Goal: Information Seeking & Learning: Find contact information

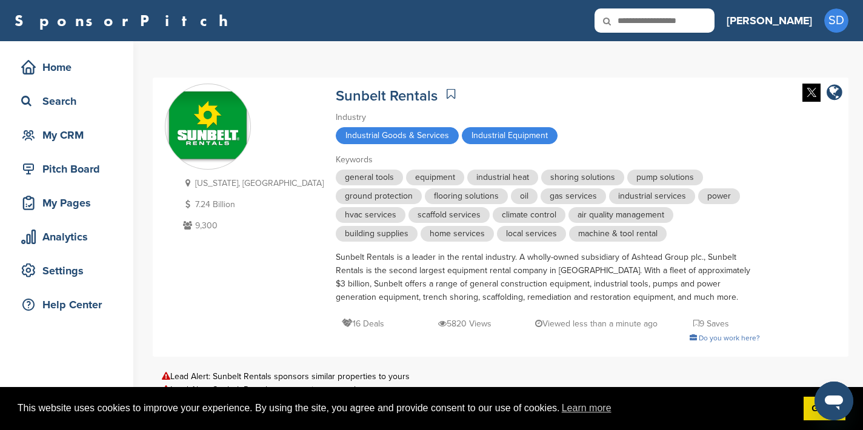
click at [714, 18] on input "text" at bounding box center [654, 20] width 120 height 24
type input "*******"
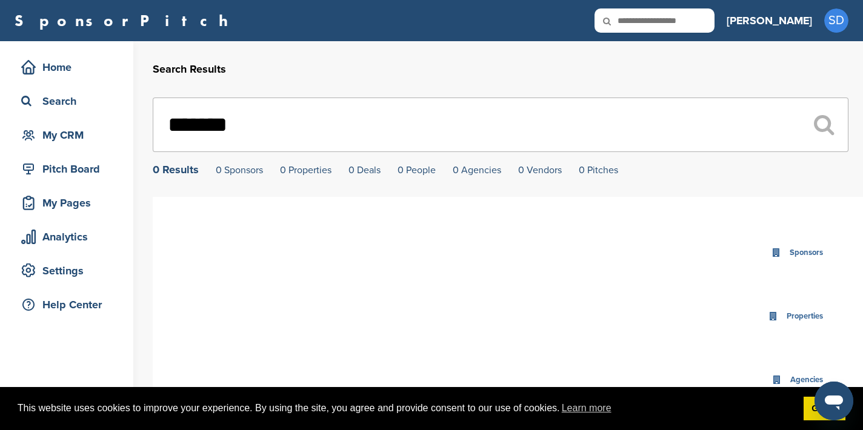
click at [714, 22] on input "text" at bounding box center [654, 20] width 120 height 24
type input "**********"
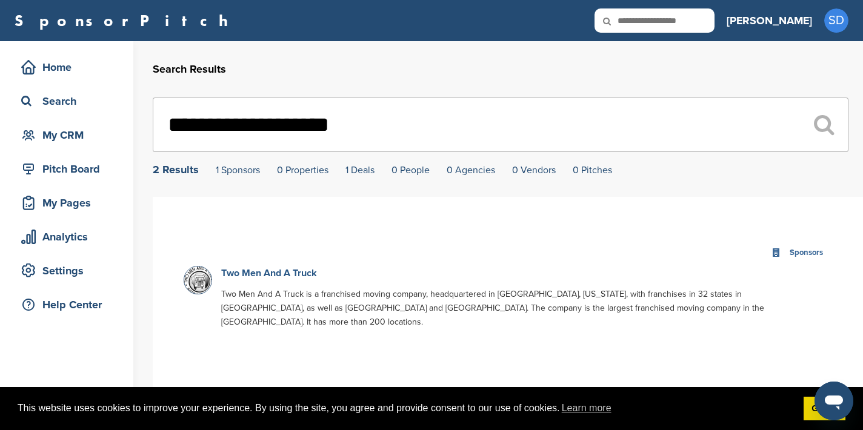
click at [282, 275] on link "Two Men And A Truck" at bounding box center [269, 273] width 96 height 12
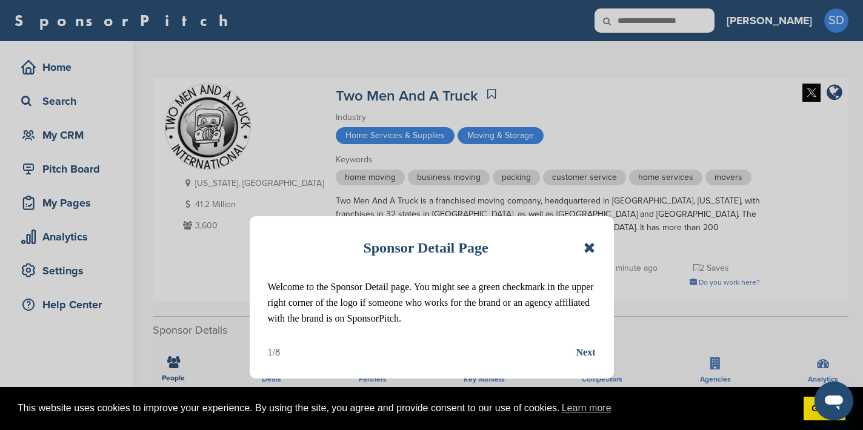
click at [591, 247] on icon at bounding box center [590, 248] width 12 height 15
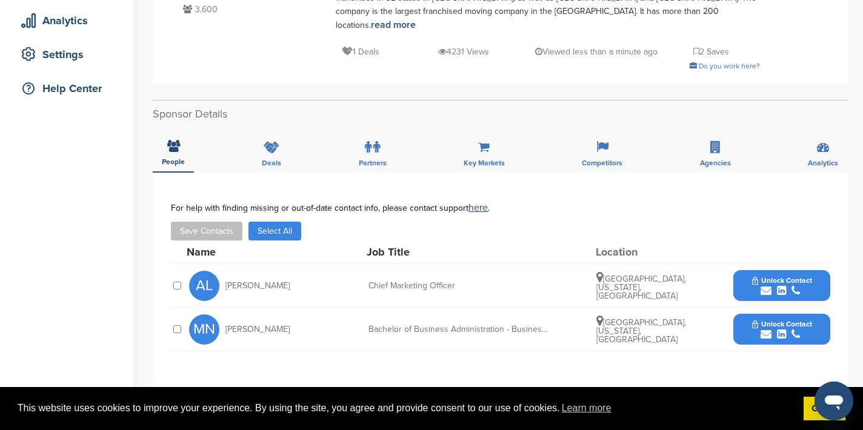
scroll to position [219, 0]
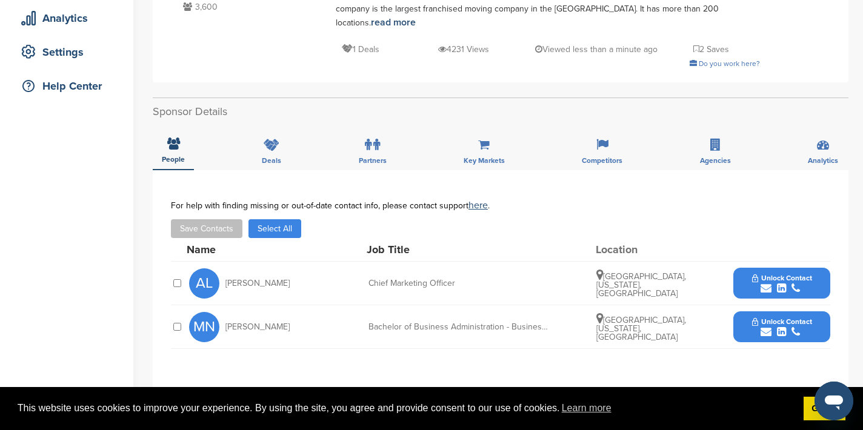
click at [768, 283] on icon "submit" at bounding box center [766, 288] width 11 height 11
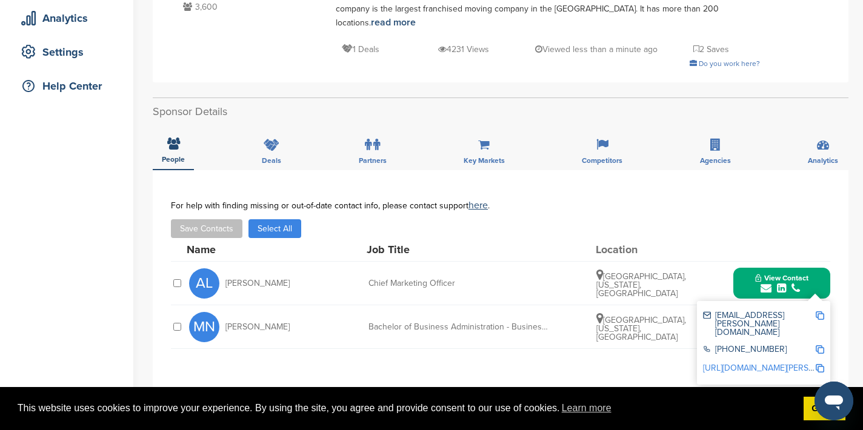
click at [819, 311] on img at bounding box center [820, 315] width 8 height 8
click at [752, 271] on button "View Contact" at bounding box center [782, 283] width 82 height 36
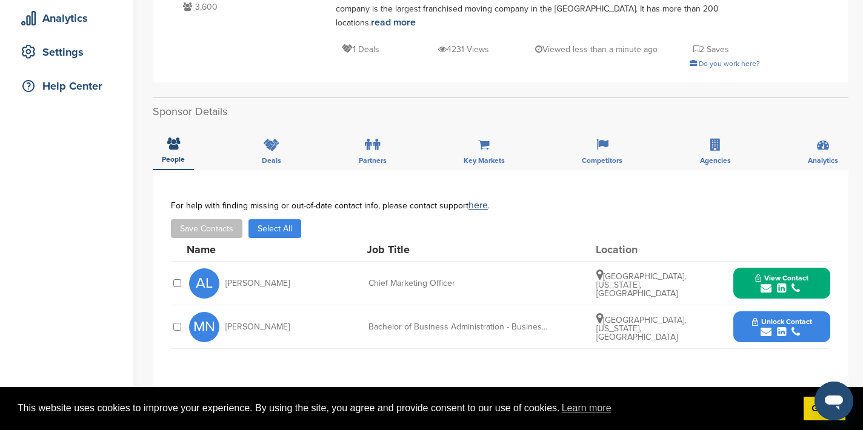
click at [768, 327] on icon "submit" at bounding box center [766, 332] width 11 height 11
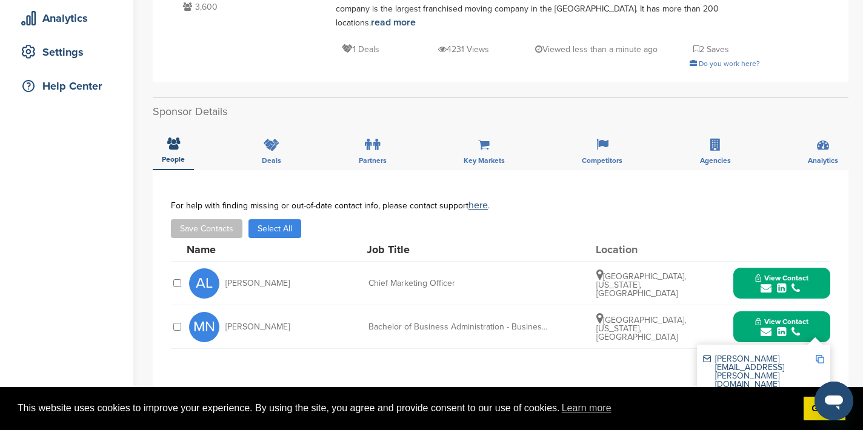
click at [822, 355] on img at bounding box center [820, 359] width 8 height 8
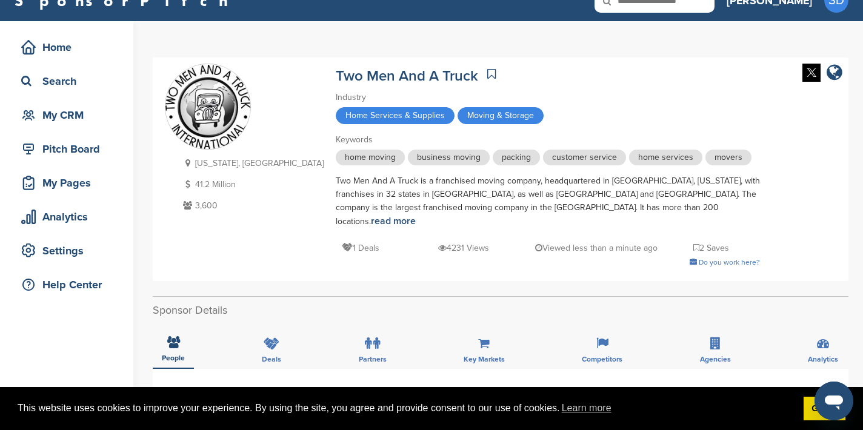
scroll to position [0, 0]
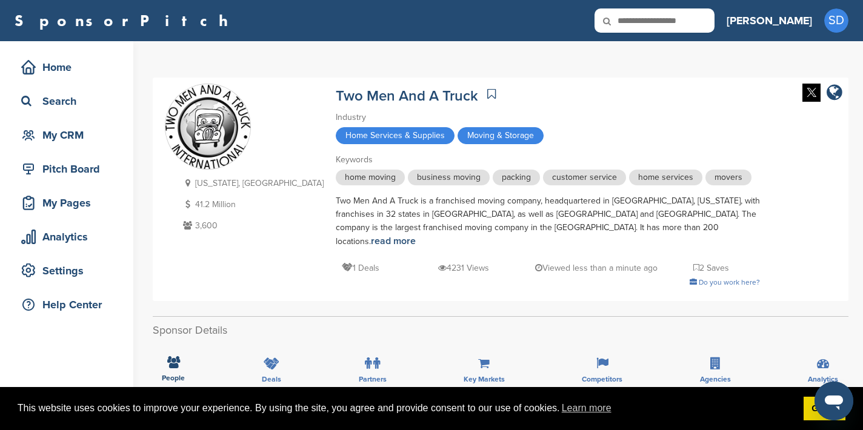
click at [701, 13] on input "text" at bounding box center [654, 20] width 120 height 24
type input "*******"
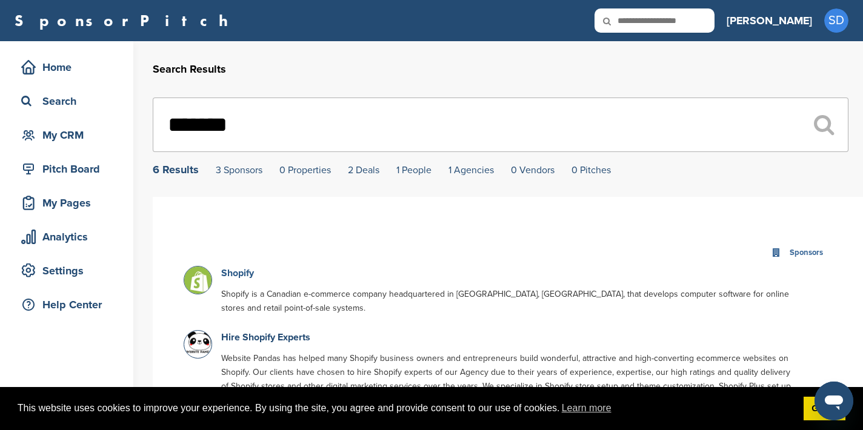
click at [233, 273] on link "Shopify" at bounding box center [237, 273] width 33 height 12
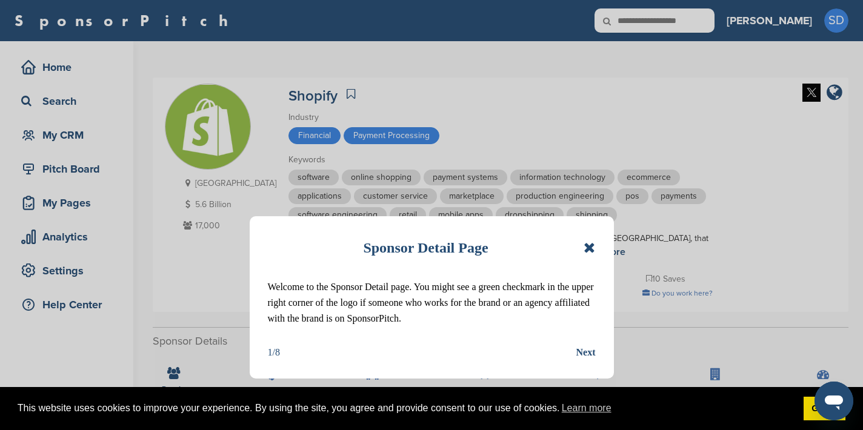
click at [593, 253] on icon at bounding box center [590, 248] width 12 height 15
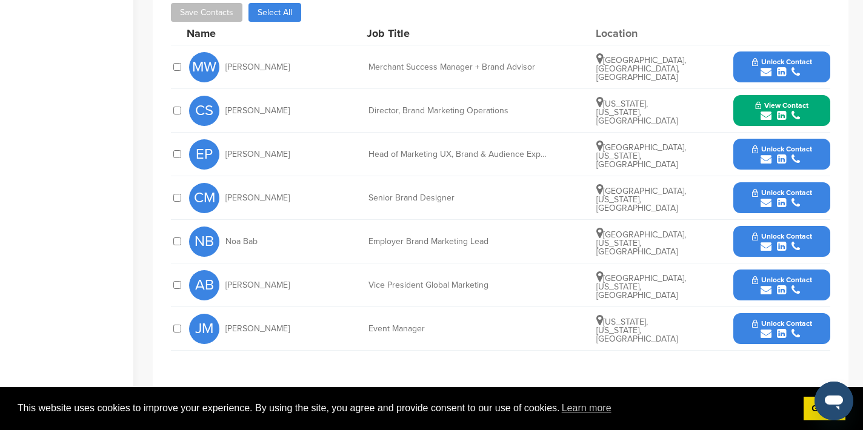
scroll to position [439, 0]
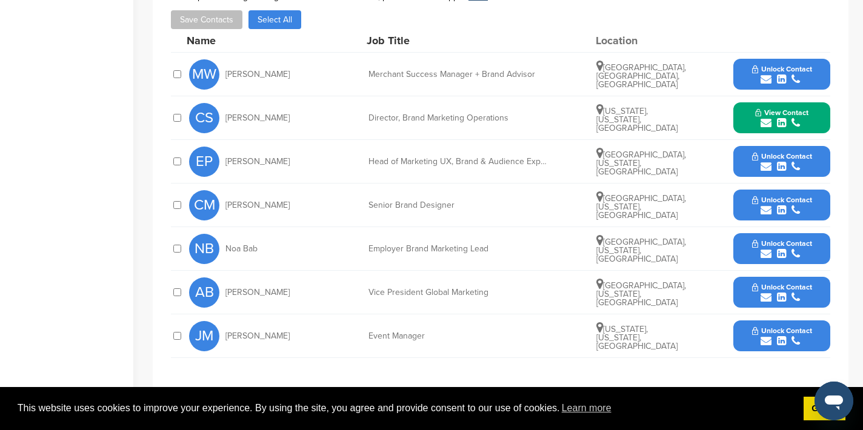
click at [769, 169] on icon "submit" at bounding box center [766, 166] width 11 height 11
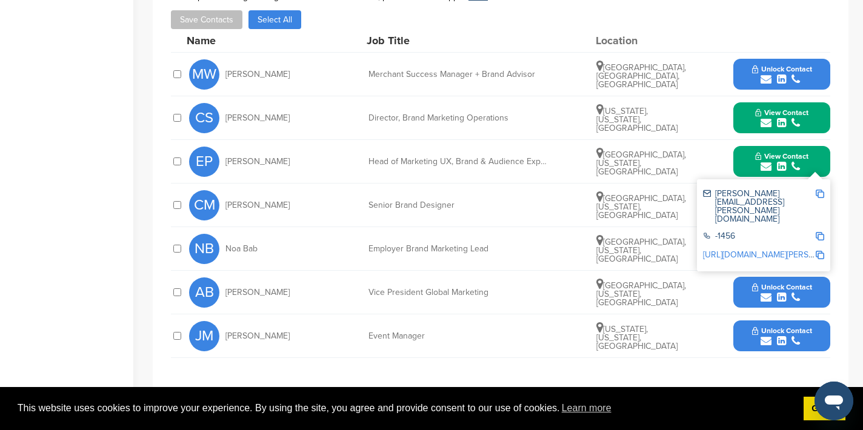
click at [818, 193] on img at bounding box center [820, 194] width 8 height 8
click at [681, 205] on div "[GEOGRAPHIC_DATA], [US_STATE], [GEOGRAPHIC_DATA]" at bounding box center [641, 205] width 91 height 29
click at [766, 298] on icon "submit" at bounding box center [766, 297] width 11 height 11
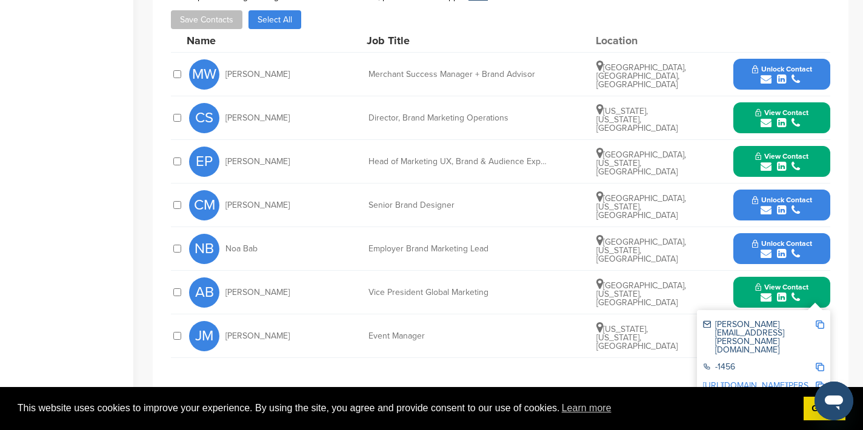
click at [823, 327] on img at bounding box center [820, 325] width 8 height 8
click at [751, 290] on button "View Contact" at bounding box center [782, 293] width 82 height 36
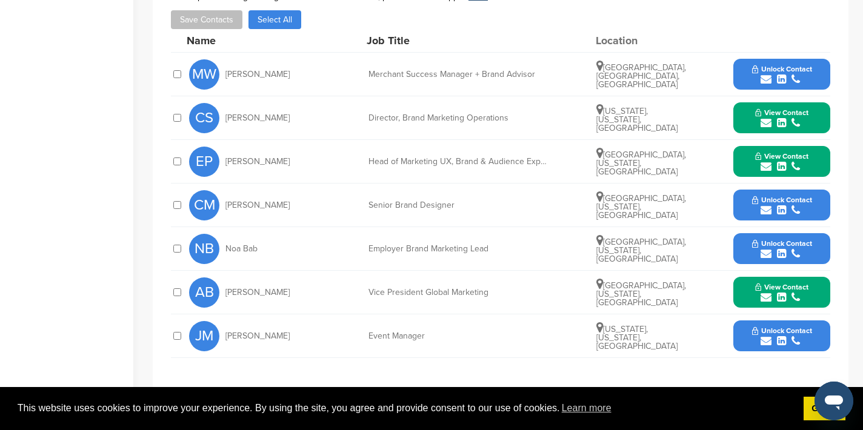
click at [766, 340] on icon "submit" at bounding box center [766, 341] width 11 height 11
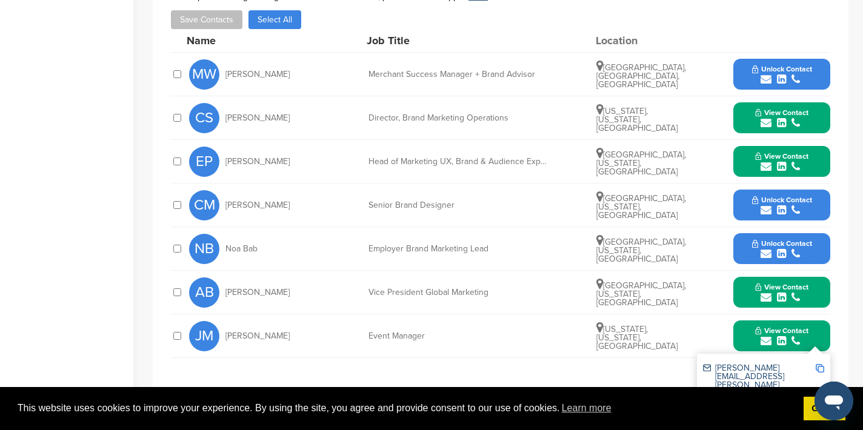
click at [820, 365] on img at bounding box center [820, 368] width 8 height 8
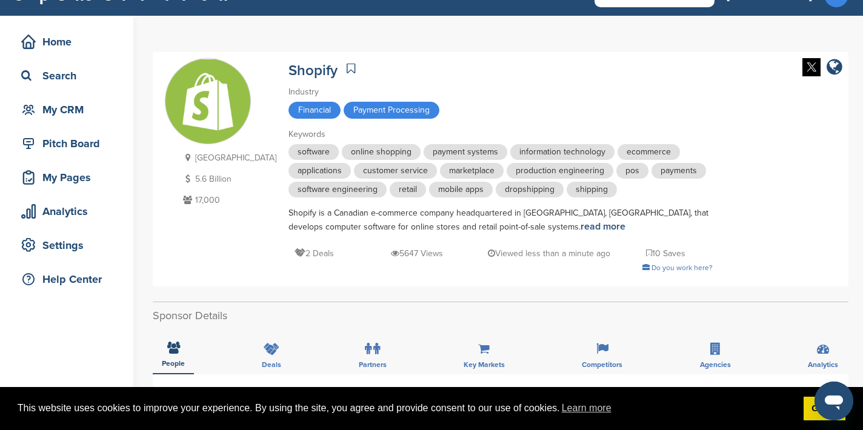
scroll to position [0, 0]
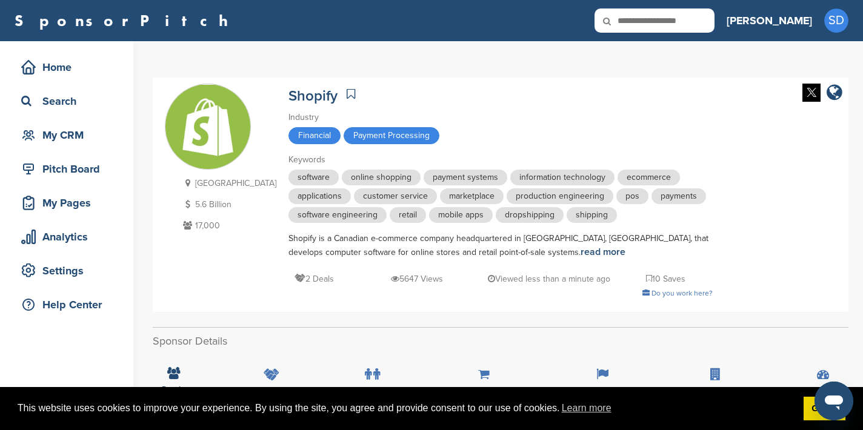
click at [710, 20] on input "text" at bounding box center [654, 20] width 120 height 24
type input "******"
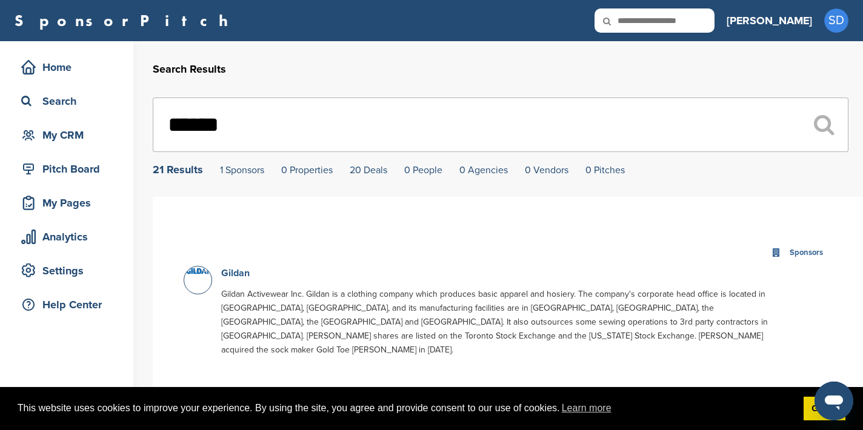
click at [242, 275] on link "Gildan" at bounding box center [235, 273] width 28 height 12
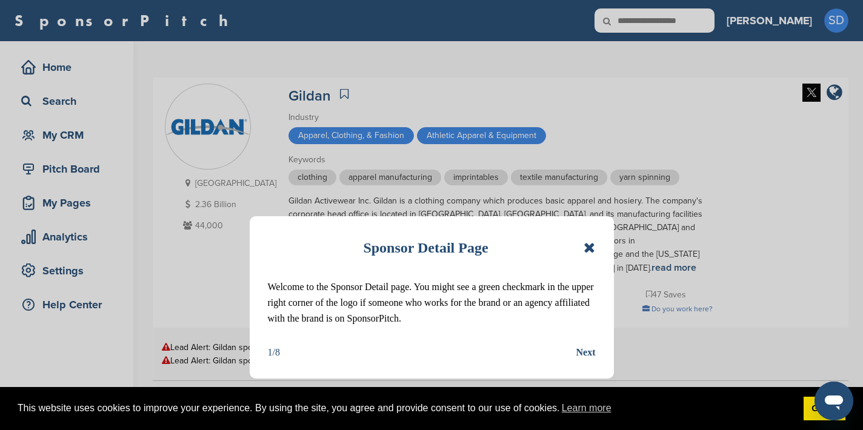
click at [593, 250] on icon at bounding box center [590, 248] width 12 height 15
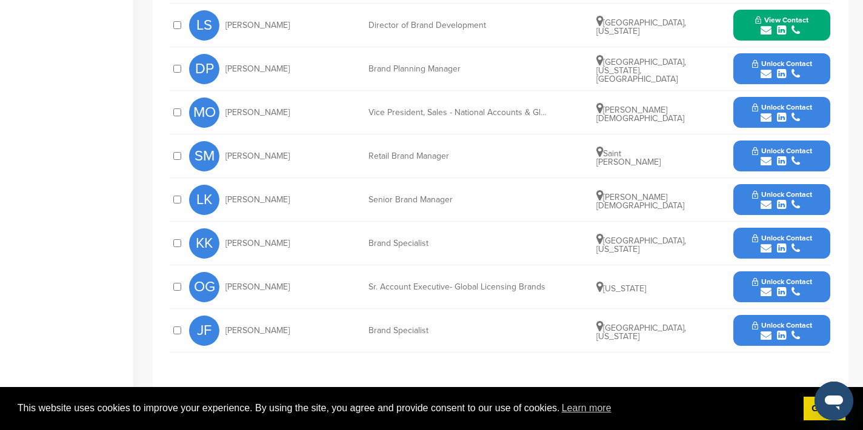
scroll to position [642, 0]
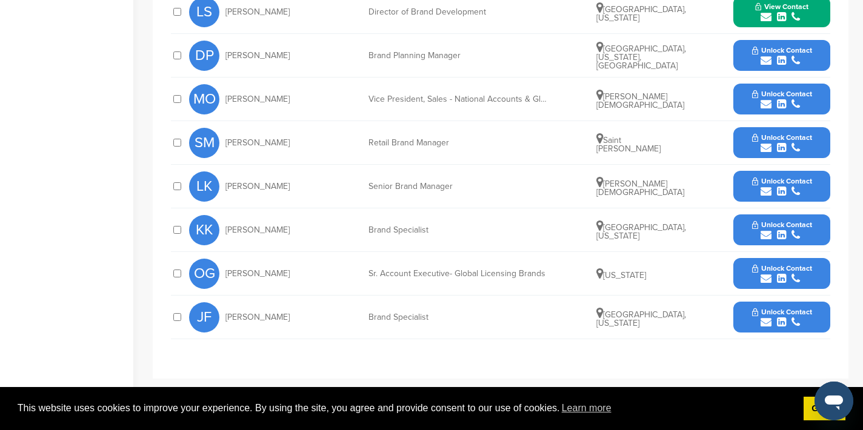
click at [765, 273] on icon "submit" at bounding box center [766, 278] width 11 height 11
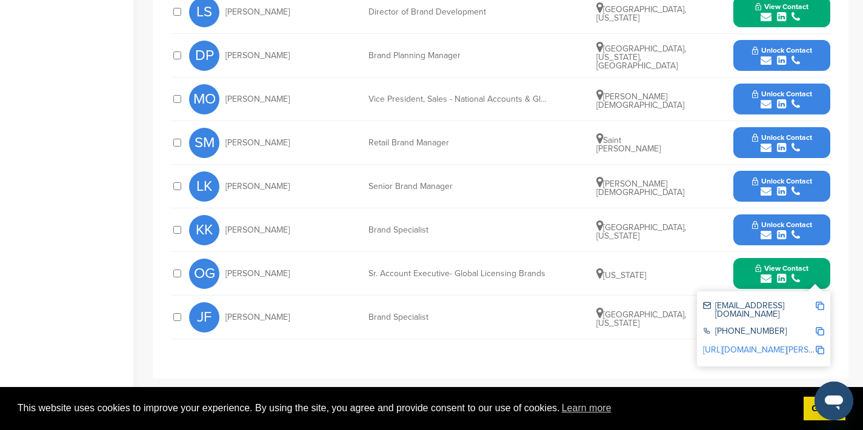
click at [822, 302] on img at bounding box center [820, 306] width 8 height 8
click at [745, 256] on button "View Contact" at bounding box center [782, 274] width 82 height 36
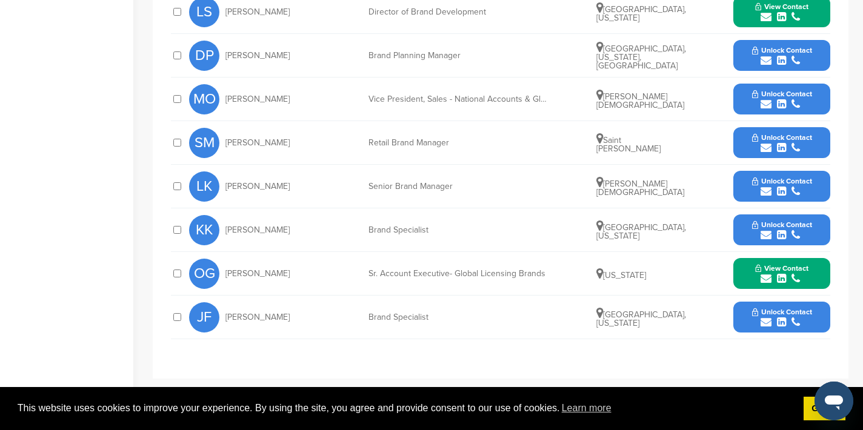
click at [764, 99] on icon "submit" at bounding box center [766, 104] width 11 height 11
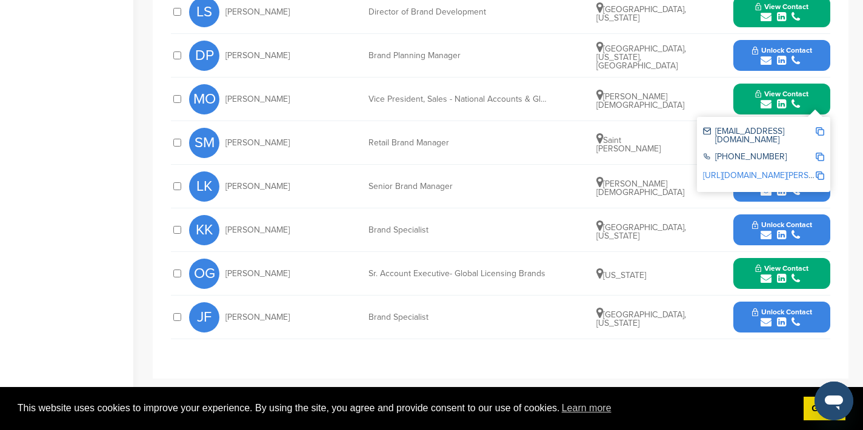
click at [820, 127] on img at bounding box center [820, 131] width 8 height 8
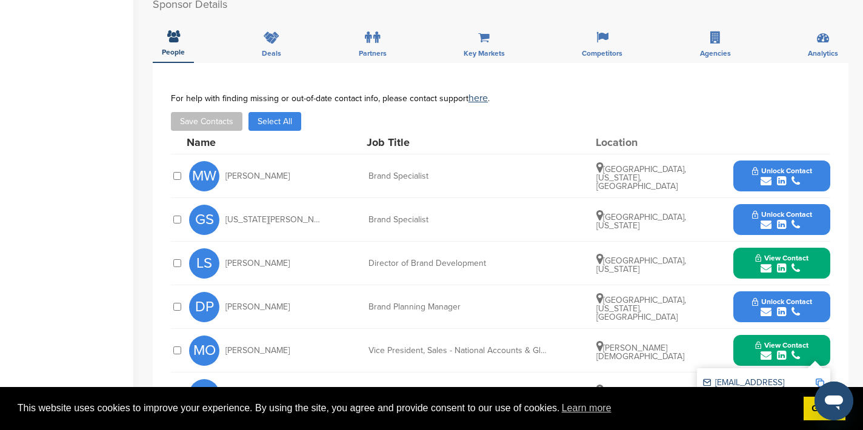
scroll to position [0, 0]
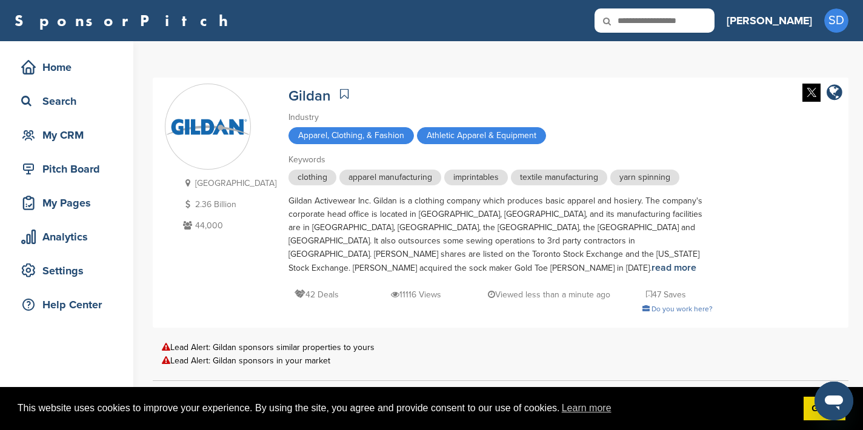
click at [696, 17] on input "text" at bounding box center [654, 20] width 120 height 24
type input "******"
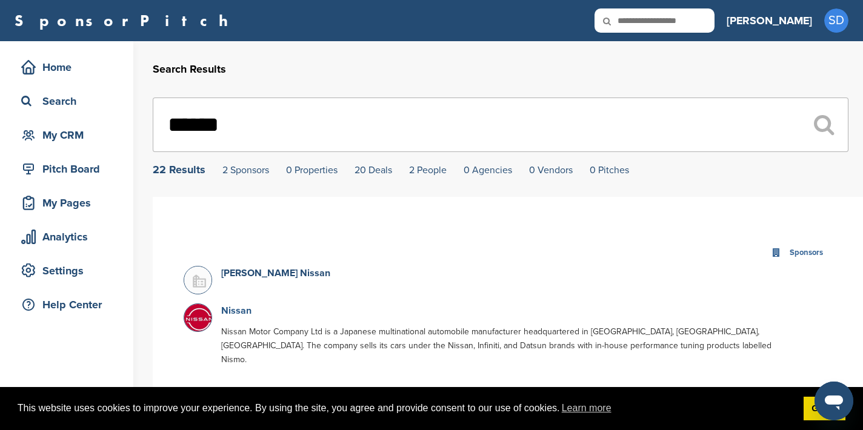
click at [235, 311] on link "Nissan" at bounding box center [236, 311] width 30 height 12
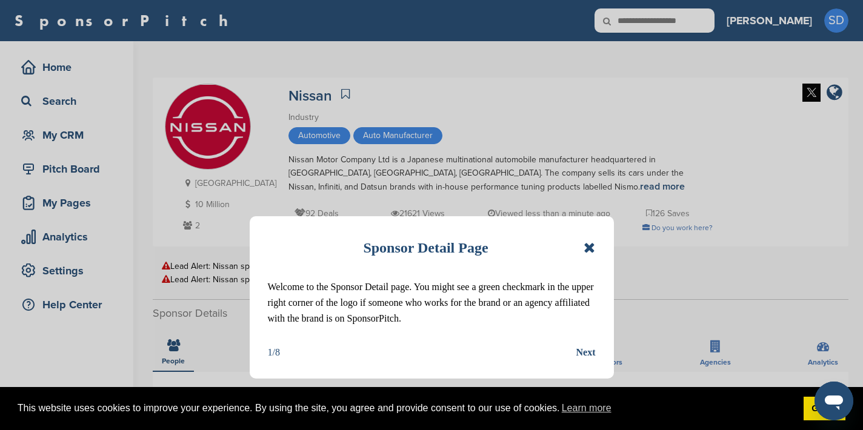
click at [588, 244] on icon at bounding box center [590, 248] width 12 height 15
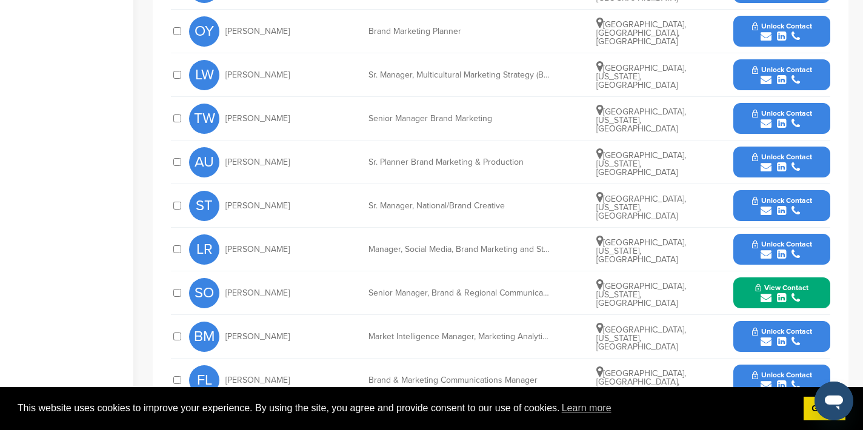
scroll to position [494, 0]
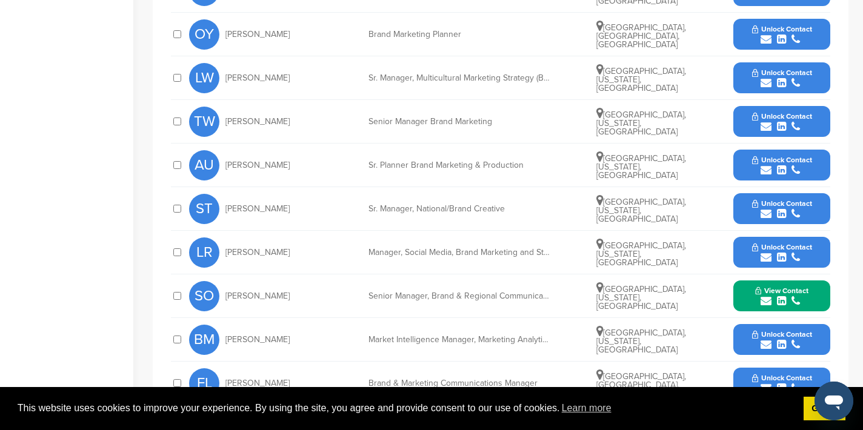
click at [763, 172] on icon "submit" at bounding box center [766, 170] width 11 height 11
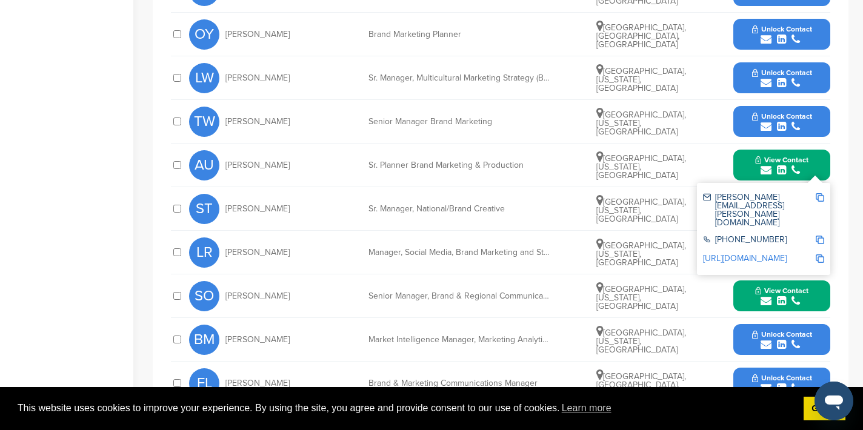
click at [820, 196] on img at bounding box center [820, 197] width 8 height 8
click at [765, 127] on icon "submit" at bounding box center [766, 126] width 11 height 11
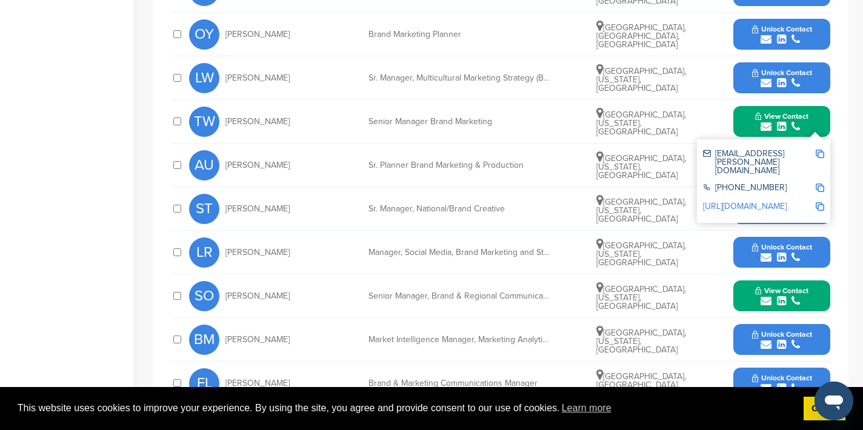
click at [822, 153] on img at bounding box center [820, 154] width 8 height 8
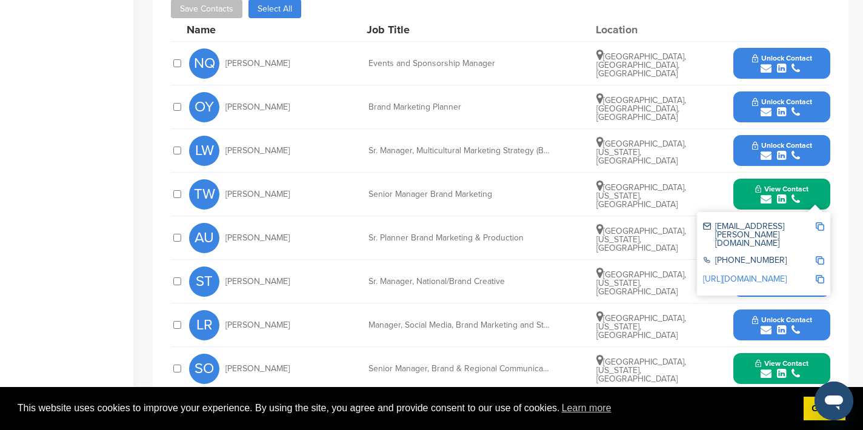
scroll to position [421, 0]
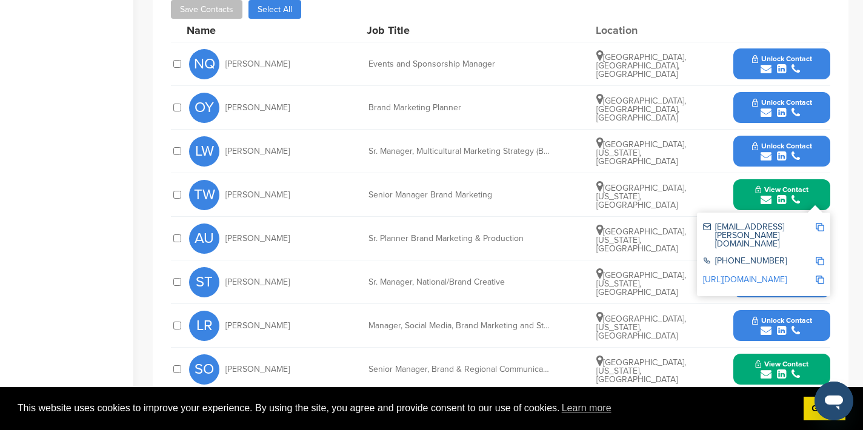
click at [764, 68] on icon "submit" at bounding box center [766, 69] width 11 height 11
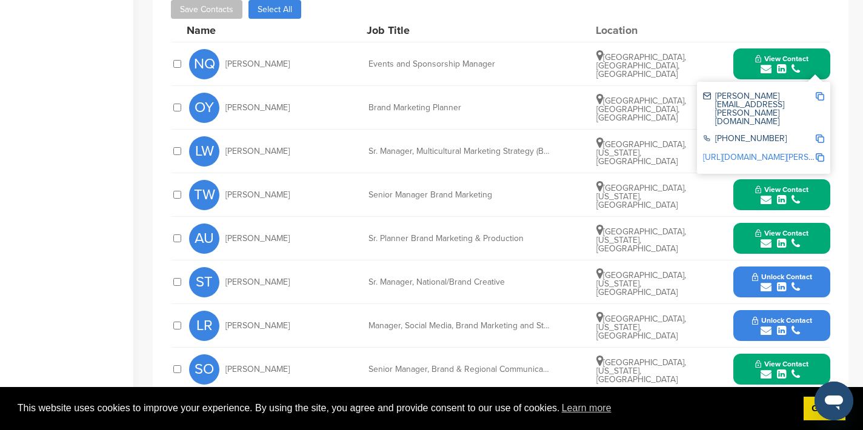
click at [822, 97] on img at bounding box center [820, 96] width 8 height 8
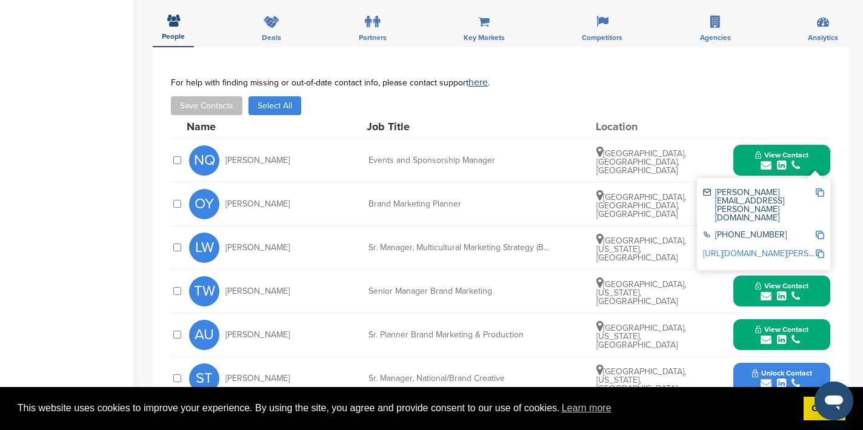
scroll to position [0, 0]
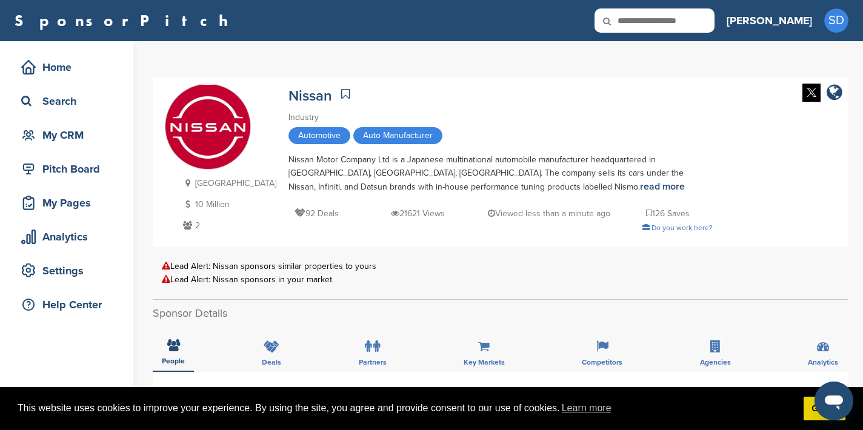
click at [714, 26] on input "text" at bounding box center [654, 20] width 120 height 24
type input "******"
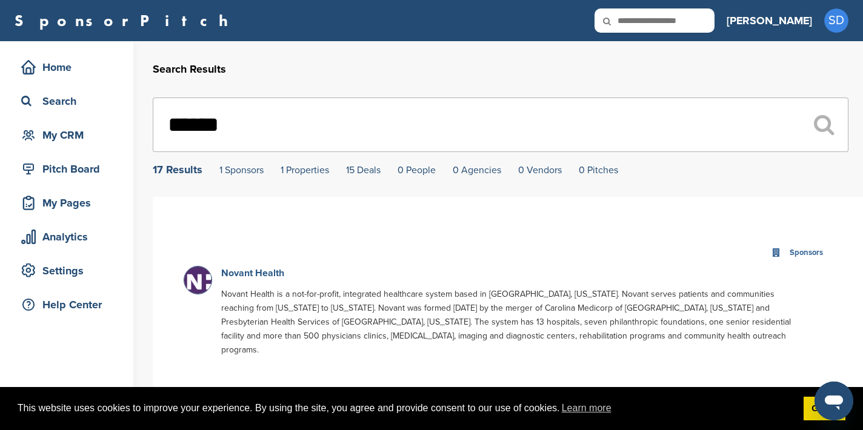
click at [273, 277] on link "Novant Health" at bounding box center [252, 273] width 63 height 12
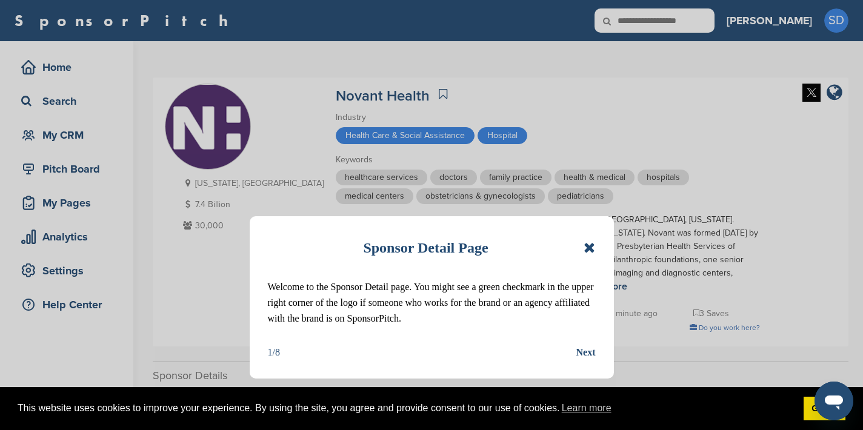
click at [588, 245] on icon at bounding box center [590, 248] width 12 height 15
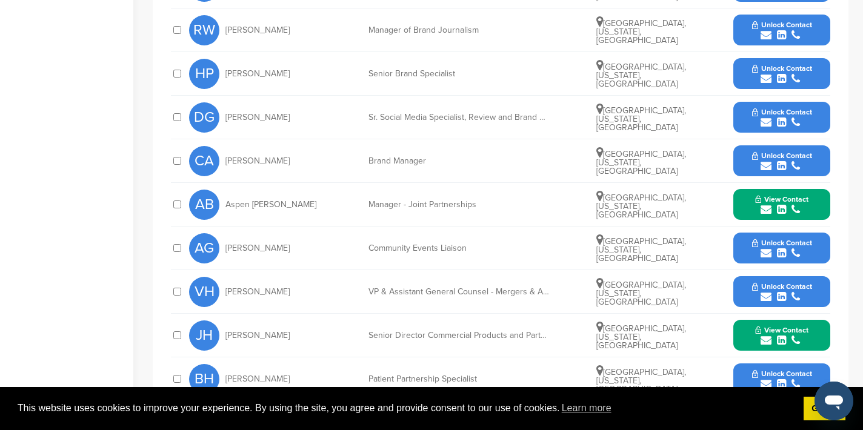
scroll to position [601, 0]
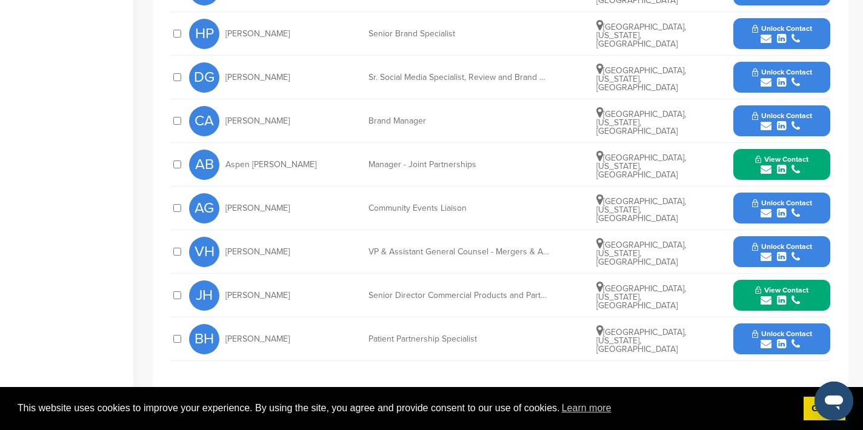
click at [764, 303] on icon "submit" at bounding box center [766, 300] width 11 height 11
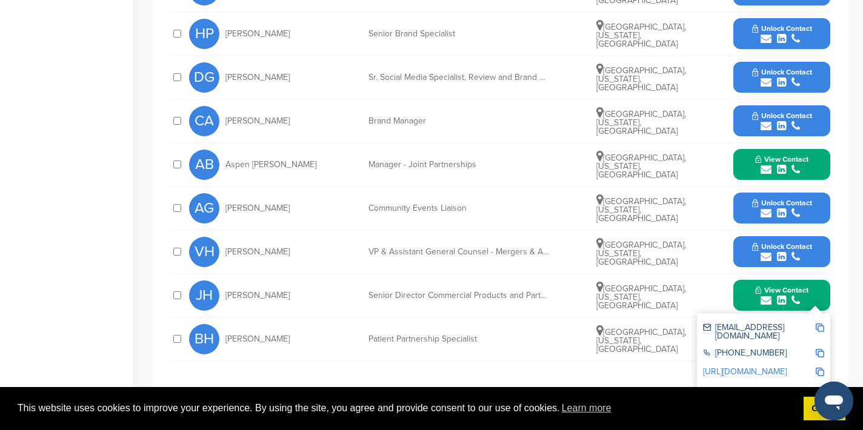
click at [817, 328] on img at bounding box center [820, 328] width 8 height 8
click at [745, 295] on button "View Contact" at bounding box center [782, 296] width 82 height 36
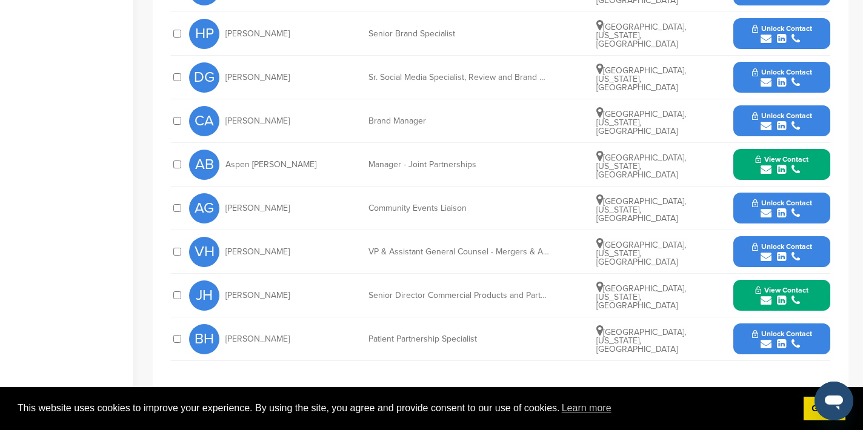
click at [767, 347] on icon "submit" at bounding box center [766, 344] width 11 height 11
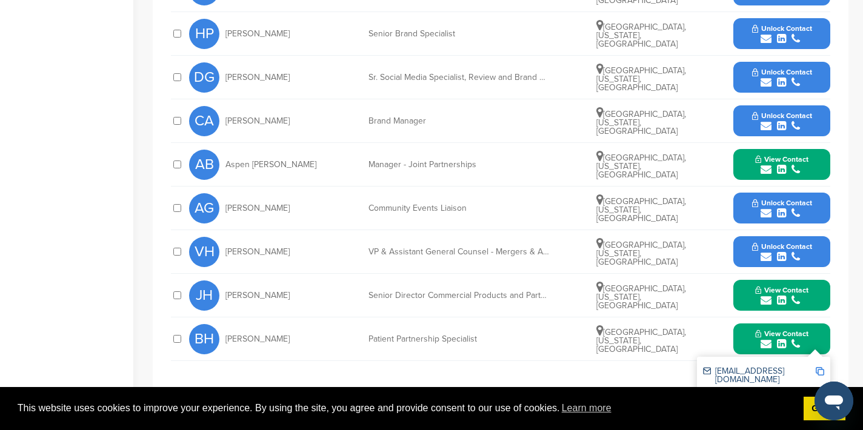
click at [822, 373] on img at bounding box center [820, 371] width 8 height 8
click at [745, 343] on button "View Contact" at bounding box center [782, 339] width 82 height 36
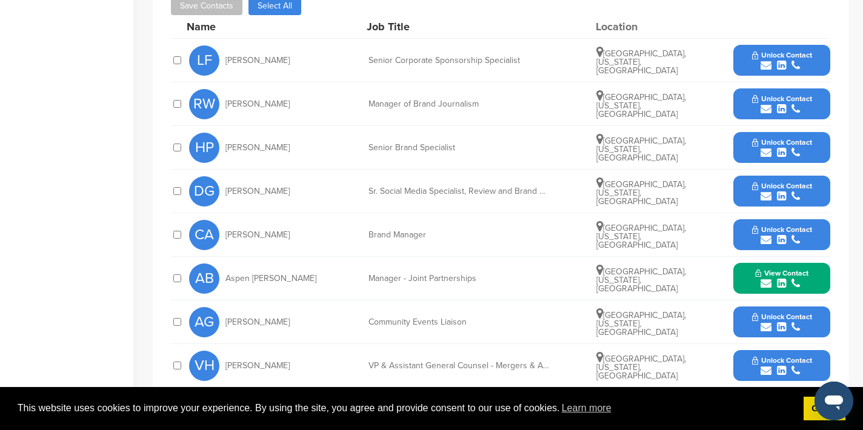
scroll to position [482, 0]
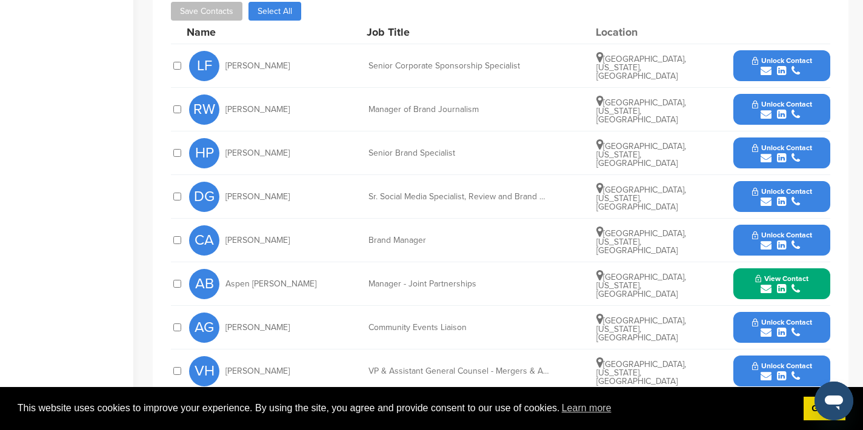
click at [763, 68] on icon "submit" at bounding box center [766, 70] width 11 height 11
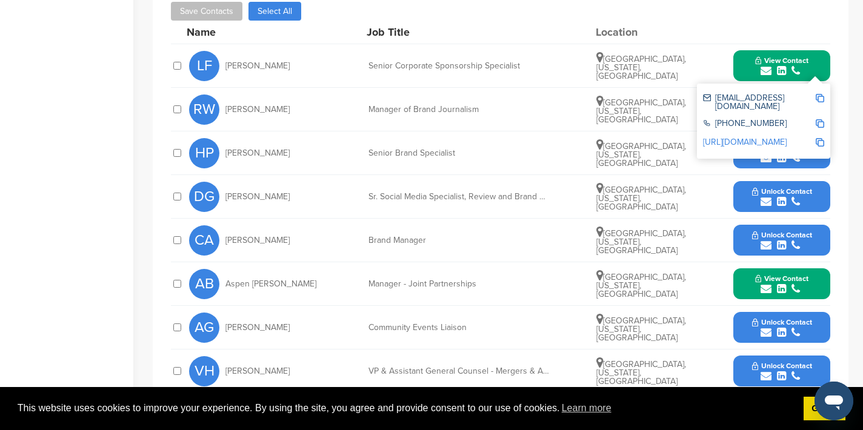
click at [822, 99] on img at bounding box center [820, 98] width 8 height 8
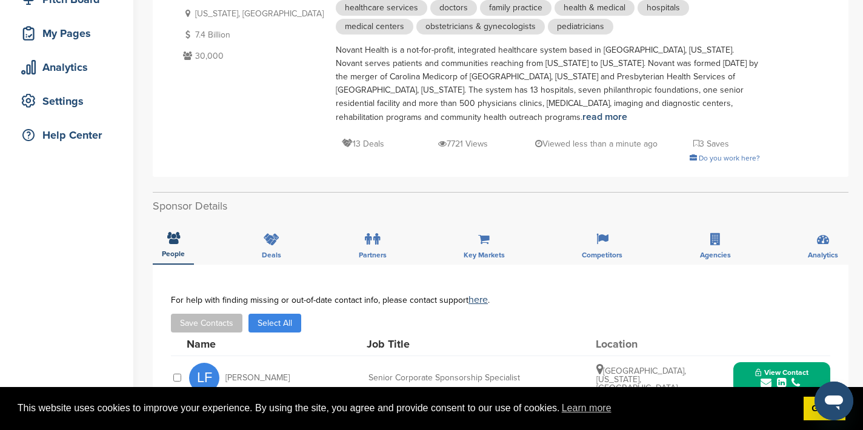
scroll to position [0, 0]
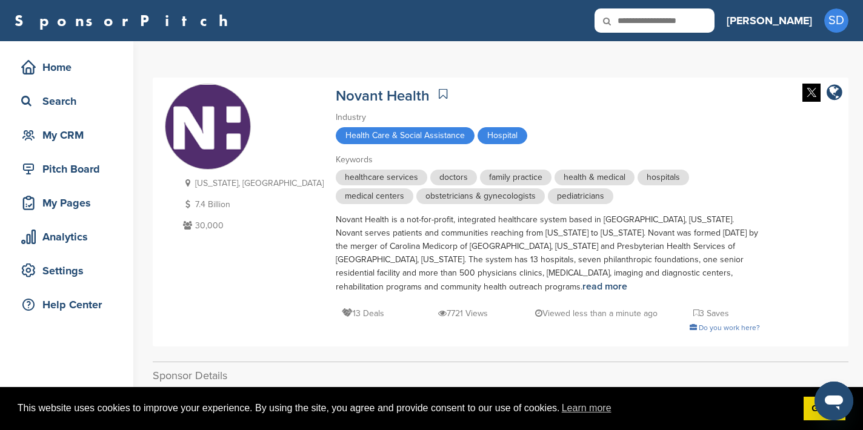
click at [693, 25] on input "text" at bounding box center [654, 20] width 120 height 24
type input "********"
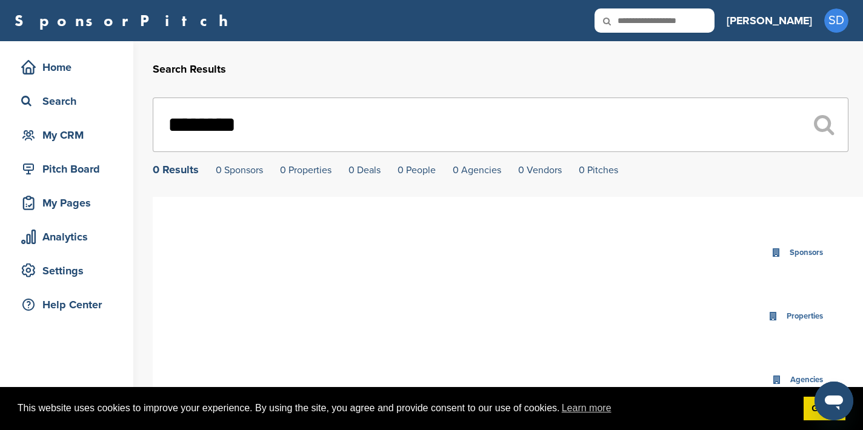
click at [293, 125] on input "********" at bounding box center [501, 125] width 696 height 55
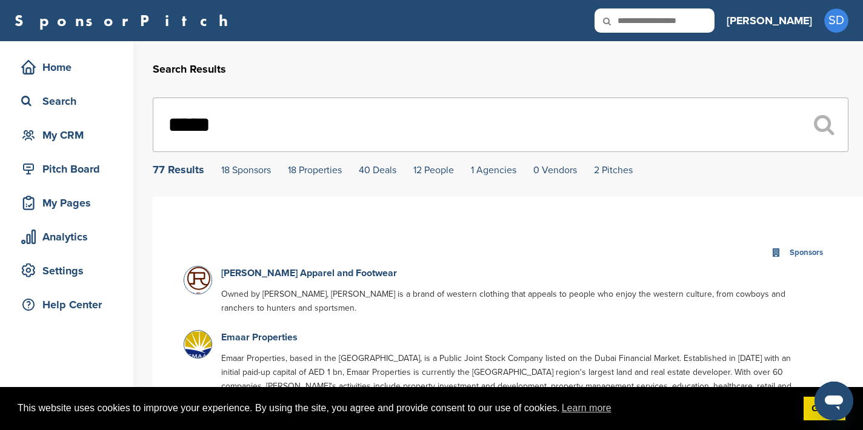
type input "*****"
click at [636, 19] on icon at bounding box center [614, 20] width 41 height 25
click at [691, 21] on input "text" at bounding box center [654, 20] width 120 height 24
type input "**********"
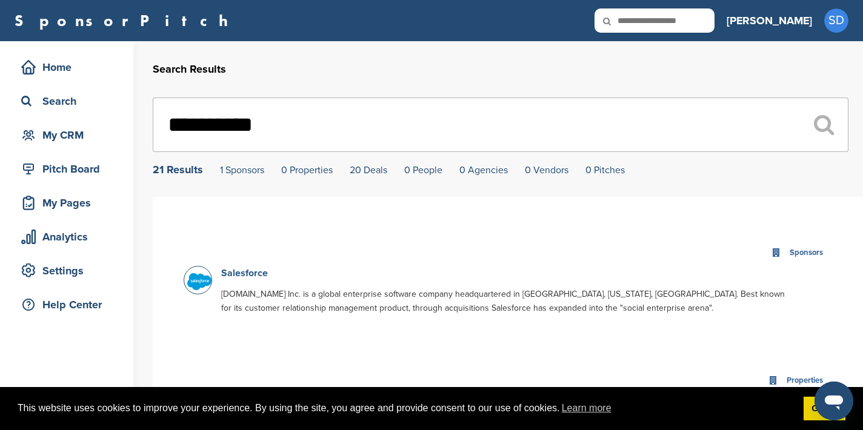
click at [253, 273] on link "Salesforce" at bounding box center [244, 273] width 47 height 12
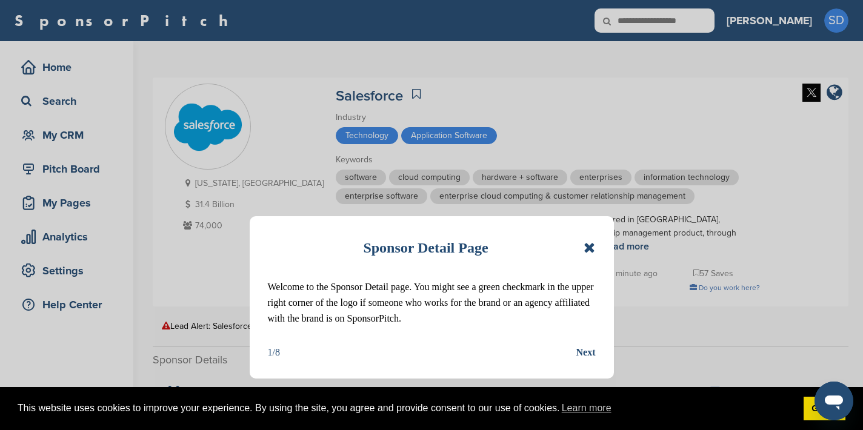
click at [593, 247] on icon at bounding box center [590, 248] width 12 height 15
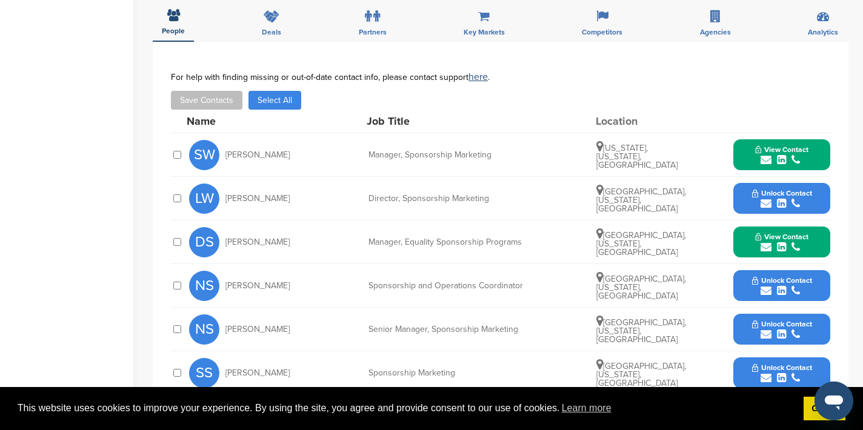
scroll to position [378, 0]
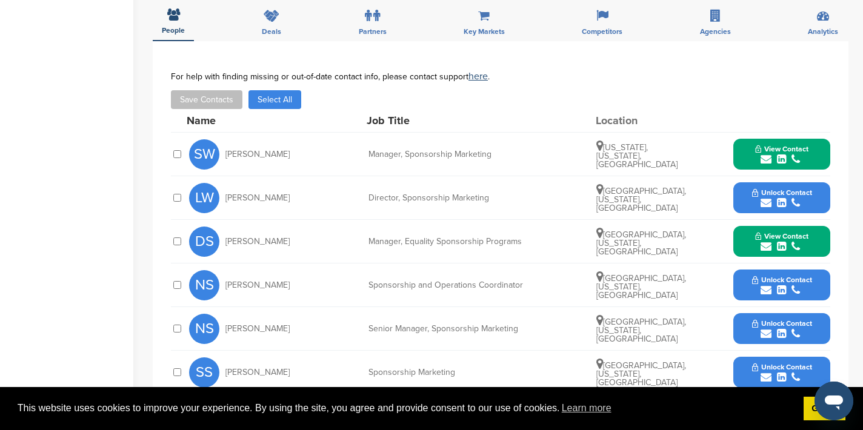
click at [766, 202] on icon "submit" at bounding box center [766, 203] width 11 height 11
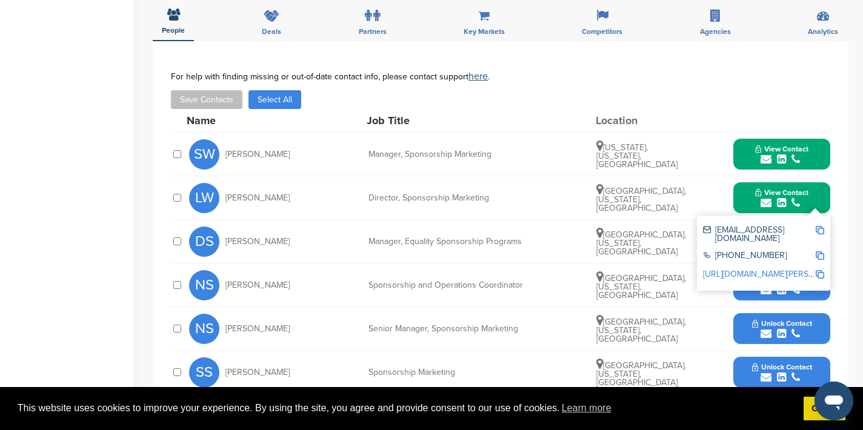
click at [823, 228] on img at bounding box center [820, 230] width 8 height 8
click at [748, 193] on button "View Contact" at bounding box center [782, 198] width 82 height 36
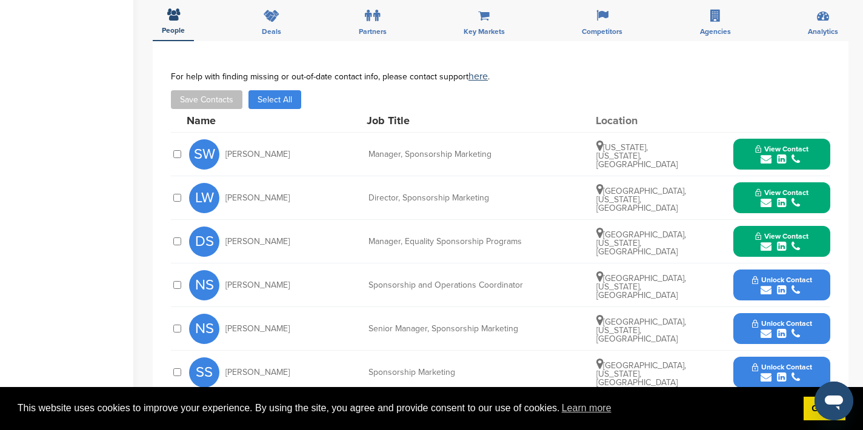
click at [767, 245] on icon "submit" at bounding box center [766, 246] width 11 height 11
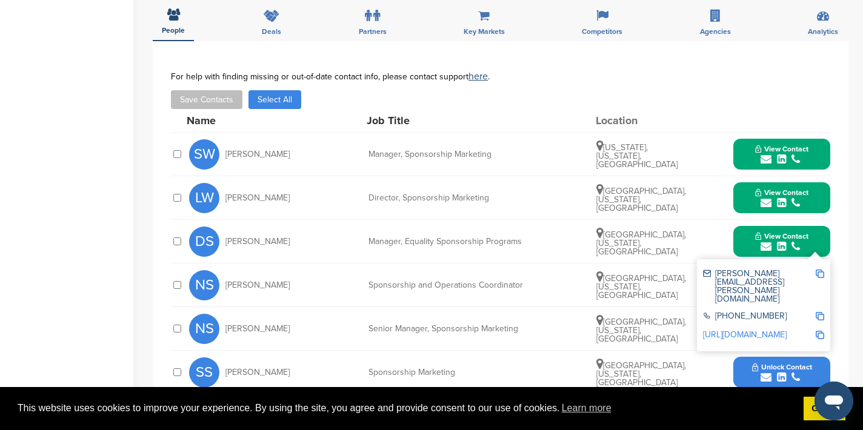
click at [820, 277] on img at bounding box center [820, 274] width 8 height 8
click at [751, 236] on button "View Contact" at bounding box center [782, 242] width 82 height 36
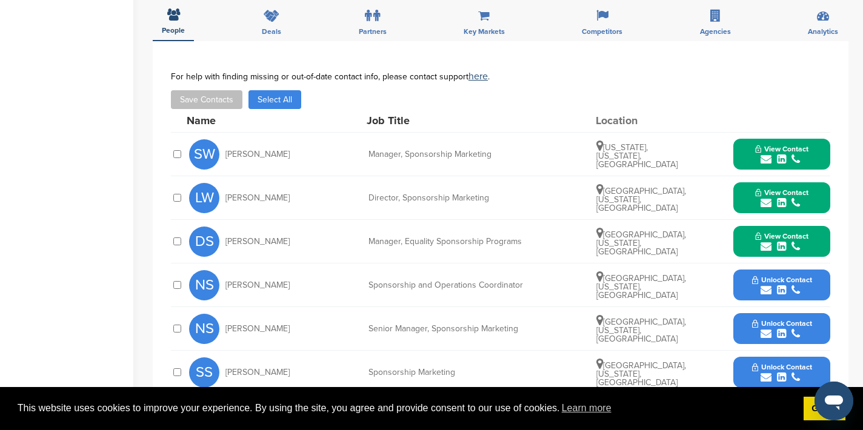
click at [764, 288] on icon "submit" at bounding box center [766, 290] width 11 height 11
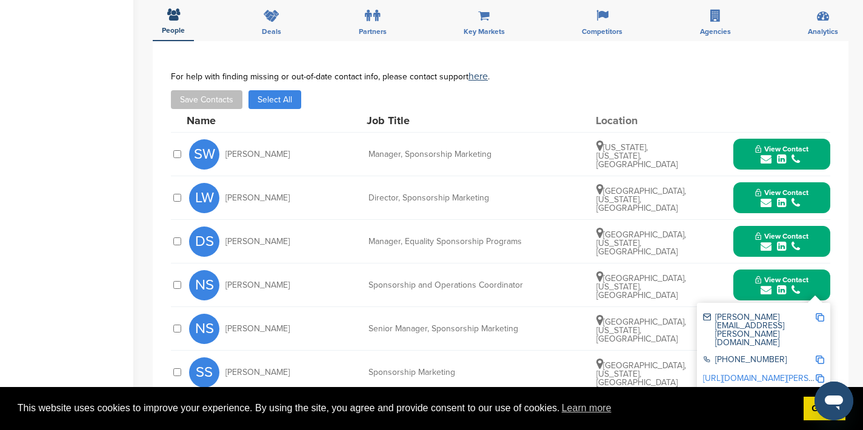
click at [820, 315] on img at bounding box center [820, 317] width 8 height 8
click at [748, 285] on button "View Contact" at bounding box center [782, 285] width 82 height 36
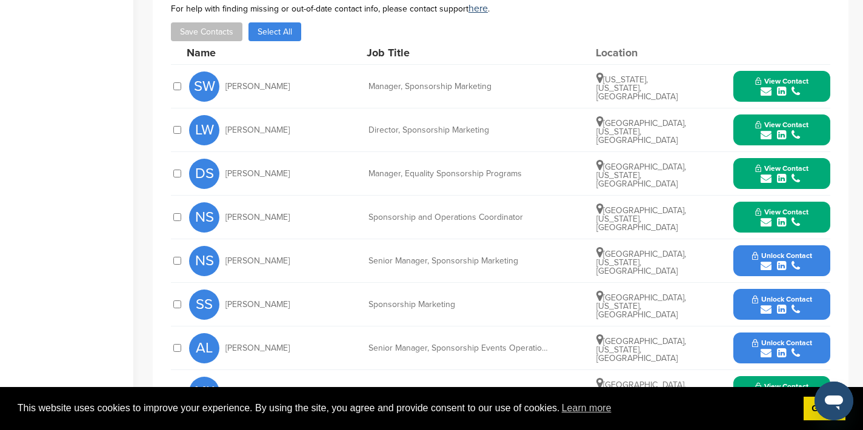
scroll to position [451, 0]
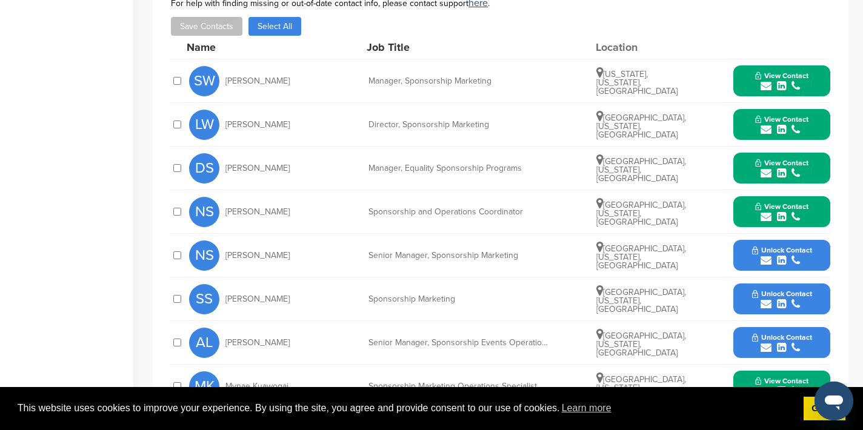
click at [766, 262] on icon "submit" at bounding box center [766, 260] width 11 height 11
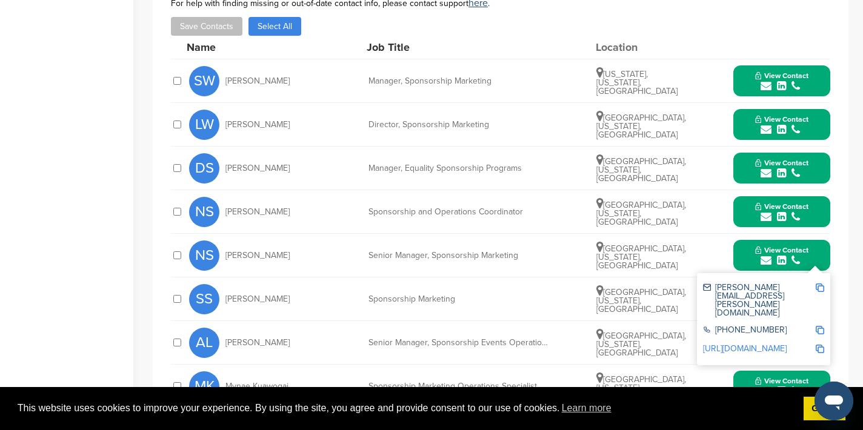
click at [821, 290] on img at bounding box center [820, 288] width 8 height 8
click at [744, 256] on button "View Contact" at bounding box center [782, 256] width 82 height 36
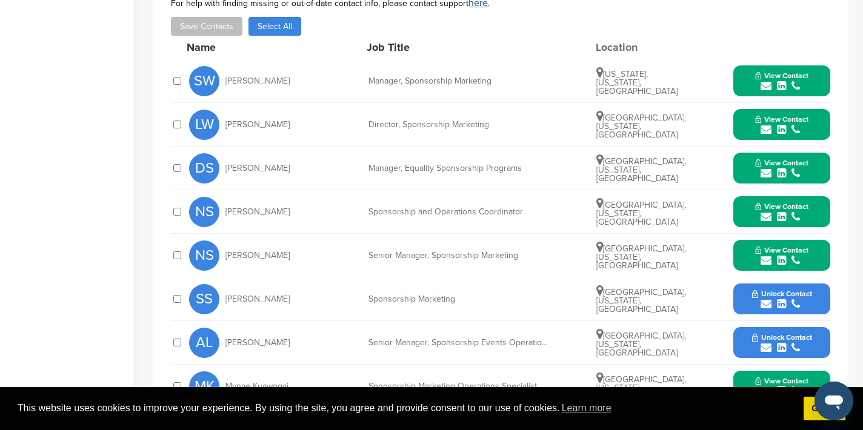
click at [765, 307] on icon "submit" at bounding box center [766, 304] width 11 height 11
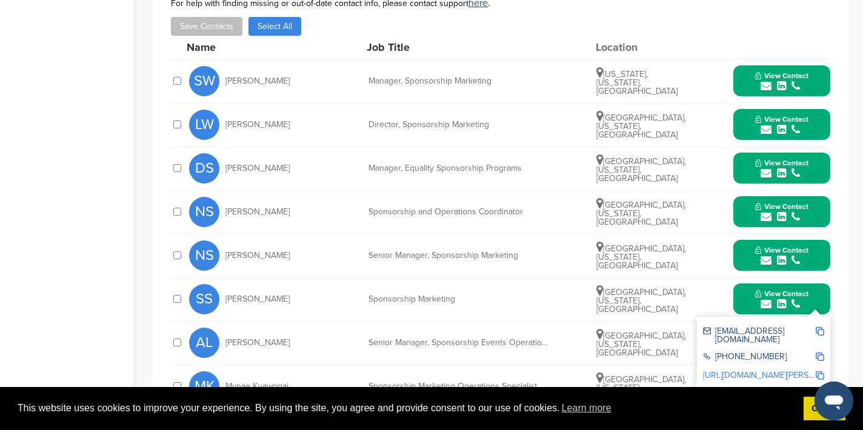
click at [822, 333] on img at bounding box center [820, 331] width 8 height 8
click at [744, 304] on button "View Contact" at bounding box center [782, 299] width 82 height 36
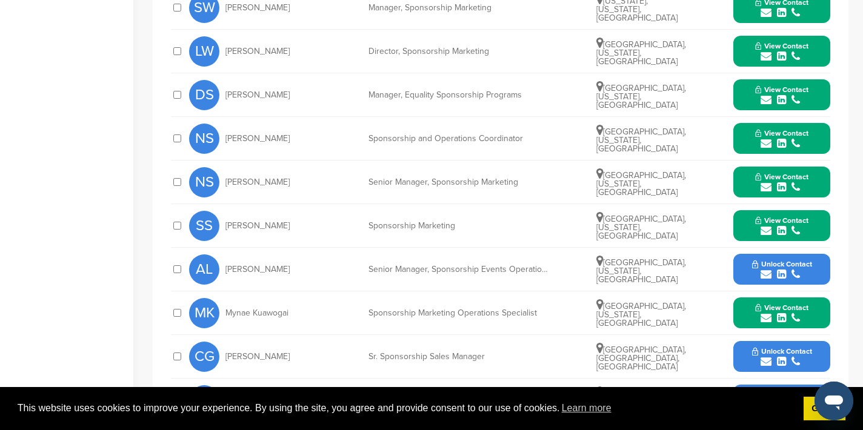
scroll to position [528, 0]
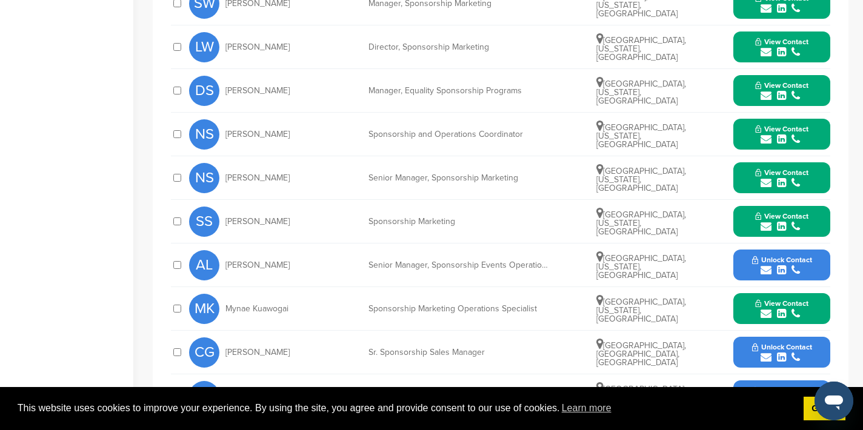
click at [767, 313] on icon "submit" at bounding box center [766, 313] width 11 height 11
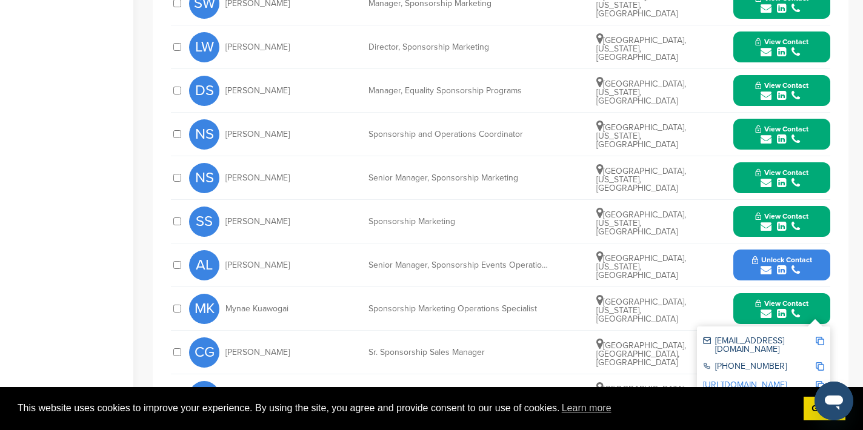
click at [817, 341] on img at bounding box center [820, 341] width 8 height 8
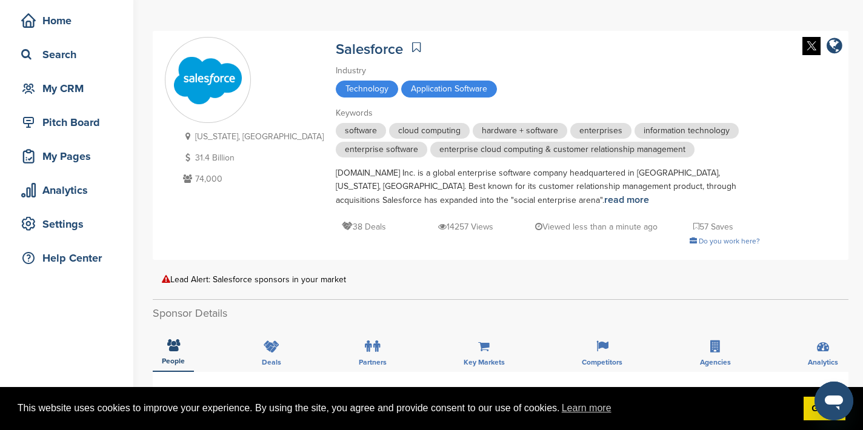
scroll to position [0, 0]
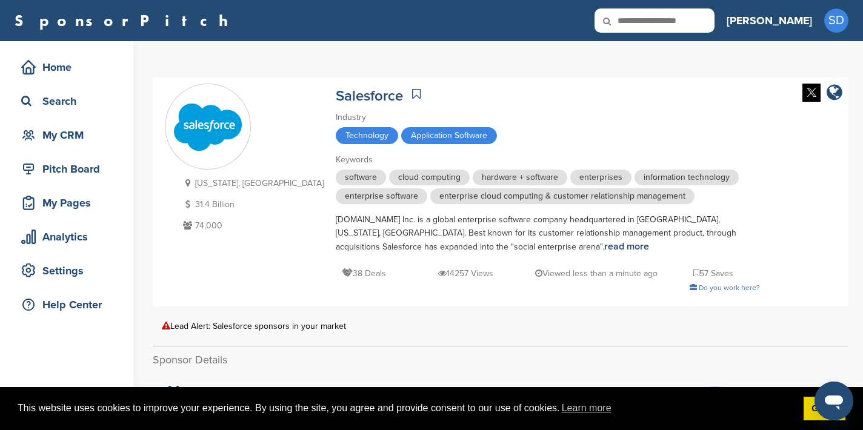
click at [681, 22] on input "text" at bounding box center [654, 20] width 120 height 24
type input "*********"
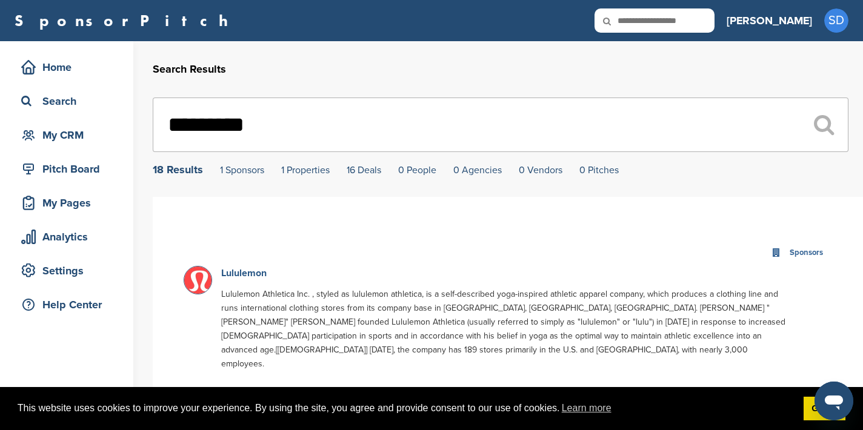
click at [230, 275] on link "Lululemon" at bounding box center [243, 273] width 45 height 12
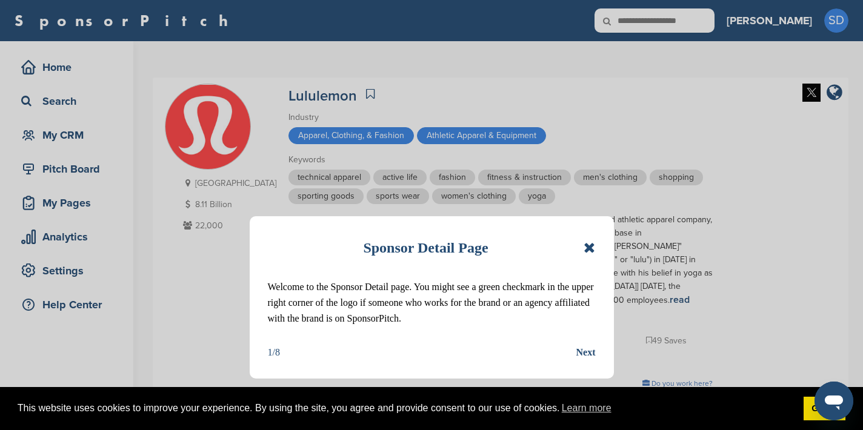
click at [587, 253] on icon at bounding box center [590, 248] width 12 height 15
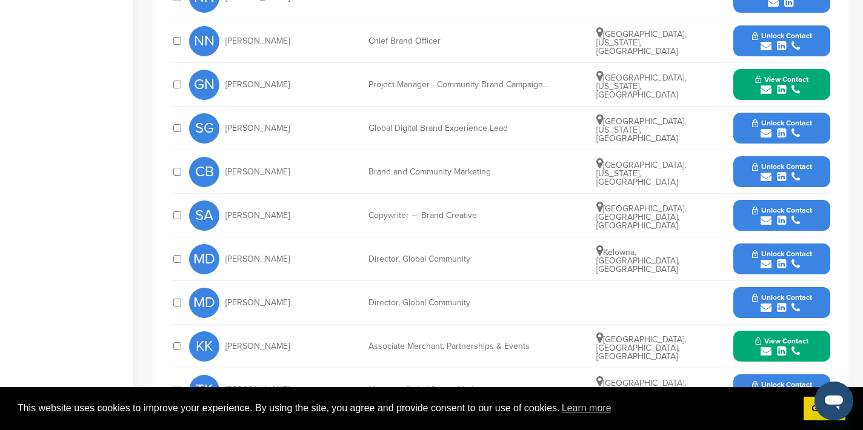
scroll to position [664, 0]
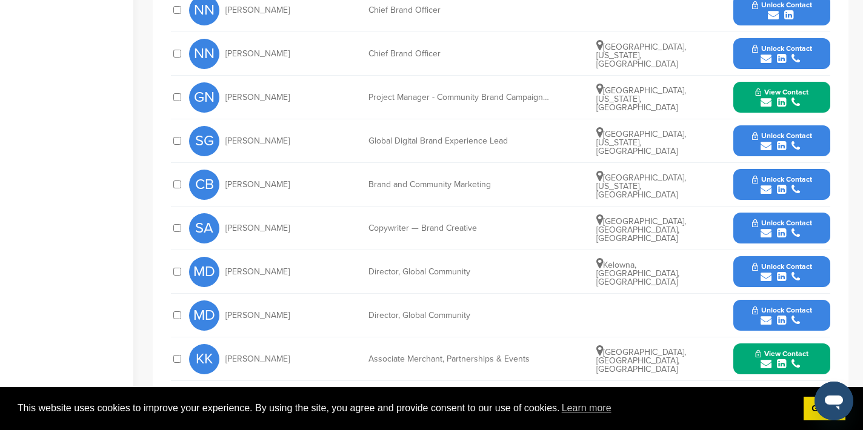
click at [764, 97] on icon "submit" at bounding box center [766, 102] width 11 height 11
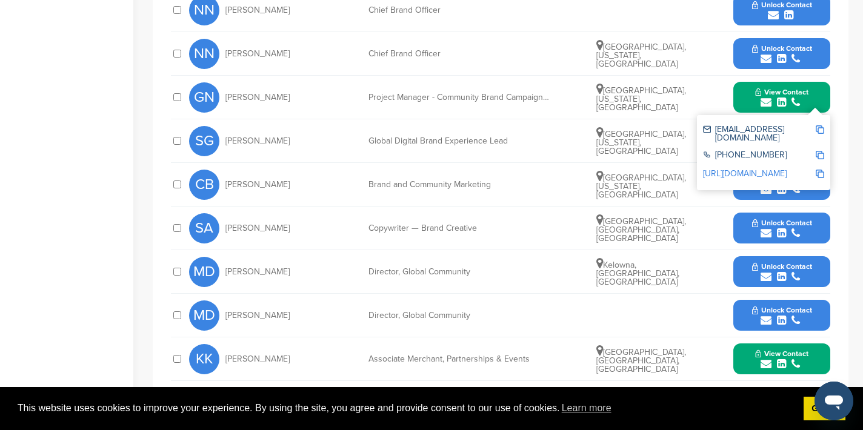
click at [821, 125] on img at bounding box center [820, 129] width 8 height 8
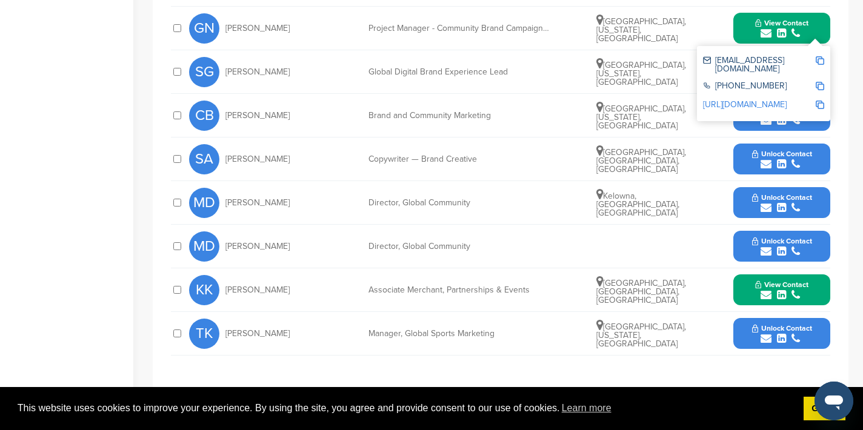
scroll to position [753, 0]
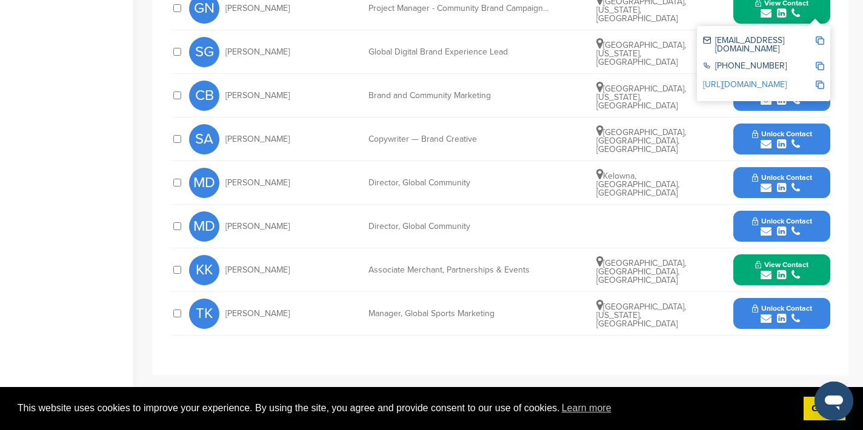
click at [765, 270] on icon "submit" at bounding box center [766, 275] width 11 height 11
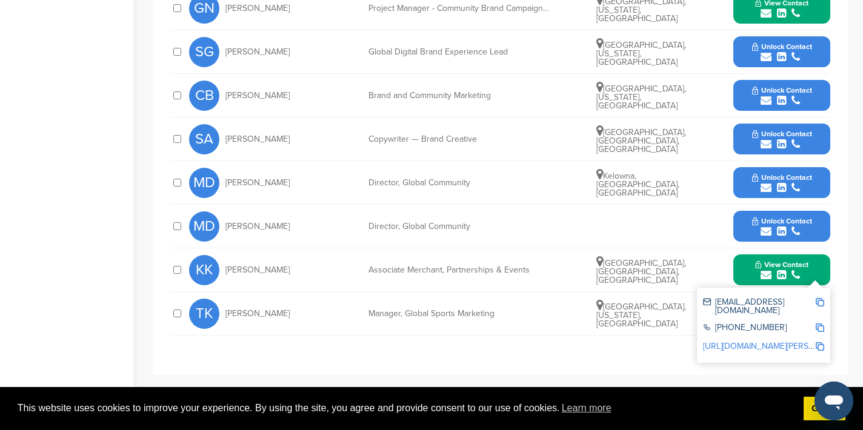
click at [821, 298] on img at bounding box center [820, 302] width 8 height 8
click at [744, 252] on button "View Contact" at bounding box center [782, 270] width 82 height 36
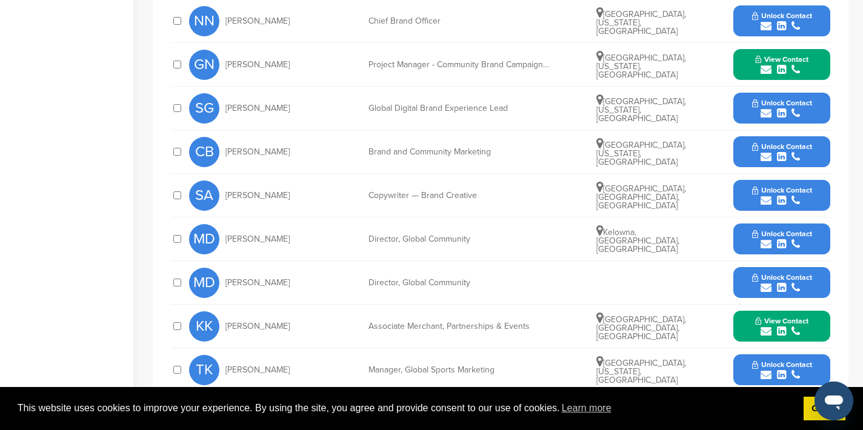
scroll to position [687, 0]
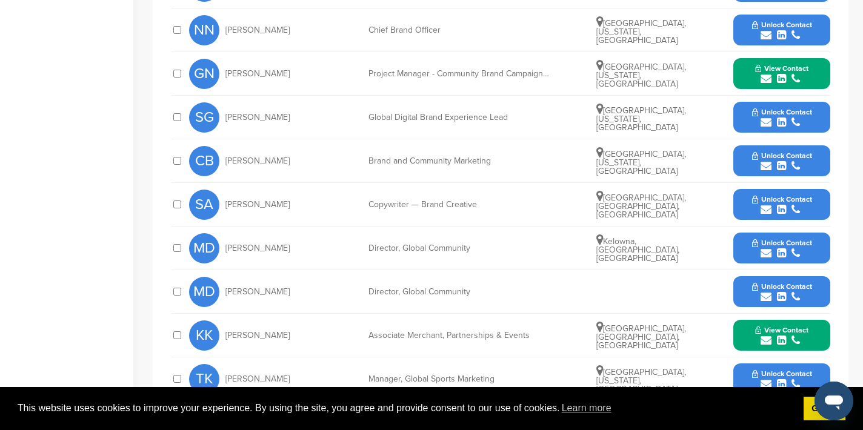
click at [765, 161] on icon "submit" at bounding box center [766, 166] width 11 height 11
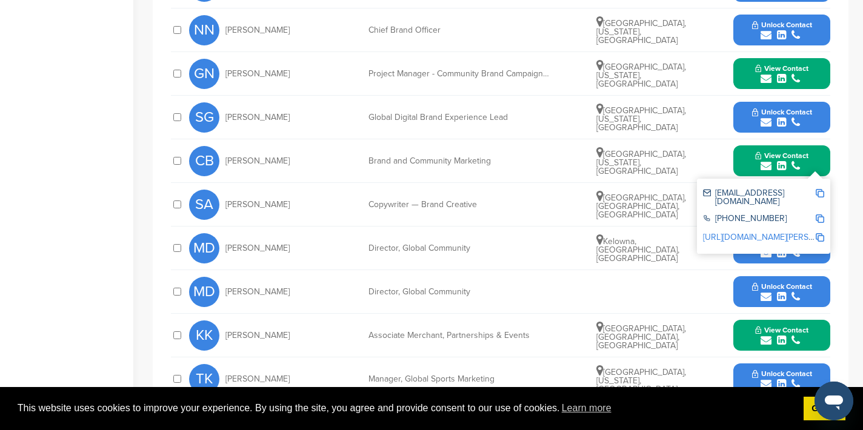
click at [821, 189] on img at bounding box center [820, 193] width 8 height 8
click at [751, 143] on button "View Contact" at bounding box center [782, 161] width 82 height 36
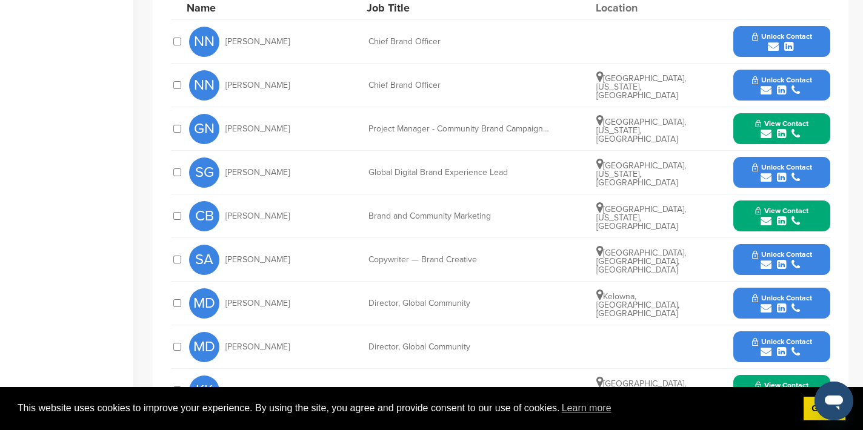
scroll to position [630, 0]
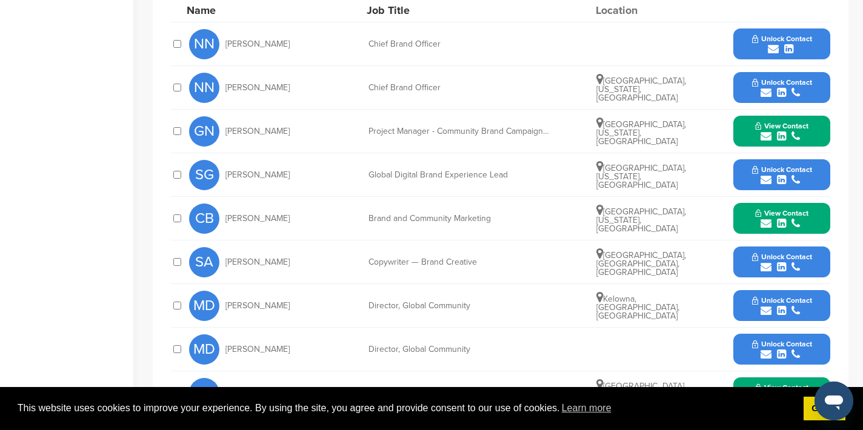
click at [765, 87] on icon "submit" at bounding box center [766, 92] width 11 height 11
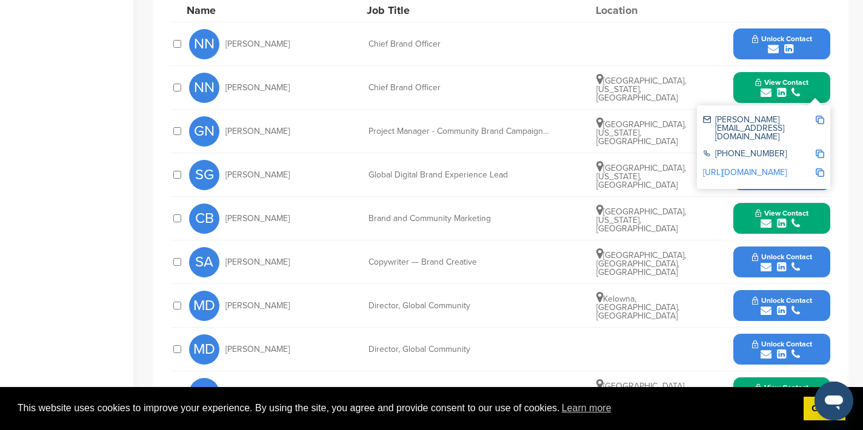
click at [817, 116] on img at bounding box center [820, 120] width 8 height 8
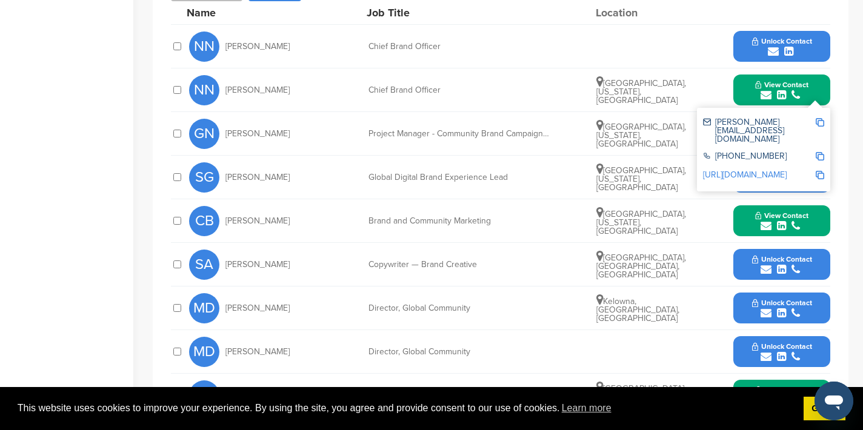
click at [750, 72] on button "View Contact" at bounding box center [782, 90] width 82 height 36
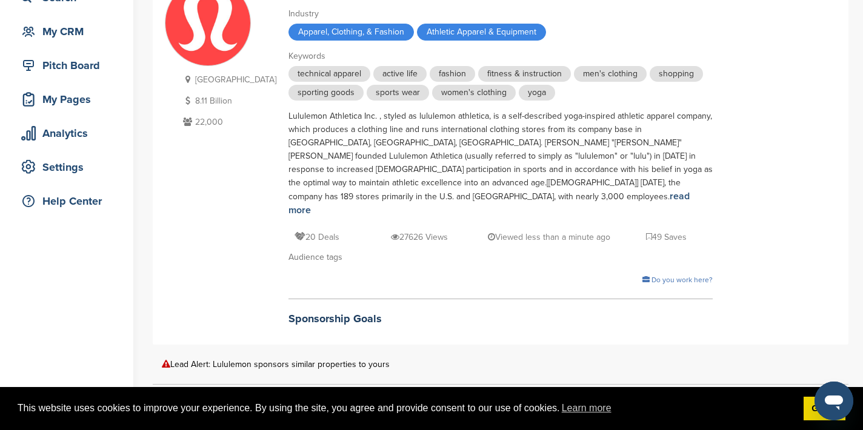
scroll to position [0, 0]
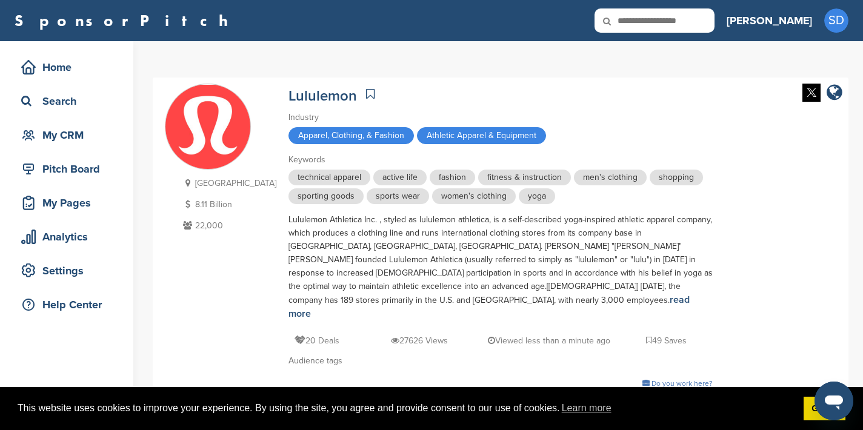
click at [688, 29] on input "text" at bounding box center [654, 20] width 120 height 24
type input "*******"
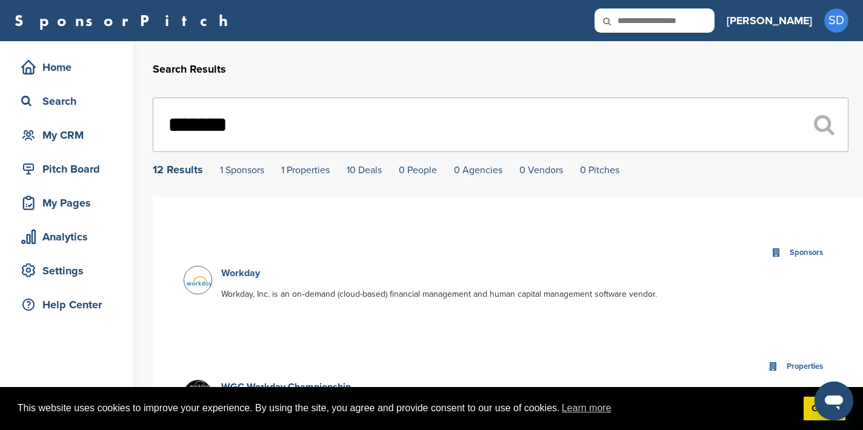
click at [236, 277] on link "Workday" at bounding box center [240, 273] width 39 height 12
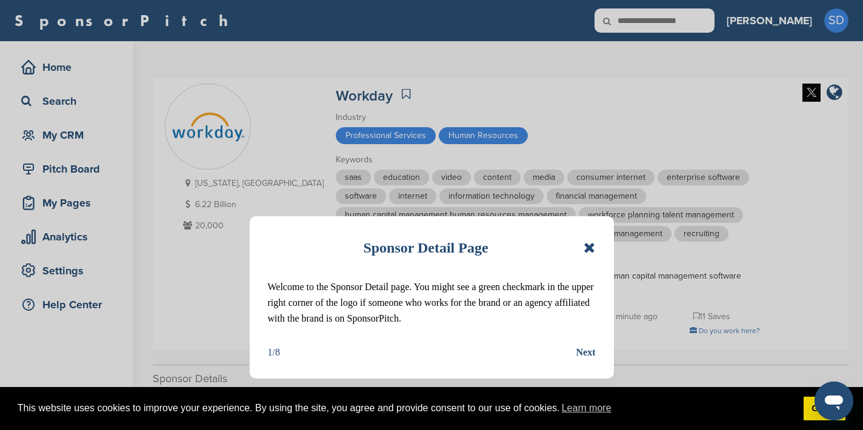
click at [591, 249] on icon at bounding box center [590, 248] width 12 height 15
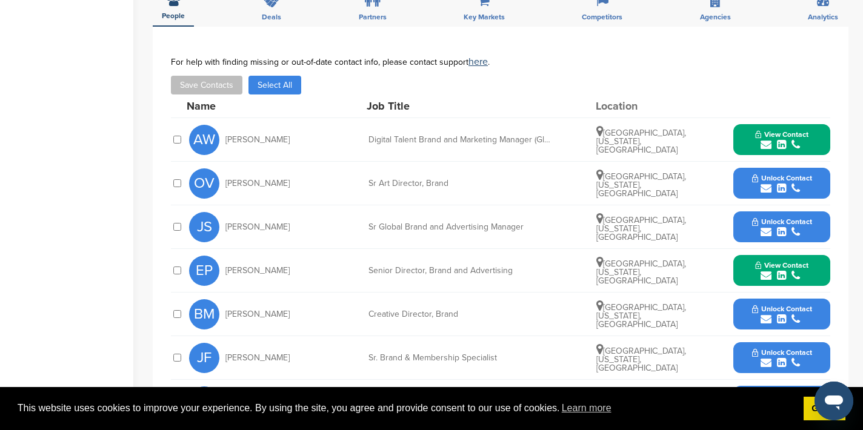
scroll to position [399, 0]
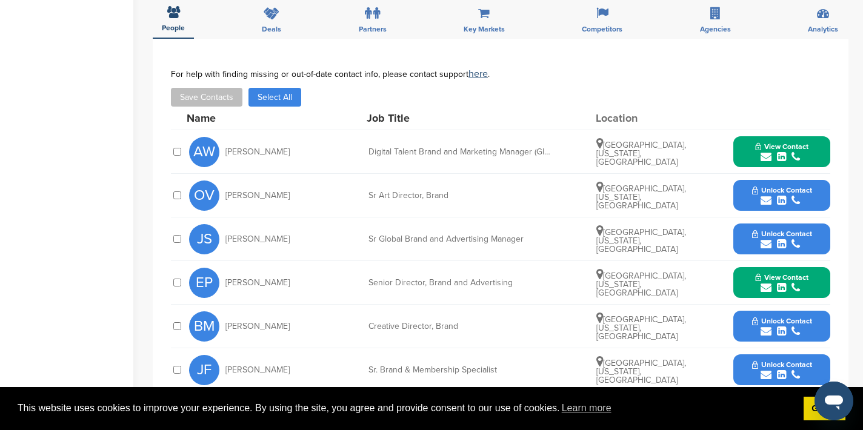
click at [765, 158] on icon "submit" at bounding box center [766, 156] width 11 height 11
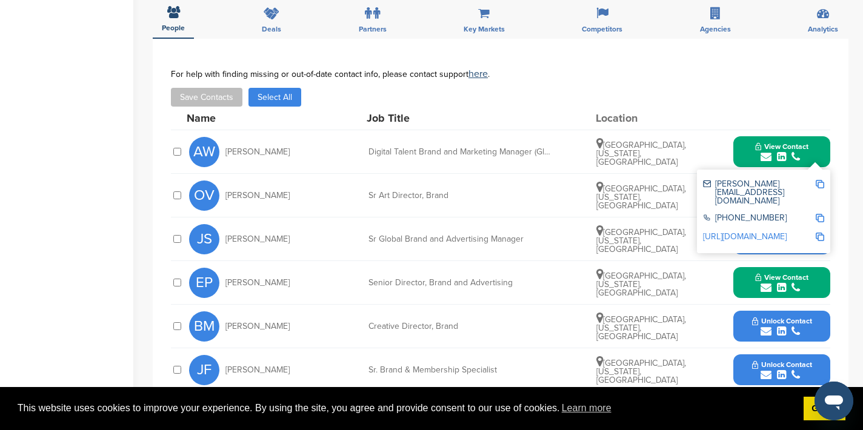
click at [821, 184] on img at bounding box center [820, 184] width 8 height 8
click at [742, 145] on button "View Contact" at bounding box center [782, 152] width 82 height 36
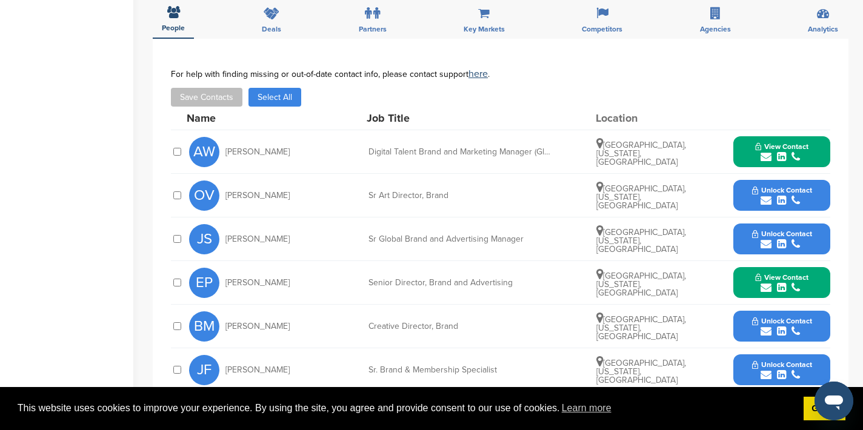
click at [769, 247] on icon "submit" at bounding box center [766, 244] width 11 height 11
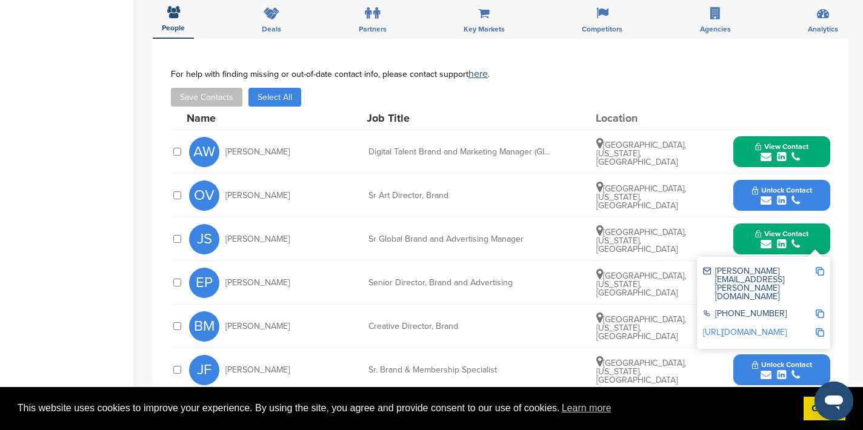
click at [821, 271] on img at bounding box center [820, 271] width 8 height 8
click at [745, 232] on button "View Contact" at bounding box center [782, 239] width 82 height 36
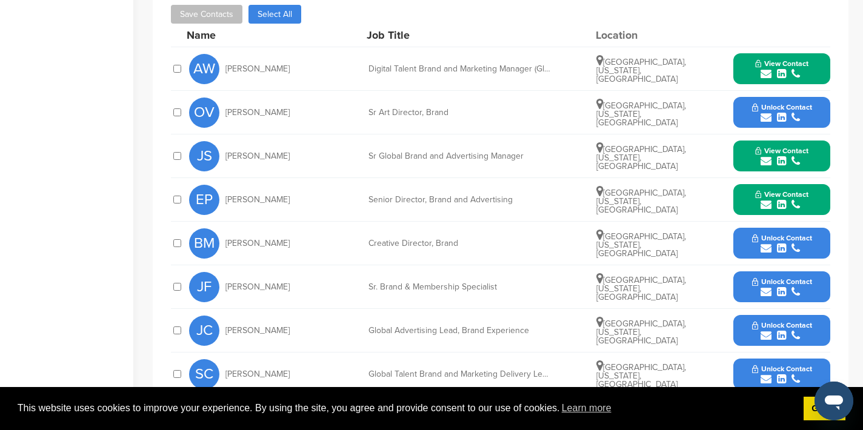
scroll to position [482, 0]
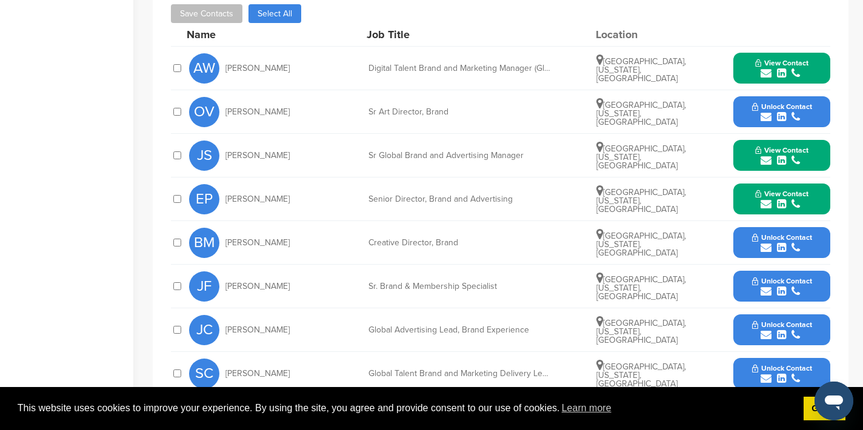
click at [768, 292] on icon "submit" at bounding box center [766, 291] width 11 height 11
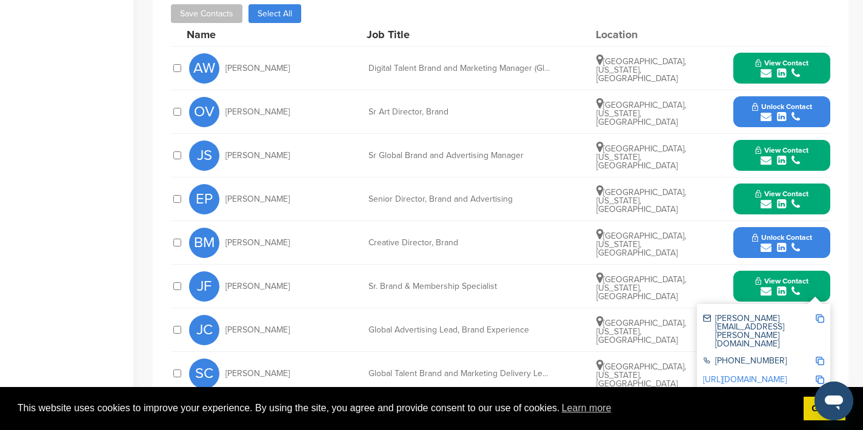
click at [820, 319] on img at bounding box center [820, 319] width 8 height 8
click at [747, 278] on button "View Contact" at bounding box center [782, 286] width 82 height 36
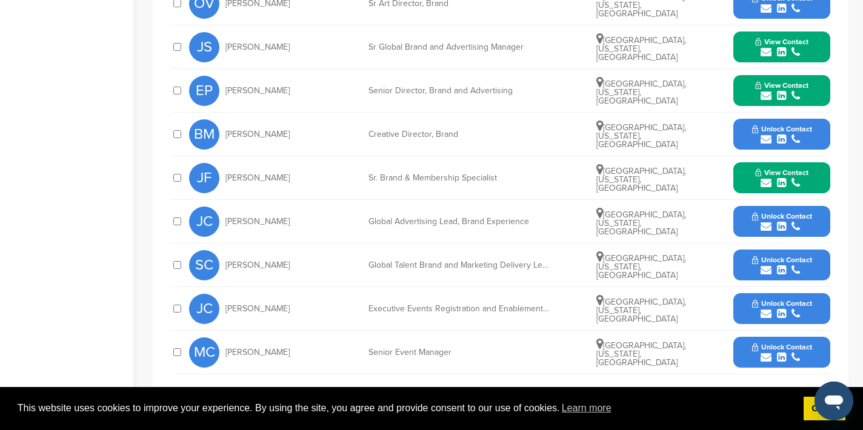
scroll to position [593, 0]
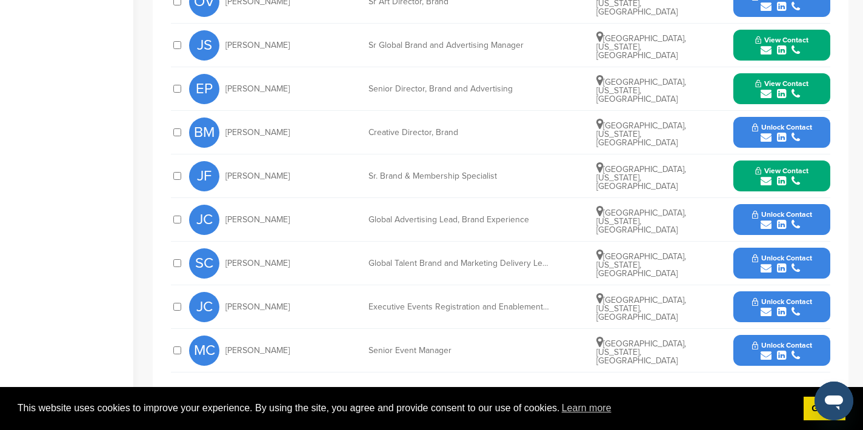
click at [768, 357] on icon "submit" at bounding box center [766, 355] width 11 height 11
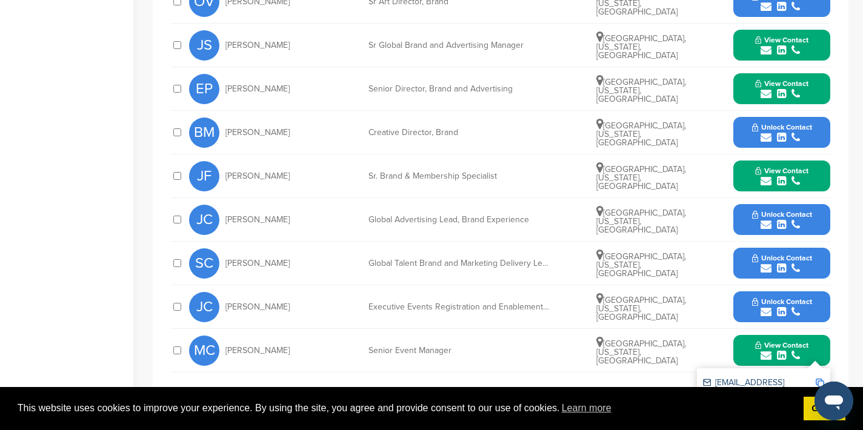
click at [819, 382] on img at bounding box center [820, 383] width 8 height 8
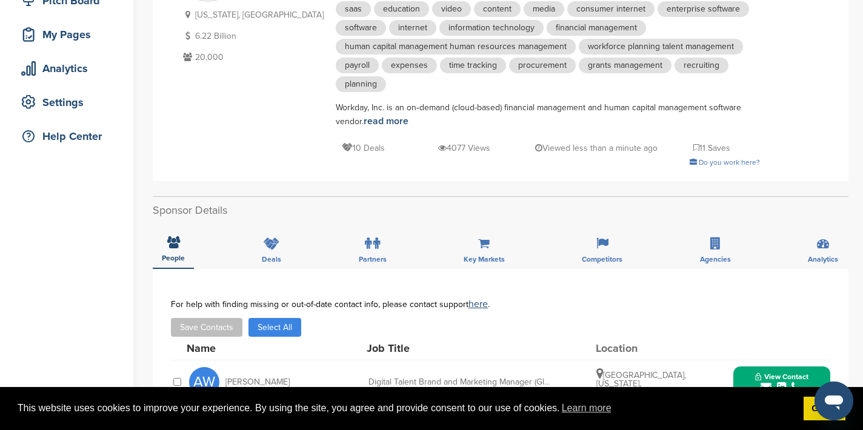
scroll to position [0, 0]
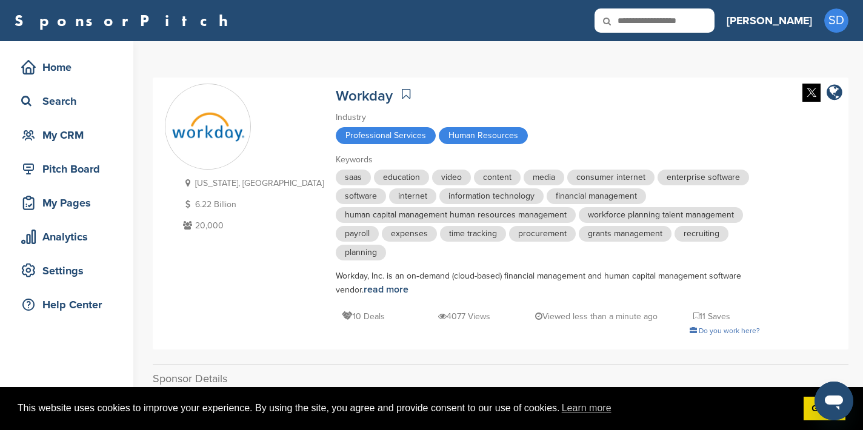
click at [685, 24] on input "text" at bounding box center [654, 20] width 120 height 24
type input "*****"
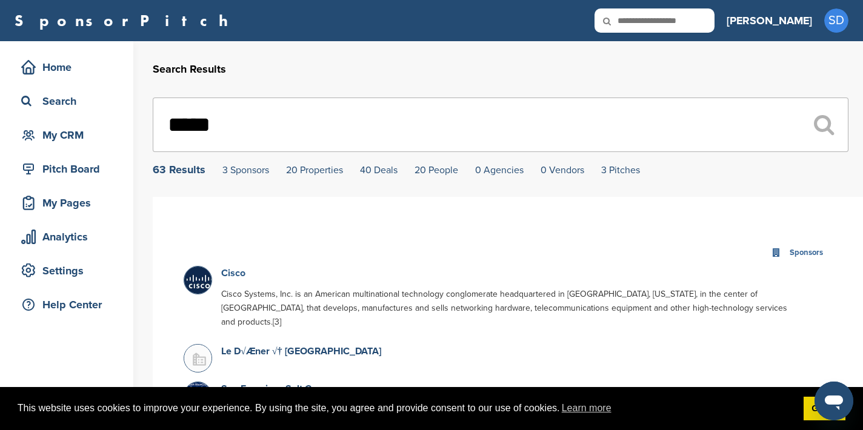
click at [236, 275] on link "Cisco" at bounding box center [233, 273] width 24 height 12
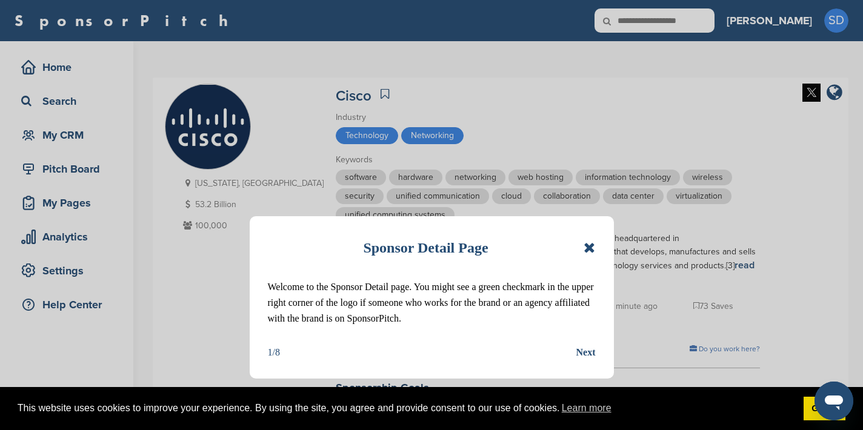
click at [594, 248] on icon at bounding box center [590, 248] width 12 height 15
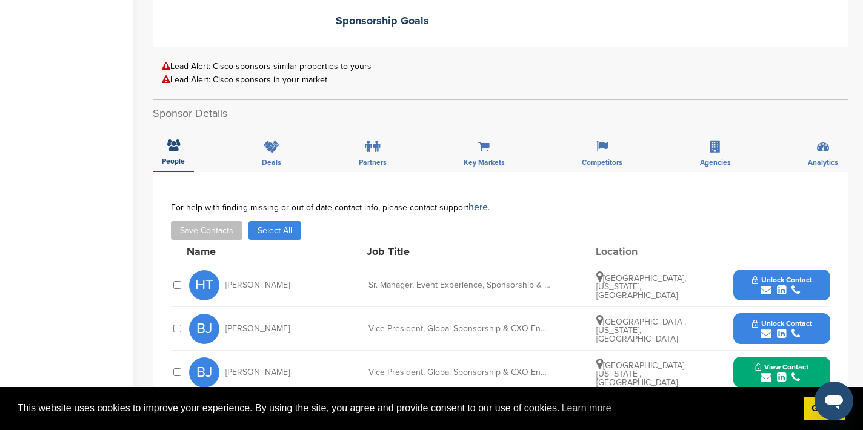
scroll to position [369, 0]
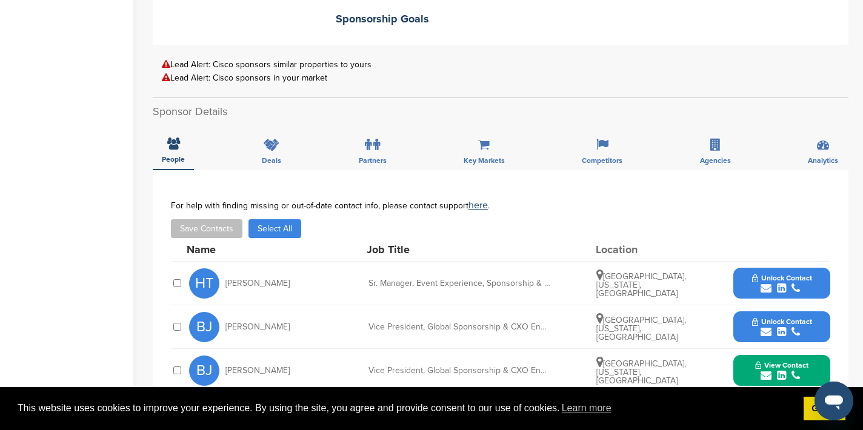
click at [768, 283] on icon "submit" at bounding box center [766, 288] width 11 height 11
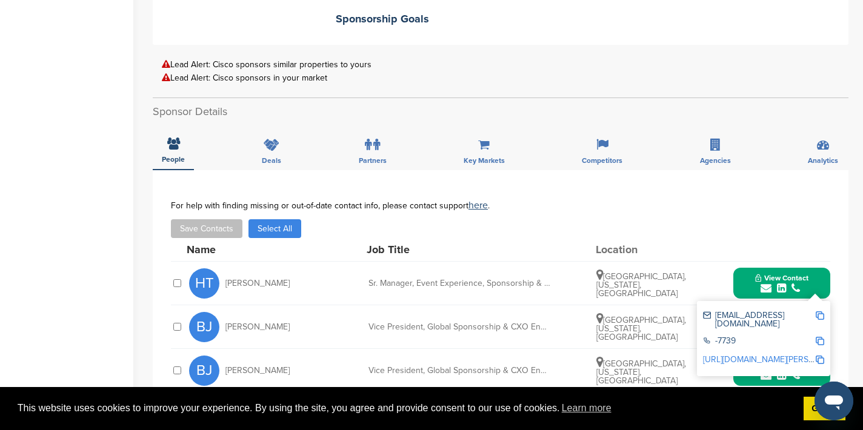
click at [820, 311] on img at bounding box center [820, 315] width 8 height 8
click at [741, 265] on button "View Contact" at bounding box center [782, 283] width 82 height 36
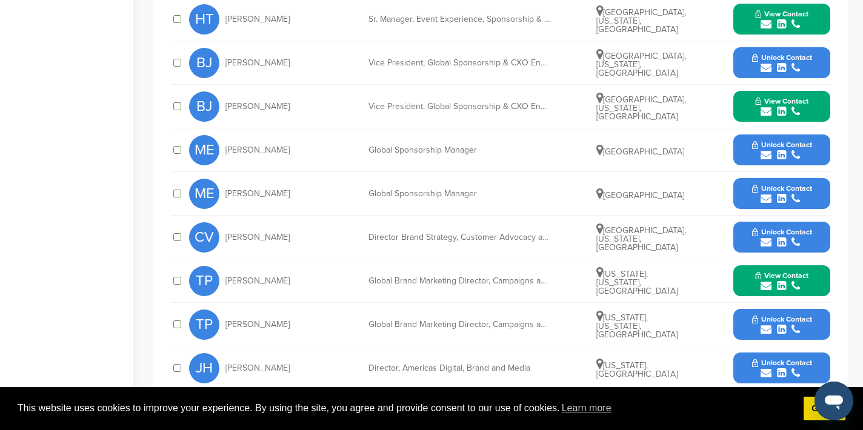
scroll to position [634, 0]
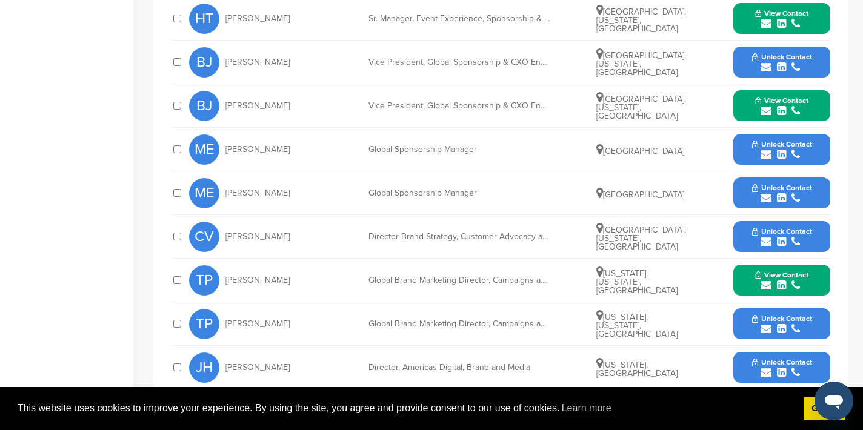
click at [767, 280] on icon "submit" at bounding box center [766, 285] width 11 height 11
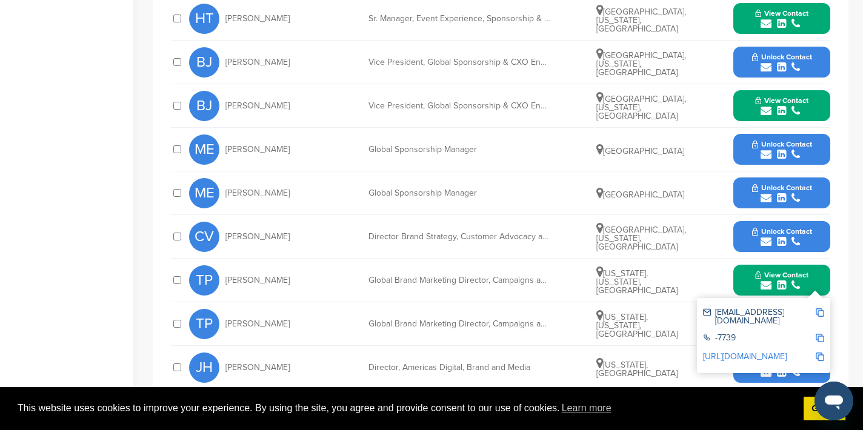
click at [819, 308] on img at bounding box center [820, 312] width 8 height 8
click at [745, 264] on button "View Contact" at bounding box center [782, 280] width 82 height 36
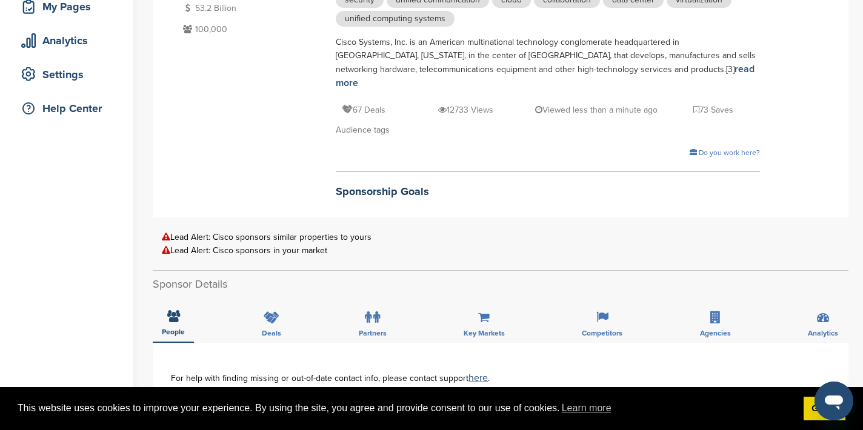
scroll to position [0, 0]
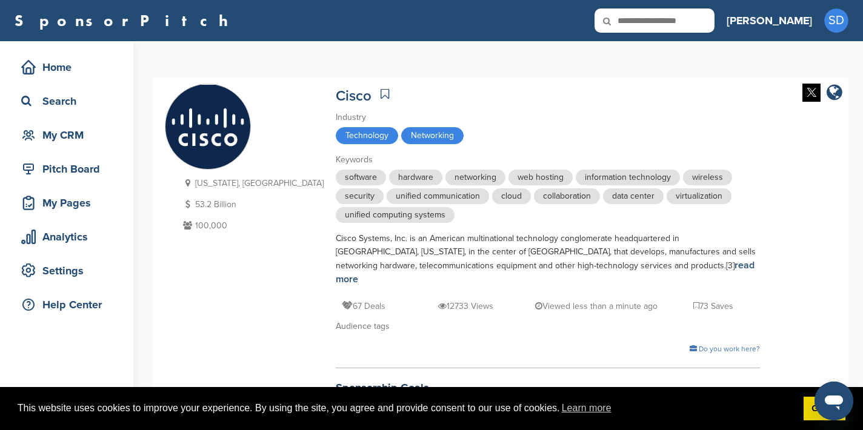
click at [704, 18] on input "text" at bounding box center [654, 20] width 120 height 24
type input "*****"
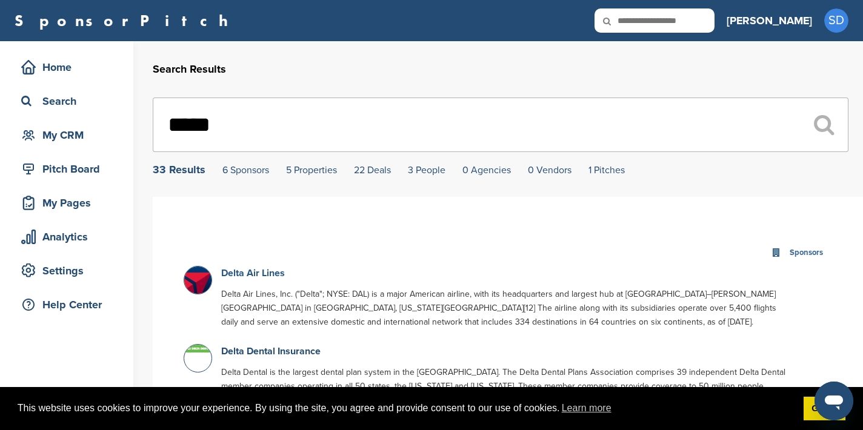
click at [258, 274] on link "Delta Air Lines" at bounding box center [253, 273] width 64 height 12
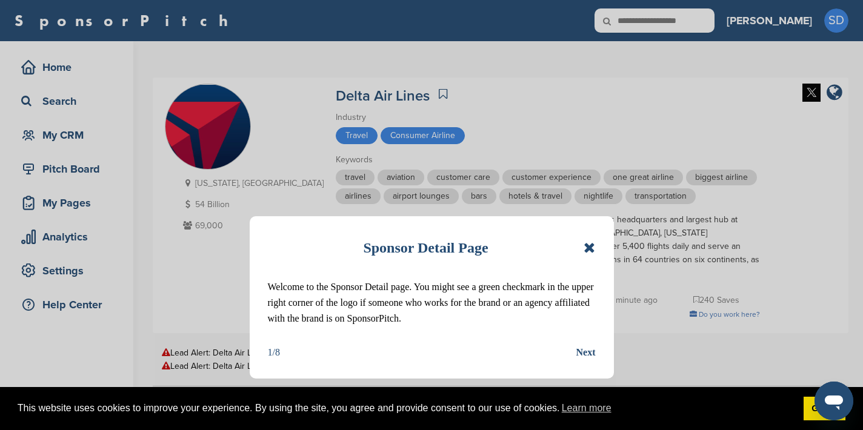
click at [585, 249] on icon at bounding box center [590, 248] width 12 height 15
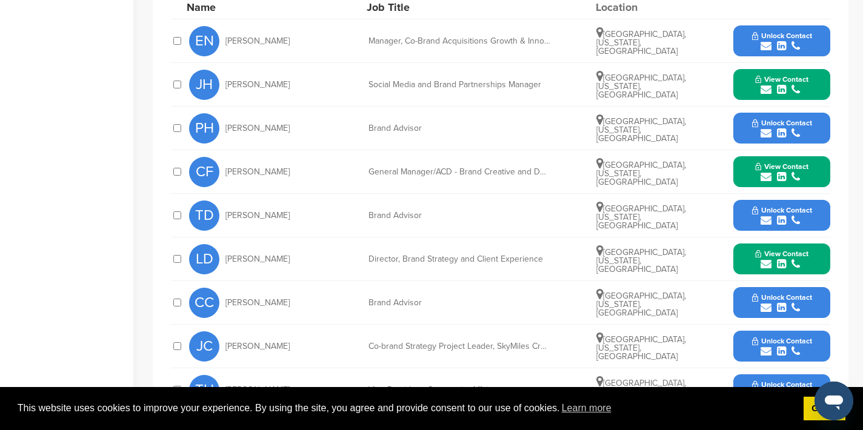
scroll to position [500, 0]
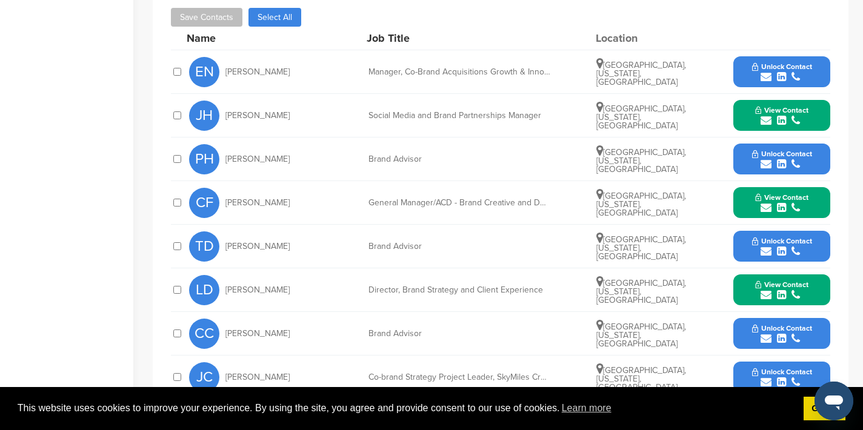
click at [765, 115] on icon "submit" at bounding box center [766, 120] width 11 height 11
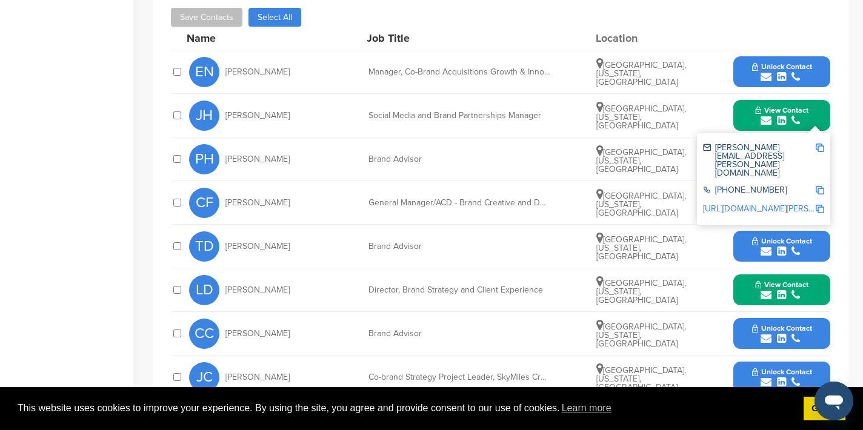
click at [846, 115] on div "**********" at bounding box center [501, 242] width 696 height 567
click at [604, 225] on div "TD Thomas Donnan Brand Advisor Atlanta, Georgia, United States Unlock Contact" at bounding box center [509, 246] width 641 height 43
click at [746, 109] on button "View Contact" at bounding box center [782, 116] width 82 height 36
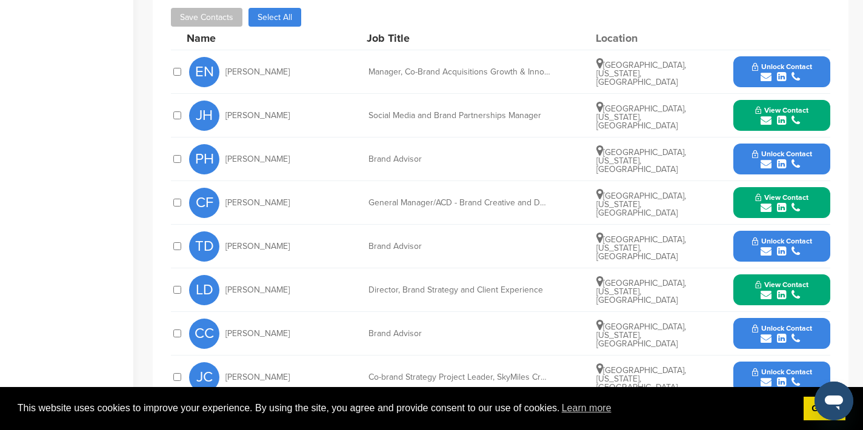
click at [767, 72] on icon "submit" at bounding box center [766, 77] width 11 height 11
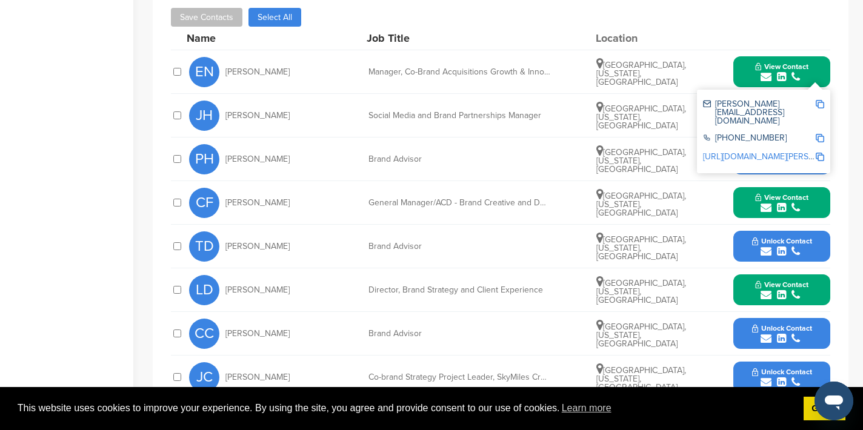
click at [822, 100] on img at bounding box center [820, 104] width 8 height 8
click at [819, 54] on button "View Contact" at bounding box center [782, 72] width 82 height 36
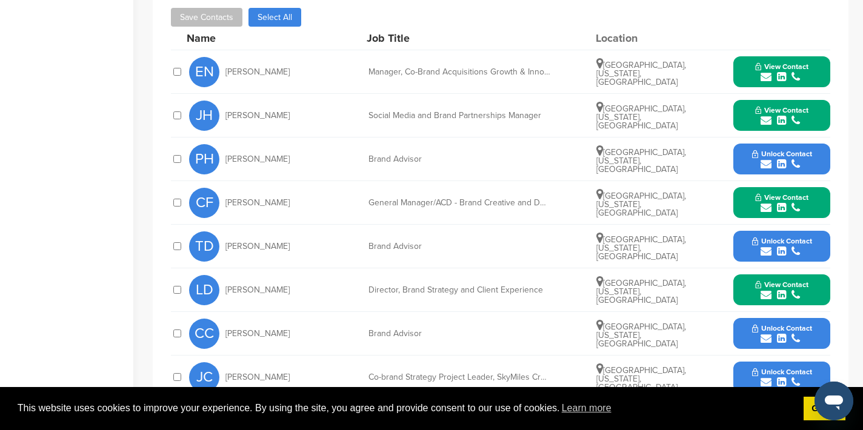
click at [770, 202] on icon "submit" at bounding box center [766, 207] width 11 height 11
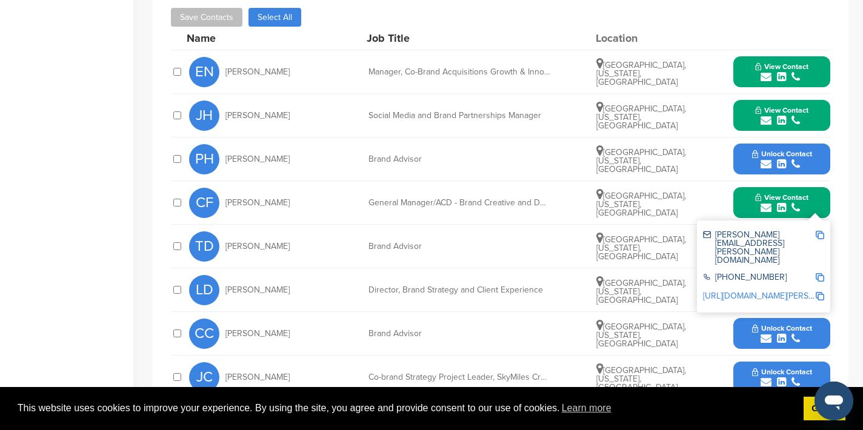
click at [819, 231] on img at bounding box center [820, 235] width 8 height 8
click at [747, 188] on button "View Contact" at bounding box center [782, 203] width 82 height 36
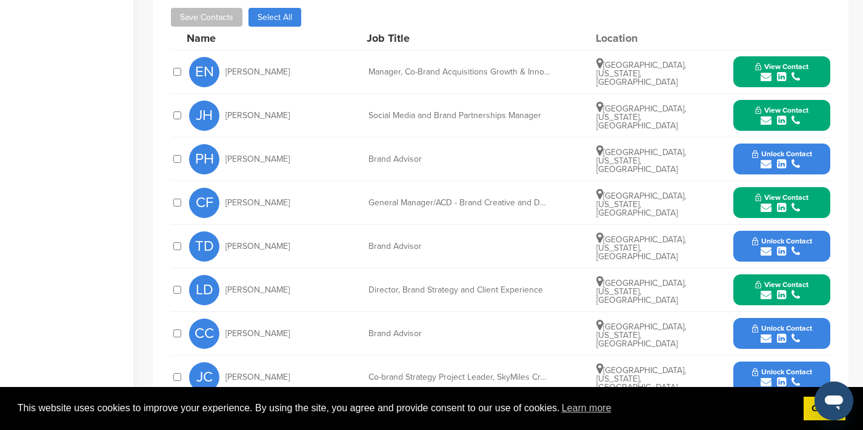
click at [765, 290] on icon "submit" at bounding box center [766, 295] width 11 height 11
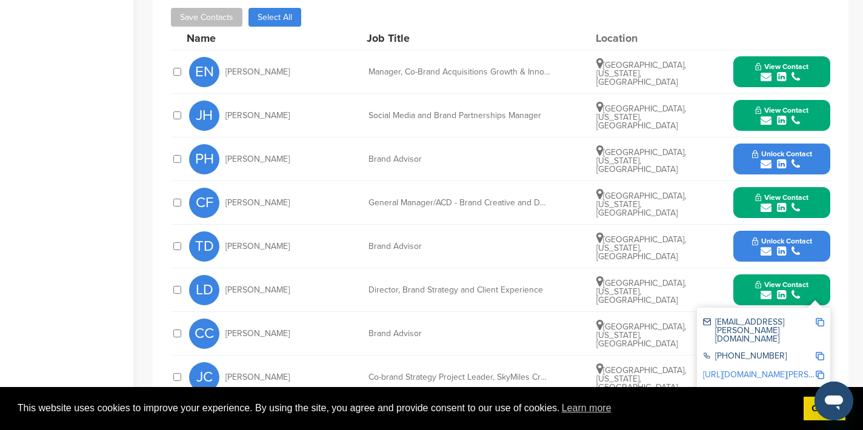
click at [817, 318] on img at bounding box center [820, 322] width 8 height 8
click at [745, 279] on button "View Contact" at bounding box center [782, 290] width 82 height 36
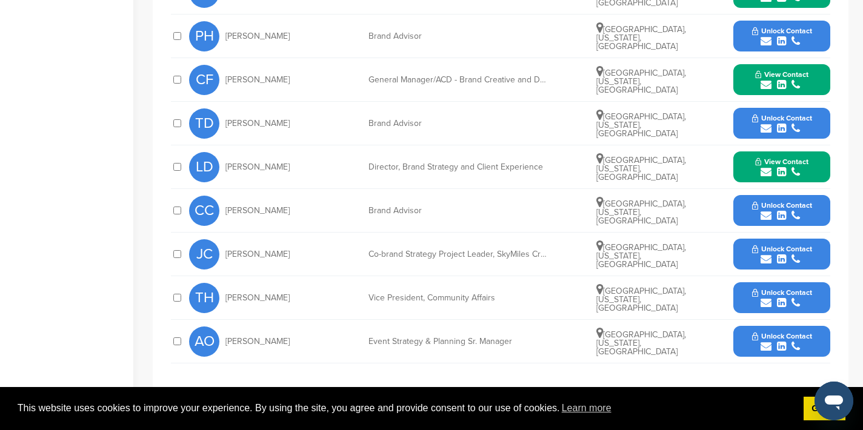
scroll to position [624, 0]
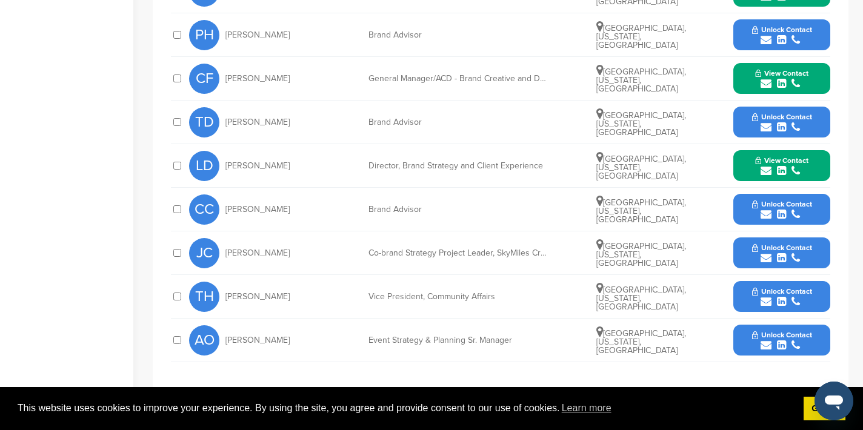
click at [764, 340] on icon "submit" at bounding box center [766, 345] width 11 height 11
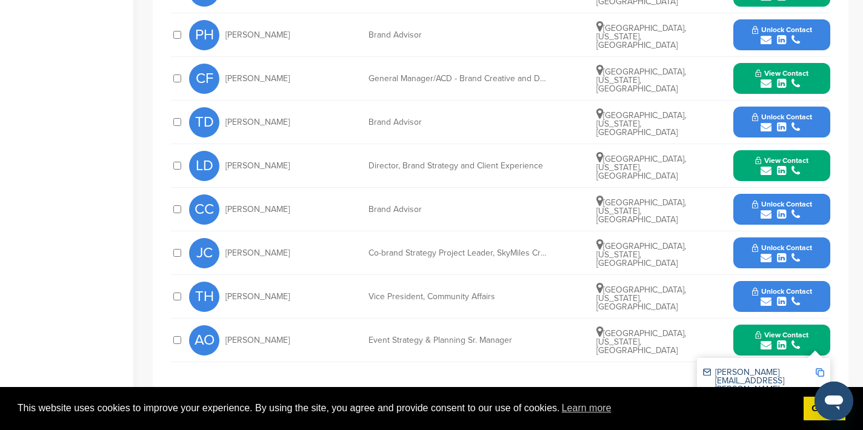
click at [823, 368] on img at bounding box center [820, 372] width 8 height 8
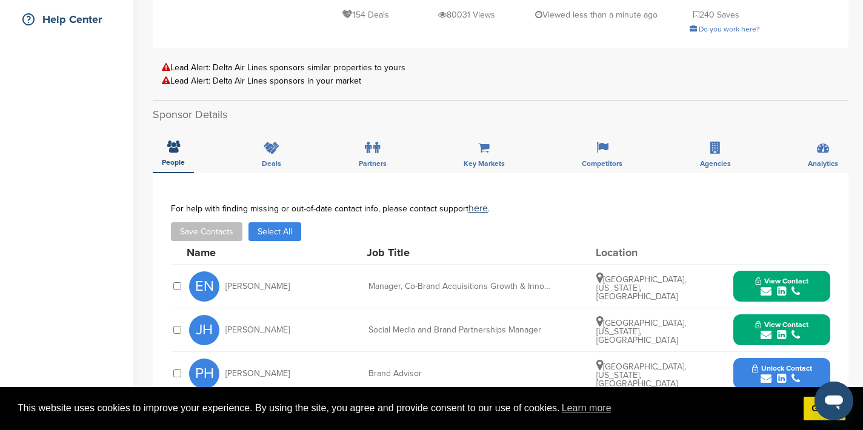
scroll to position [0, 0]
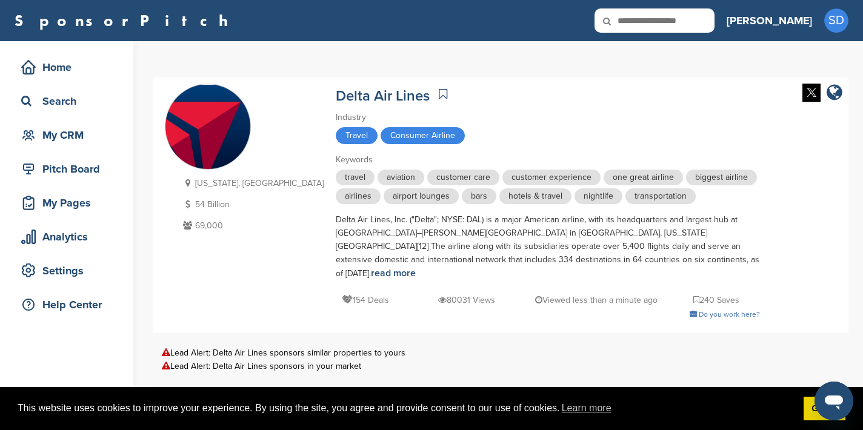
click at [710, 18] on input "text" at bounding box center [654, 20] width 120 height 24
type input "****"
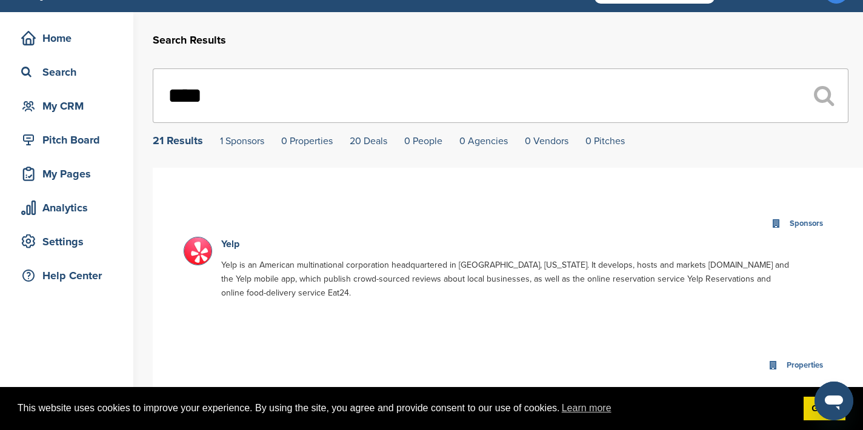
scroll to position [43, 0]
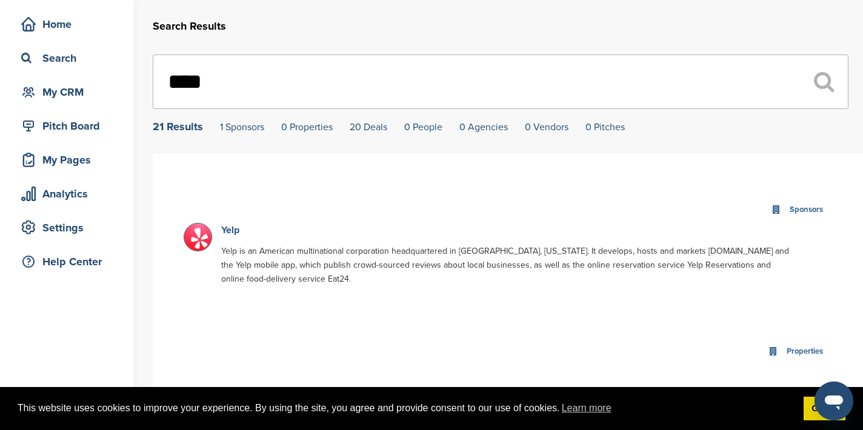
click at [231, 233] on link "Yelp" at bounding box center [230, 230] width 18 height 12
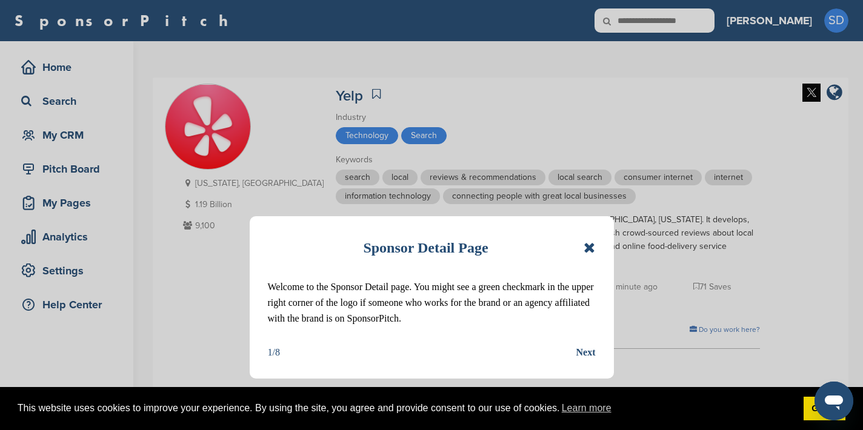
click at [587, 250] on icon at bounding box center [590, 248] width 12 height 15
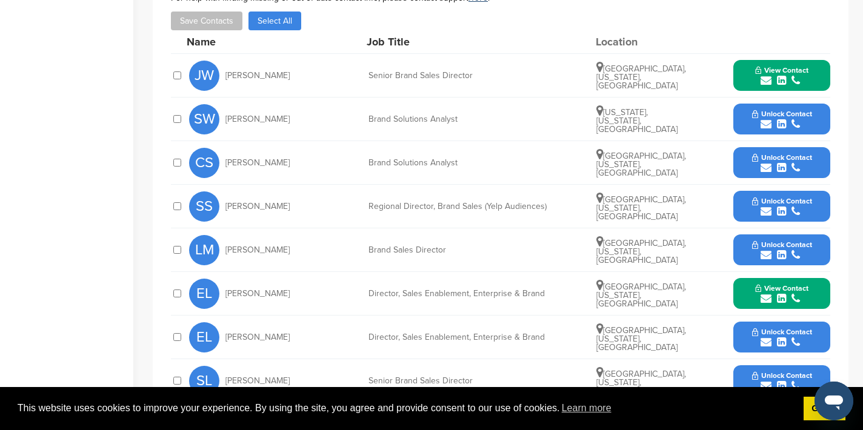
scroll to position [505, 0]
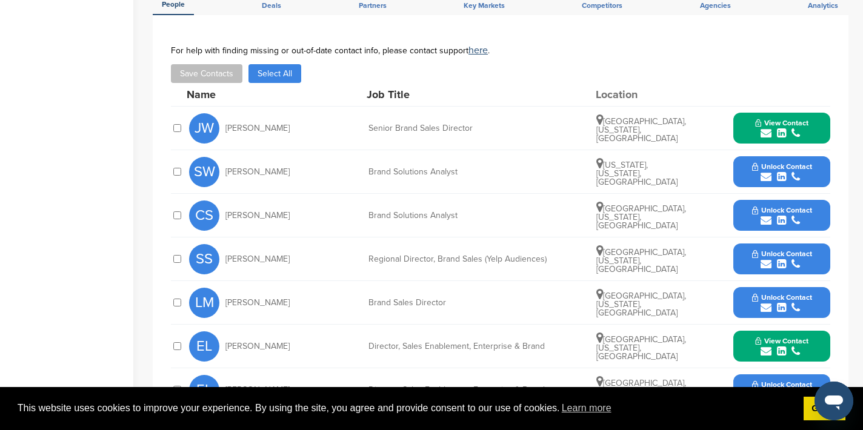
click at [764, 128] on icon "submit" at bounding box center [766, 133] width 11 height 11
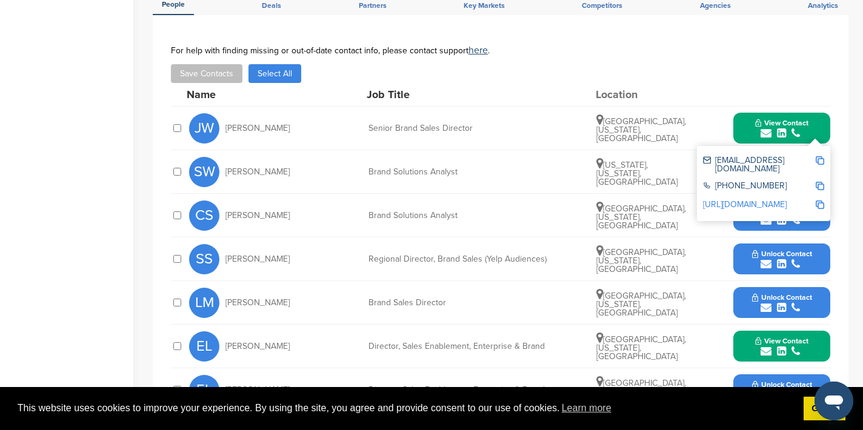
click at [819, 156] on img at bounding box center [820, 160] width 8 height 8
click at [745, 111] on button "View Contact" at bounding box center [782, 128] width 82 height 36
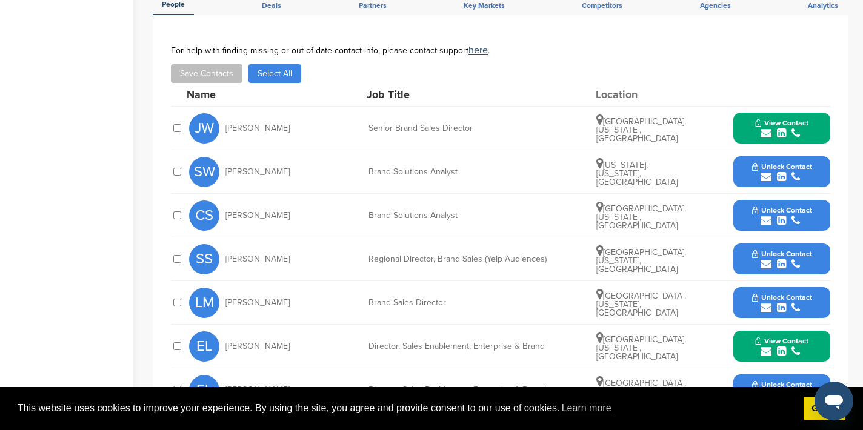
click at [766, 346] on icon "submit" at bounding box center [766, 351] width 11 height 11
click at [820, 374] on img at bounding box center [820, 378] width 8 height 8
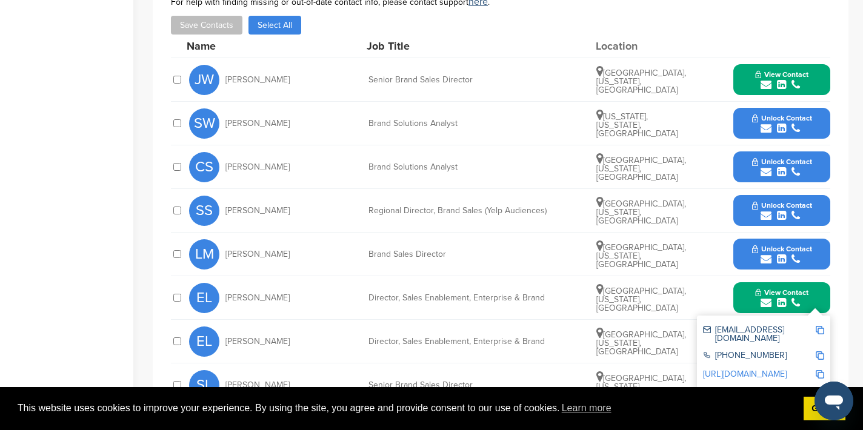
scroll to position [554, 0]
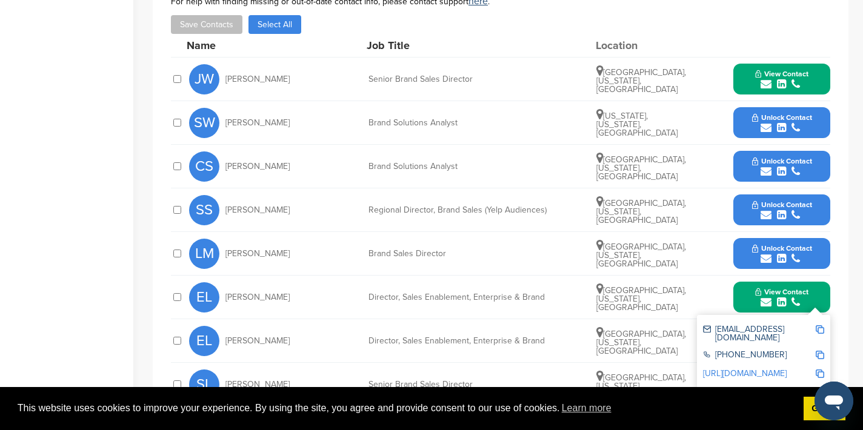
click at [764, 253] on icon "submit" at bounding box center [766, 258] width 11 height 11
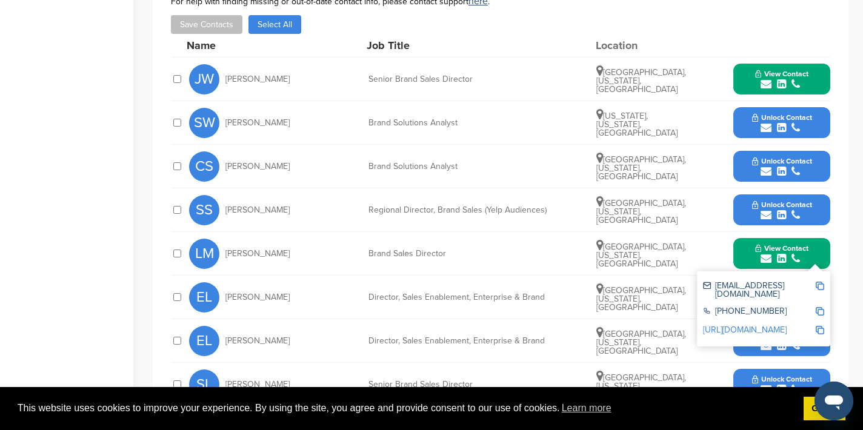
click at [820, 282] on img at bounding box center [820, 286] width 8 height 8
click at [753, 239] on button "View Contact" at bounding box center [782, 254] width 82 height 36
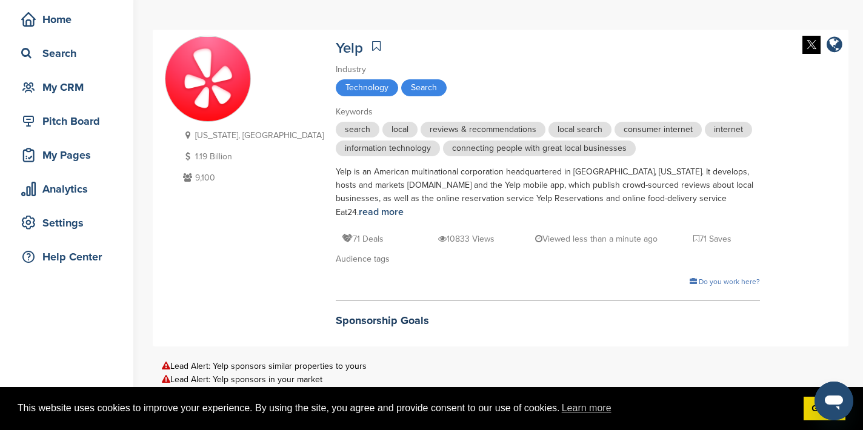
scroll to position [0, 0]
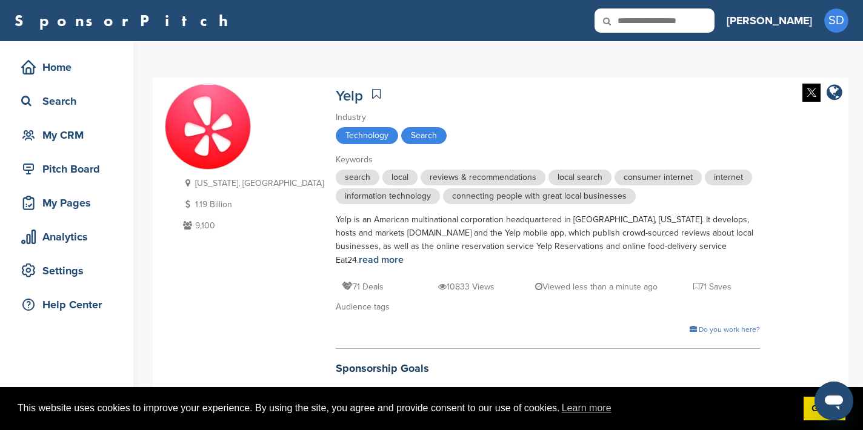
click at [705, 21] on input "text" at bounding box center [654, 20] width 120 height 24
type input "******"
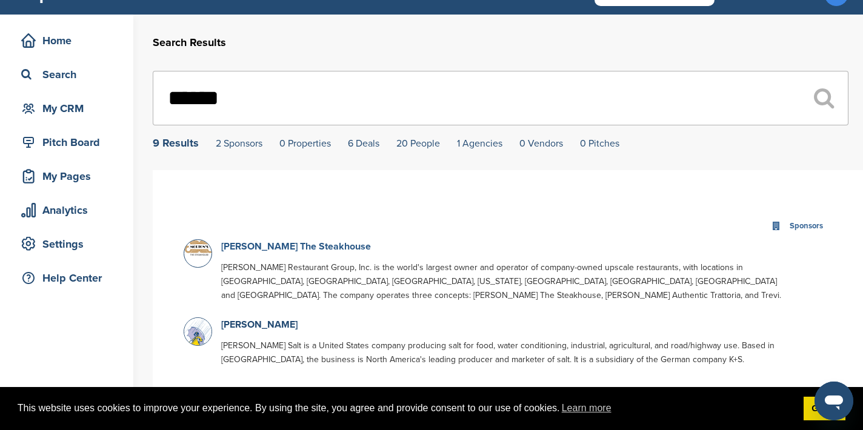
scroll to position [37, 0]
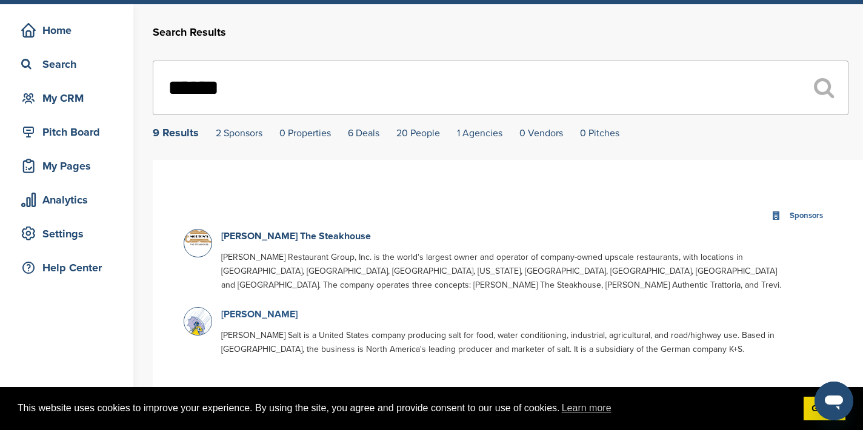
click at [262, 313] on link "[PERSON_NAME]" at bounding box center [259, 314] width 76 height 12
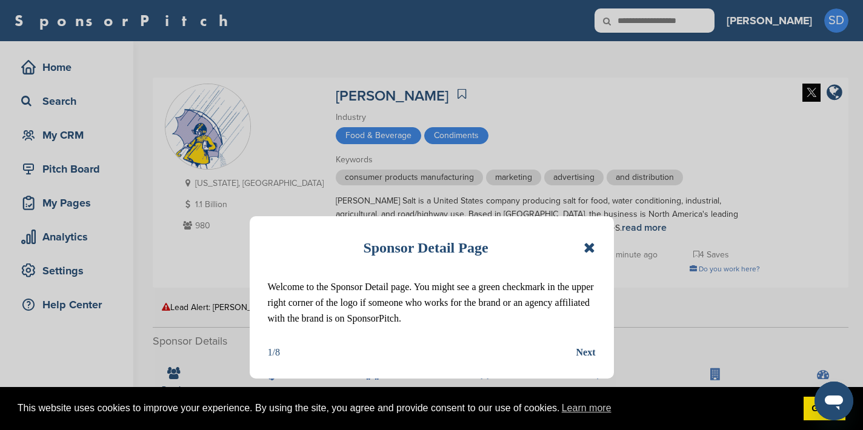
click at [591, 245] on icon at bounding box center [590, 248] width 12 height 15
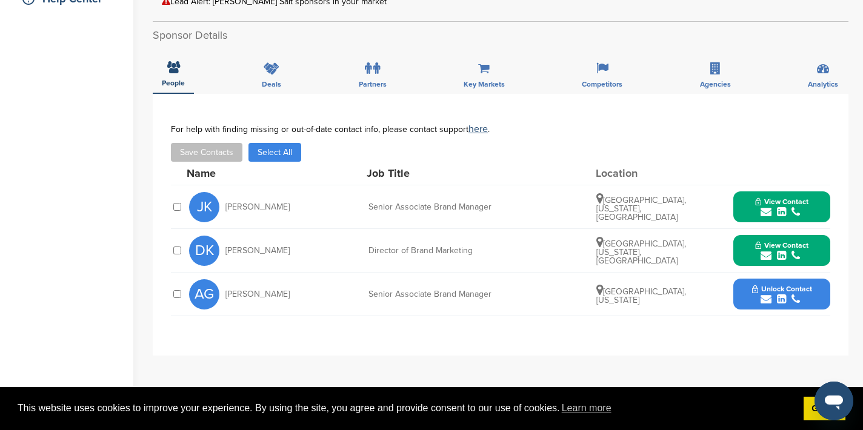
scroll to position [307, 0]
click at [768, 211] on icon "submit" at bounding box center [766, 211] width 11 height 11
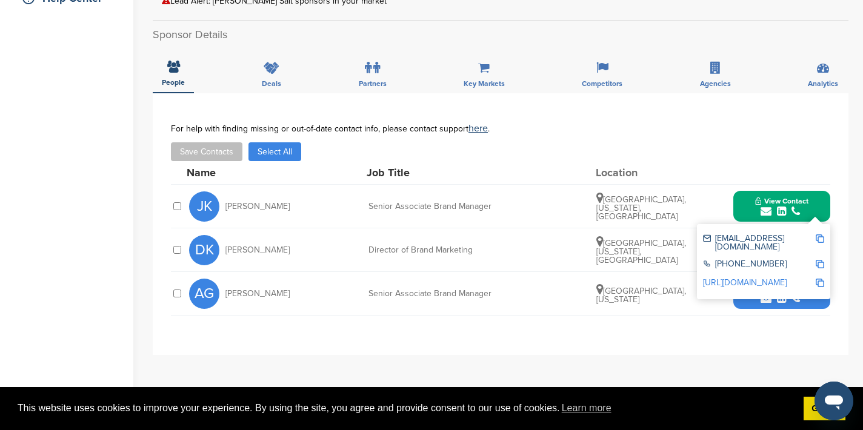
click at [819, 240] on img at bounding box center [820, 239] width 8 height 8
click at [747, 211] on button "View Contact" at bounding box center [782, 206] width 82 height 36
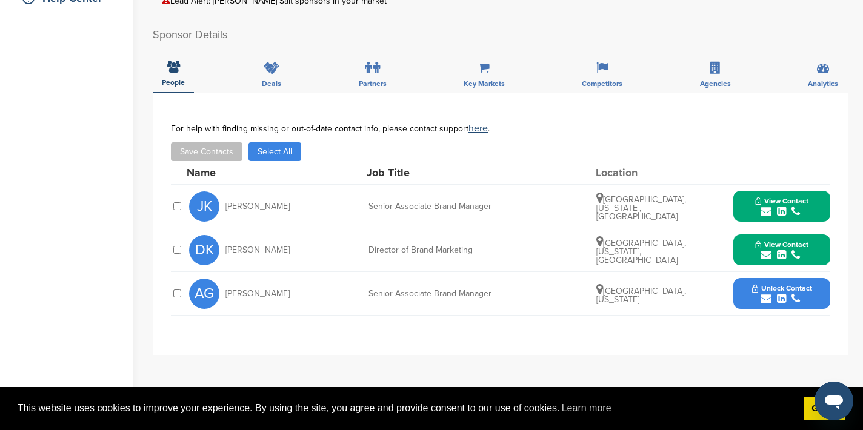
click at [768, 250] on icon "submit" at bounding box center [766, 255] width 11 height 11
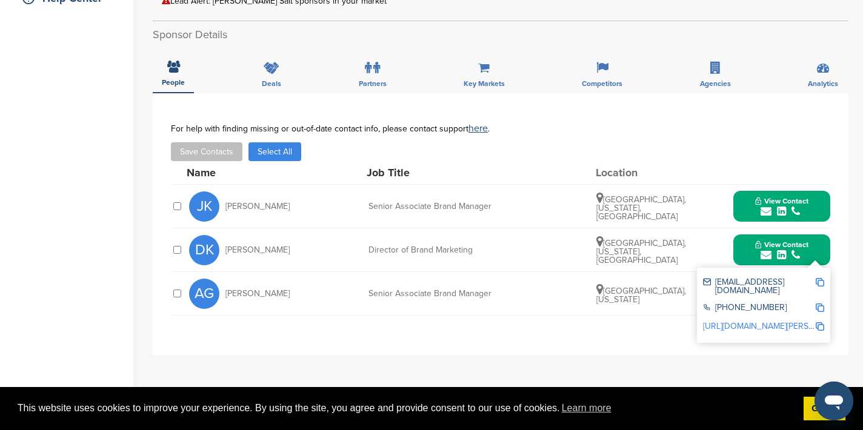
click at [819, 280] on img at bounding box center [820, 282] width 8 height 8
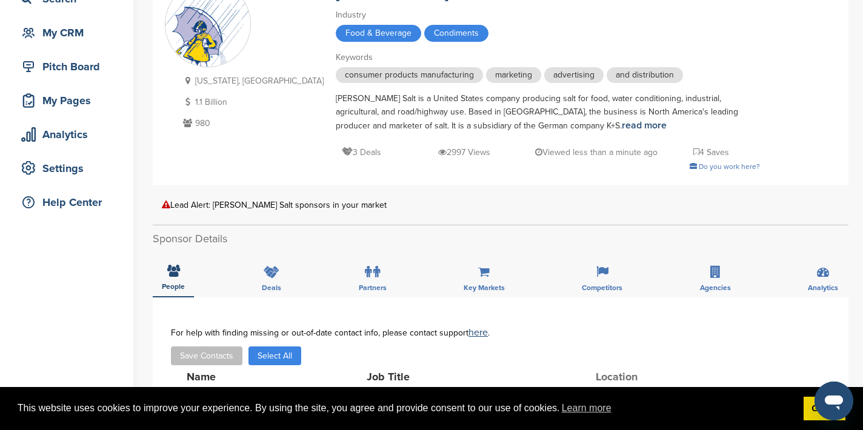
scroll to position [0, 0]
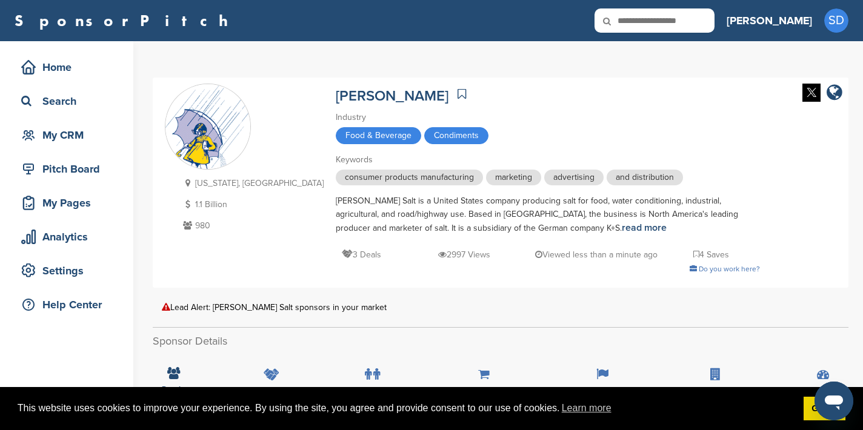
click at [688, 25] on input "text" at bounding box center [654, 20] width 120 height 24
type input "*********"
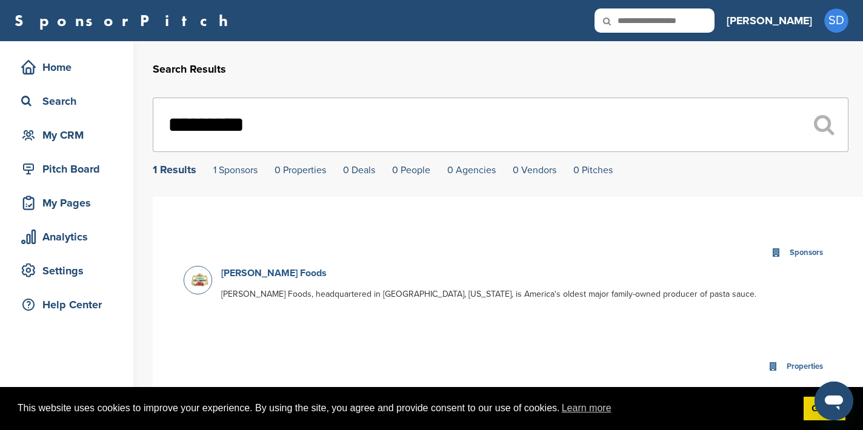
click at [288, 273] on link "[PERSON_NAME] Foods" at bounding box center [273, 273] width 105 height 12
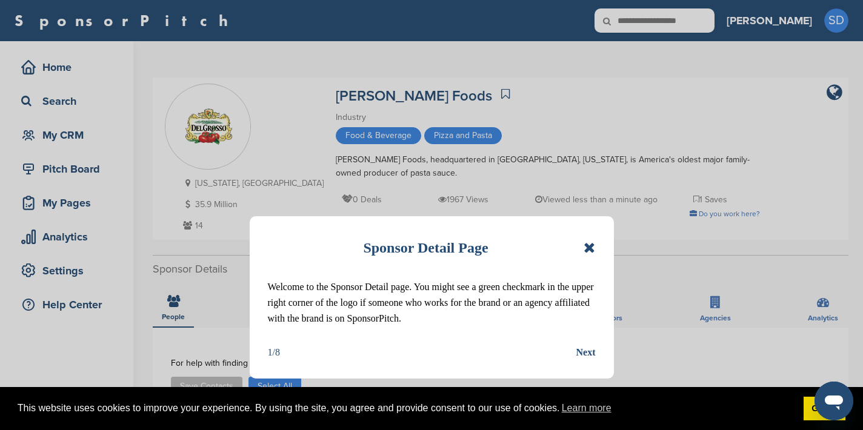
click at [592, 249] on icon at bounding box center [590, 248] width 12 height 15
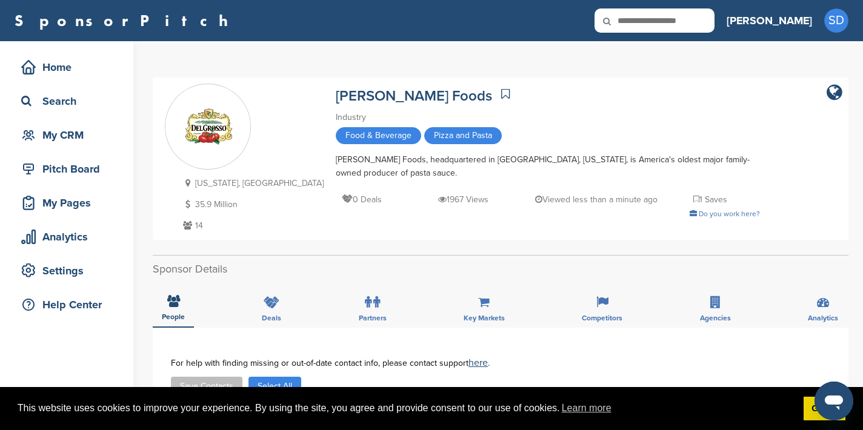
click at [685, 24] on input "text" at bounding box center [654, 20] width 120 height 24
type input "*********"
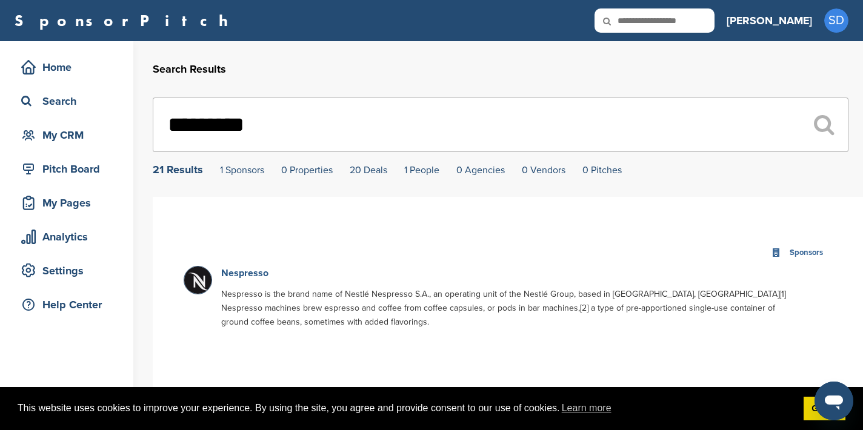
click at [231, 278] on link "Nespresso" at bounding box center [244, 273] width 47 height 12
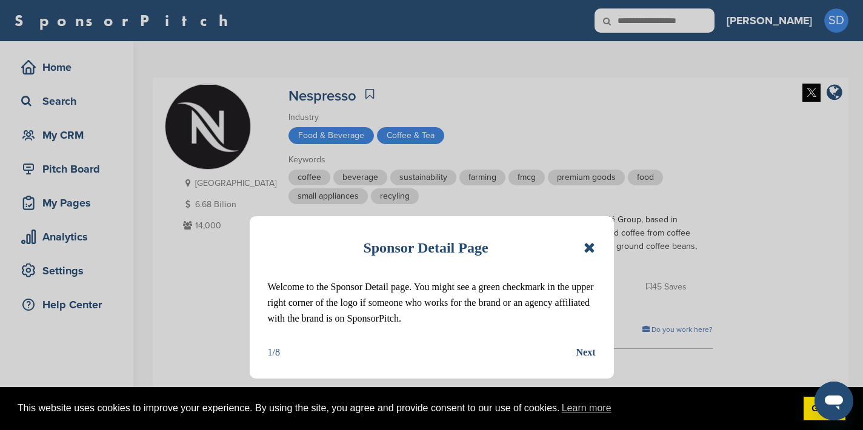
click at [594, 245] on icon at bounding box center [590, 248] width 12 height 15
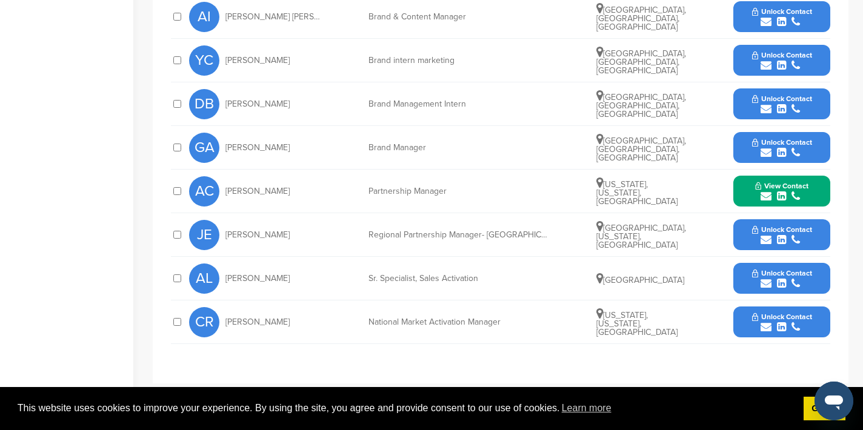
scroll to position [707, 0]
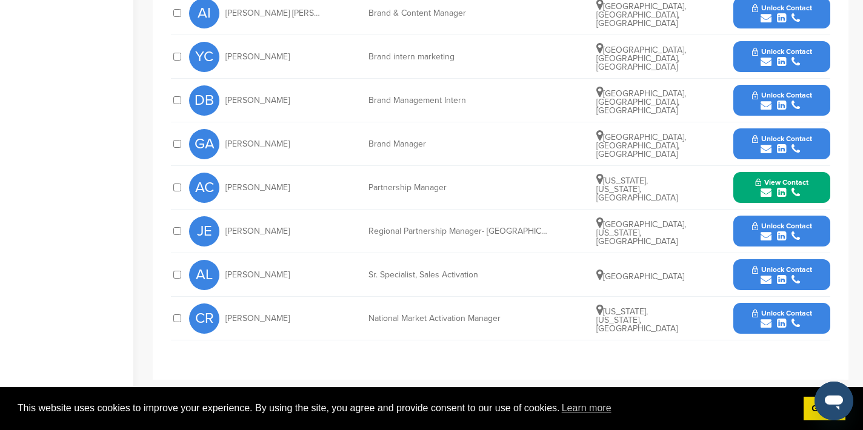
click at [767, 237] on icon "submit" at bounding box center [766, 236] width 11 height 11
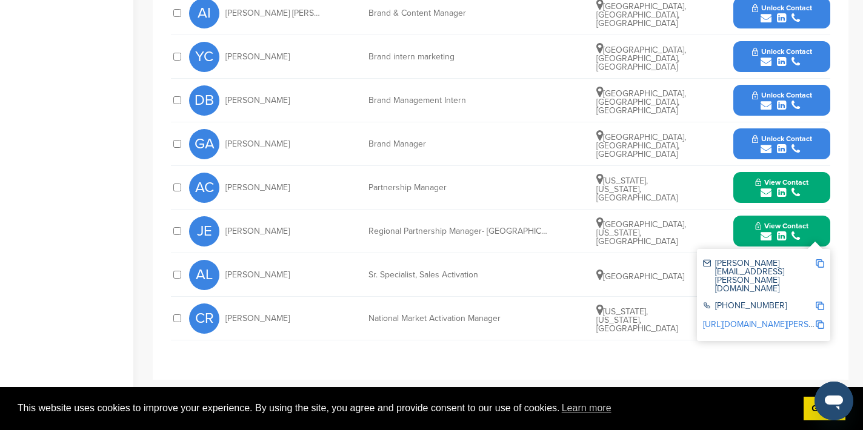
click at [820, 260] on img at bounding box center [820, 263] width 8 height 8
click at [744, 229] on button "View Contact" at bounding box center [782, 231] width 82 height 36
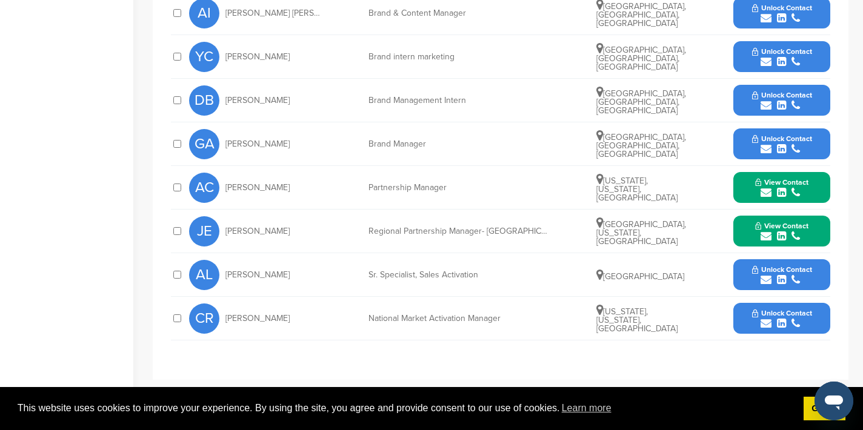
click at [765, 281] on icon "submit" at bounding box center [766, 280] width 11 height 11
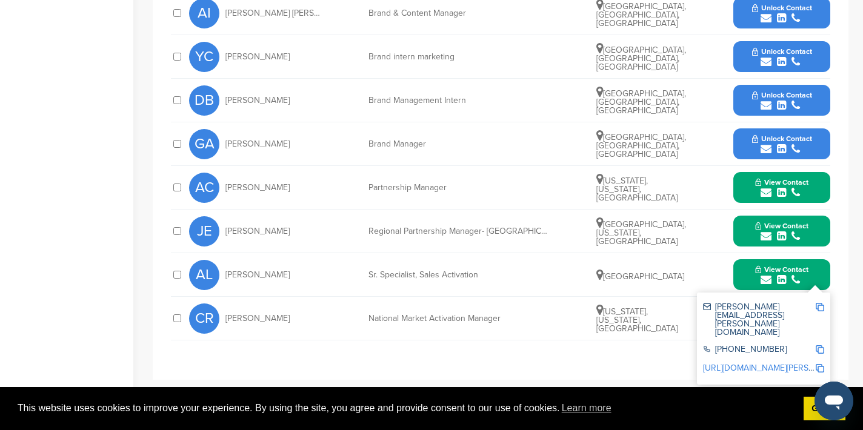
click at [820, 306] on img at bounding box center [820, 307] width 8 height 8
click at [744, 272] on button "View Contact" at bounding box center [782, 275] width 82 height 36
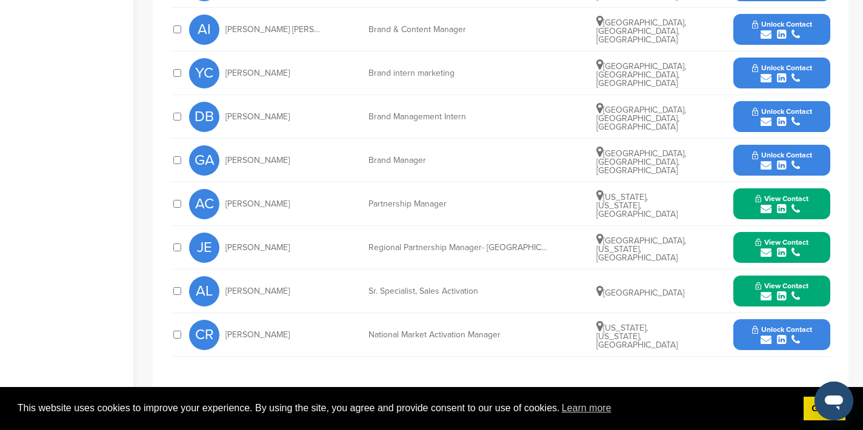
scroll to position [693, 0]
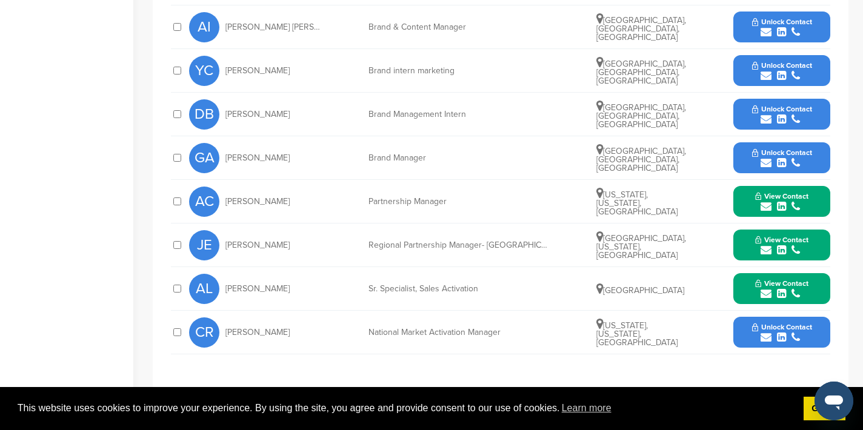
click at [765, 339] on icon "submit" at bounding box center [766, 337] width 11 height 11
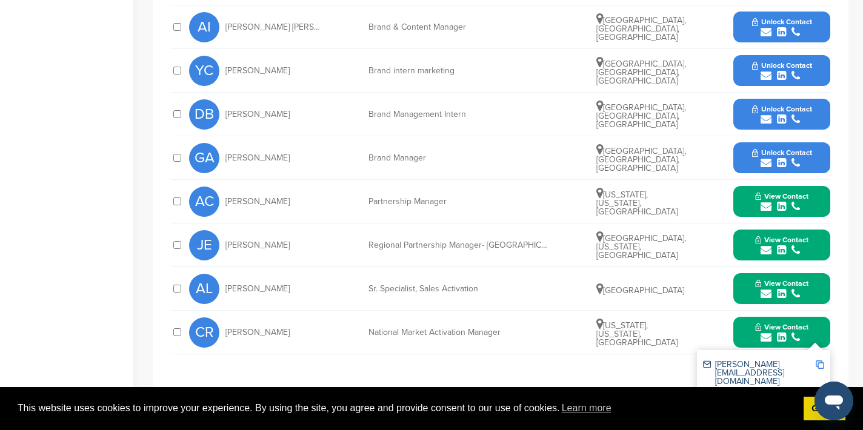
click at [819, 364] on img at bounding box center [820, 365] width 8 height 8
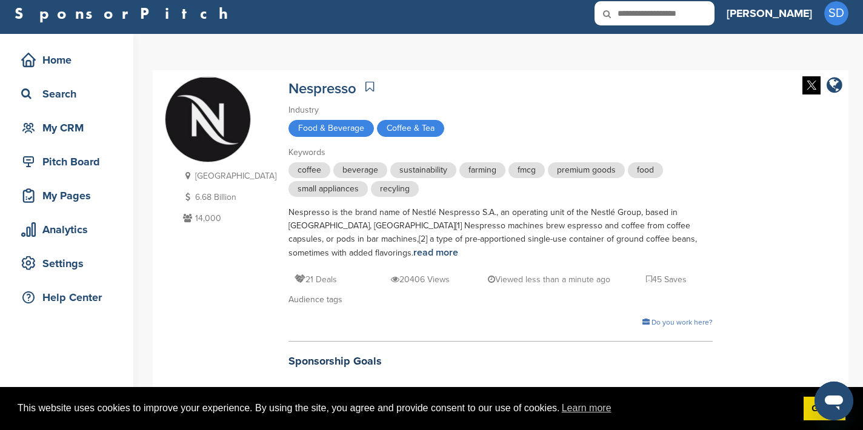
scroll to position [0, 0]
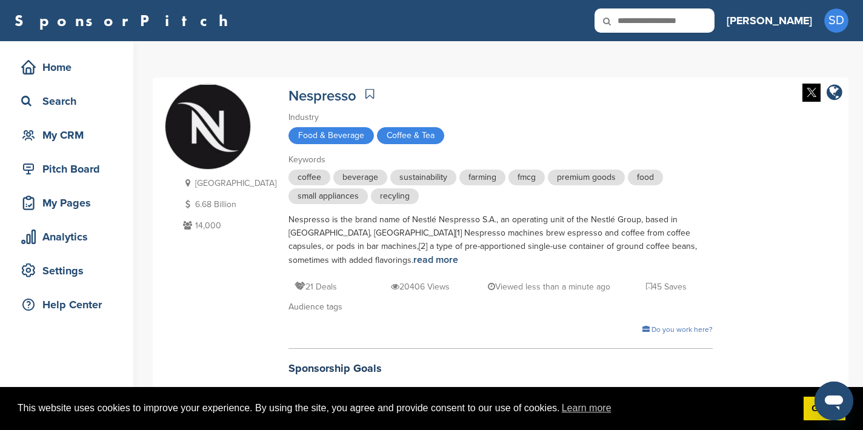
click at [636, 27] on icon at bounding box center [614, 20] width 41 height 25
click at [681, 24] on input "text" at bounding box center [654, 20] width 120 height 24
type input "****"
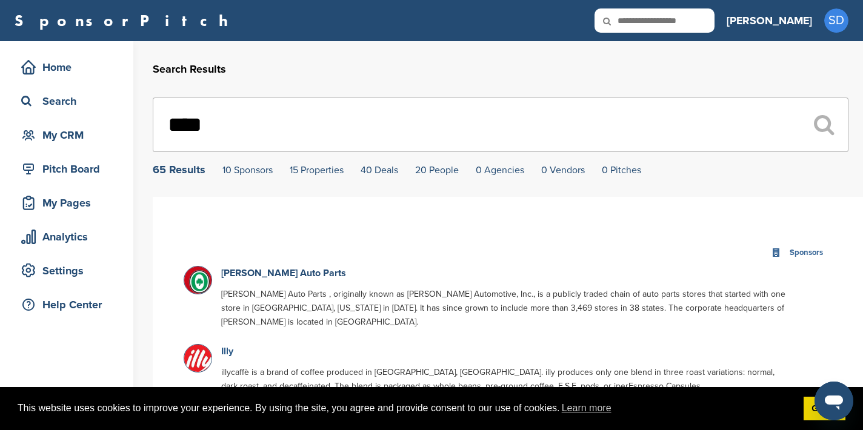
click at [229, 345] on link "Illy" at bounding box center [227, 351] width 12 height 12
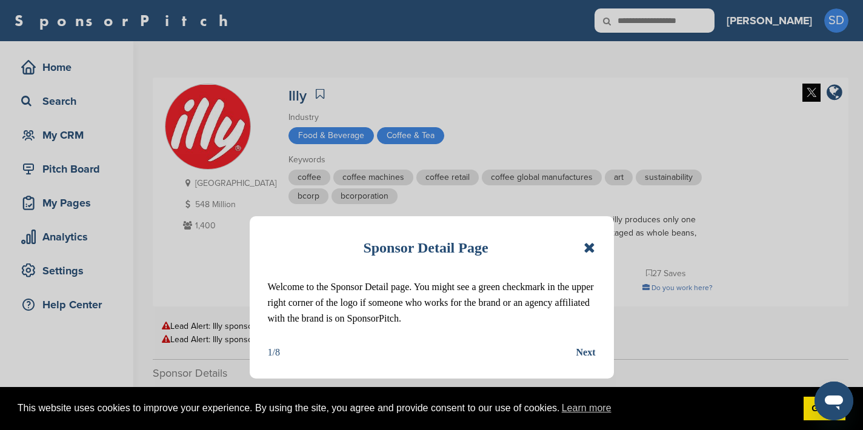
click at [587, 248] on icon at bounding box center [590, 248] width 12 height 15
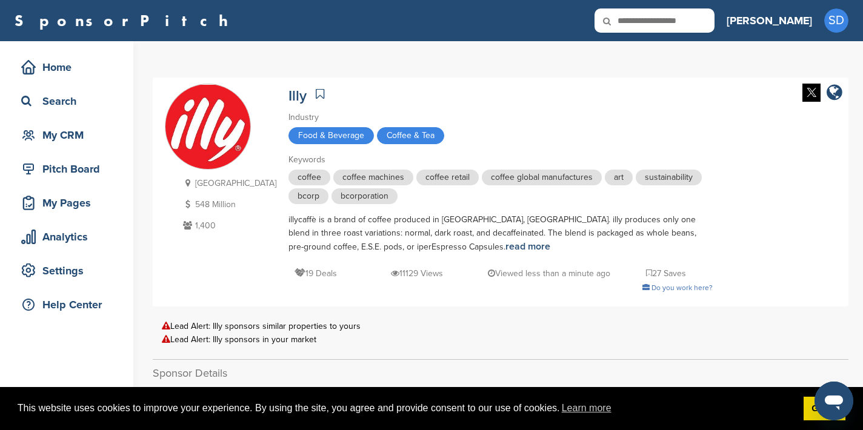
click at [714, 19] on input "text" at bounding box center [654, 20] width 120 height 24
type input "********"
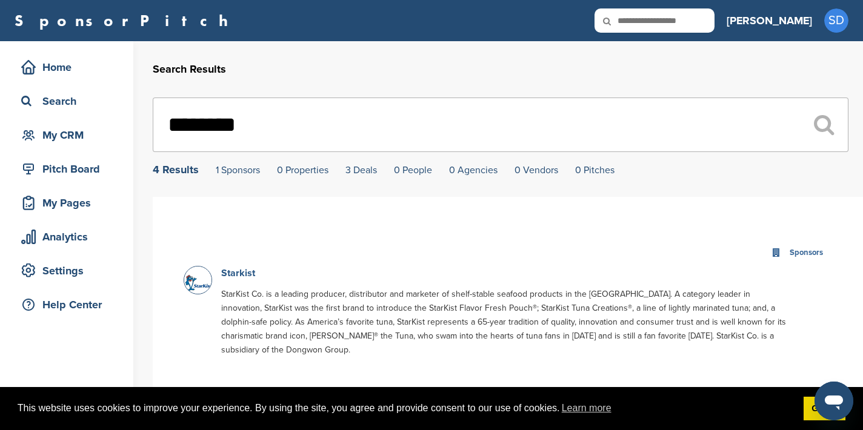
click at [230, 274] on link "Starkist" at bounding box center [238, 273] width 34 height 12
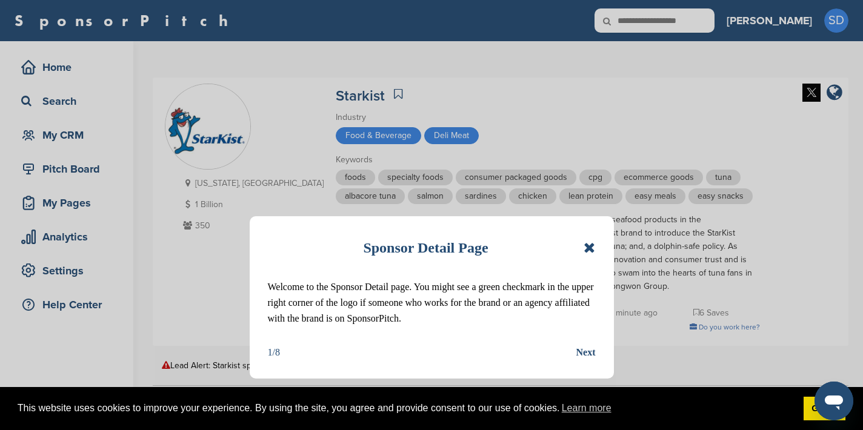
click at [590, 247] on icon at bounding box center [590, 248] width 12 height 15
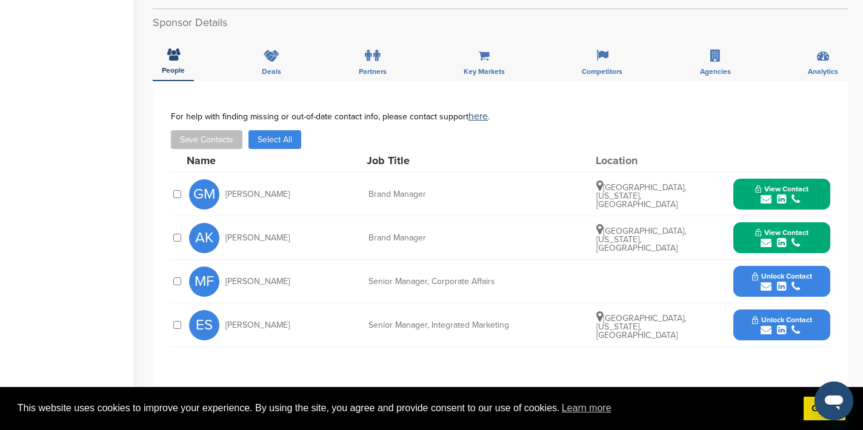
scroll to position [381, 0]
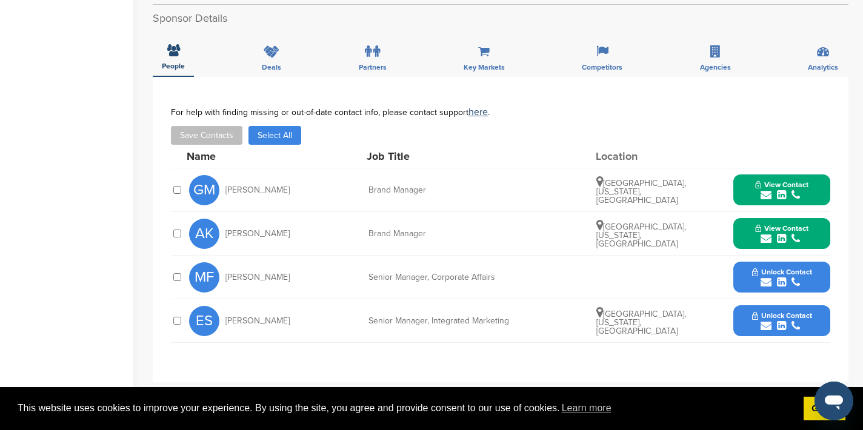
click at [765, 196] on icon "submit" at bounding box center [766, 195] width 11 height 11
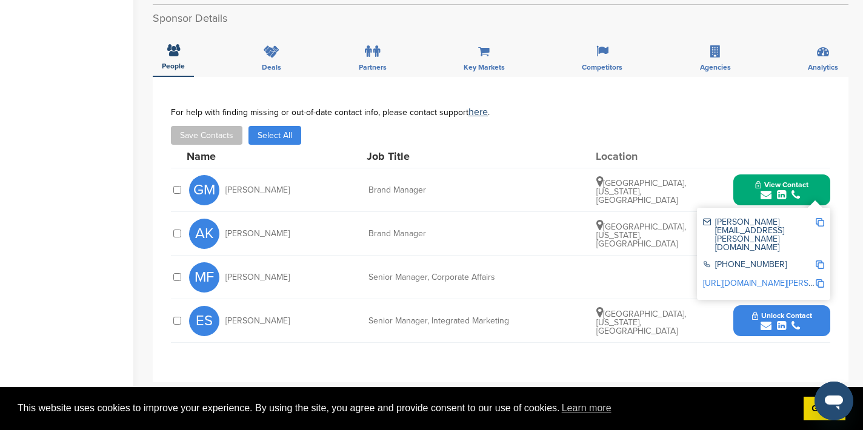
click at [824, 225] on img at bounding box center [820, 222] width 8 height 8
click at [750, 192] on button "View Contact" at bounding box center [782, 190] width 82 height 36
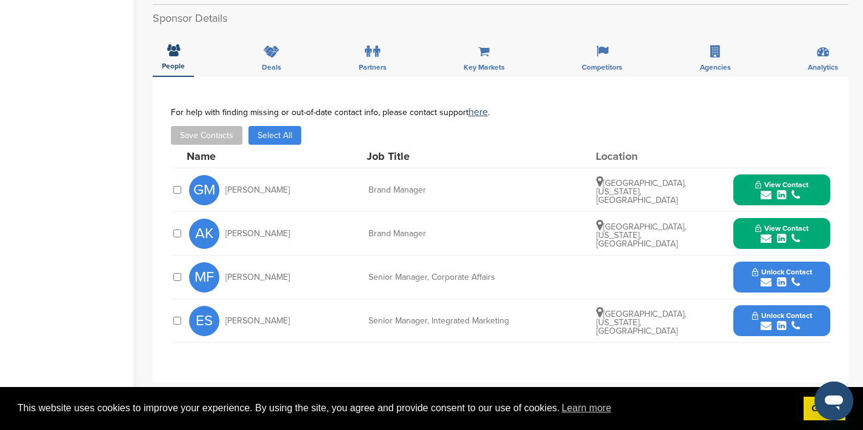
click at [767, 241] on icon "submit" at bounding box center [766, 238] width 11 height 11
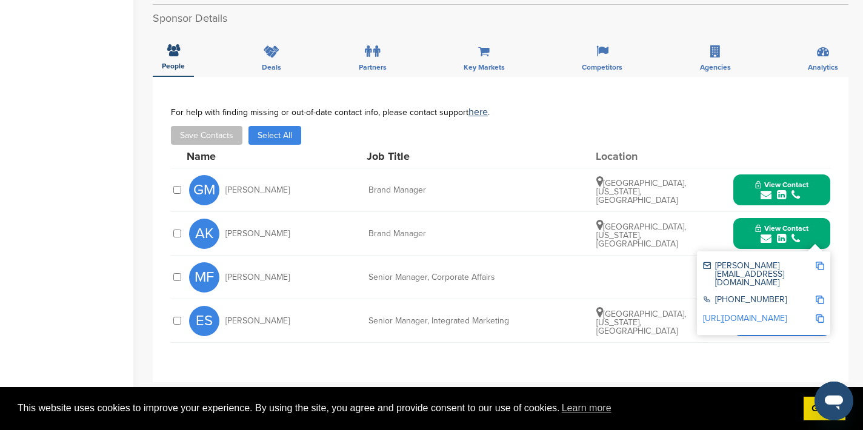
click at [822, 268] on img at bounding box center [820, 266] width 8 height 8
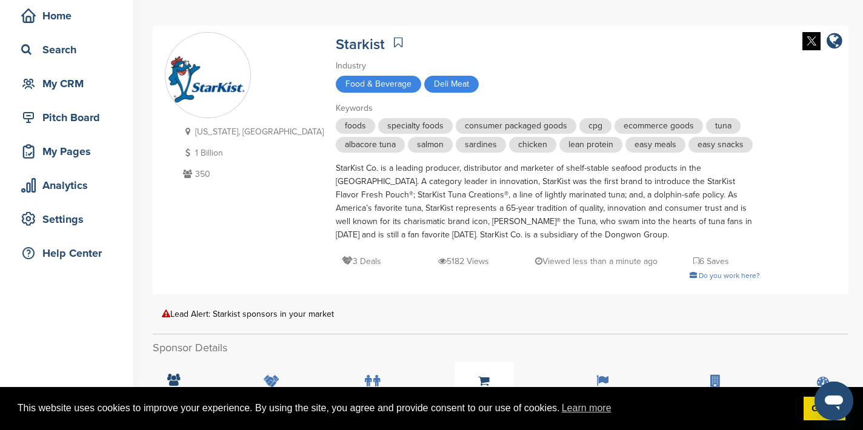
scroll to position [0, 0]
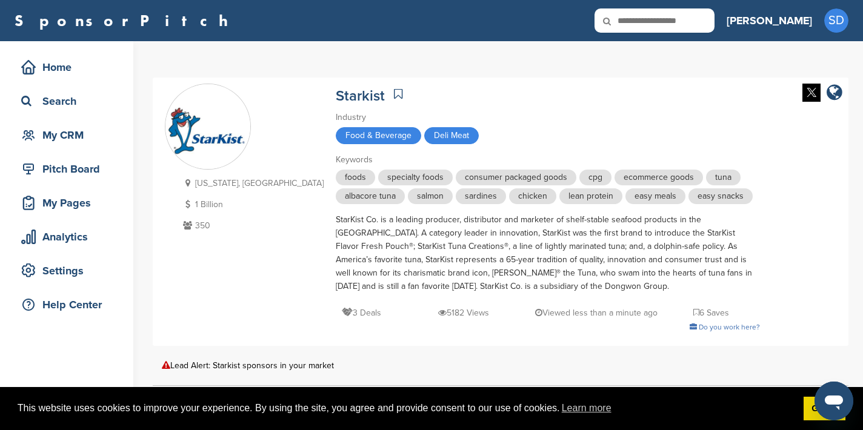
click at [678, 28] on input "text" at bounding box center [654, 20] width 120 height 24
type input "*******"
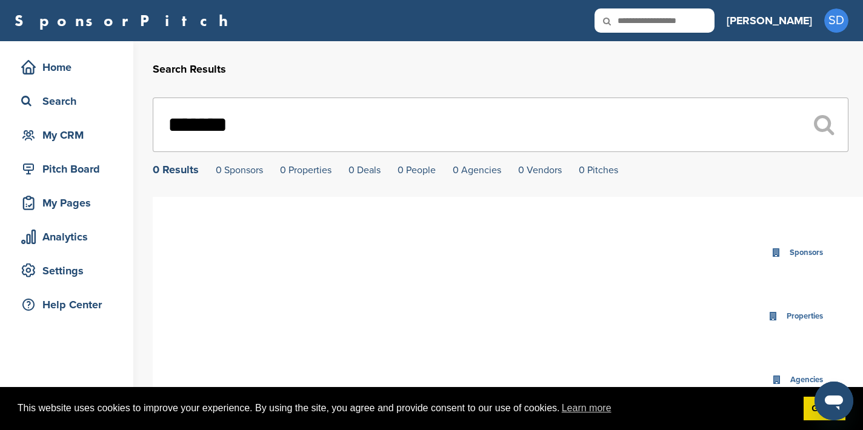
click at [230, 126] on input "*******" at bounding box center [501, 125] width 696 height 55
type input "******"
click at [694, 19] on input "text" at bounding box center [654, 20] width 120 height 24
type input "******"
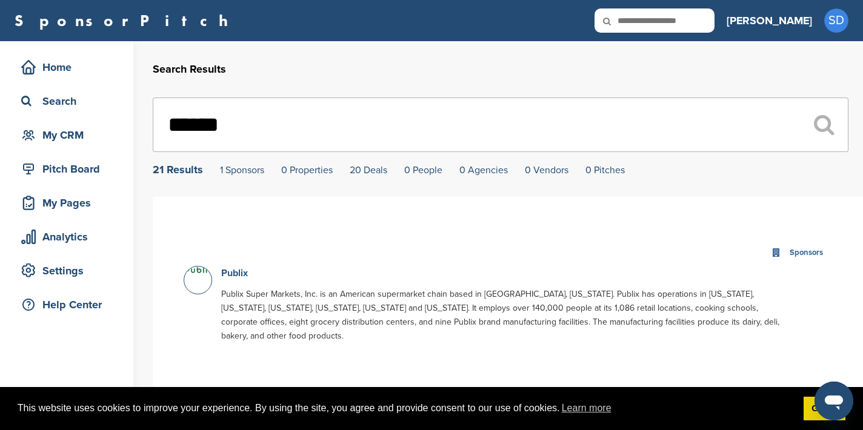
click at [235, 275] on link "Publix" at bounding box center [234, 273] width 27 height 12
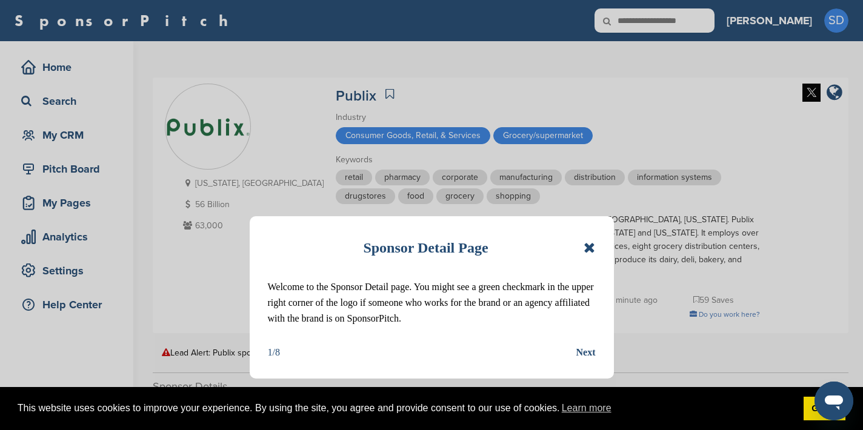
click at [596, 248] on div "Sponsor Detail Page Welcome to the Sponsor Detail page. You might see a green c…" at bounding box center [432, 297] width 364 height 162
click at [591, 248] on icon at bounding box center [590, 248] width 12 height 15
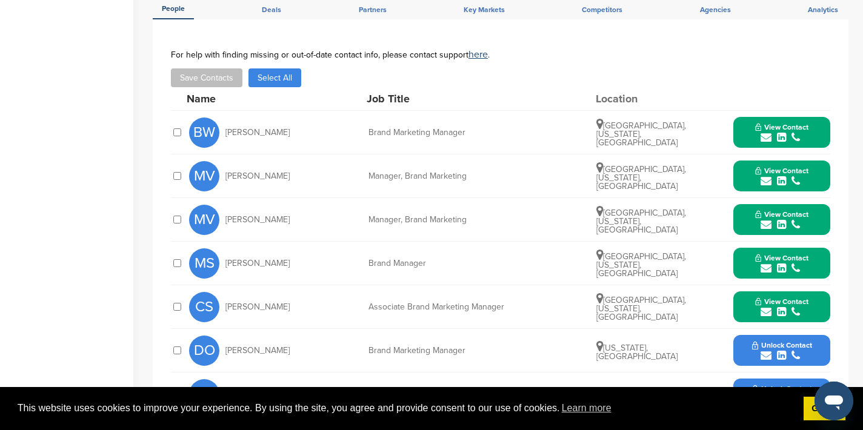
scroll to position [427, 0]
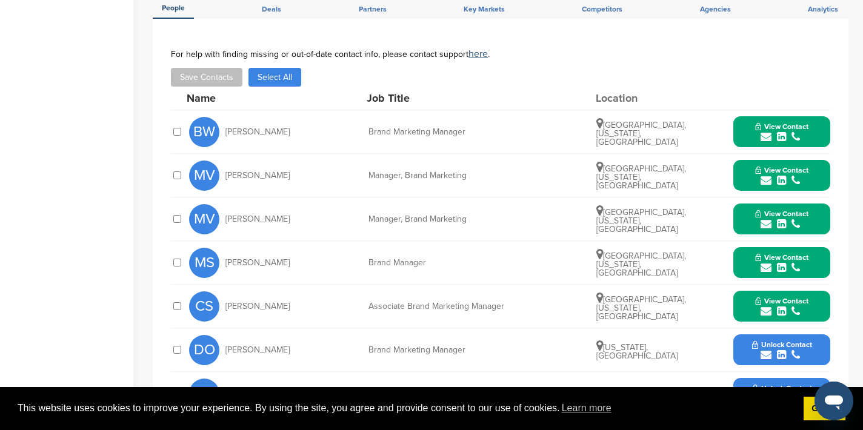
click at [766, 138] on icon "submit" at bounding box center [766, 136] width 11 height 11
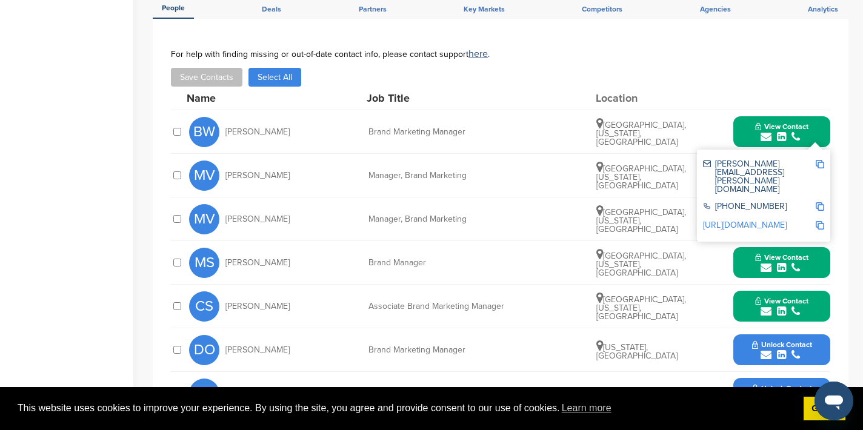
click at [817, 163] on img at bounding box center [820, 164] width 8 height 8
click at [752, 134] on button "View Contact" at bounding box center [782, 132] width 82 height 36
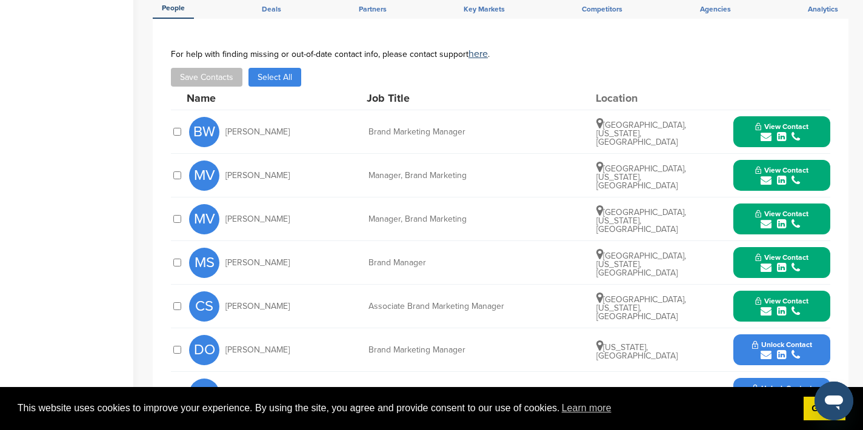
click at [764, 181] on icon "submit" at bounding box center [766, 180] width 11 height 11
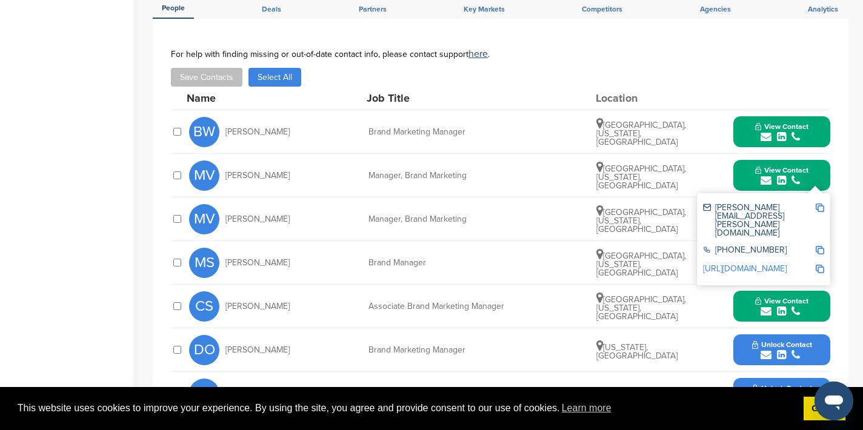
click at [819, 208] on img at bounding box center [820, 208] width 8 height 8
click at [749, 174] on button "View Contact" at bounding box center [782, 176] width 82 height 36
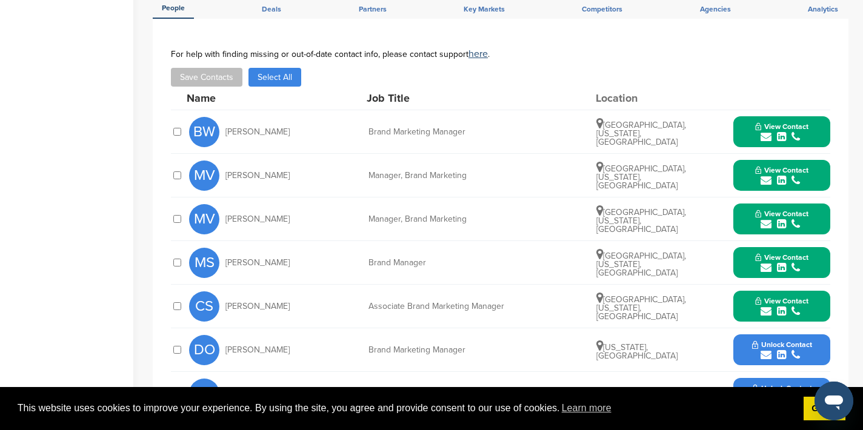
click at [767, 268] on icon "submit" at bounding box center [766, 267] width 11 height 11
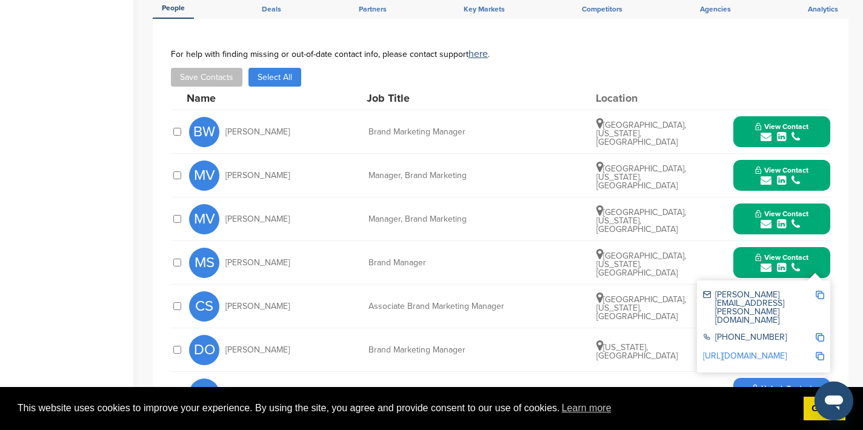
click at [821, 296] on img at bounding box center [820, 295] width 8 height 8
click at [745, 263] on button "View Contact" at bounding box center [782, 263] width 82 height 36
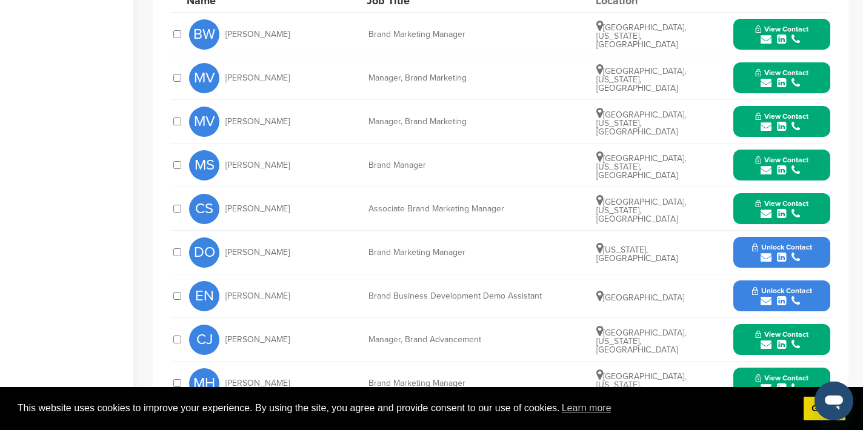
scroll to position [525, 0]
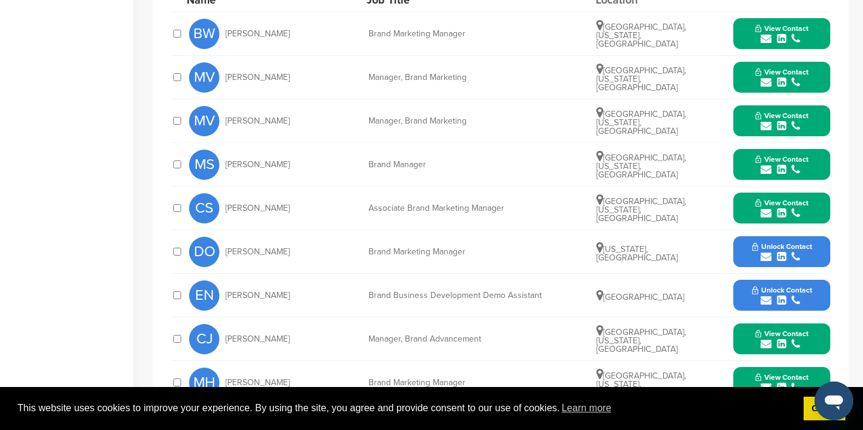
click at [765, 256] on icon "submit" at bounding box center [766, 256] width 11 height 11
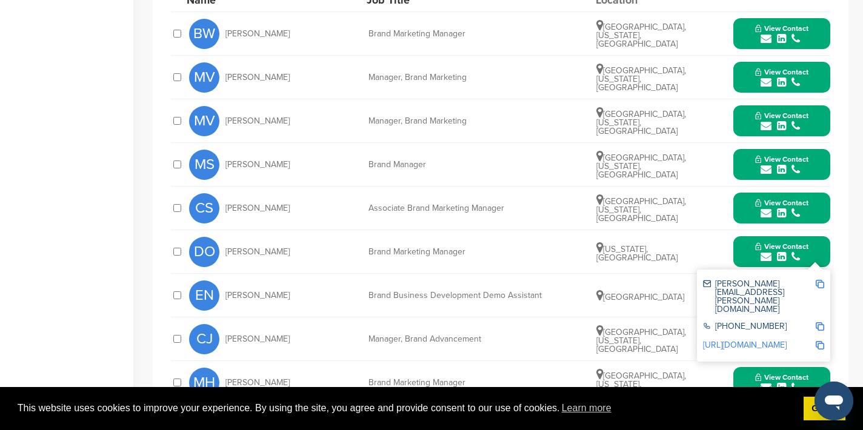
click at [824, 282] on img at bounding box center [820, 284] width 8 height 8
click at [748, 241] on button "View Contact" at bounding box center [782, 252] width 82 height 36
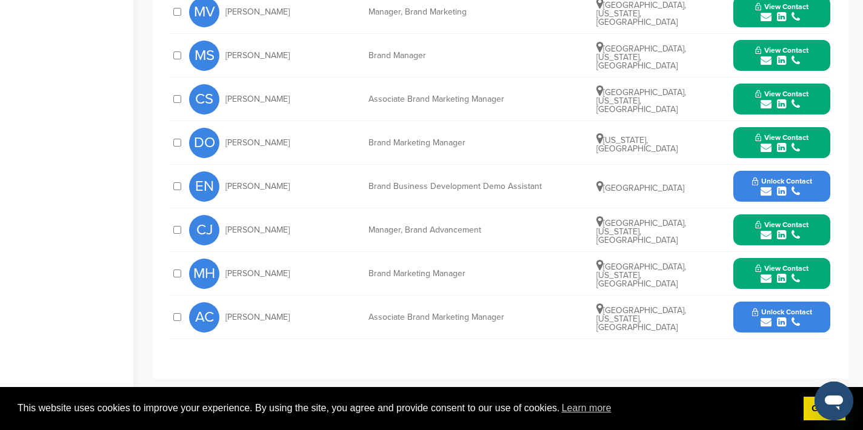
scroll to position [634, 0]
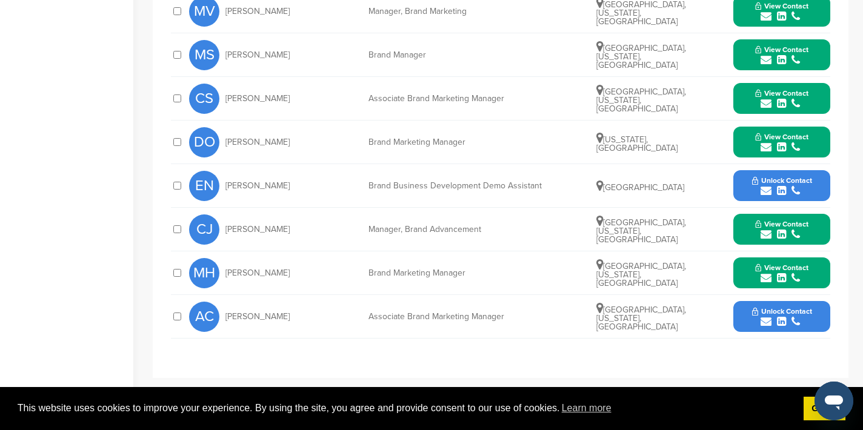
click at [769, 235] on icon "submit" at bounding box center [766, 234] width 11 height 11
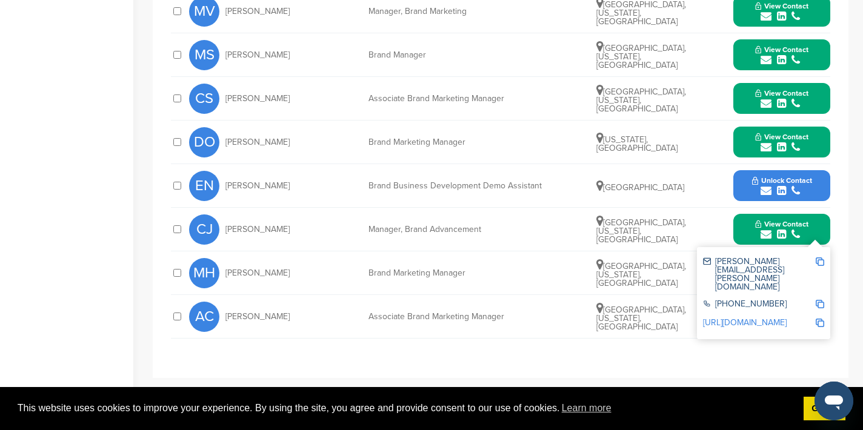
click at [838, 233] on div "**********" at bounding box center [501, 94] width 696 height 567
click at [822, 239] on button "View Contact" at bounding box center [782, 229] width 82 height 36
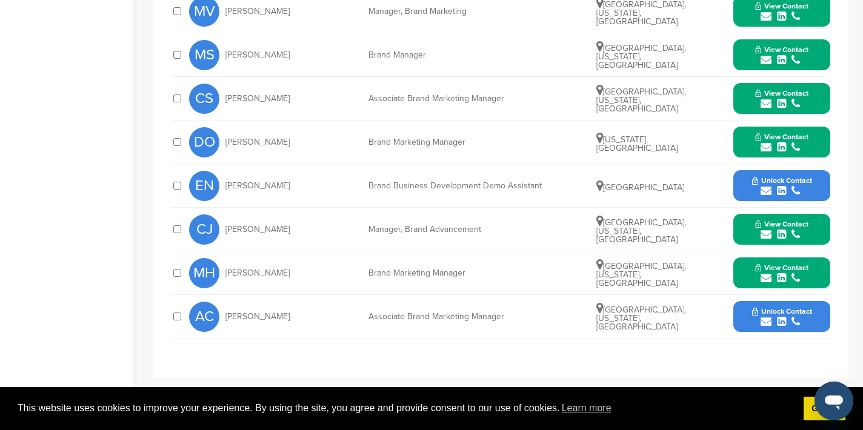
click at [768, 278] on icon "submit" at bounding box center [766, 278] width 11 height 11
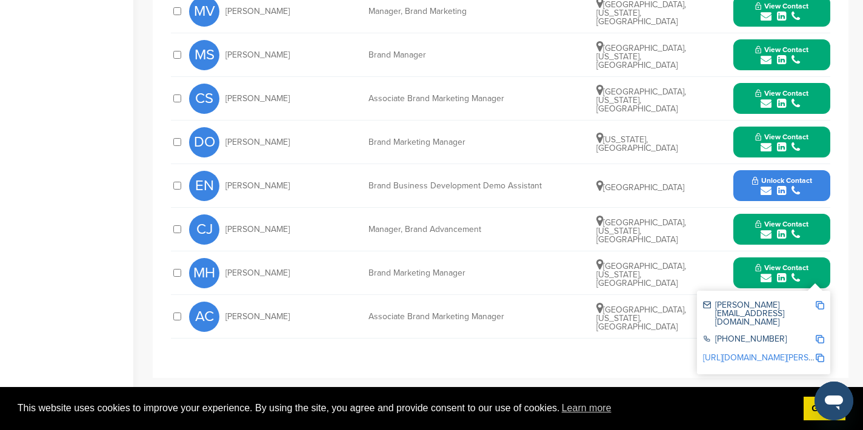
click at [821, 305] on img at bounding box center [820, 305] width 8 height 8
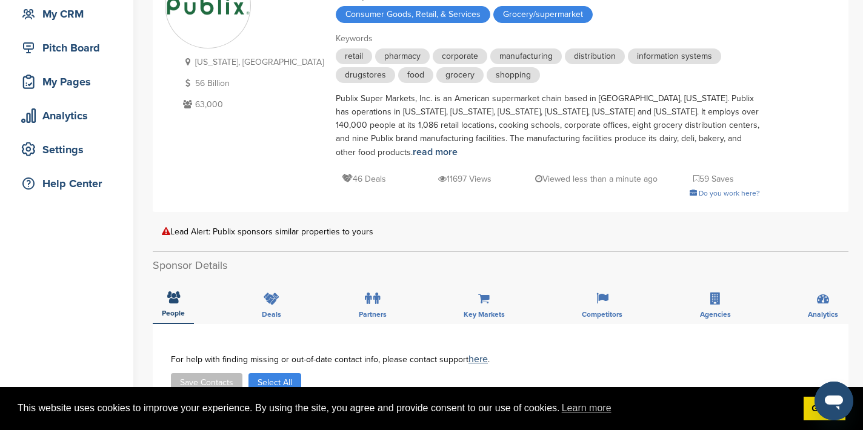
scroll to position [0, 0]
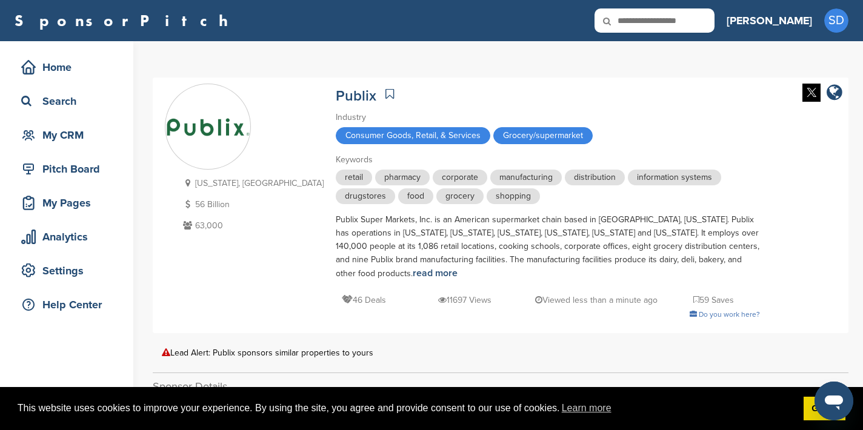
click at [636, 23] on icon at bounding box center [614, 20] width 41 height 25
click at [697, 21] on input "text" at bounding box center [654, 20] width 120 height 24
type input "**********"
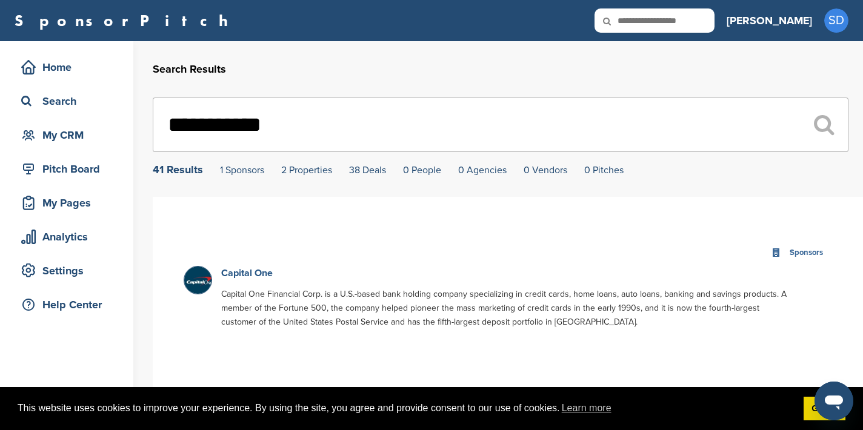
click at [258, 276] on link "Capital One" at bounding box center [247, 273] width 52 height 12
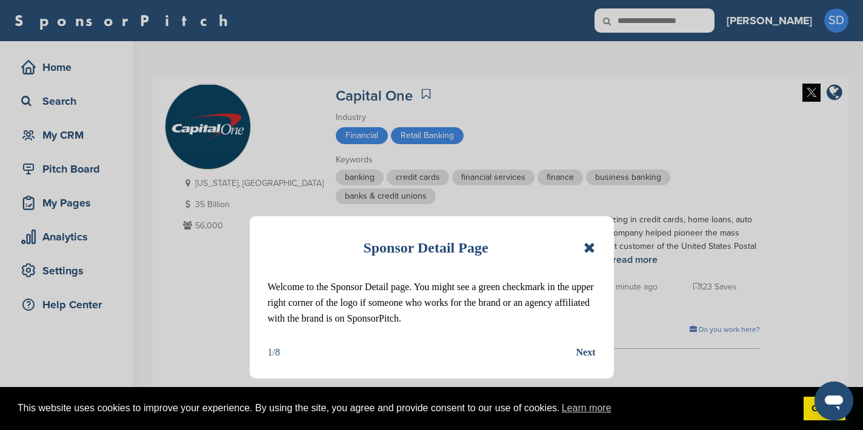
click at [587, 246] on icon at bounding box center [590, 248] width 12 height 15
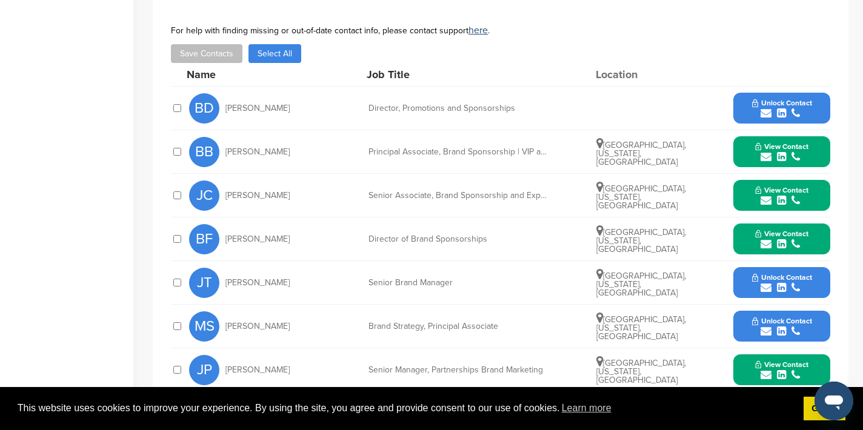
scroll to position [527, 0]
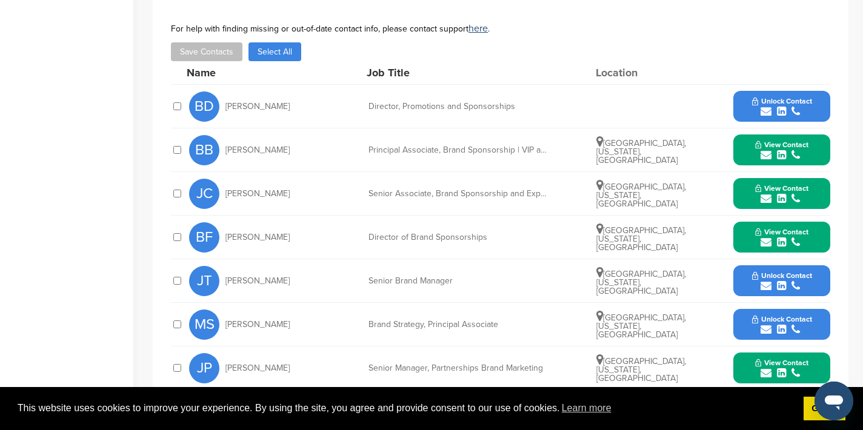
click at [765, 113] on icon "submit" at bounding box center [766, 111] width 11 height 11
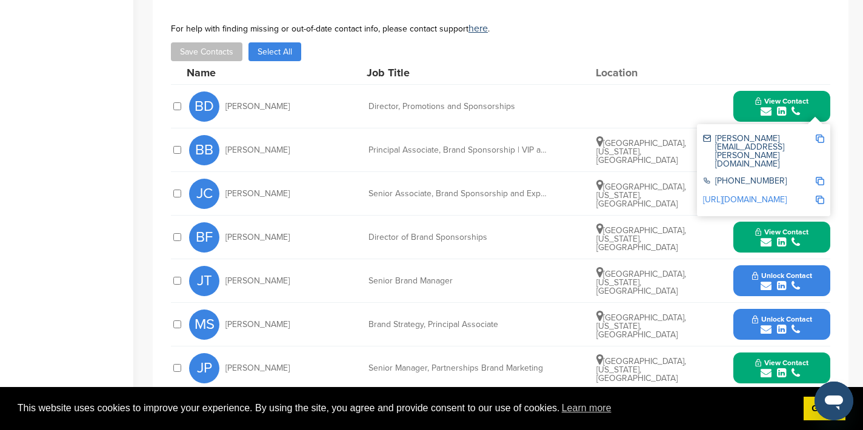
click at [819, 138] on img at bounding box center [820, 139] width 8 height 8
click at [745, 109] on button "View Contact" at bounding box center [782, 106] width 82 height 36
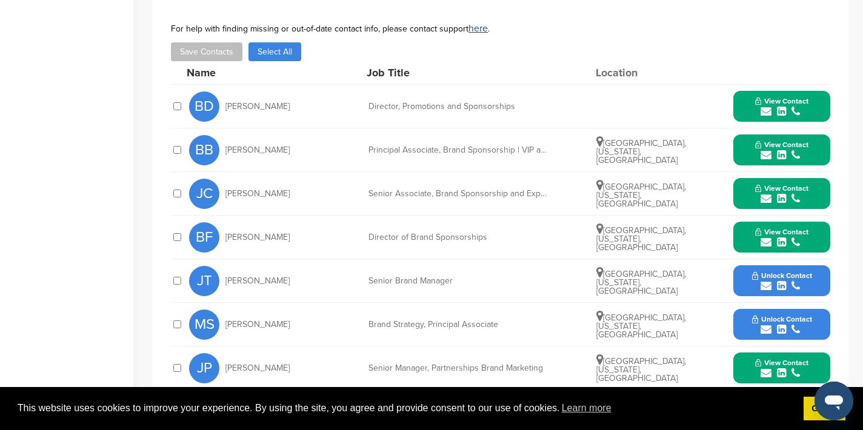
click at [771, 155] on icon "submit" at bounding box center [766, 155] width 11 height 11
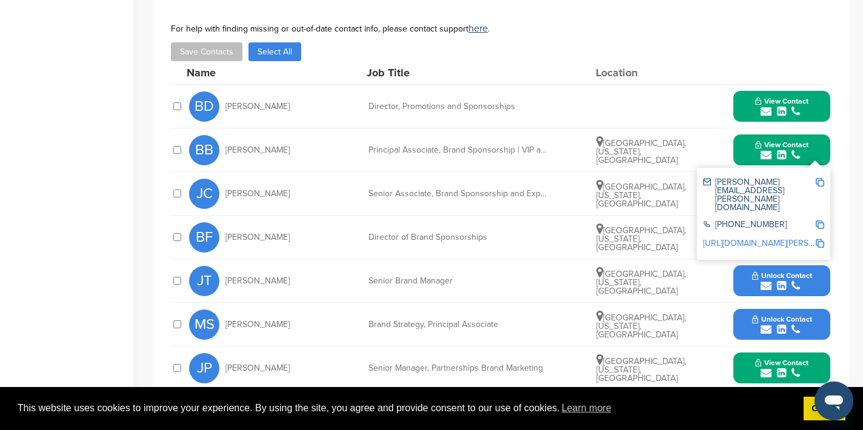
click at [824, 183] on img at bounding box center [820, 182] width 8 height 8
click at [742, 147] on button "View Contact" at bounding box center [782, 150] width 82 height 36
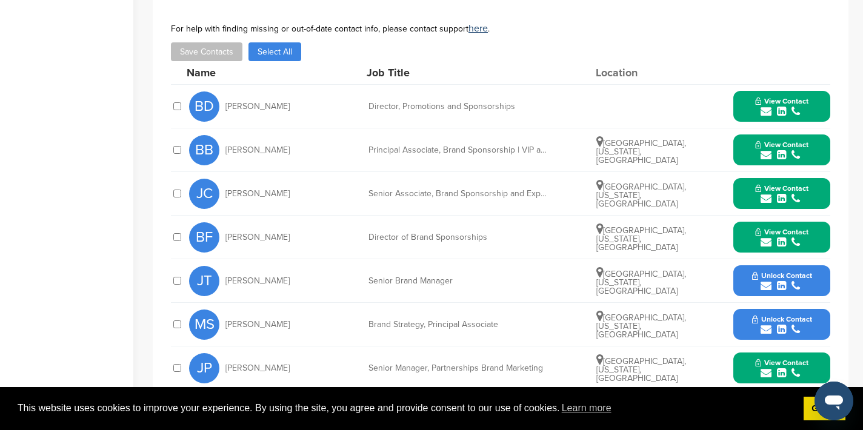
click at [768, 197] on icon "submit" at bounding box center [766, 198] width 11 height 11
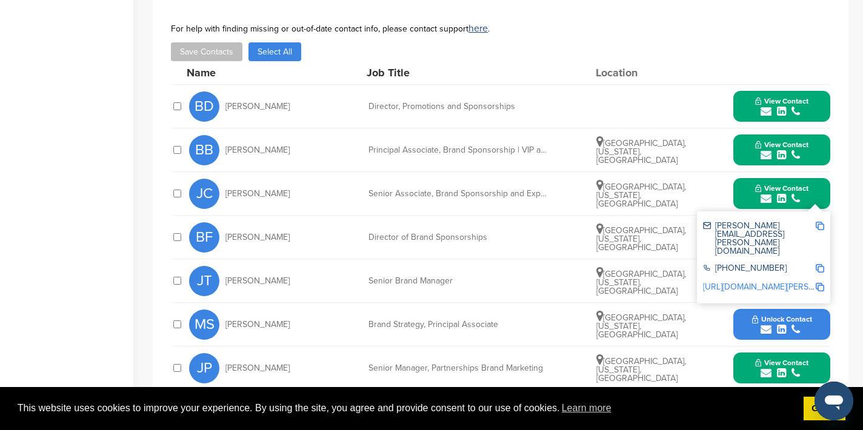
click at [820, 228] on img at bounding box center [820, 226] width 8 height 8
click at [750, 193] on button "View Contact" at bounding box center [782, 194] width 82 height 36
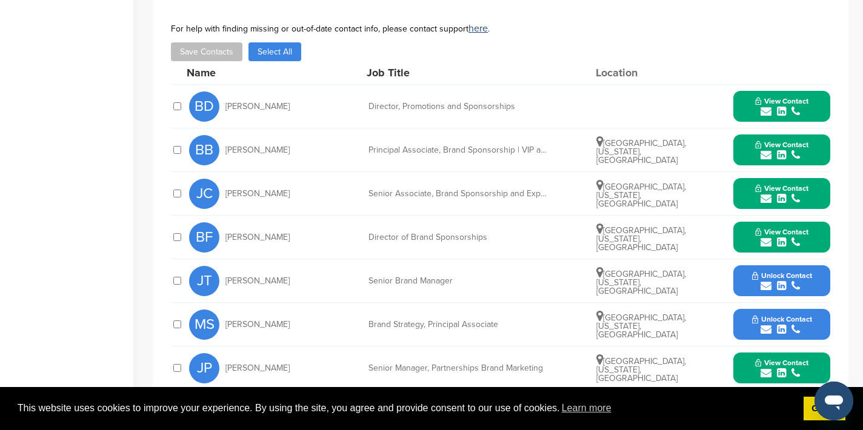
click at [767, 240] on icon "submit" at bounding box center [766, 242] width 11 height 11
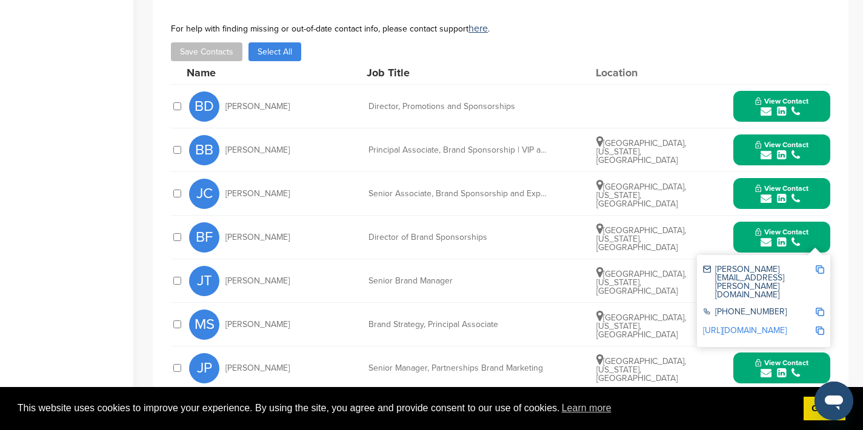
click at [819, 271] on img at bounding box center [820, 269] width 8 height 8
click at [745, 236] on button "View Contact" at bounding box center [782, 237] width 82 height 36
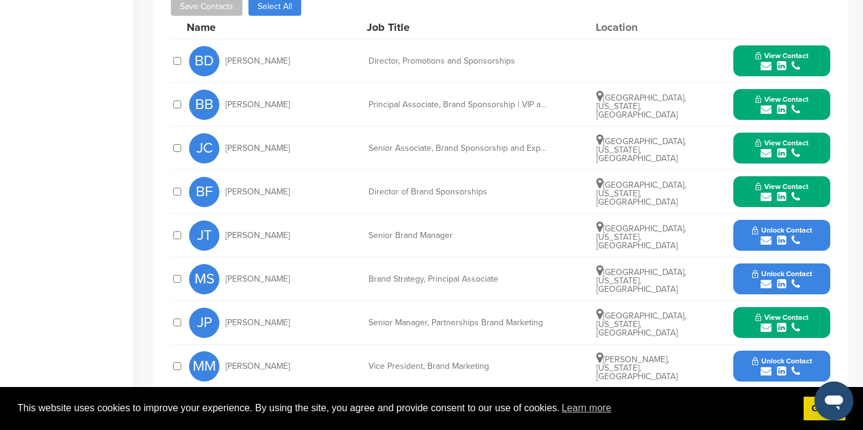
scroll to position [573, 0]
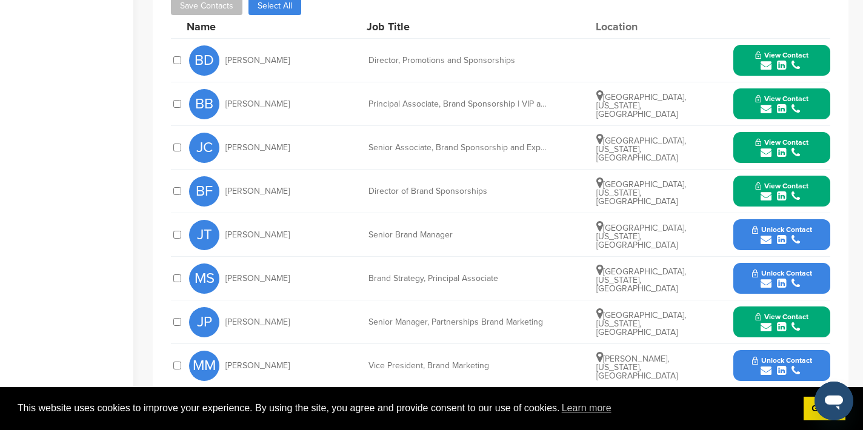
click at [765, 326] on icon "submit" at bounding box center [766, 327] width 11 height 11
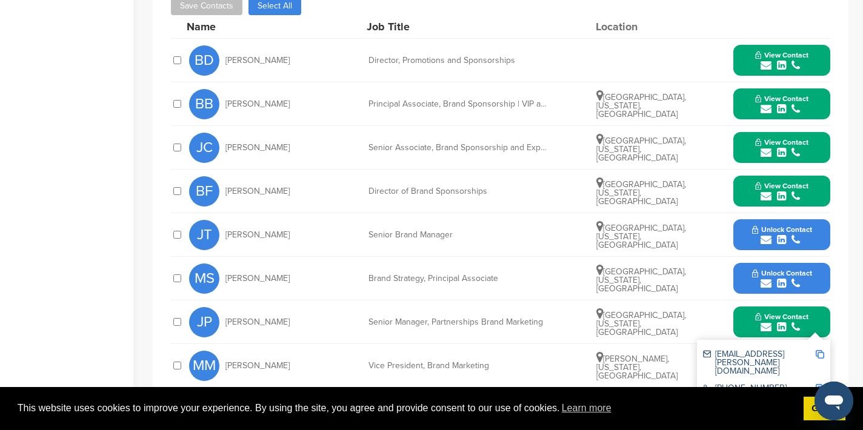
click at [822, 353] on img at bounding box center [820, 354] width 8 height 8
click at [745, 305] on button "View Contact" at bounding box center [782, 322] width 82 height 36
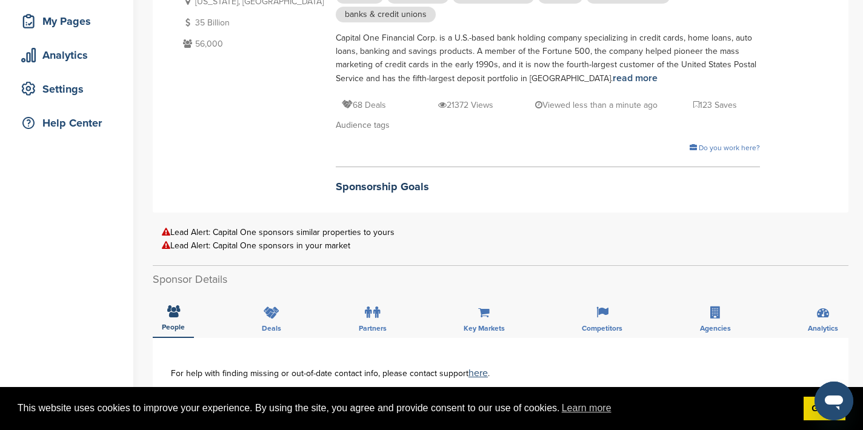
scroll to position [0, 0]
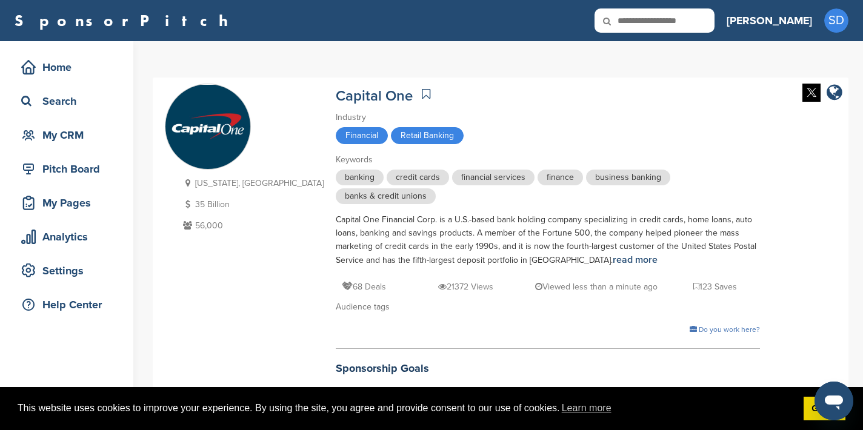
click at [687, 27] on input "text" at bounding box center [654, 20] width 120 height 24
type input "**********"
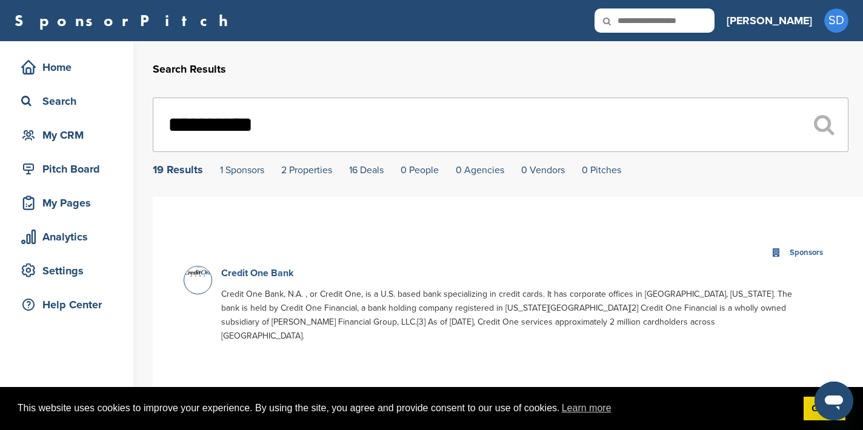
click at [271, 276] on link "Credit One Bank" at bounding box center [257, 273] width 73 height 12
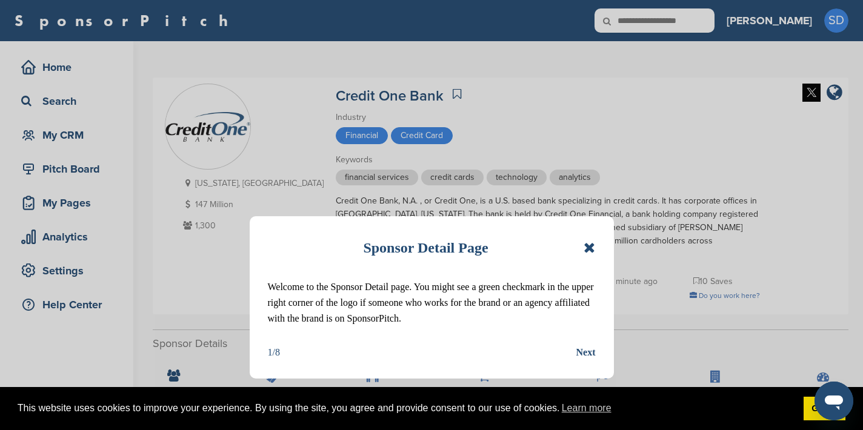
click at [591, 249] on icon at bounding box center [590, 248] width 12 height 15
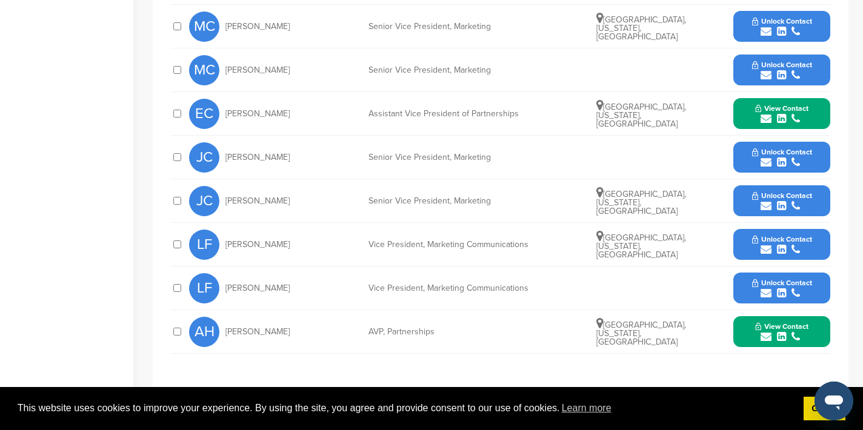
scroll to position [578, 0]
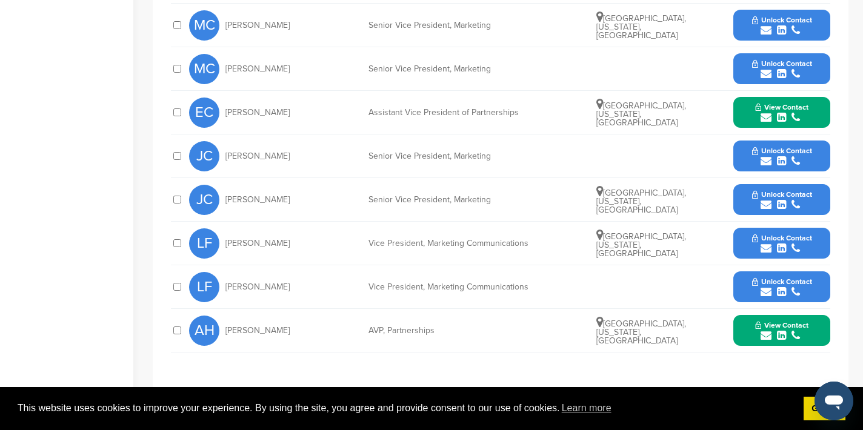
click at [771, 112] on icon "submit" at bounding box center [766, 117] width 11 height 11
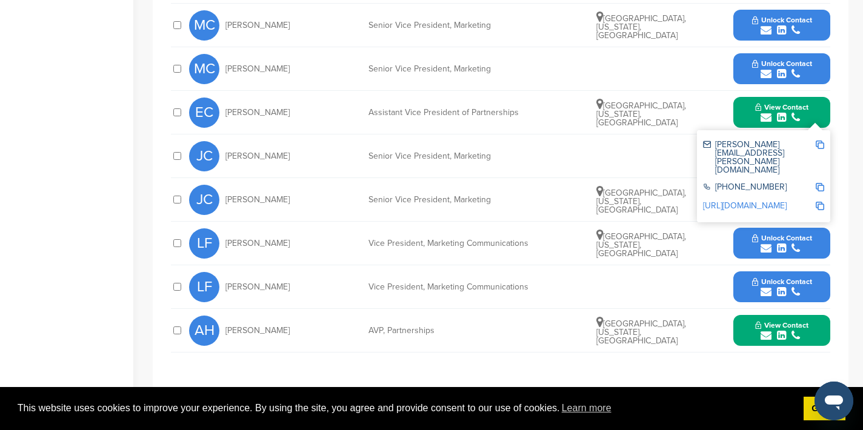
click at [820, 141] on img at bounding box center [820, 145] width 8 height 8
click at [749, 98] on button "View Contact" at bounding box center [782, 113] width 82 height 36
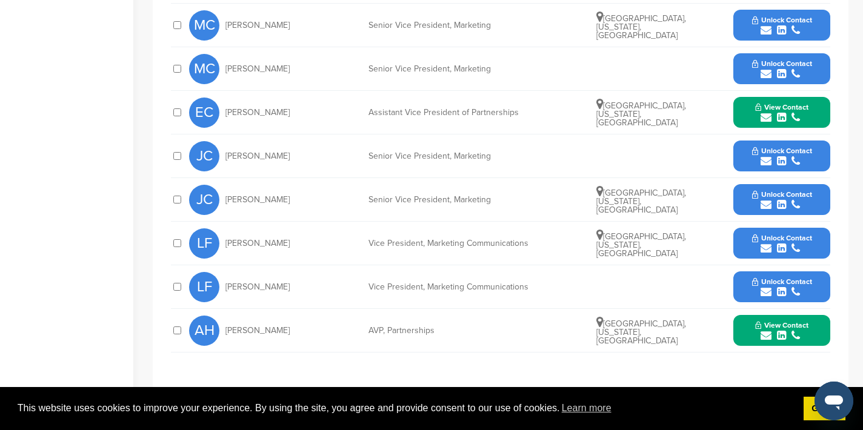
click at [761, 330] on icon "submit" at bounding box center [766, 335] width 11 height 11
click at [819, 359] on img at bounding box center [820, 363] width 8 height 8
click at [764, 199] on icon "submit" at bounding box center [766, 204] width 11 height 11
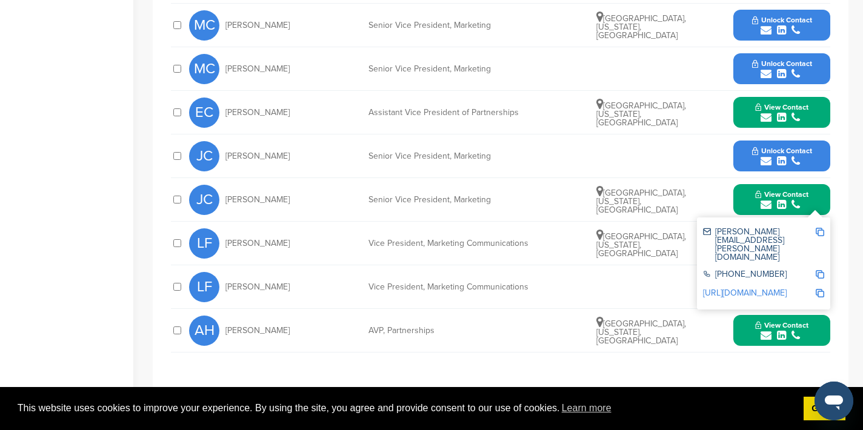
click at [820, 228] on img at bounding box center [820, 232] width 8 height 8
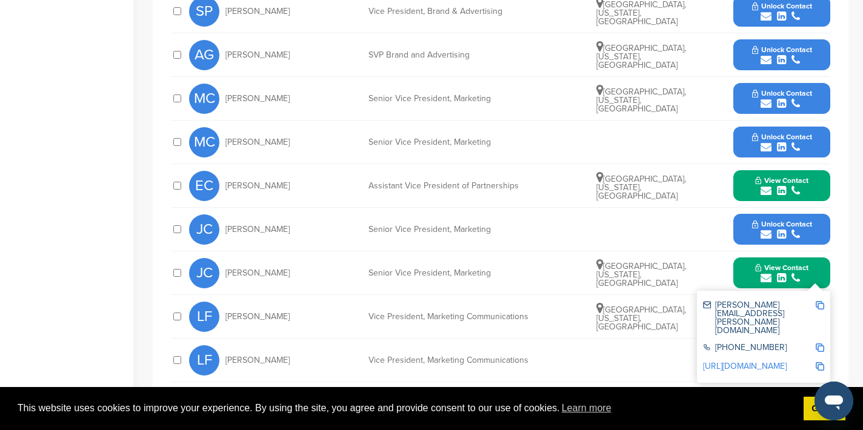
scroll to position [501, 0]
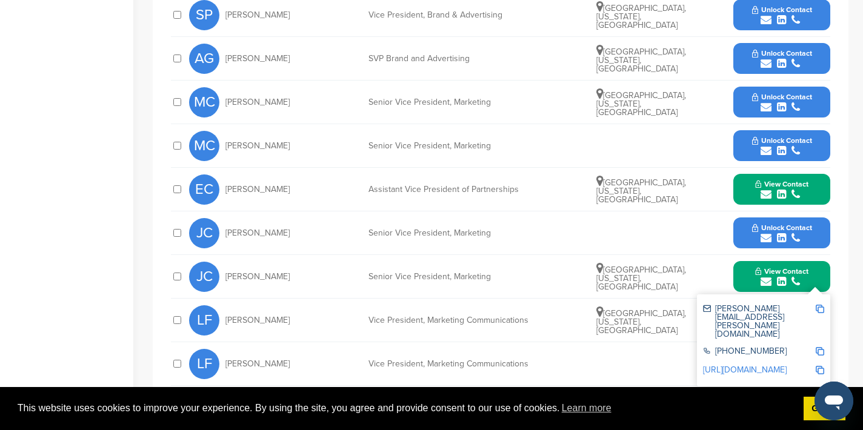
click at [763, 58] on icon "submit" at bounding box center [766, 63] width 11 height 11
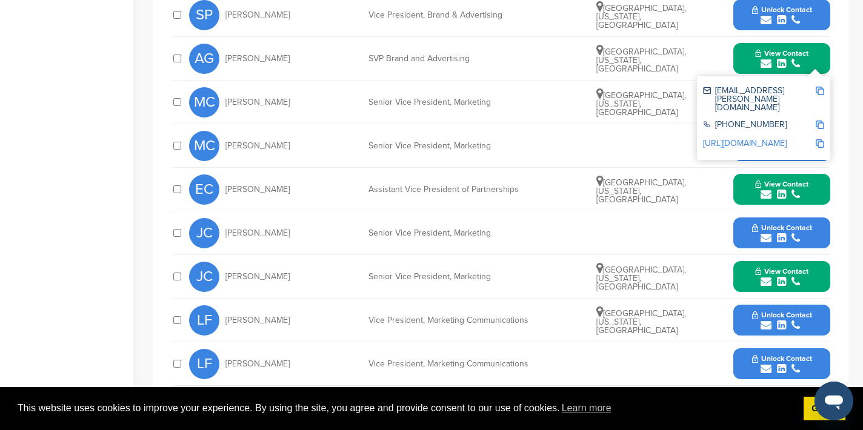
click at [824, 87] on img at bounding box center [820, 91] width 8 height 8
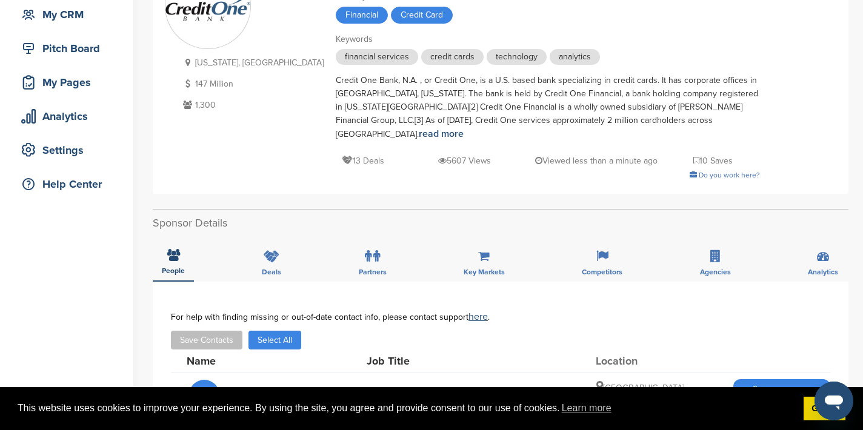
scroll to position [0, 0]
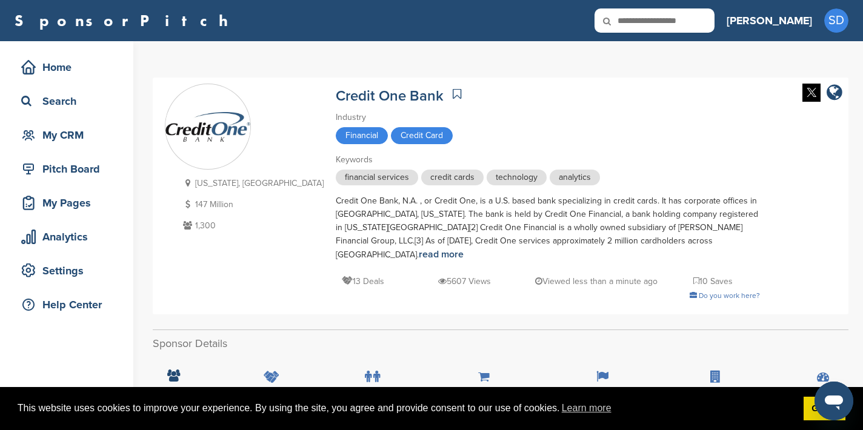
click at [679, 11] on input "text" at bounding box center [654, 20] width 120 height 24
type input "******"
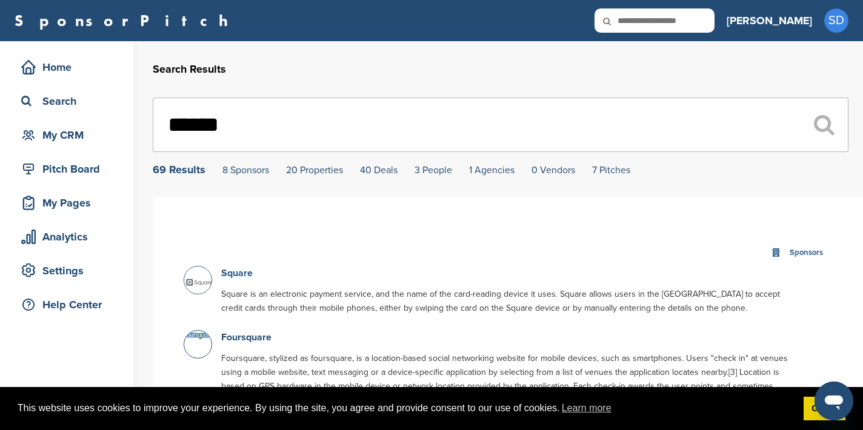
click at [236, 270] on link "Square" at bounding box center [237, 273] width 32 height 12
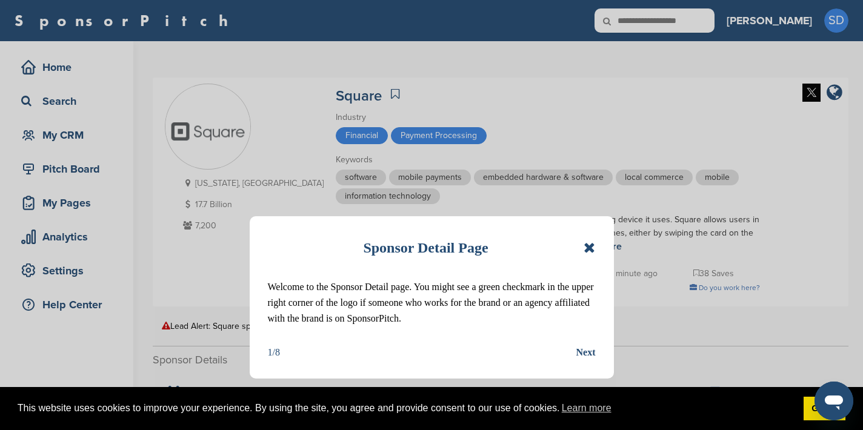
click at [596, 247] on div "Sponsor Detail Page Welcome to the Sponsor Detail page. You might see a green c…" at bounding box center [432, 297] width 364 height 162
click at [591, 245] on icon at bounding box center [590, 248] width 12 height 15
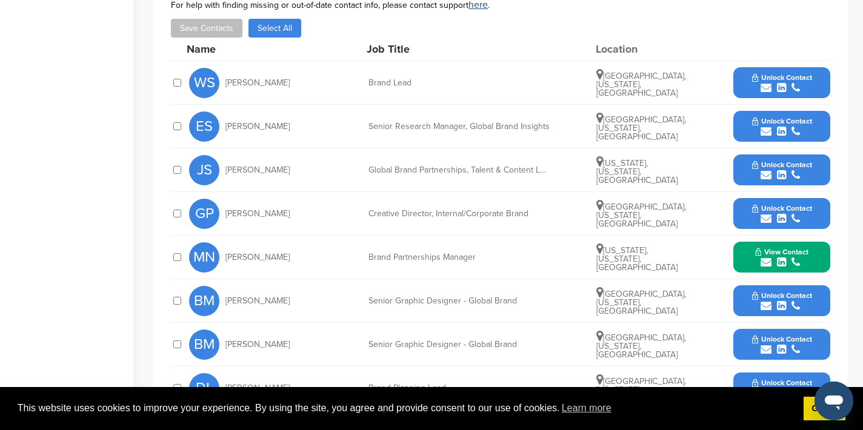
scroll to position [452, 0]
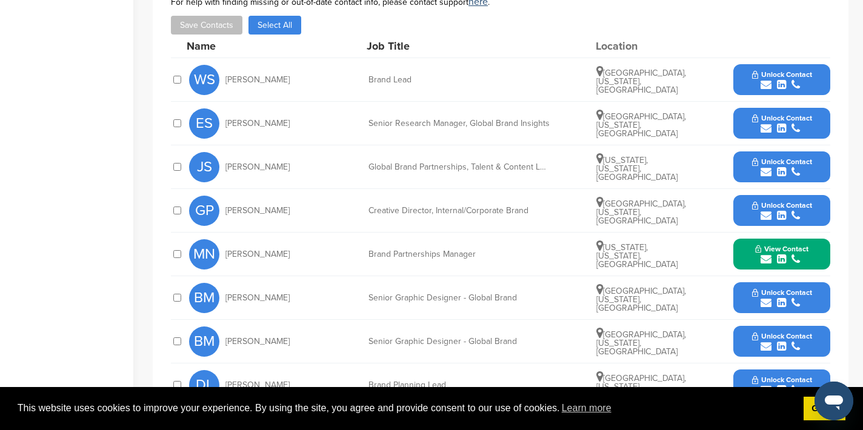
click at [767, 172] on icon "submit" at bounding box center [766, 172] width 11 height 11
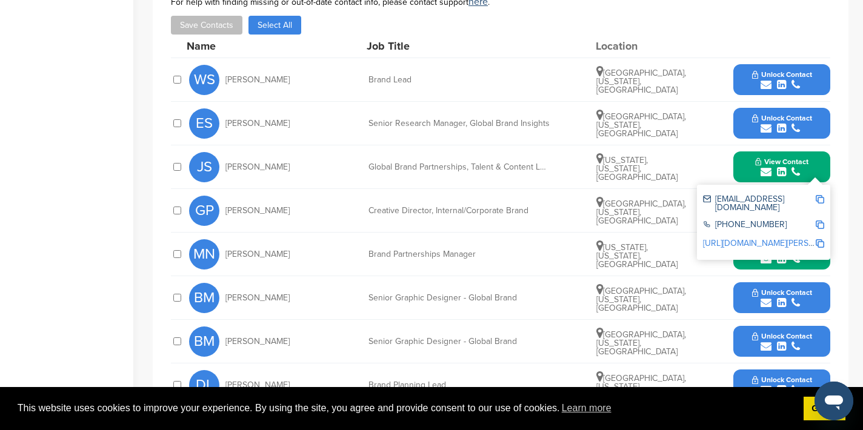
click at [819, 196] on img at bounding box center [820, 199] width 8 height 8
click at [742, 164] on button "View Contact" at bounding box center [782, 167] width 82 height 36
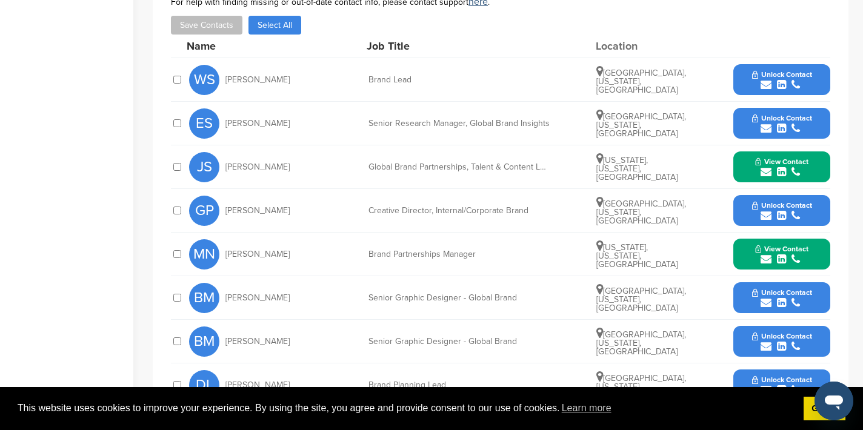
click at [767, 260] on icon "submit" at bounding box center [766, 259] width 11 height 11
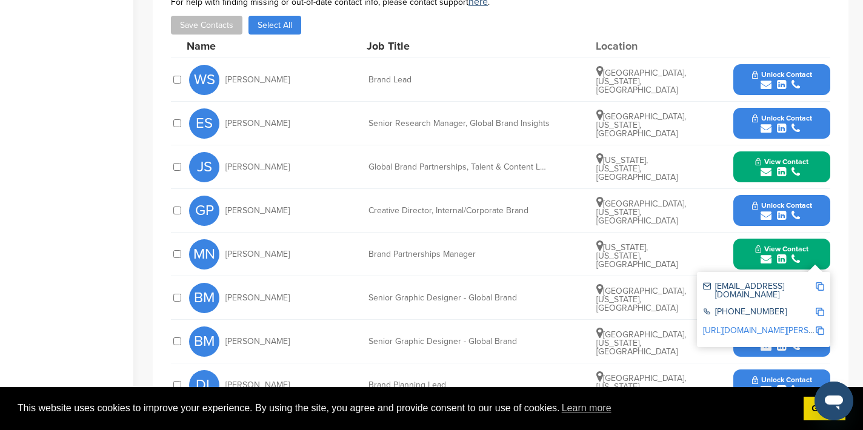
click at [822, 287] on img at bounding box center [820, 286] width 8 height 8
click at [751, 249] on button "View Contact" at bounding box center [782, 254] width 82 height 36
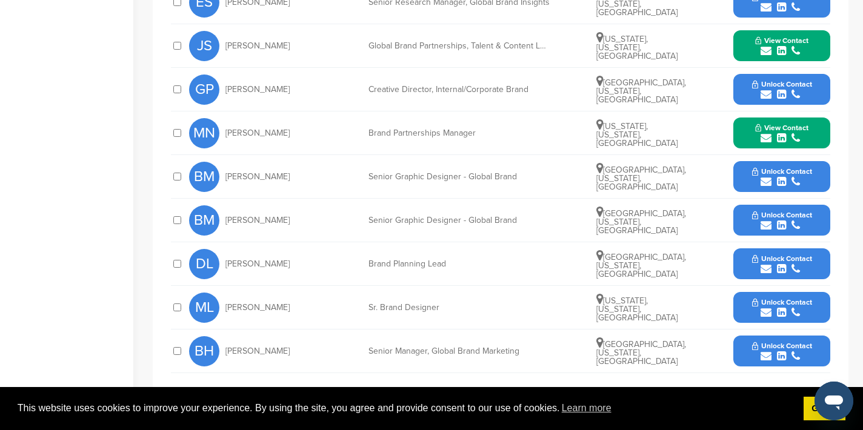
scroll to position [578, 0]
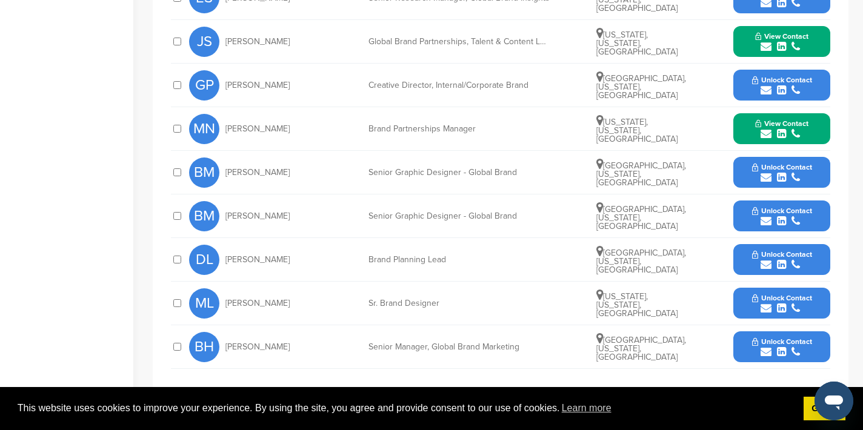
click at [765, 350] on icon "submit" at bounding box center [766, 352] width 11 height 11
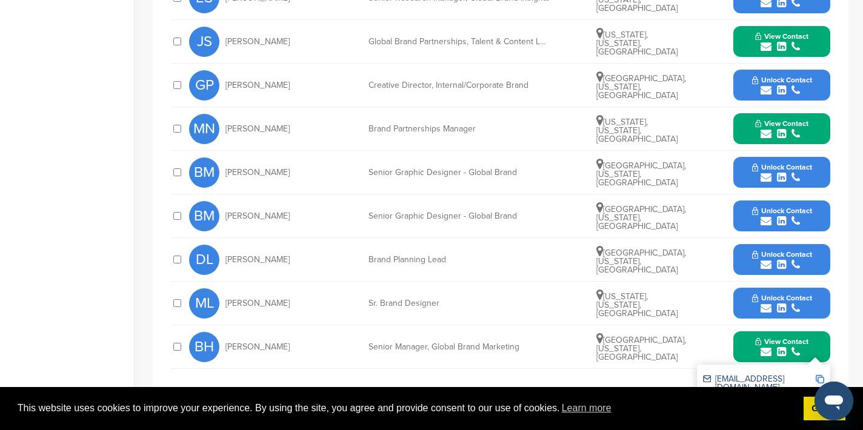
click at [821, 378] on img at bounding box center [820, 379] width 8 height 8
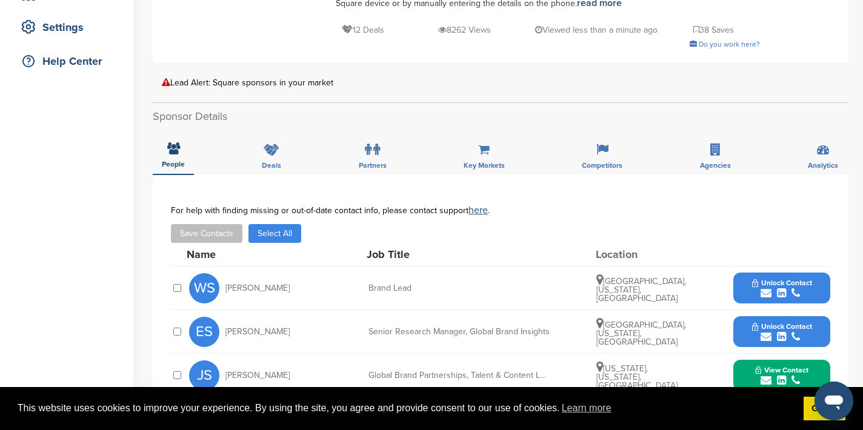
scroll to position [0, 0]
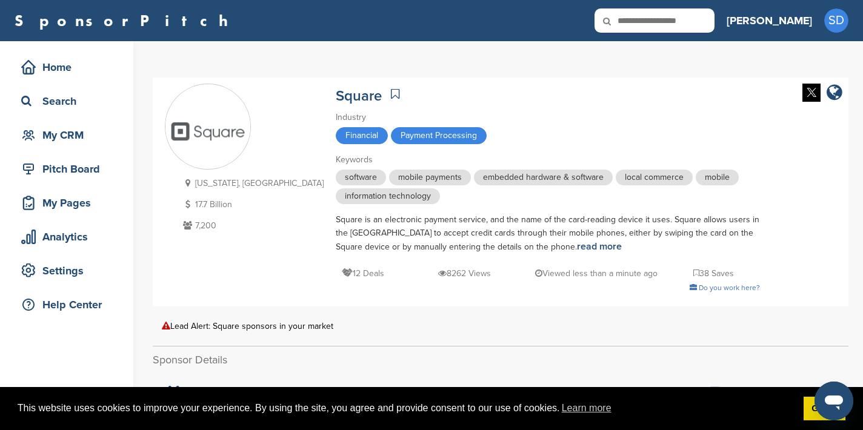
click at [681, 26] on input "text" at bounding box center [654, 20] width 120 height 24
type input "***"
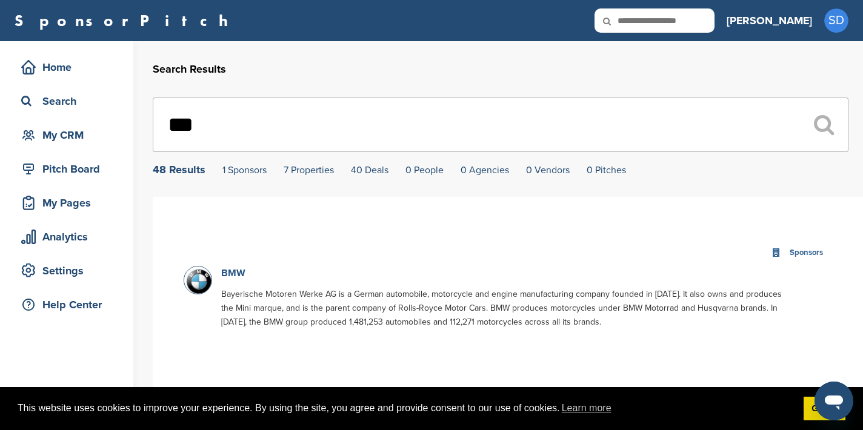
click at [232, 275] on link "BMW" at bounding box center [233, 273] width 24 height 12
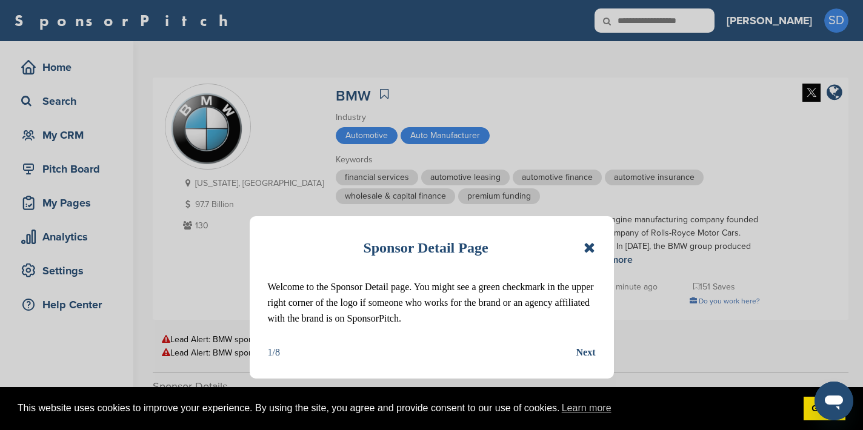
click at [585, 251] on icon at bounding box center [590, 248] width 12 height 15
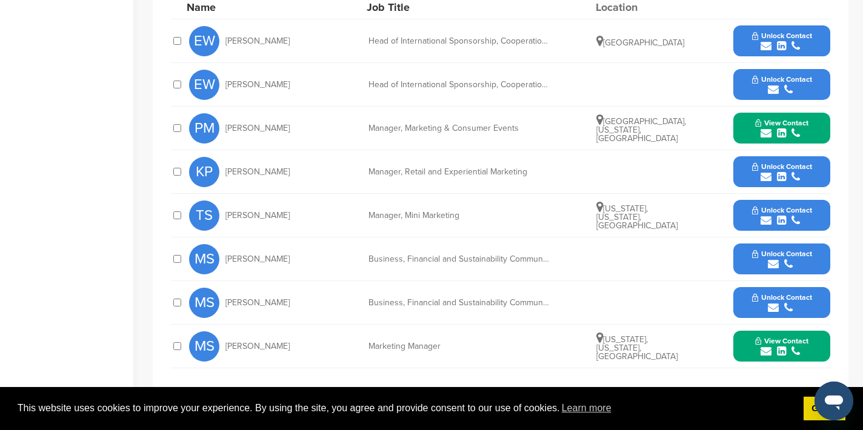
scroll to position [518, 0]
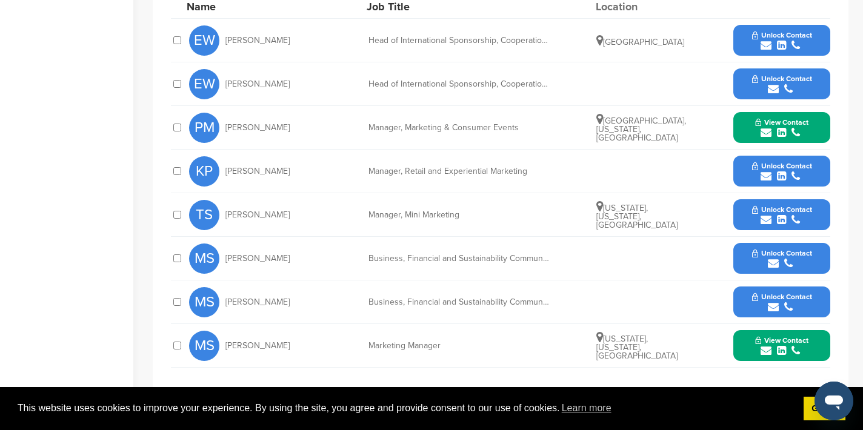
click at [766, 133] on icon "submit" at bounding box center [766, 132] width 11 height 11
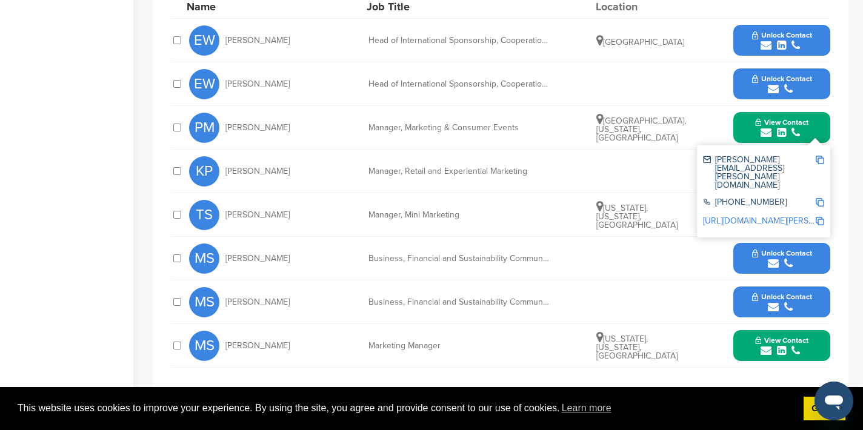
click at [819, 157] on img at bounding box center [820, 160] width 8 height 8
click at [743, 131] on button "View Contact" at bounding box center [782, 128] width 82 height 36
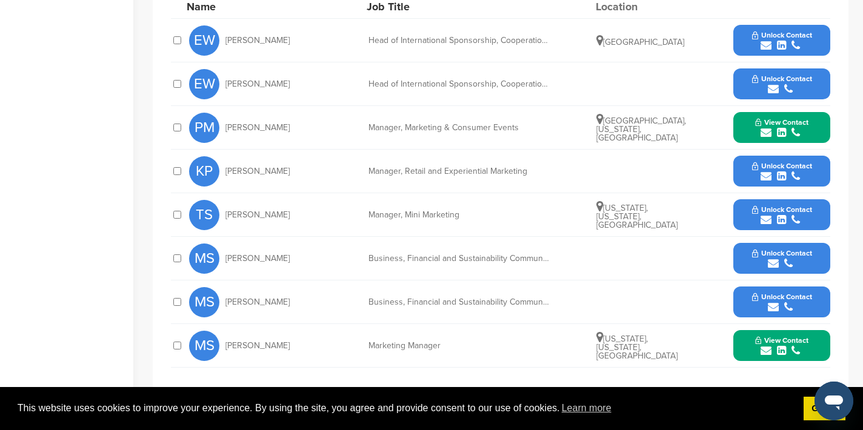
click at [766, 218] on icon "submit" at bounding box center [766, 220] width 11 height 11
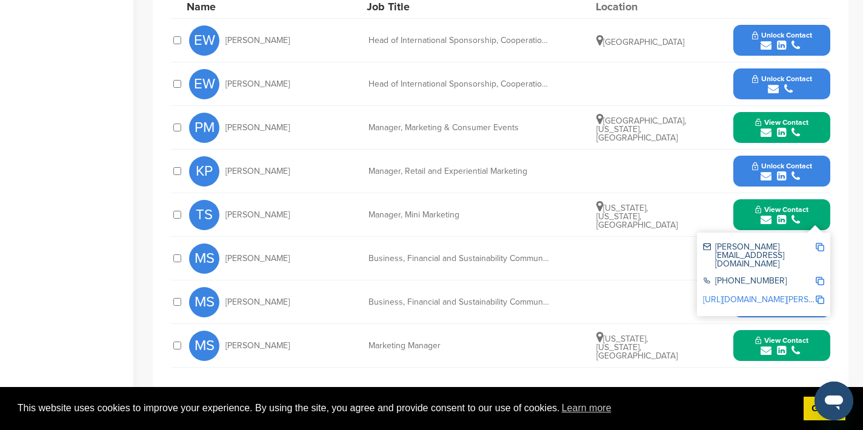
click at [819, 244] on img at bounding box center [820, 247] width 8 height 8
click at [749, 218] on button "View Contact" at bounding box center [782, 215] width 82 height 36
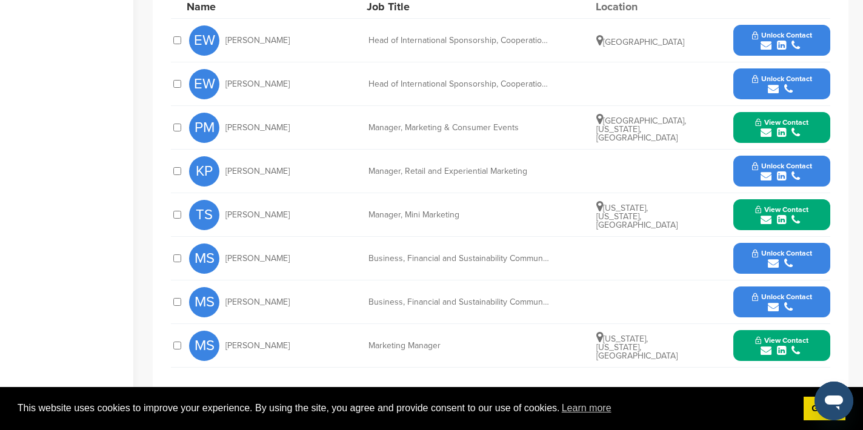
click at [765, 348] on icon "submit" at bounding box center [766, 350] width 11 height 11
click at [821, 378] on img at bounding box center [820, 378] width 8 height 8
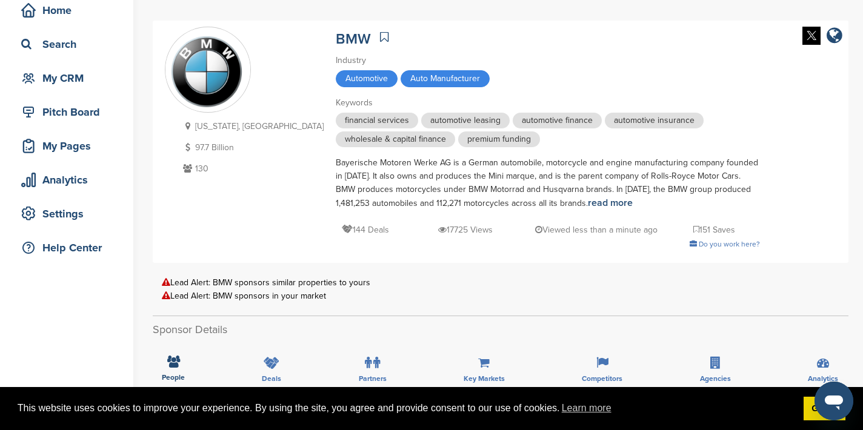
scroll to position [0, 0]
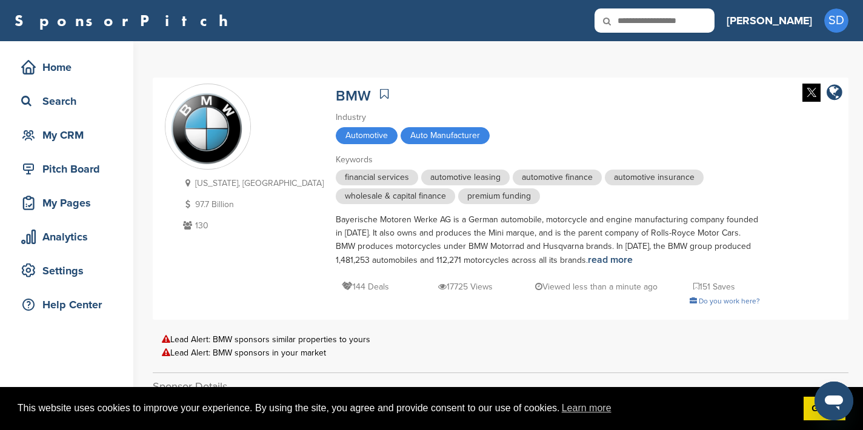
click at [679, 23] on input "text" at bounding box center [654, 20] width 120 height 24
type input "**********"
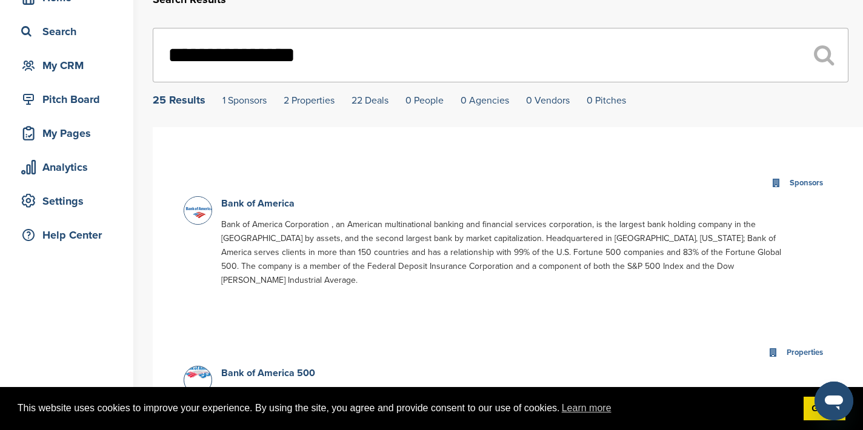
scroll to position [95, 0]
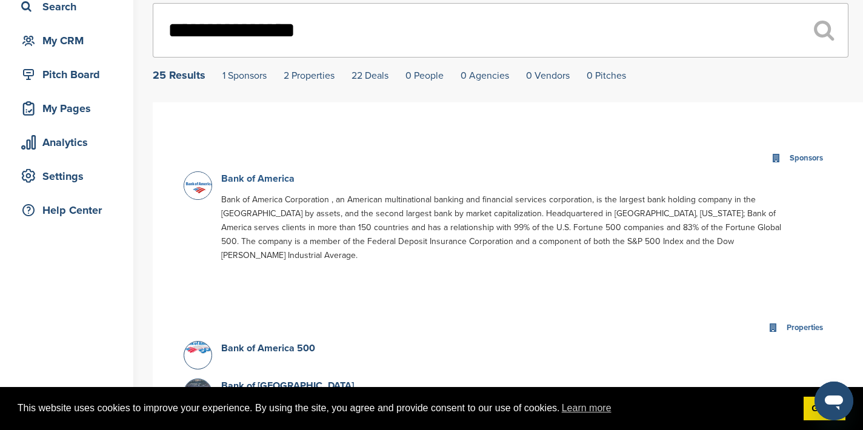
click at [239, 181] on link "Bank of America" at bounding box center [257, 179] width 73 height 12
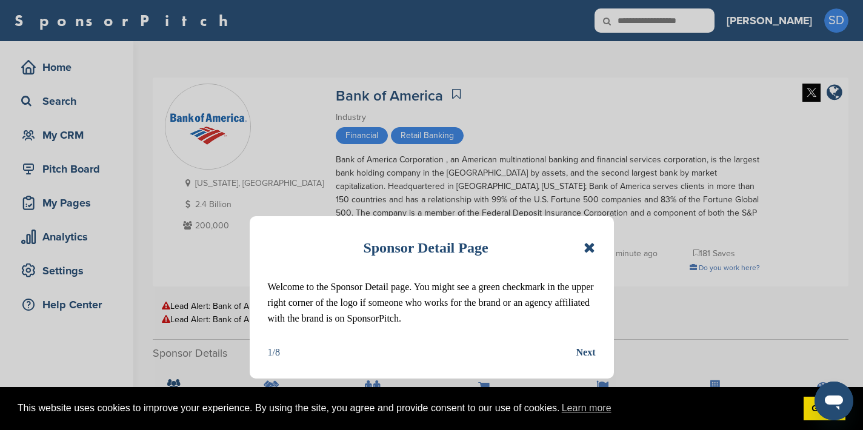
click at [584, 241] on icon at bounding box center [590, 248] width 12 height 15
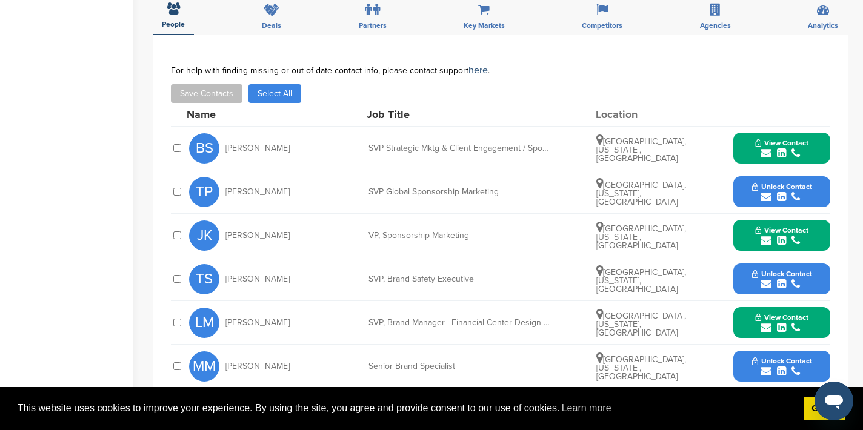
scroll to position [378, 0]
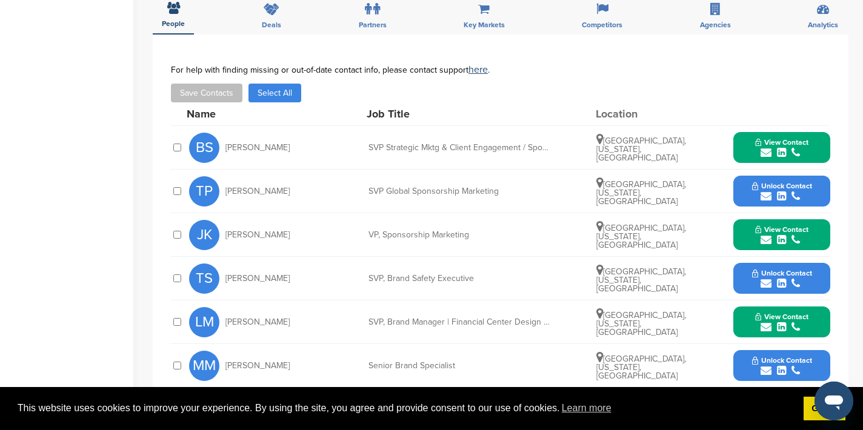
click at [767, 196] on icon "submit" at bounding box center [766, 196] width 11 height 11
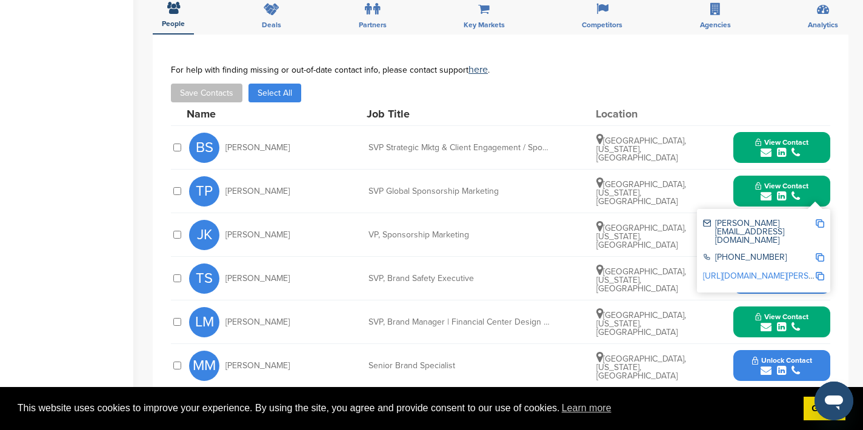
click at [819, 222] on img at bounding box center [820, 223] width 8 height 8
click at [750, 191] on button "View Contact" at bounding box center [782, 191] width 82 height 36
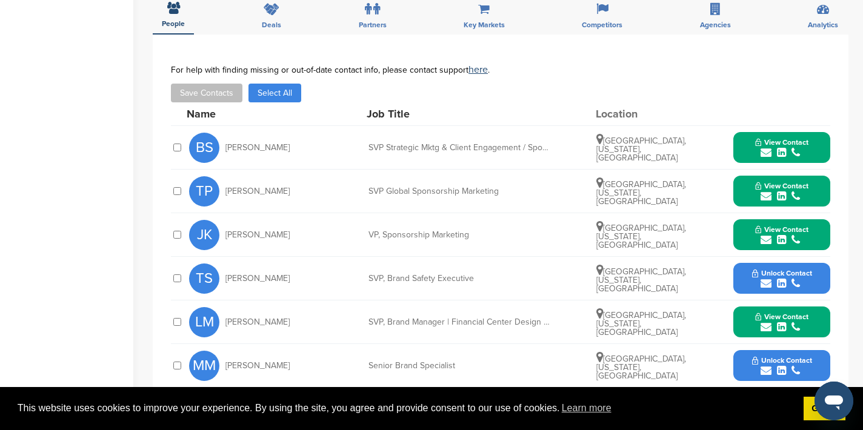
click at [765, 239] on icon "submit" at bounding box center [766, 240] width 11 height 11
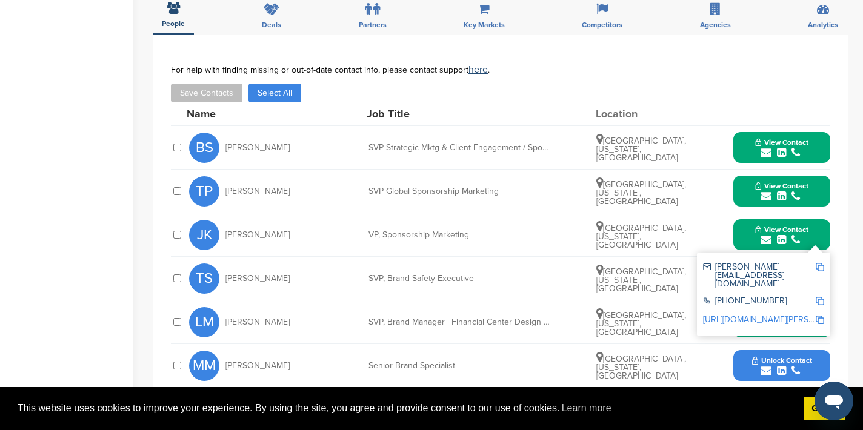
click at [818, 265] on img at bounding box center [820, 267] width 8 height 8
click at [745, 236] on button "View Contact" at bounding box center [782, 235] width 82 height 36
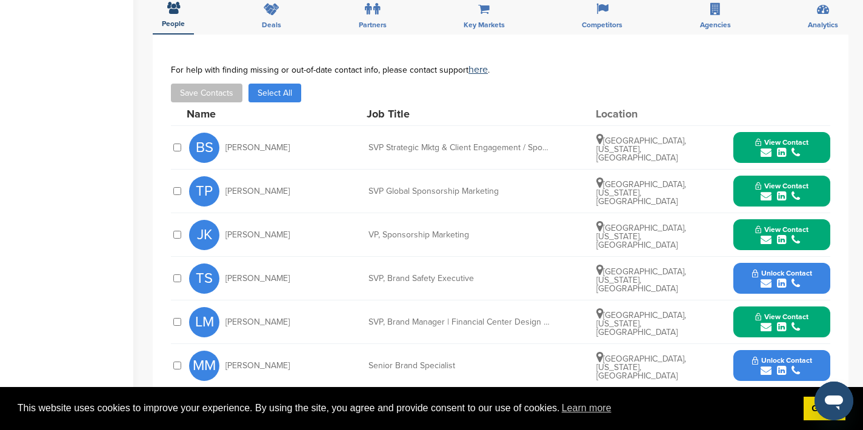
click at [767, 328] on icon "submit" at bounding box center [766, 327] width 11 height 11
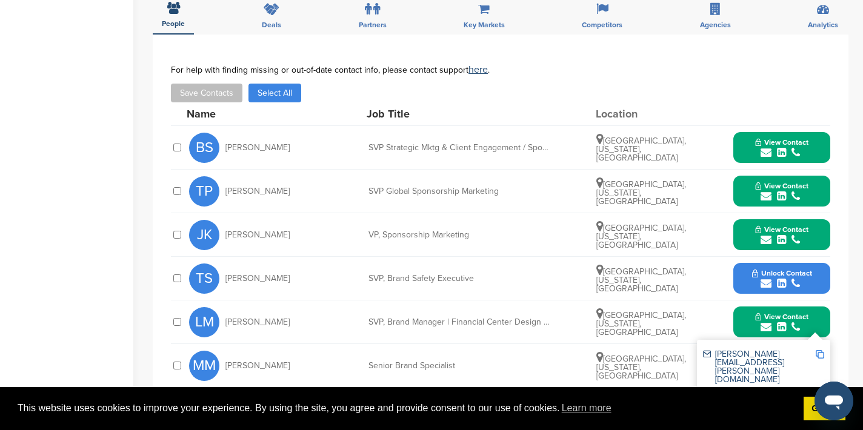
click at [816, 356] on img at bounding box center [820, 354] width 8 height 8
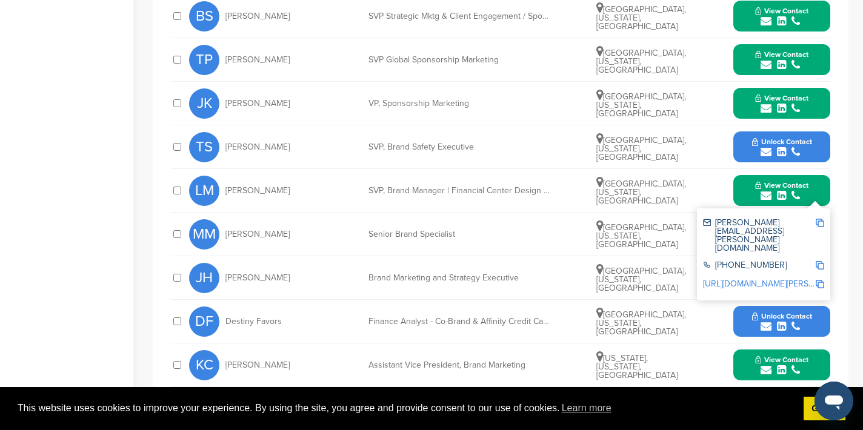
scroll to position [511, 0]
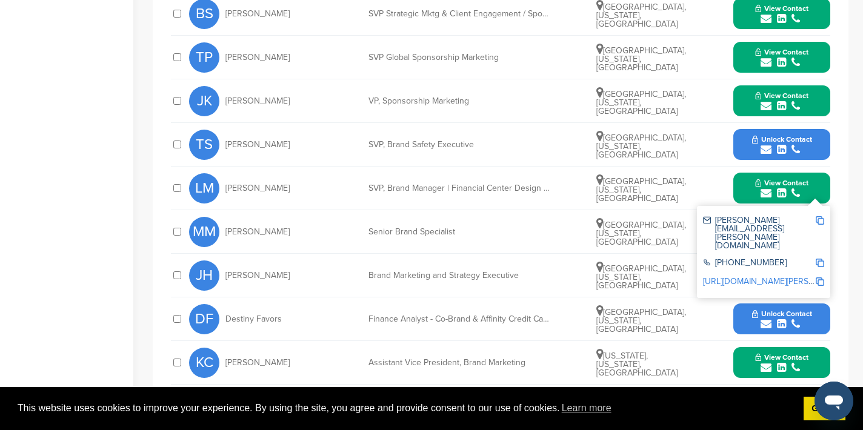
click at [746, 187] on button "View Contact" at bounding box center [782, 188] width 82 height 36
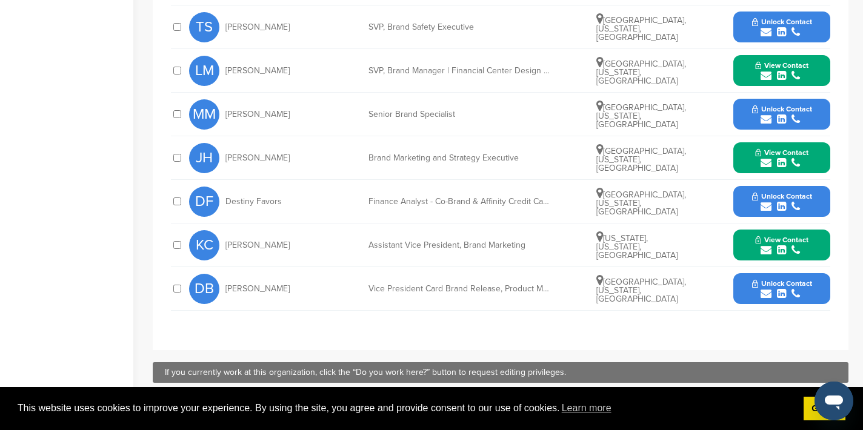
scroll to position [630, 0]
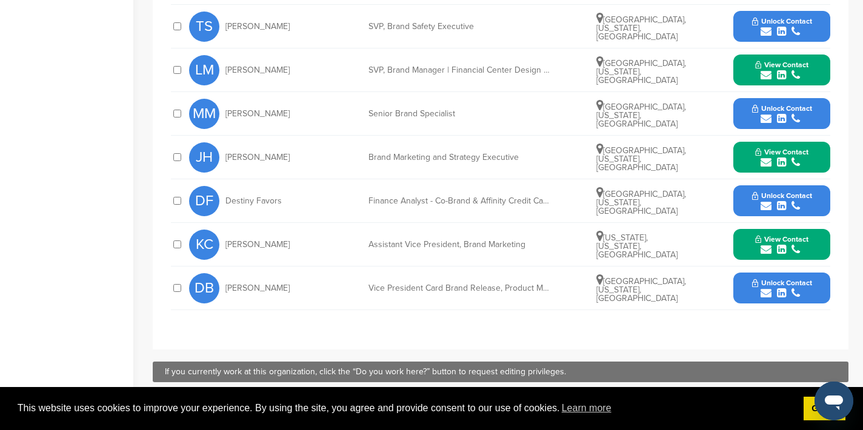
click at [762, 251] on icon "submit" at bounding box center [766, 249] width 11 height 11
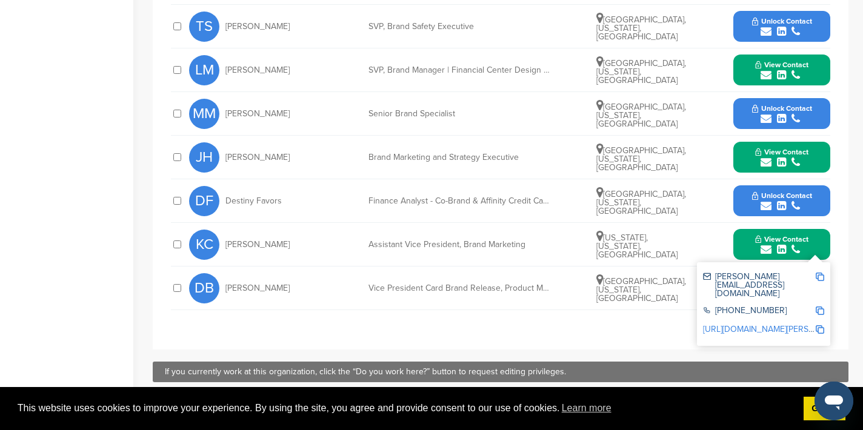
click at [819, 278] on img at bounding box center [820, 277] width 8 height 8
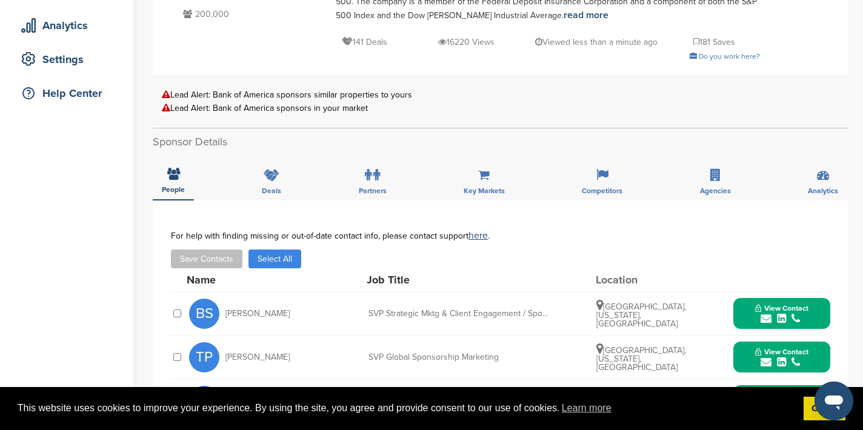
scroll to position [0, 0]
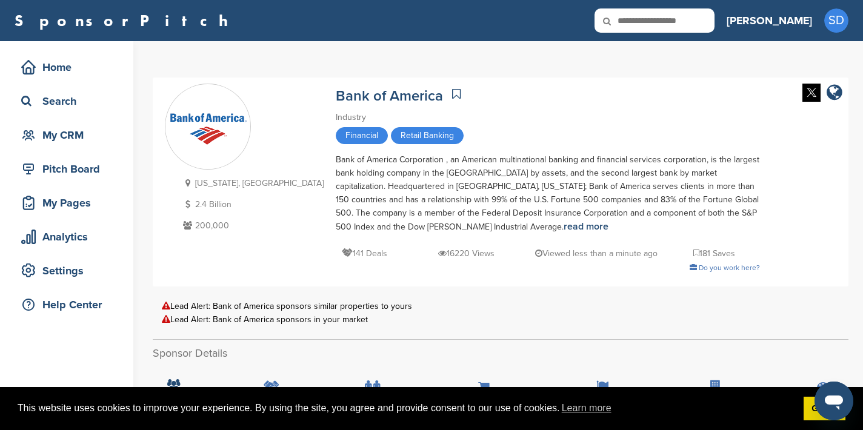
click at [714, 25] on input "text" at bounding box center [654, 20] width 120 height 24
type input "******"
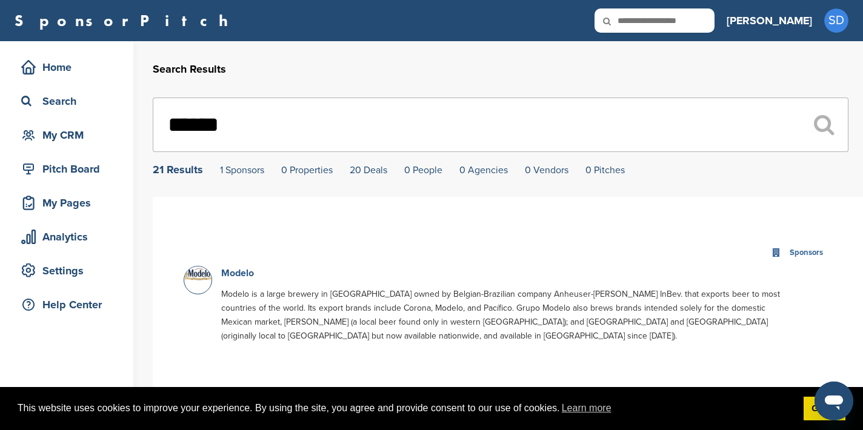
click at [233, 273] on link "Modelo" at bounding box center [237, 273] width 33 height 12
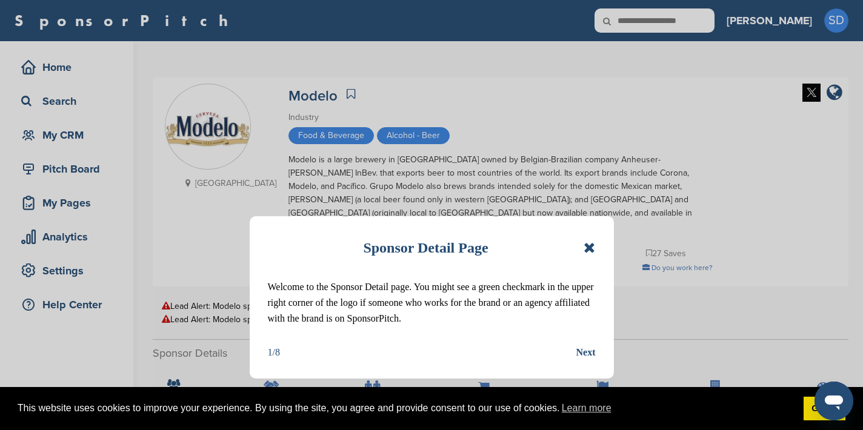
click at [591, 247] on icon at bounding box center [590, 248] width 12 height 15
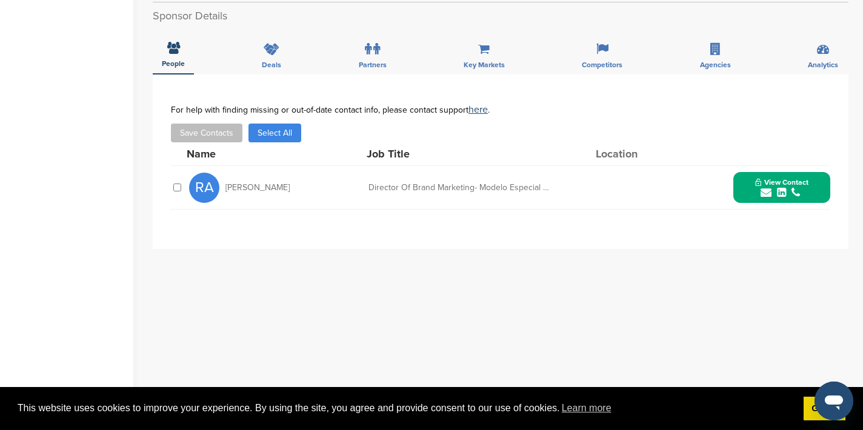
scroll to position [342, 0]
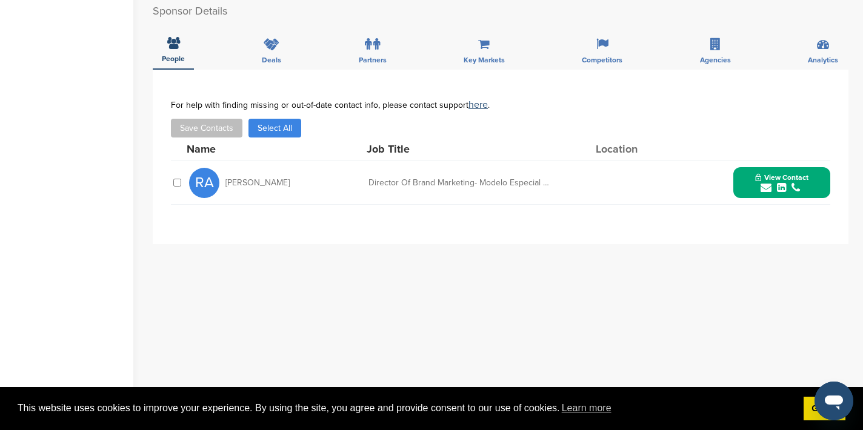
click at [764, 182] on icon "submit" at bounding box center [766, 187] width 11 height 11
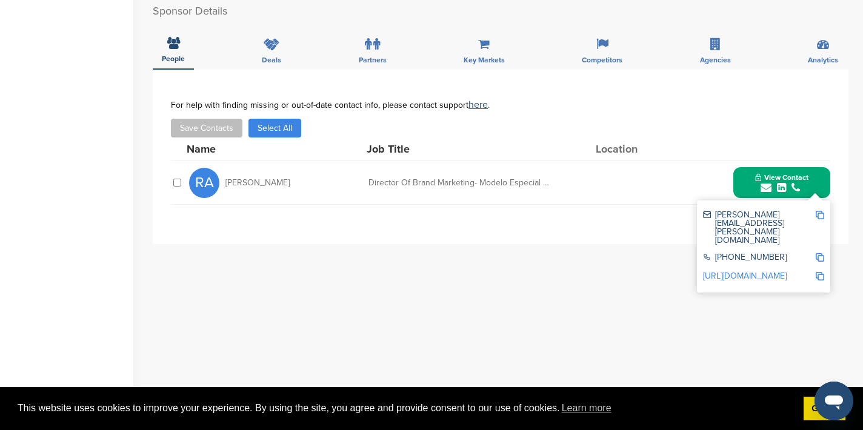
click at [817, 211] on img at bounding box center [820, 215] width 8 height 8
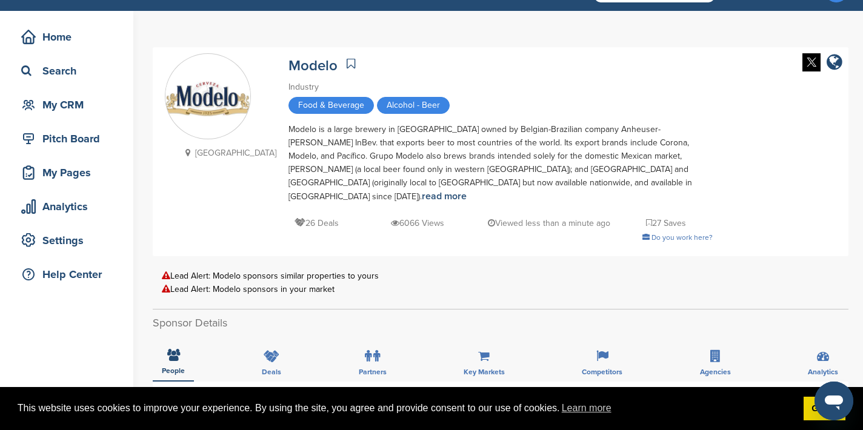
scroll to position [0, 0]
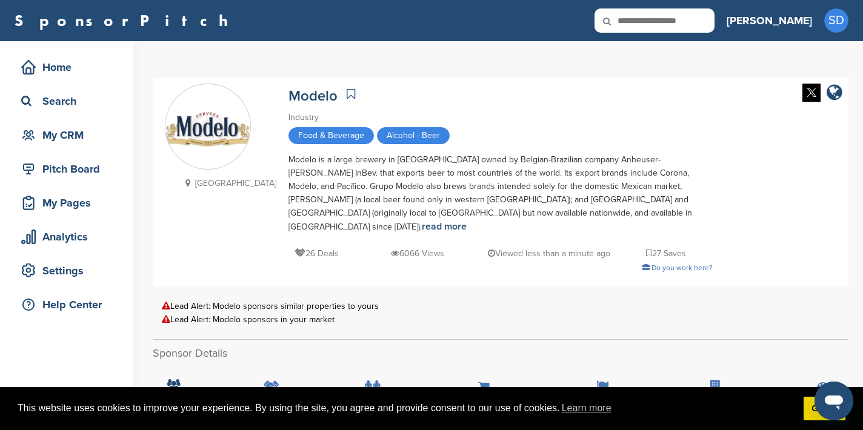
click at [708, 24] on input "text" at bounding box center [654, 20] width 120 height 24
type input "****"
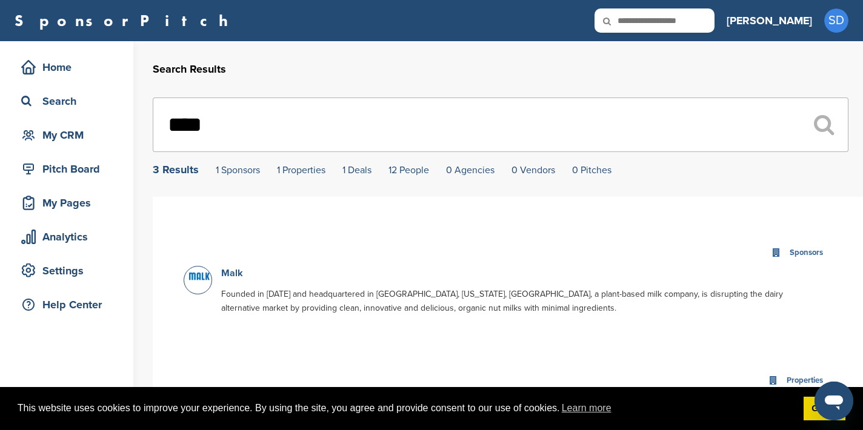
click at [235, 275] on link "Malk" at bounding box center [232, 273] width 22 height 12
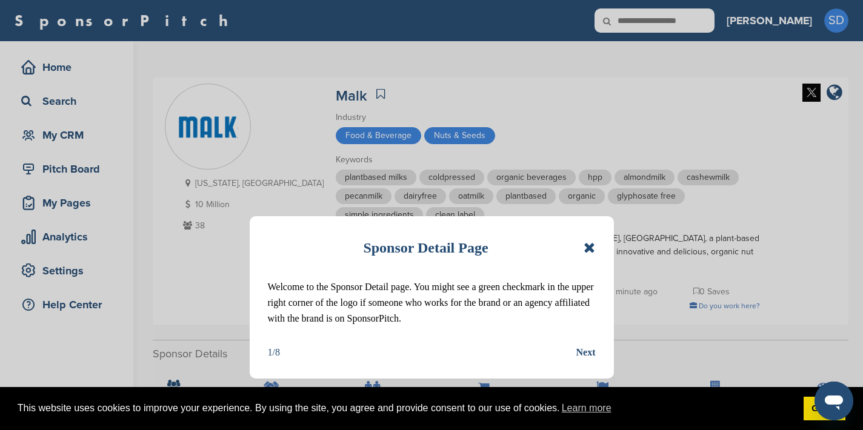
click at [591, 249] on icon at bounding box center [590, 248] width 12 height 15
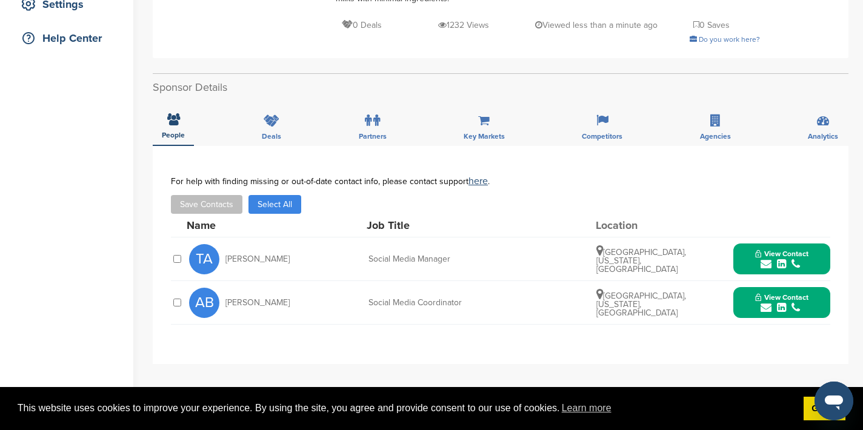
scroll to position [267, 0]
click at [767, 258] on icon "submit" at bounding box center [766, 263] width 11 height 11
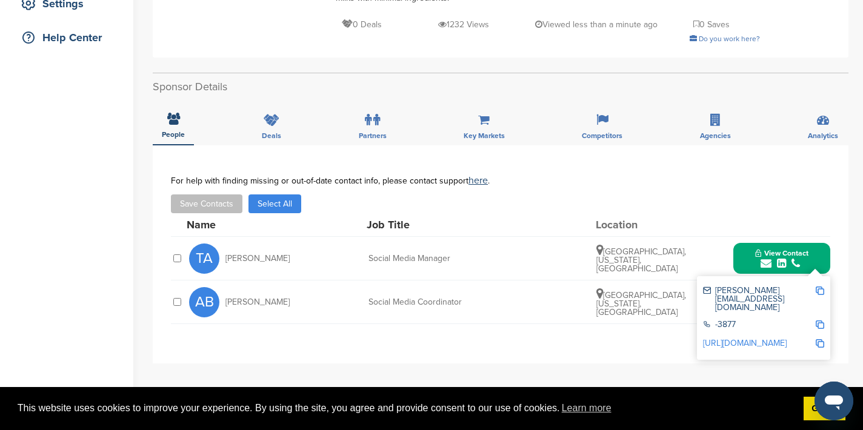
click at [819, 287] on img at bounding box center [820, 291] width 8 height 8
click at [742, 245] on button "View Contact" at bounding box center [782, 259] width 82 height 36
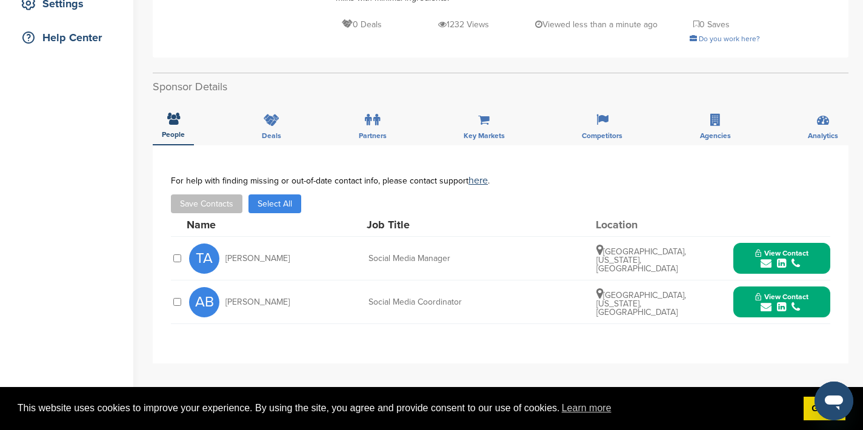
click at [766, 302] on icon "submit" at bounding box center [766, 307] width 11 height 11
click at [817, 330] on img at bounding box center [820, 334] width 8 height 8
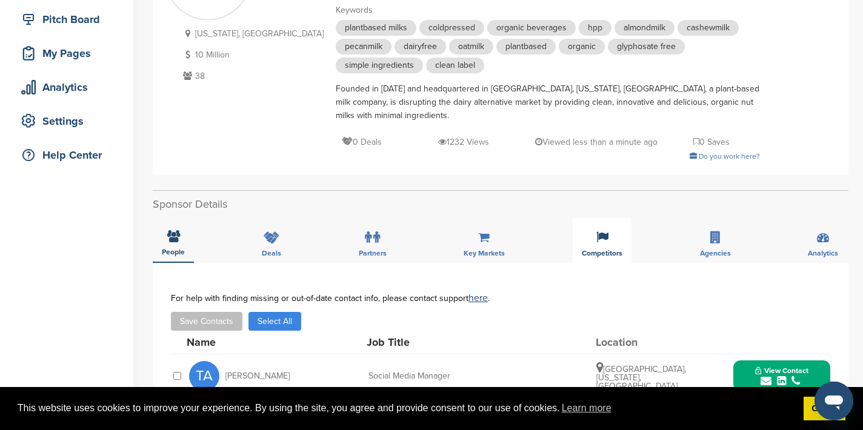
scroll to position [0, 0]
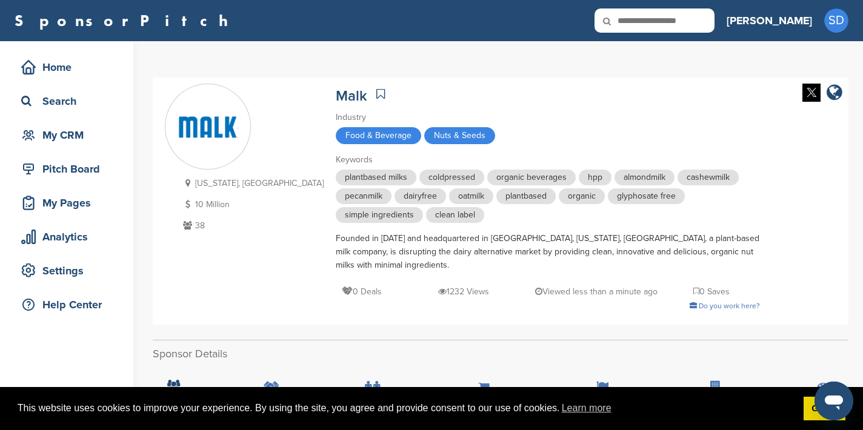
click at [684, 21] on input "text" at bounding box center [654, 20] width 120 height 24
type input "********"
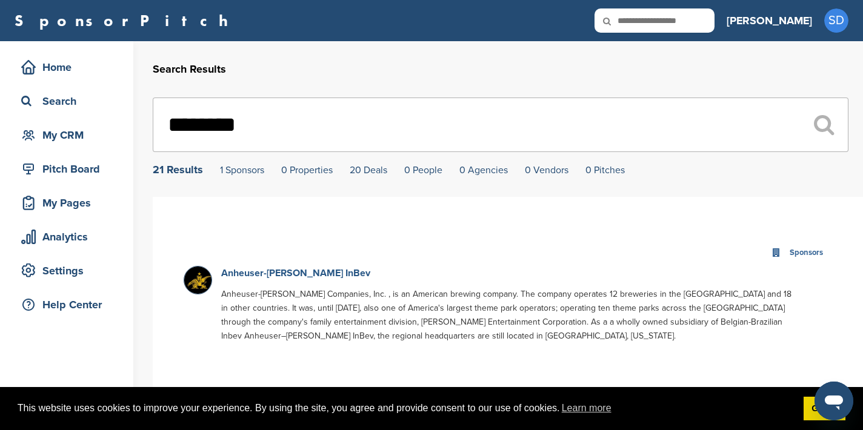
click at [258, 273] on link "Anheuser-[PERSON_NAME] InBev" at bounding box center [295, 273] width 149 height 12
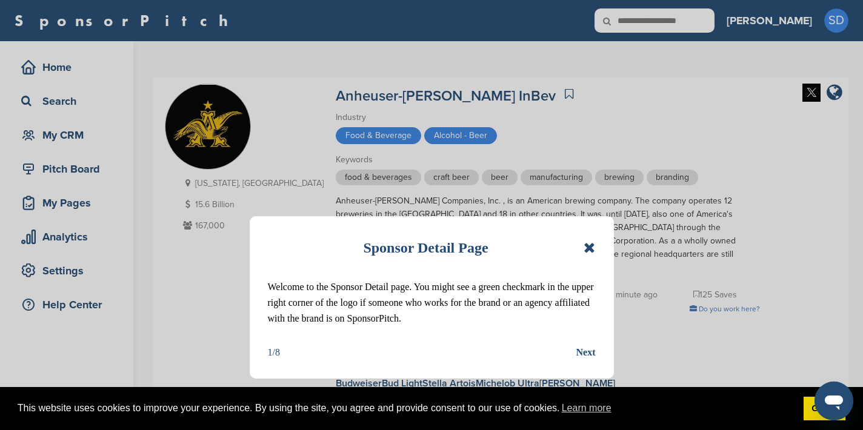
click at [588, 246] on icon at bounding box center [590, 248] width 12 height 15
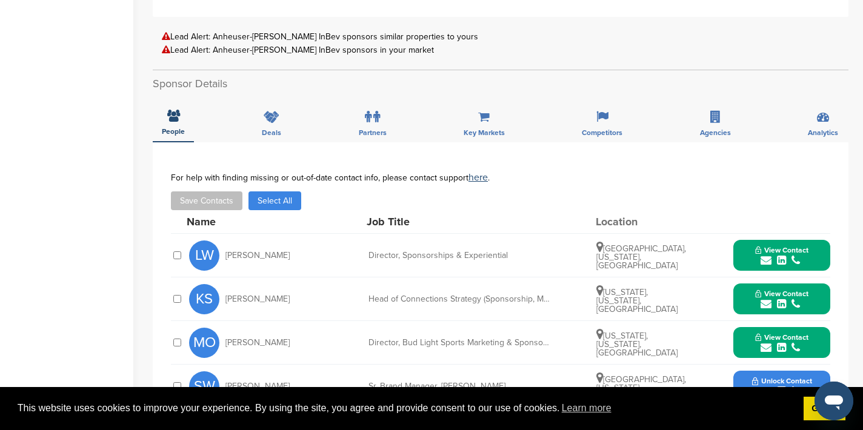
scroll to position [433, 0]
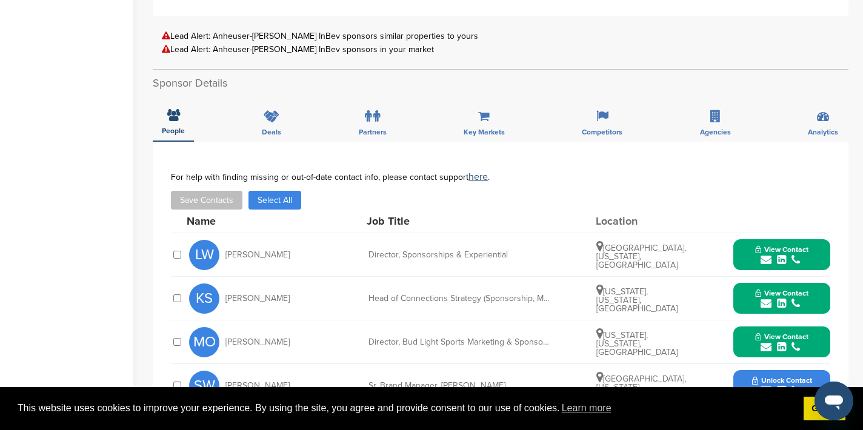
click at [768, 255] on icon "submit" at bounding box center [766, 260] width 11 height 11
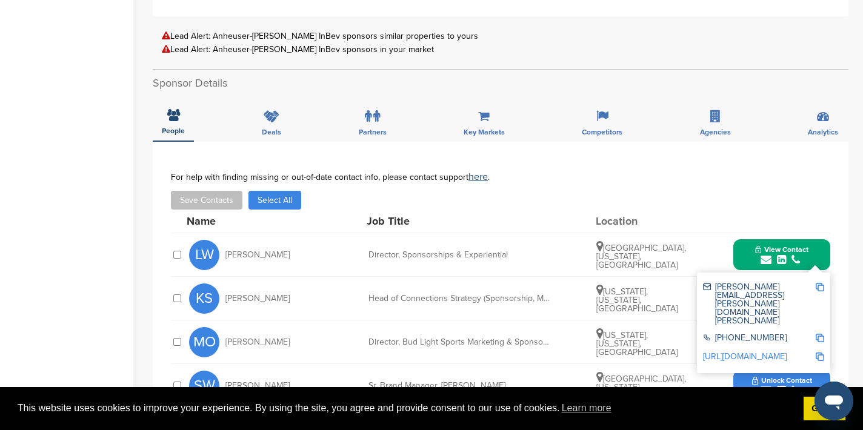
click at [820, 283] on img at bounding box center [820, 287] width 8 height 8
click at [749, 237] on button "View Contact" at bounding box center [782, 255] width 82 height 36
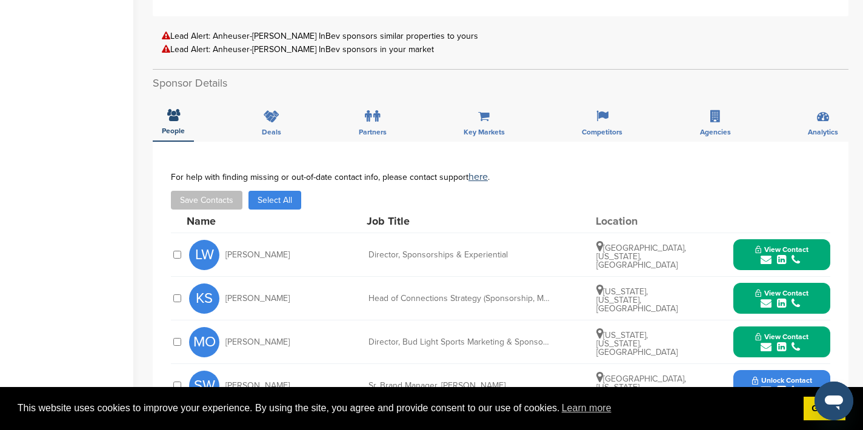
click at [769, 298] on icon "submit" at bounding box center [766, 303] width 11 height 11
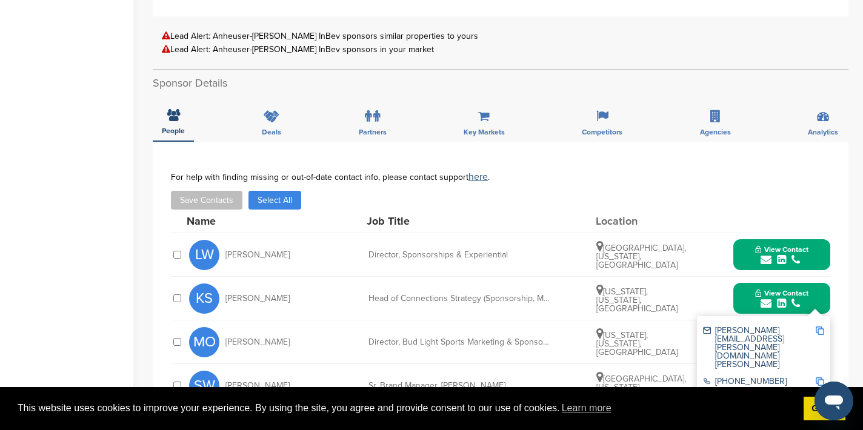
click at [823, 327] on img at bounding box center [820, 331] width 8 height 8
click at [743, 284] on button "View Contact" at bounding box center [782, 299] width 82 height 36
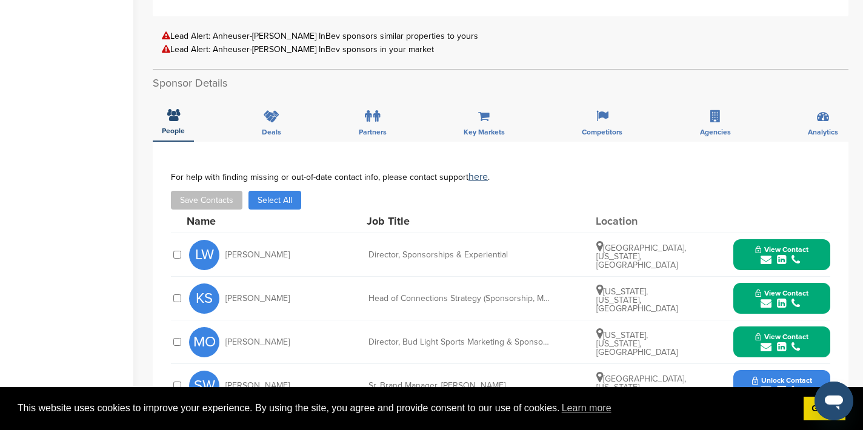
click at [767, 342] on icon "submit" at bounding box center [766, 347] width 11 height 11
click at [821, 370] on img at bounding box center [820, 374] width 8 height 8
click at [743, 325] on button "View Contact" at bounding box center [782, 342] width 82 height 36
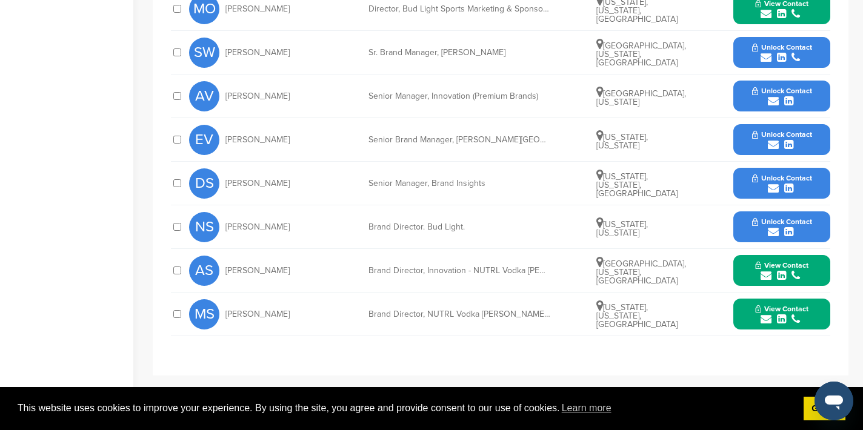
scroll to position [767, 0]
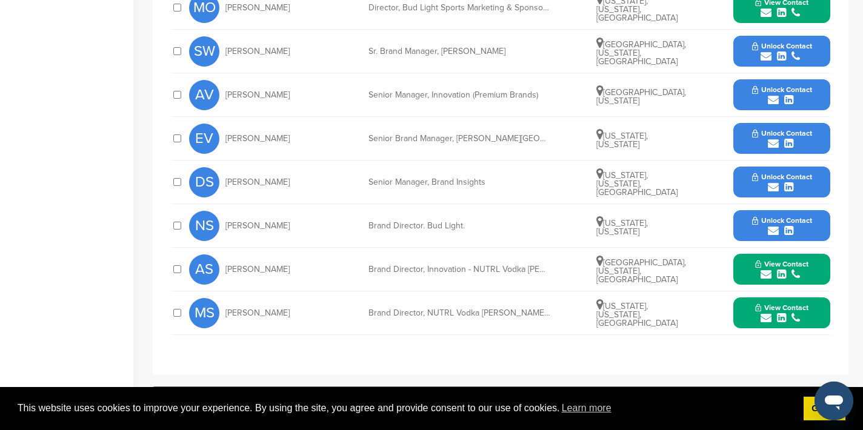
click at [774, 182] on icon "submit" at bounding box center [773, 187] width 11 height 11
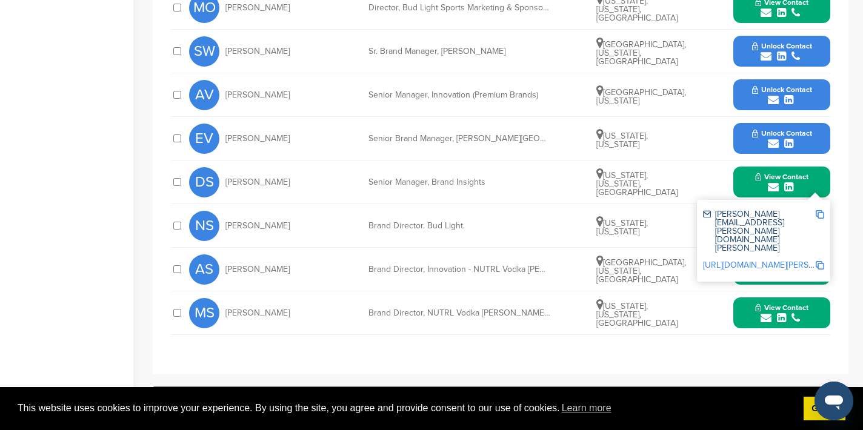
click at [819, 210] on img at bounding box center [820, 214] width 8 height 8
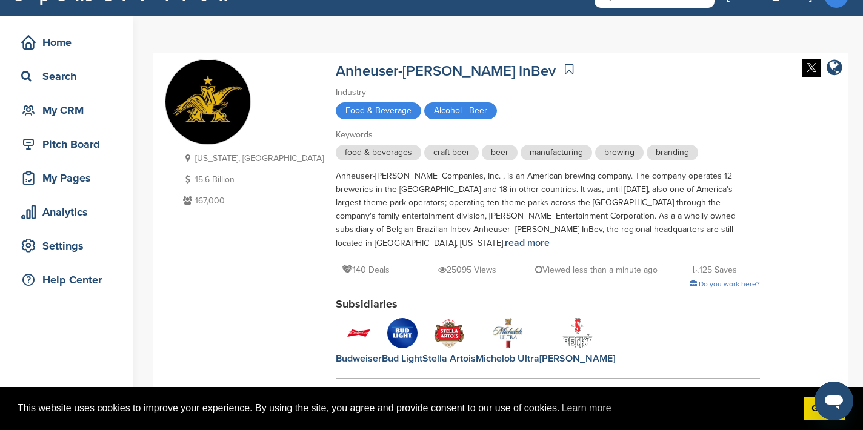
scroll to position [0, 0]
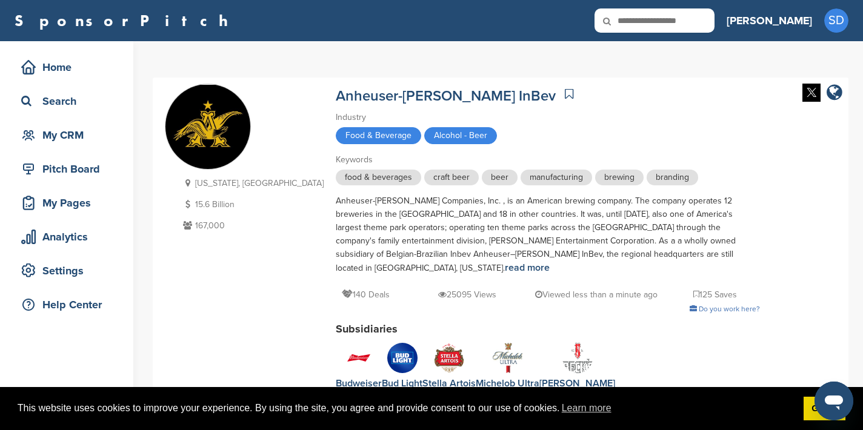
click at [696, 16] on input "text" at bounding box center [654, 20] width 120 height 24
type input "**********"
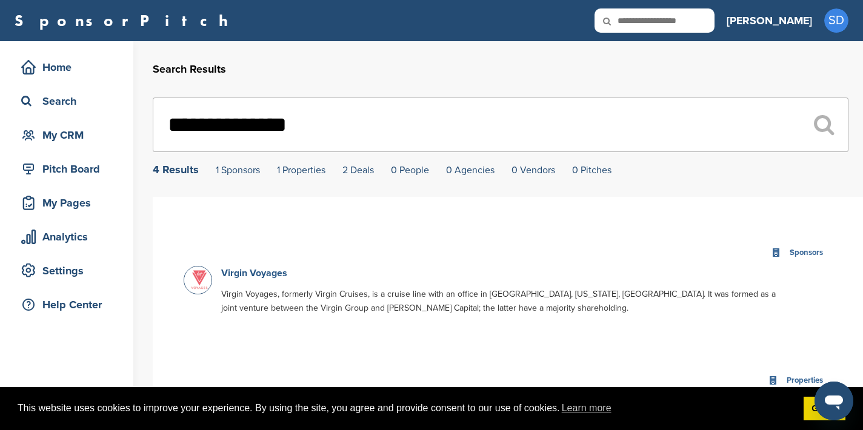
click at [276, 276] on link "Virgin Voyages" at bounding box center [254, 273] width 66 height 12
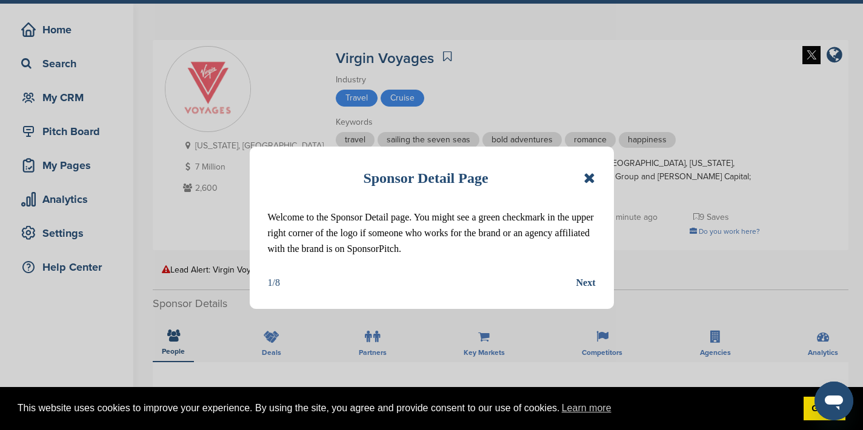
scroll to position [91, 0]
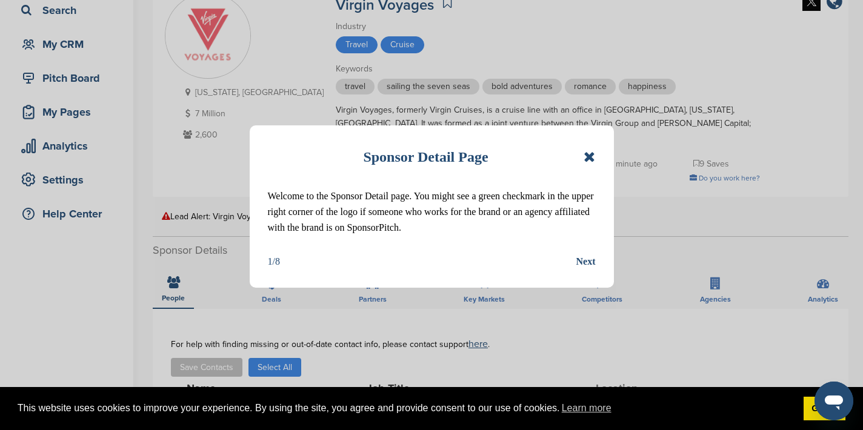
click at [594, 158] on icon at bounding box center [590, 157] width 12 height 15
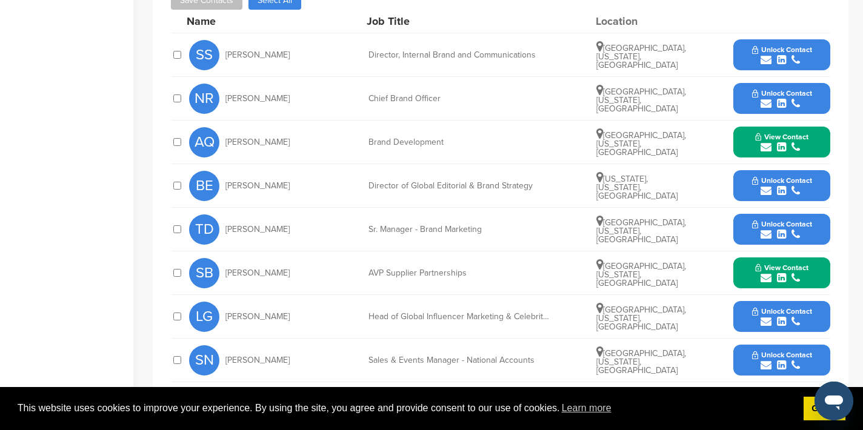
scroll to position [439, 0]
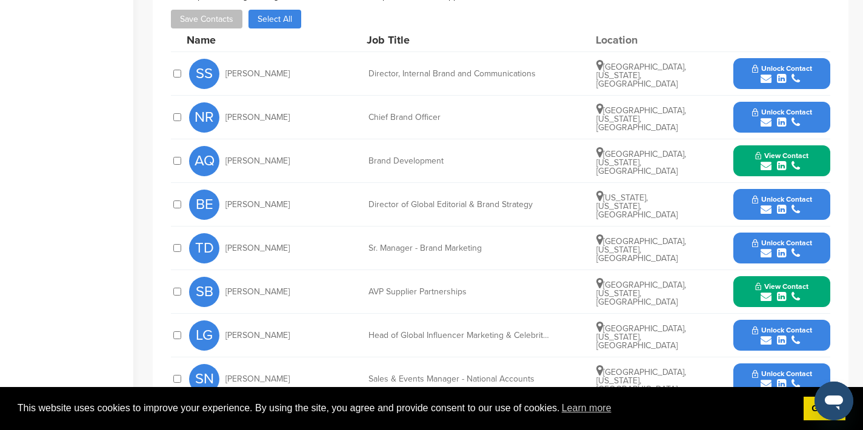
click at [768, 73] on icon "submit" at bounding box center [766, 78] width 11 height 11
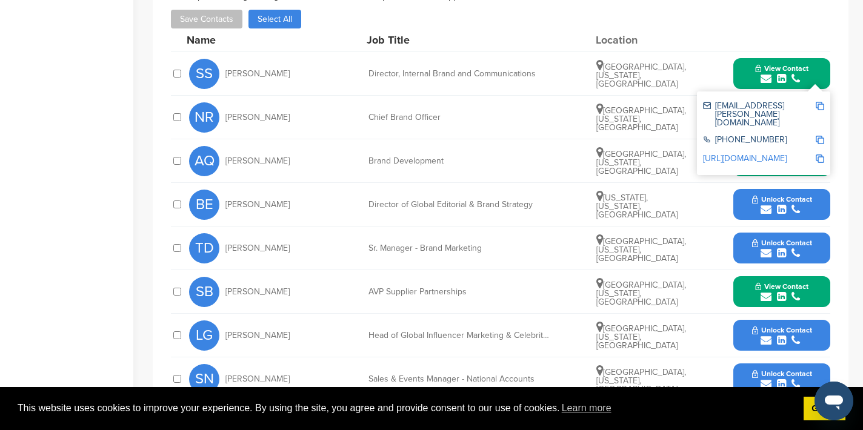
click at [820, 102] on img at bounding box center [820, 106] width 8 height 8
click at [743, 56] on button "View Contact" at bounding box center [782, 74] width 82 height 36
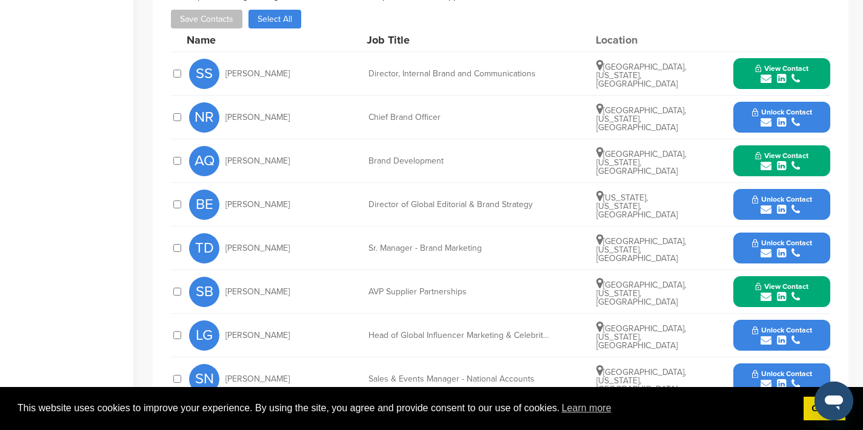
click at [765, 117] on icon "submit" at bounding box center [766, 122] width 11 height 11
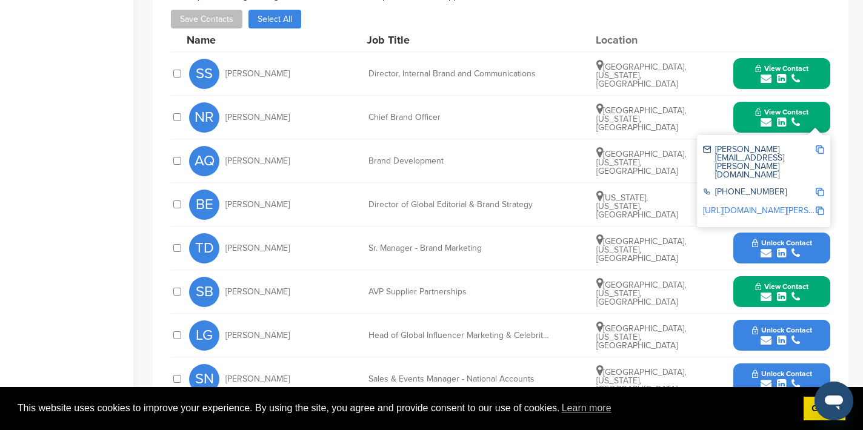
click at [819, 145] on img at bounding box center [820, 149] width 8 height 8
click at [745, 102] on button "View Contact" at bounding box center [782, 117] width 82 height 36
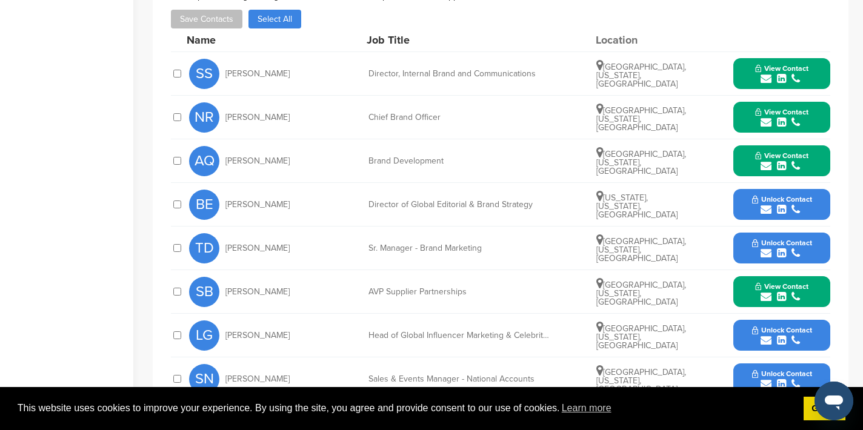
click at [765, 161] on icon "submit" at bounding box center [766, 166] width 11 height 11
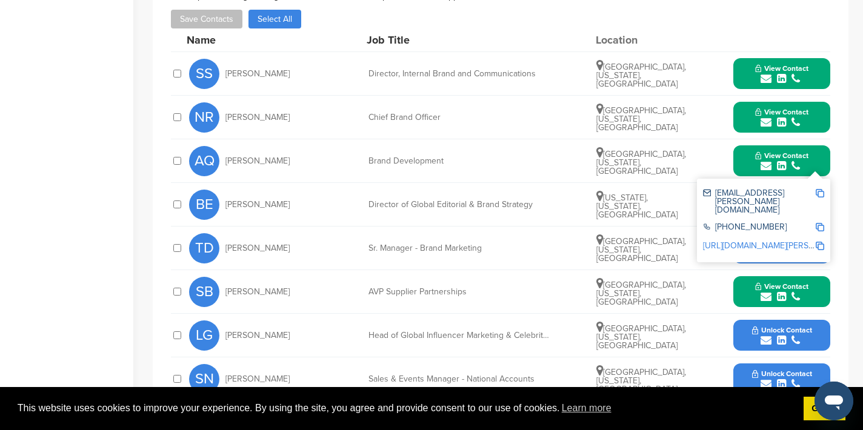
click at [819, 189] on img at bounding box center [820, 193] width 8 height 8
click at [745, 152] on button "View Contact" at bounding box center [782, 161] width 82 height 36
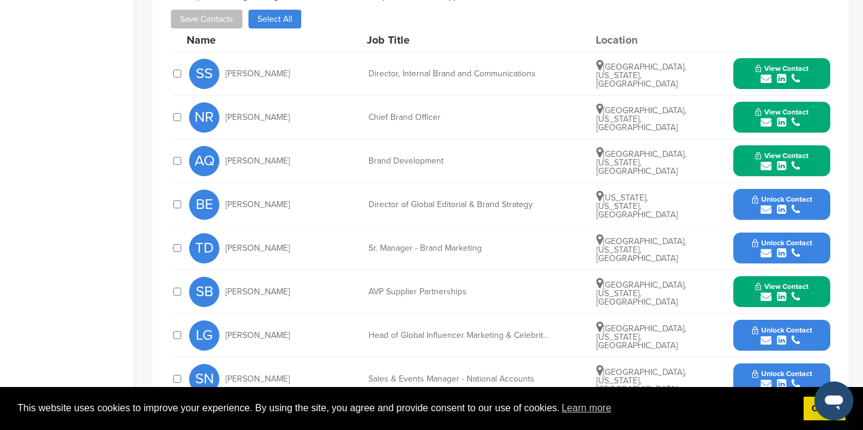
click at [764, 291] on icon "submit" at bounding box center [766, 296] width 11 height 11
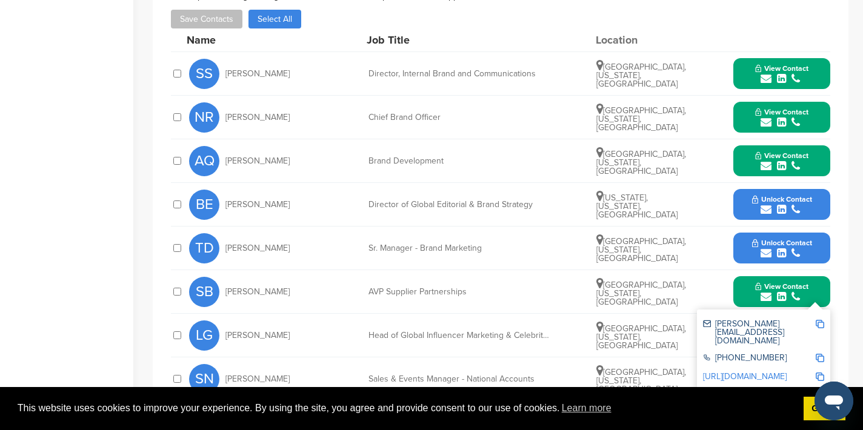
click at [821, 320] on div at bounding box center [820, 332] width 8 height 25
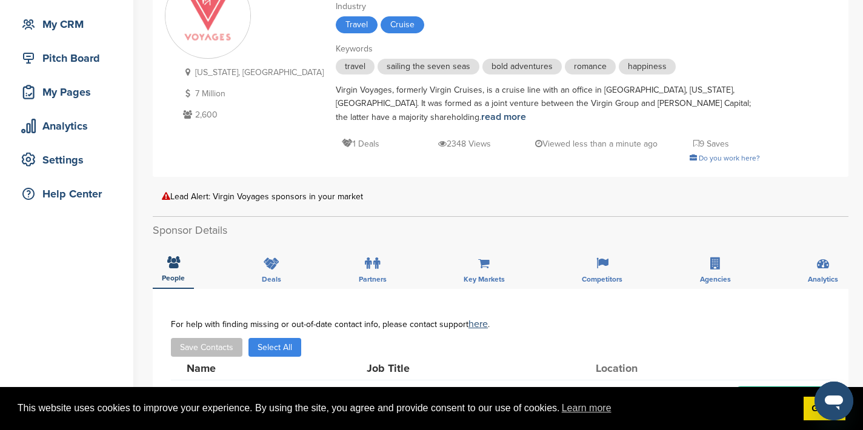
scroll to position [0, 0]
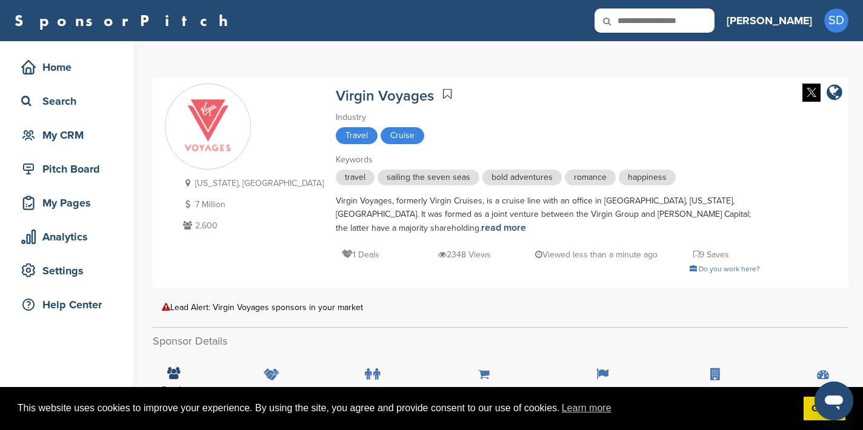
click at [695, 27] on input "text" at bounding box center [654, 20] width 120 height 24
type input "**********"
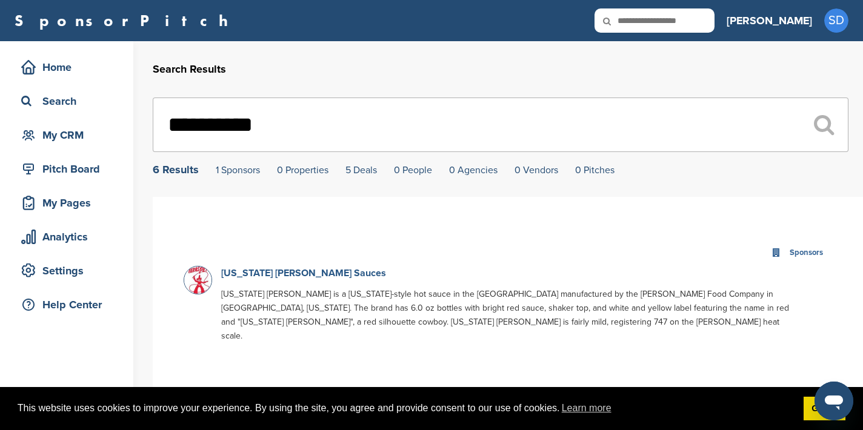
click at [249, 276] on link "[US_STATE] [PERSON_NAME] Sauces" at bounding box center [303, 273] width 165 height 12
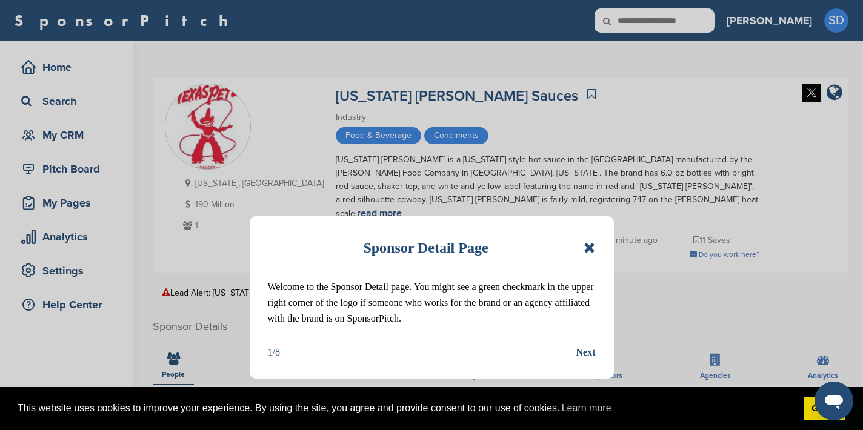
click at [587, 247] on icon at bounding box center [590, 248] width 12 height 15
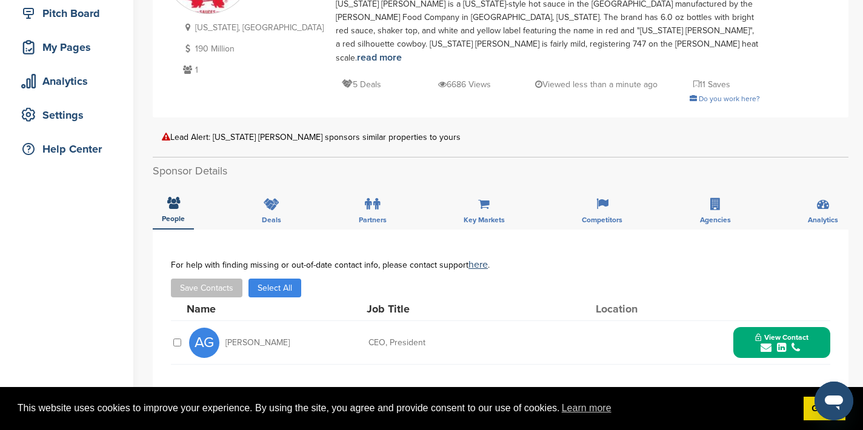
scroll to position [249, 0]
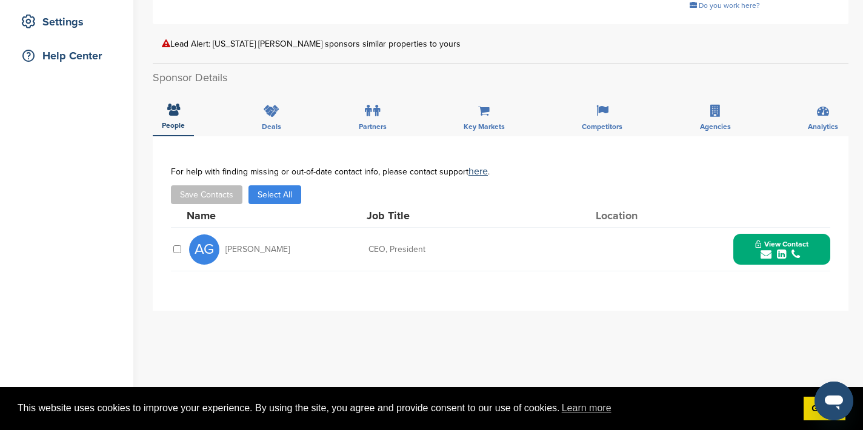
click at [770, 249] on icon "submit" at bounding box center [766, 254] width 11 height 11
click at [821, 278] on img at bounding box center [820, 282] width 8 height 8
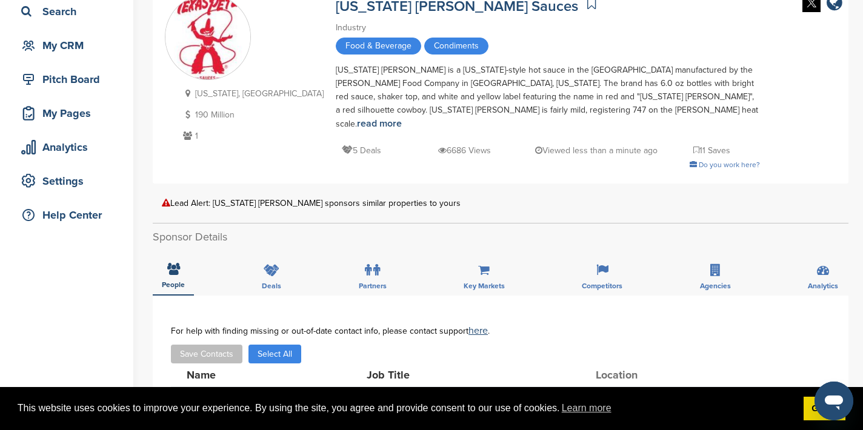
scroll to position [0, 0]
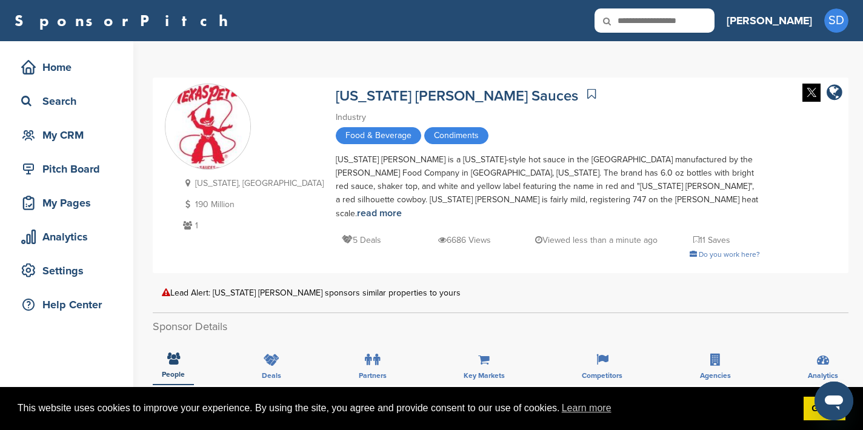
click at [714, 25] on input "text" at bounding box center [654, 20] width 120 height 24
type input "***"
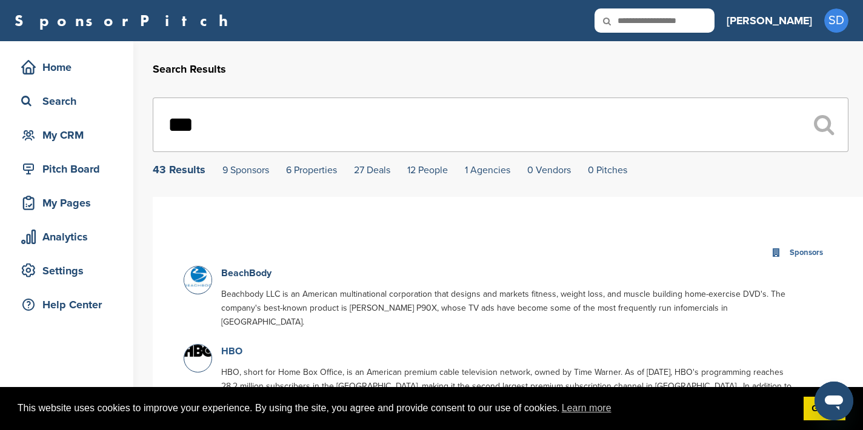
click at [234, 345] on link "HBO" at bounding box center [231, 351] width 21 height 12
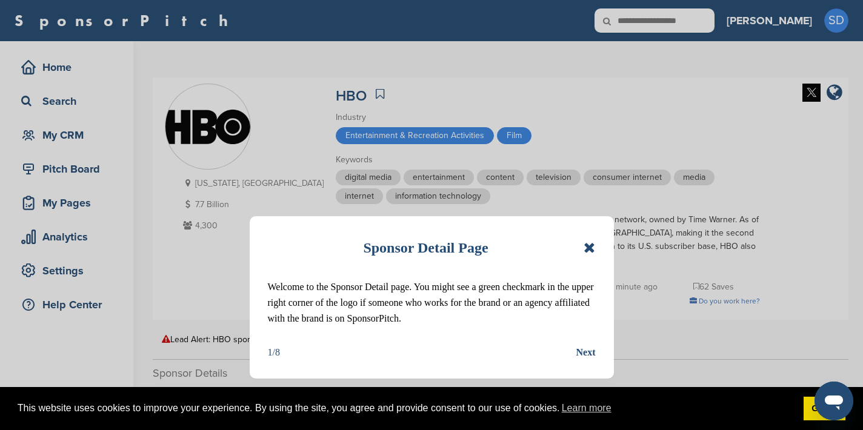
click at [591, 249] on icon at bounding box center [590, 248] width 12 height 15
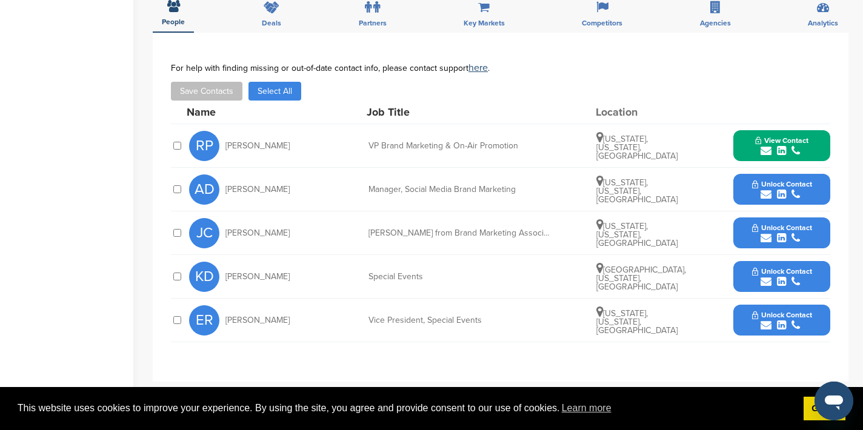
scroll to position [419, 0]
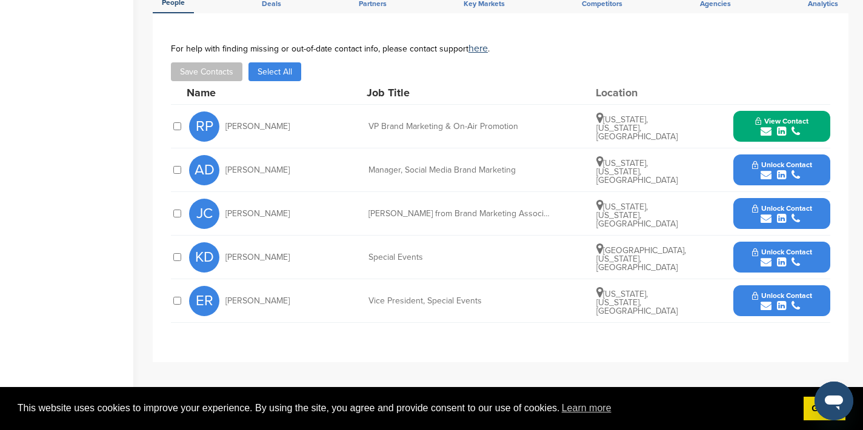
click at [768, 132] on icon "submit" at bounding box center [766, 131] width 11 height 11
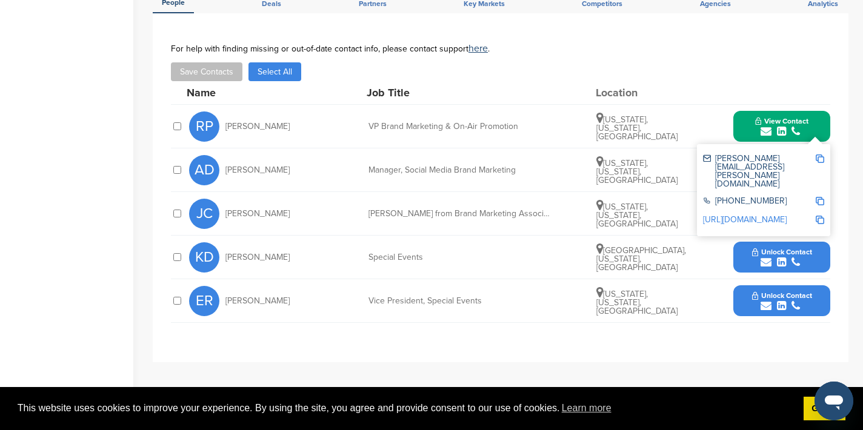
click at [819, 158] on img at bounding box center [820, 159] width 8 height 8
click at [747, 121] on button "View Contact" at bounding box center [782, 126] width 82 height 36
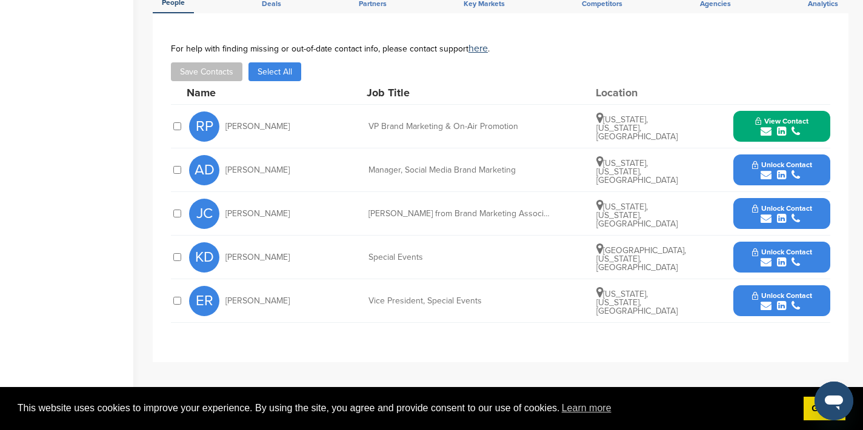
click at [764, 305] on icon "submit" at bounding box center [766, 306] width 11 height 11
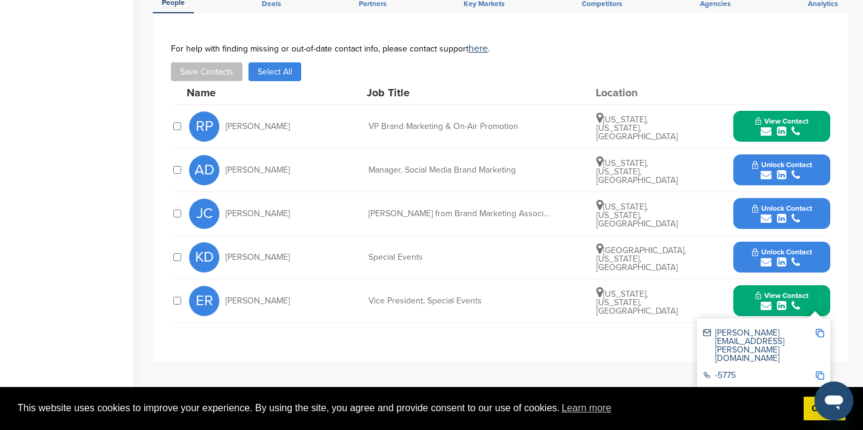
click at [820, 335] on img at bounding box center [820, 333] width 8 height 8
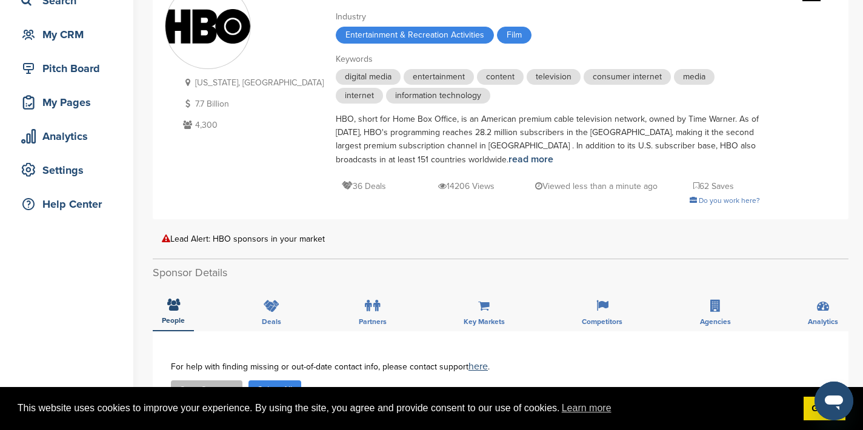
scroll to position [0, 0]
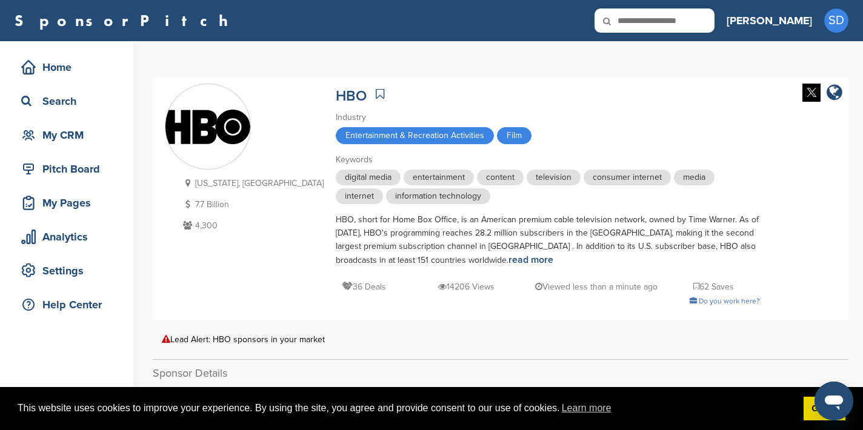
click at [710, 17] on input "text" at bounding box center [654, 20] width 120 height 24
type input "*********"
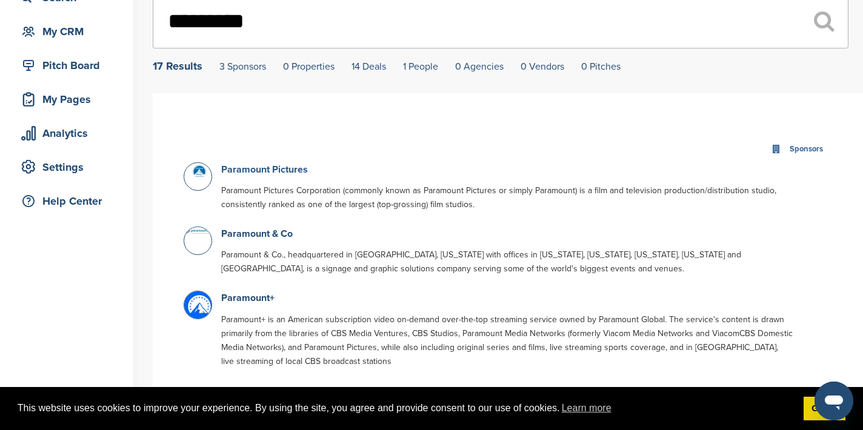
scroll to position [110, 0]
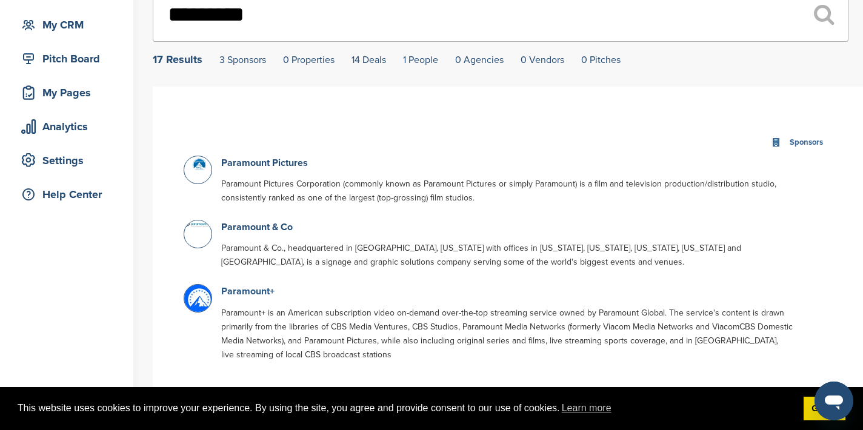
click at [253, 296] on link "Paramount+" at bounding box center [247, 291] width 53 height 12
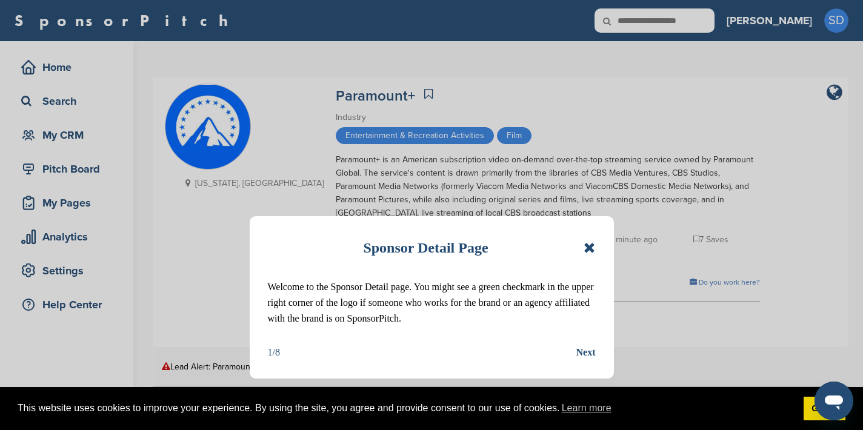
click at [588, 251] on icon at bounding box center [590, 248] width 12 height 15
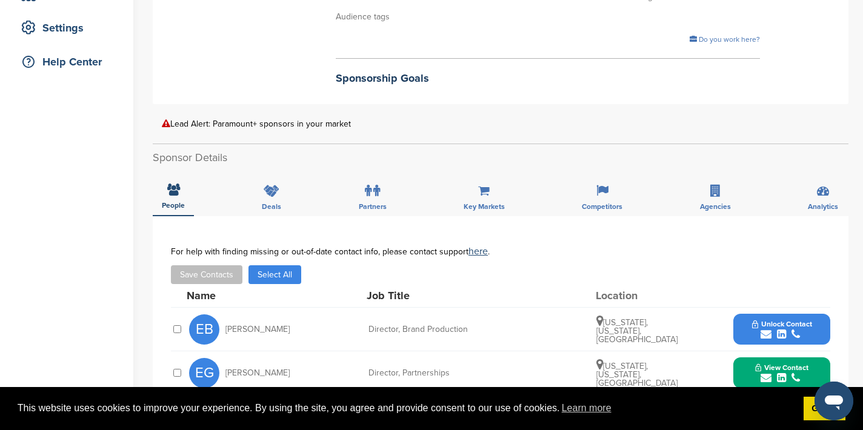
scroll to position [295, 0]
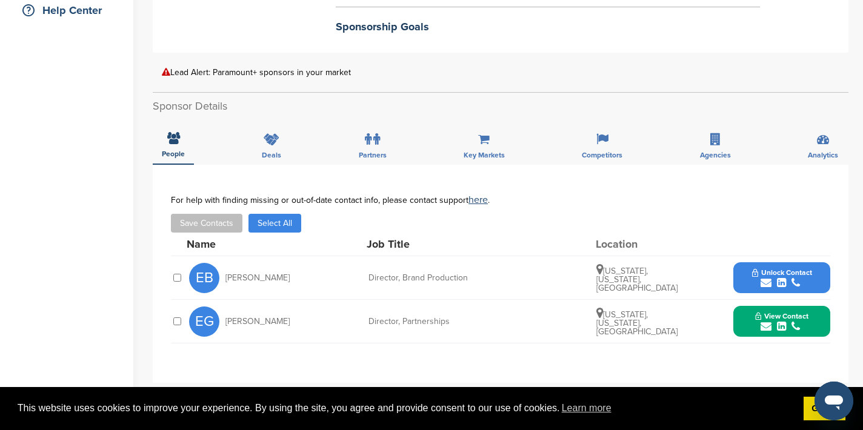
click at [764, 285] on icon "submit" at bounding box center [766, 283] width 11 height 11
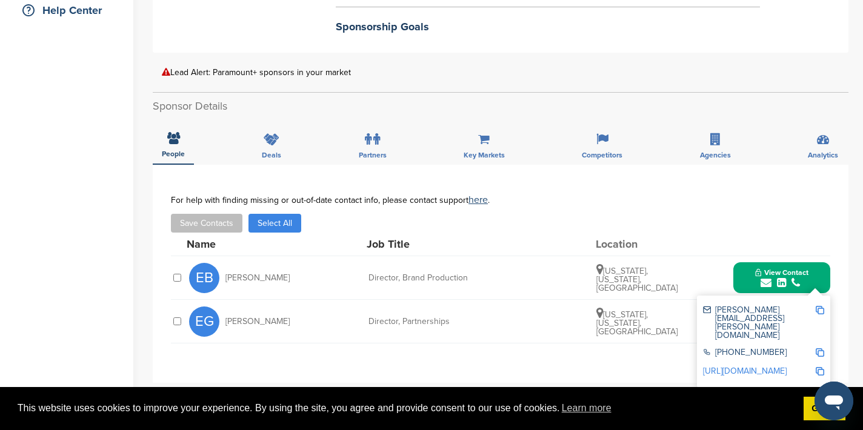
click at [821, 309] on img at bounding box center [820, 310] width 8 height 8
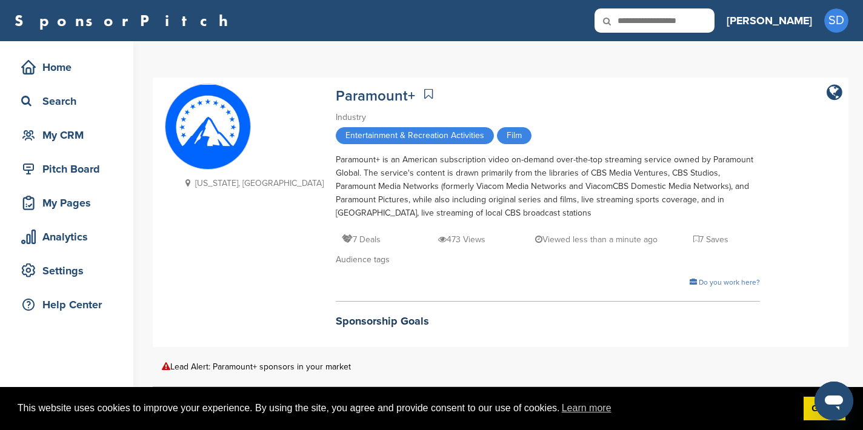
click at [705, 22] on input "text" at bounding box center [654, 20] width 120 height 24
type input "*******"
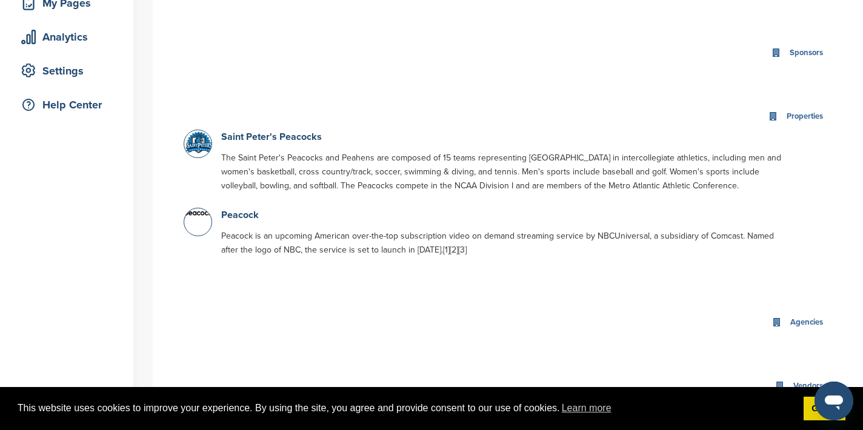
scroll to position [203, 0]
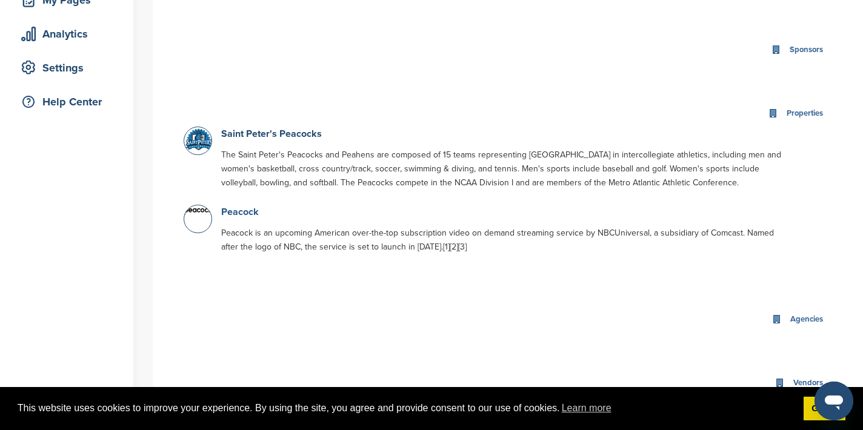
click at [251, 215] on link "Peacock" at bounding box center [240, 212] width 38 height 12
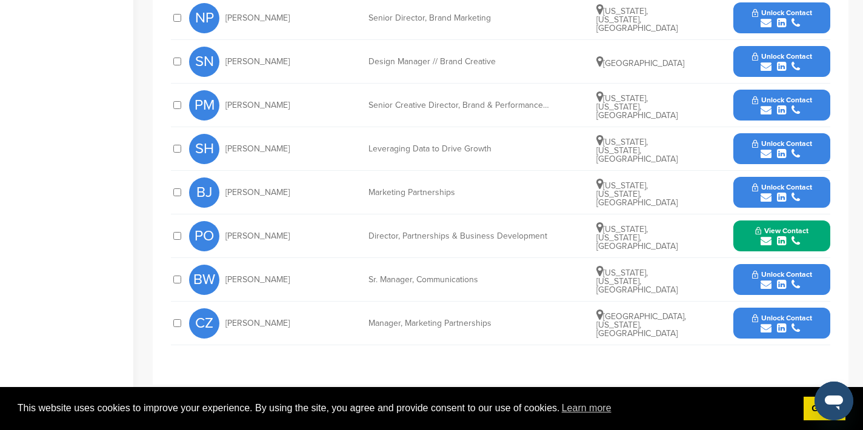
scroll to position [462, 0]
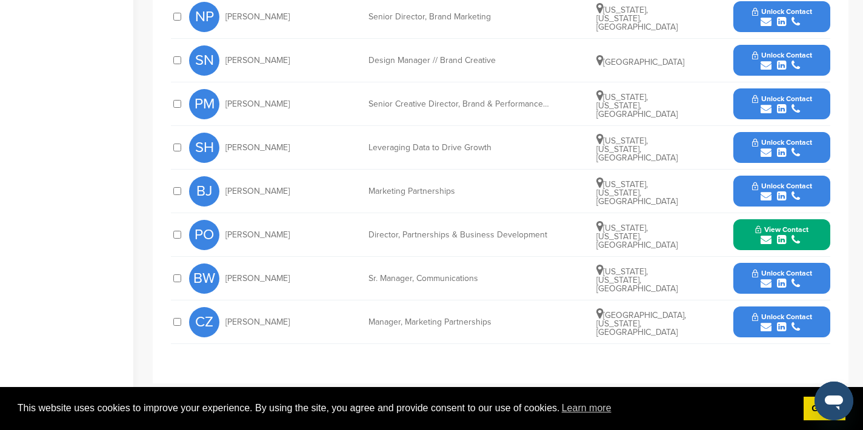
click at [764, 242] on icon "submit" at bounding box center [766, 240] width 11 height 11
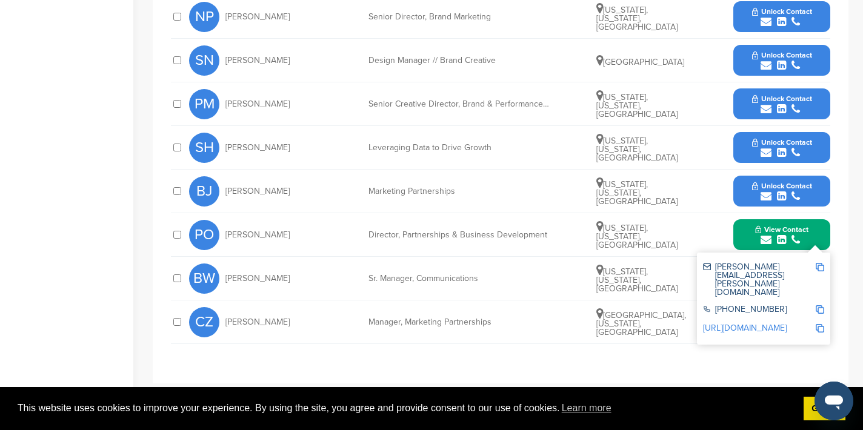
click at [821, 268] on img at bounding box center [820, 267] width 8 height 8
click at [751, 239] on button "View Contact" at bounding box center [782, 235] width 82 height 36
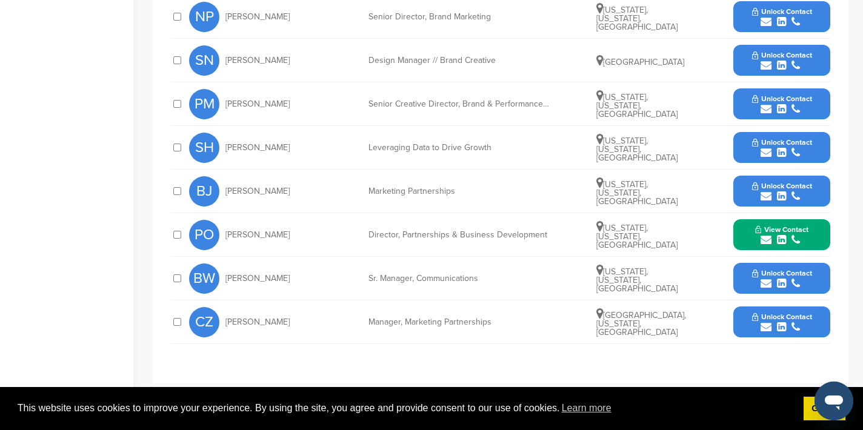
click at [766, 324] on icon "submit" at bounding box center [766, 327] width 11 height 11
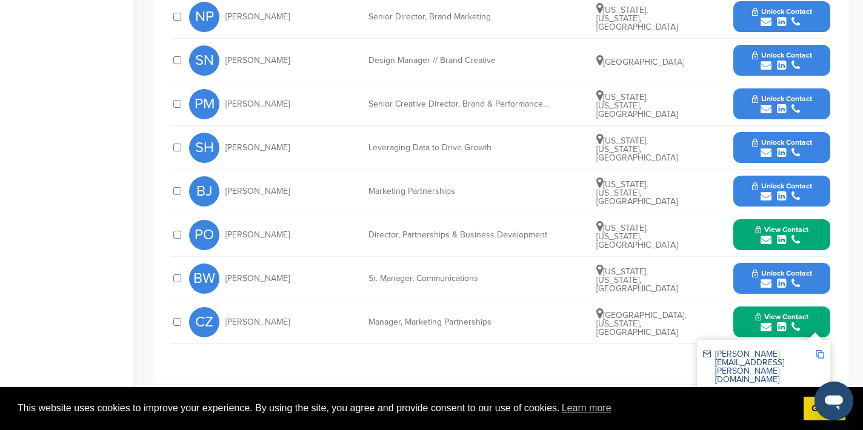
click at [821, 352] on img at bounding box center [820, 354] width 8 height 8
click at [748, 313] on button "View Contact" at bounding box center [782, 322] width 82 height 36
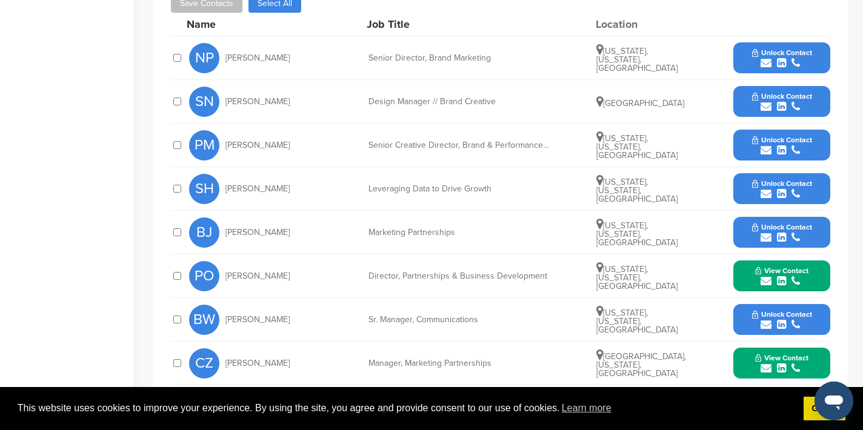
scroll to position [422, 0]
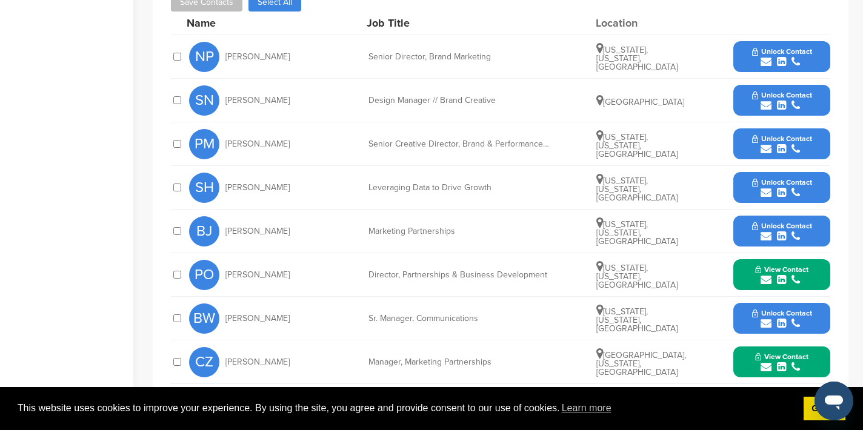
click at [765, 322] on icon "submit" at bounding box center [766, 323] width 11 height 11
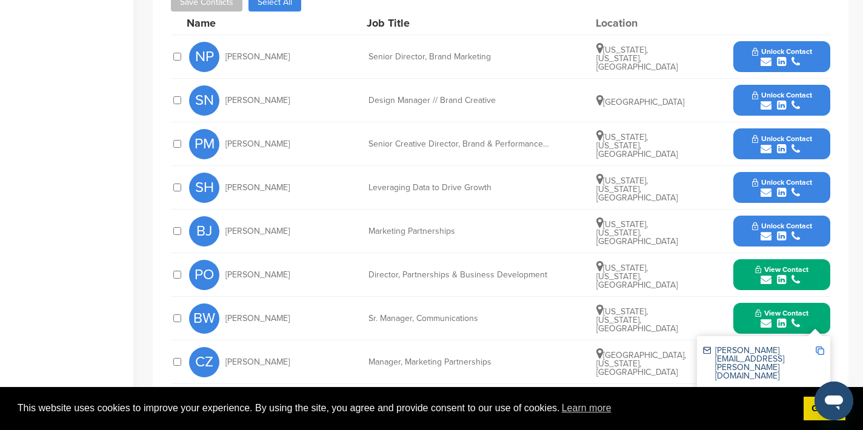
click at [820, 350] on img at bounding box center [820, 351] width 8 height 8
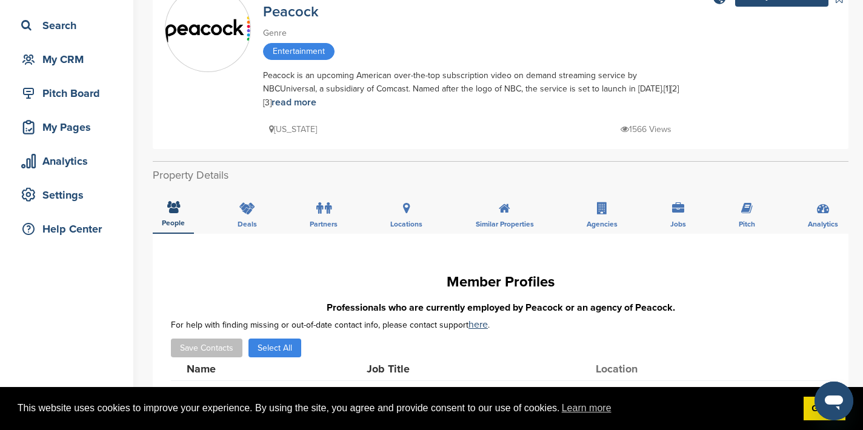
scroll to position [0, 0]
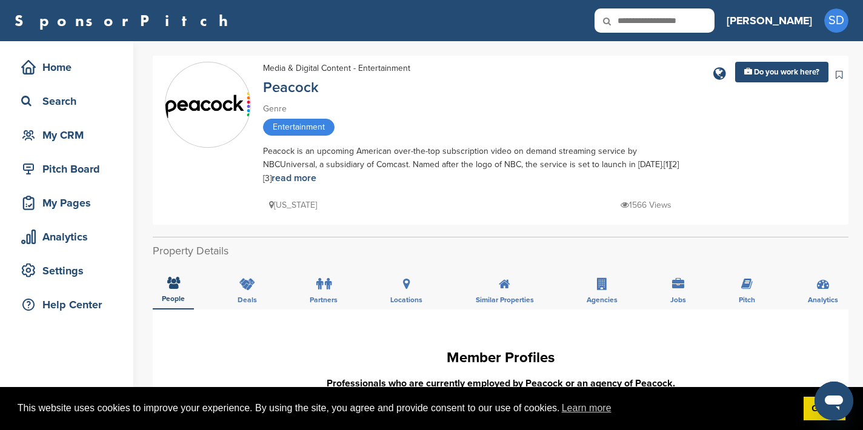
click at [688, 21] on input "text" at bounding box center [654, 20] width 120 height 24
type input "******"
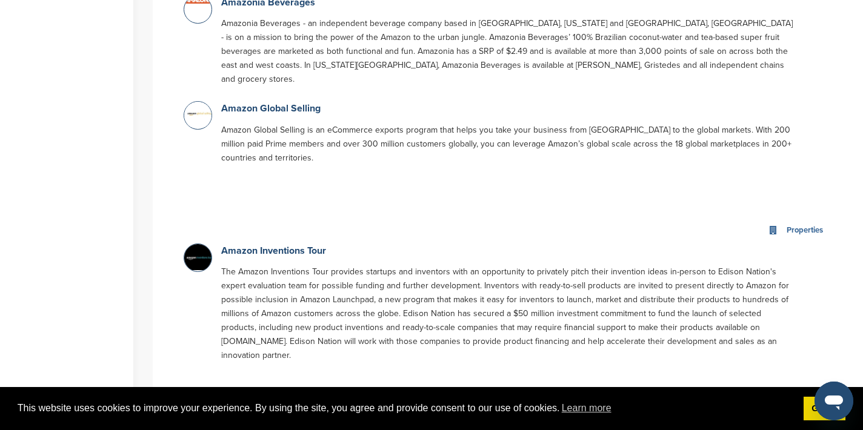
scroll to position [126, 0]
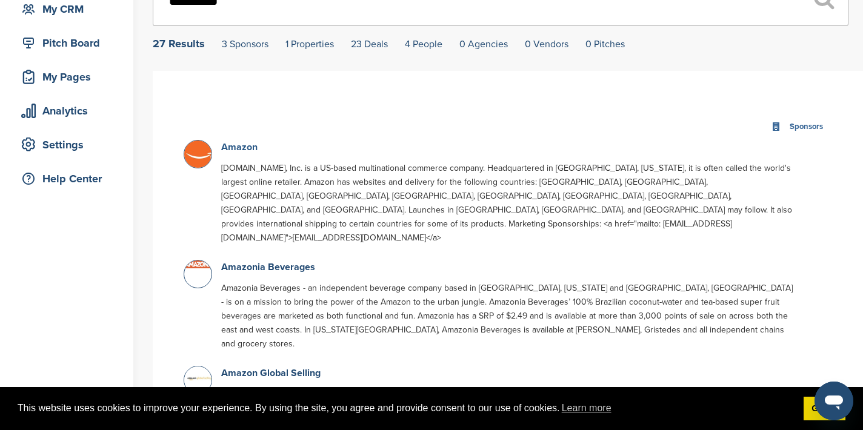
click at [240, 152] on link "Amazon" at bounding box center [239, 147] width 36 height 12
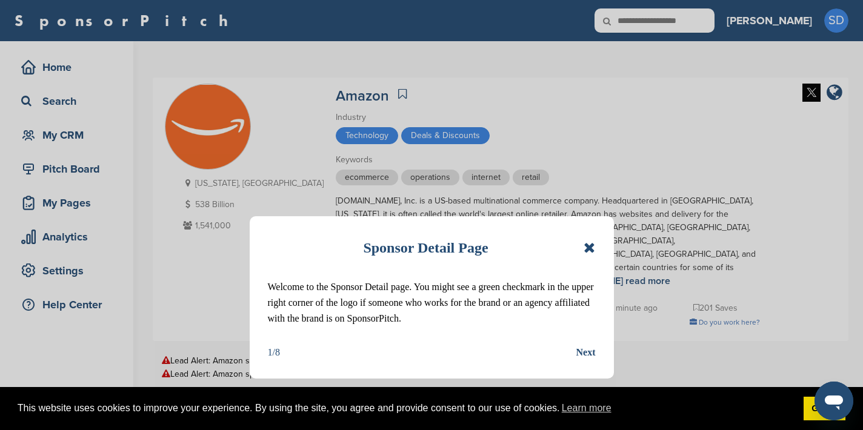
click at [589, 243] on icon at bounding box center [590, 248] width 12 height 15
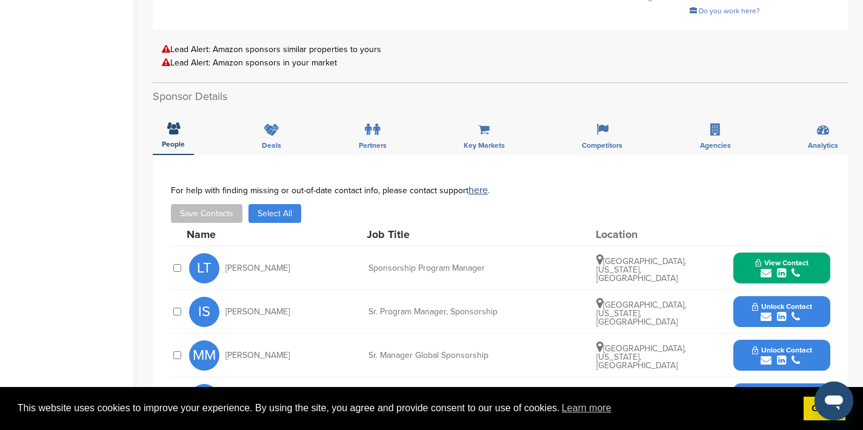
scroll to position [359, 0]
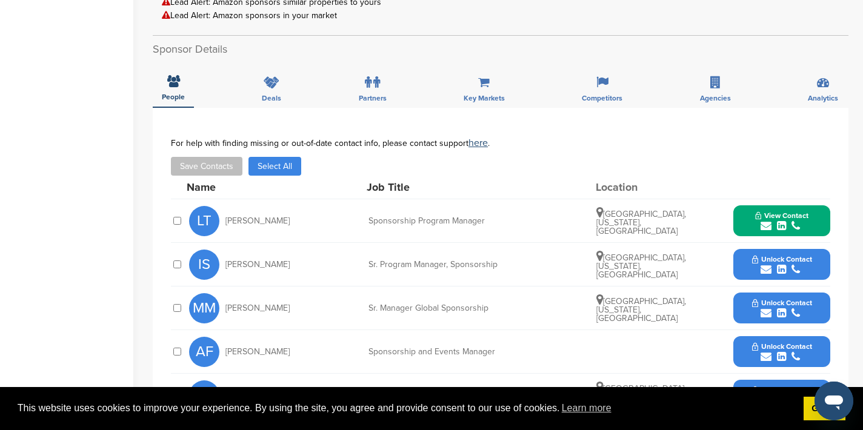
click at [767, 221] on icon "submit" at bounding box center [766, 226] width 11 height 11
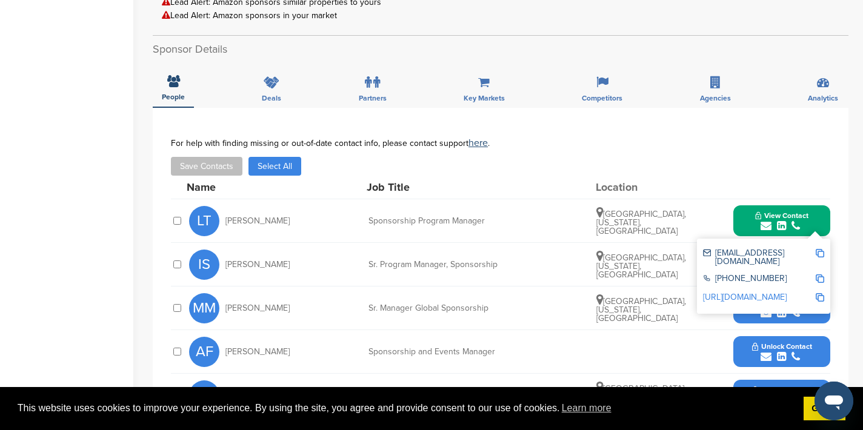
click at [819, 249] on img at bounding box center [820, 253] width 8 height 8
click at [745, 203] on button "View Contact" at bounding box center [782, 221] width 82 height 36
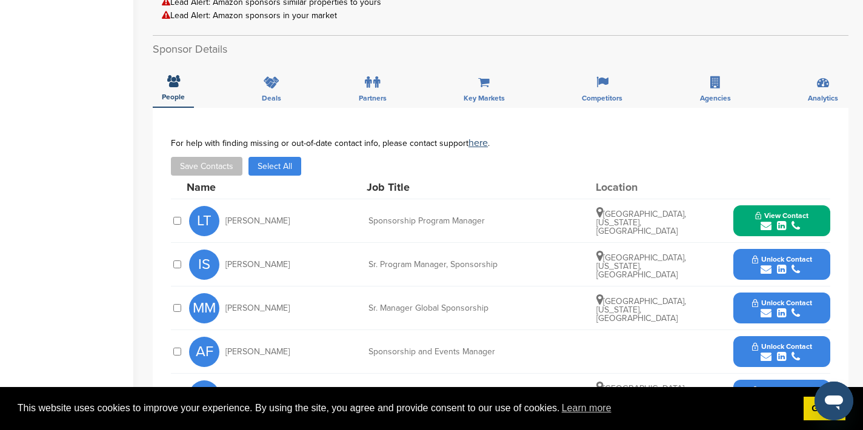
click at [765, 264] on icon "submit" at bounding box center [766, 269] width 11 height 11
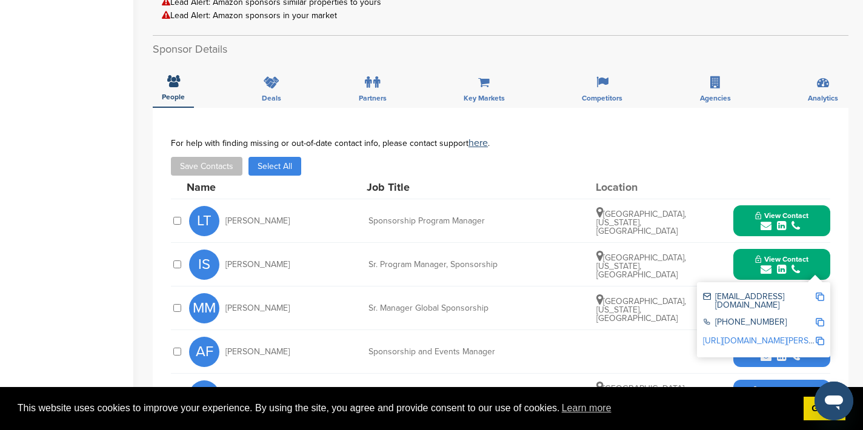
click at [820, 293] on img at bounding box center [820, 297] width 8 height 8
click at [743, 247] on button "View Contact" at bounding box center [782, 265] width 82 height 36
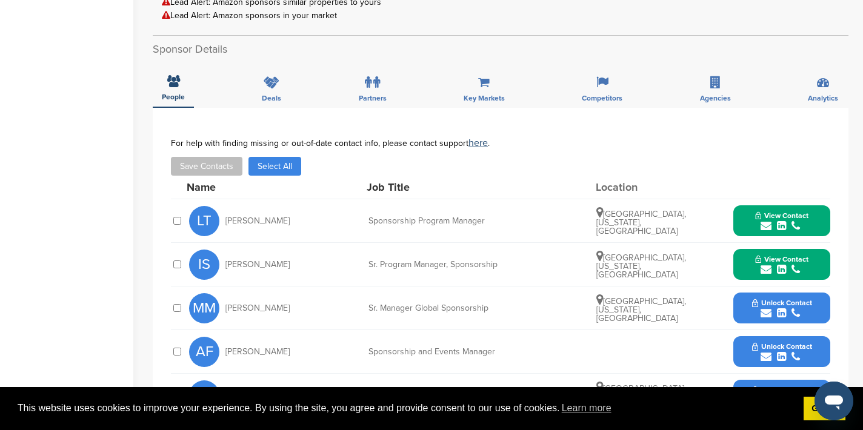
click at [768, 308] on icon "submit" at bounding box center [766, 313] width 11 height 11
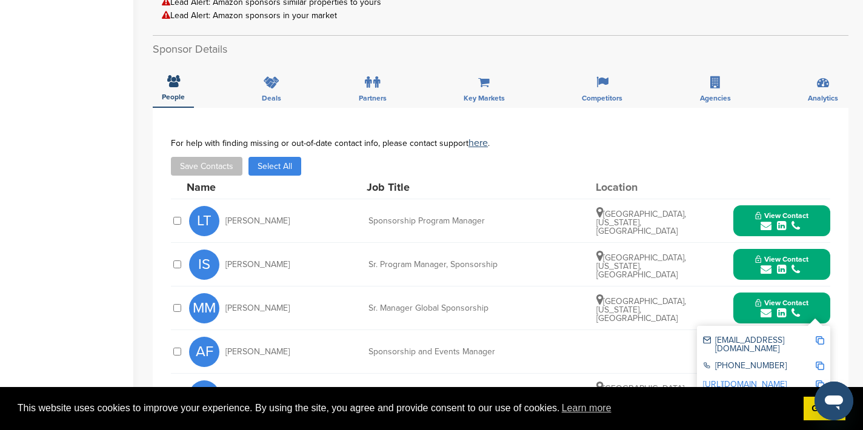
click at [821, 336] on img at bounding box center [820, 340] width 8 height 8
click at [742, 290] on button "View Contact" at bounding box center [782, 308] width 82 height 36
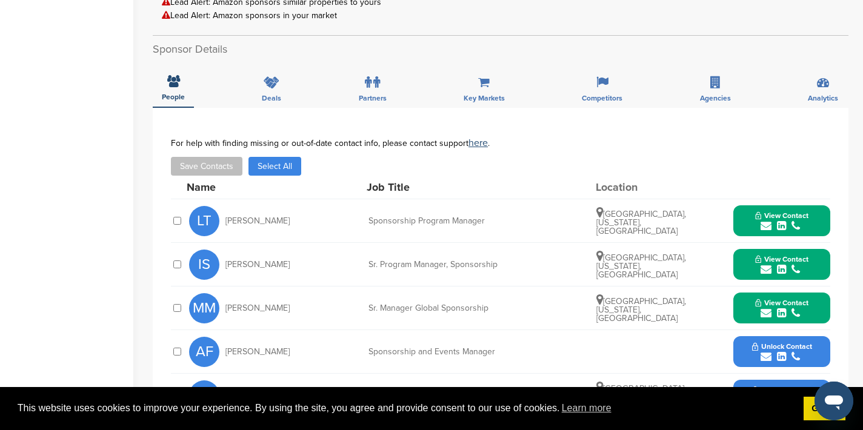
click at [768, 351] on icon "submit" at bounding box center [766, 356] width 11 height 11
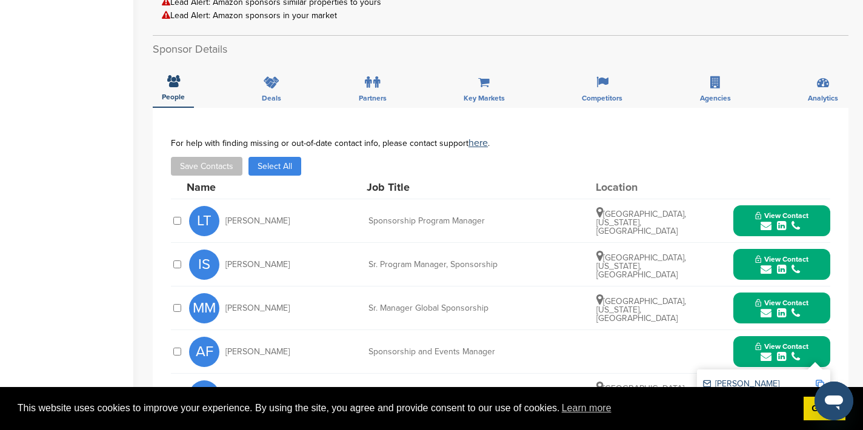
click at [819, 380] on img at bounding box center [820, 384] width 8 height 8
click at [745, 334] on button "View Contact" at bounding box center [782, 352] width 82 height 36
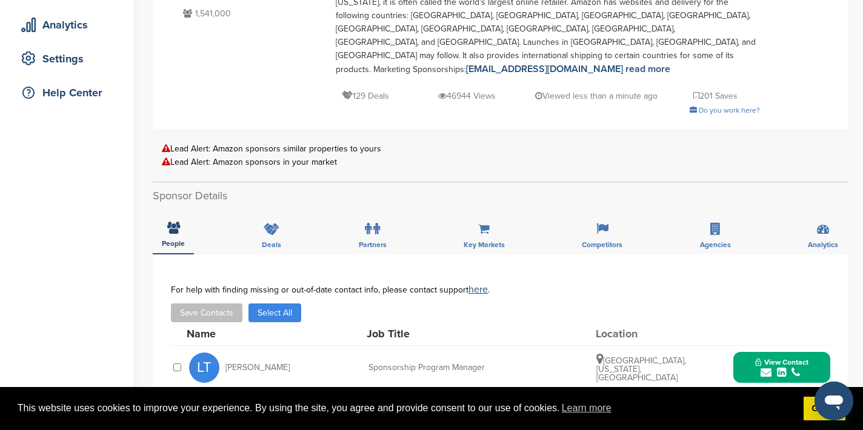
scroll to position [0, 0]
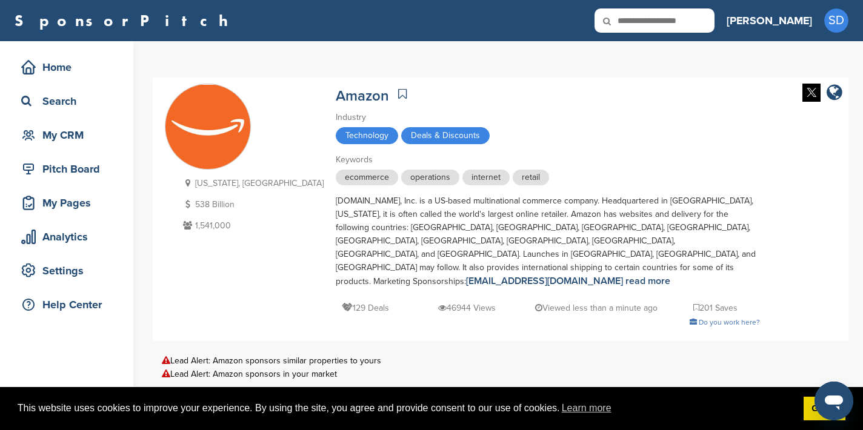
click at [704, 18] on input "text" at bounding box center [654, 20] width 120 height 24
type input "*******"
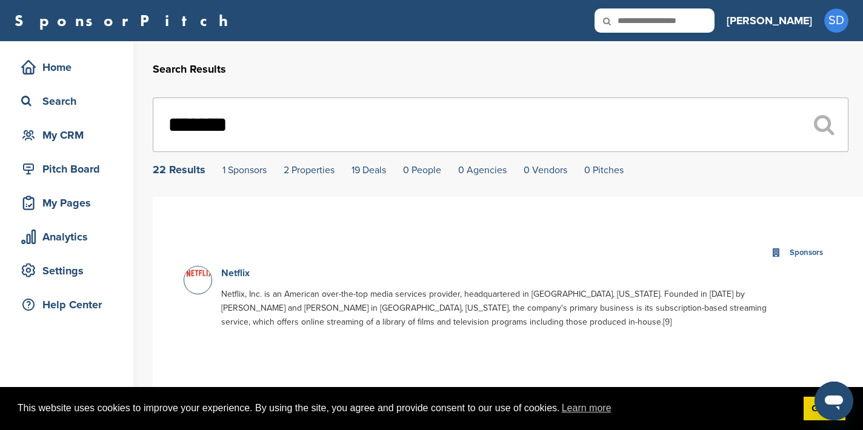
click at [245, 272] on link "Netflix" at bounding box center [235, 273] width 28 height 12
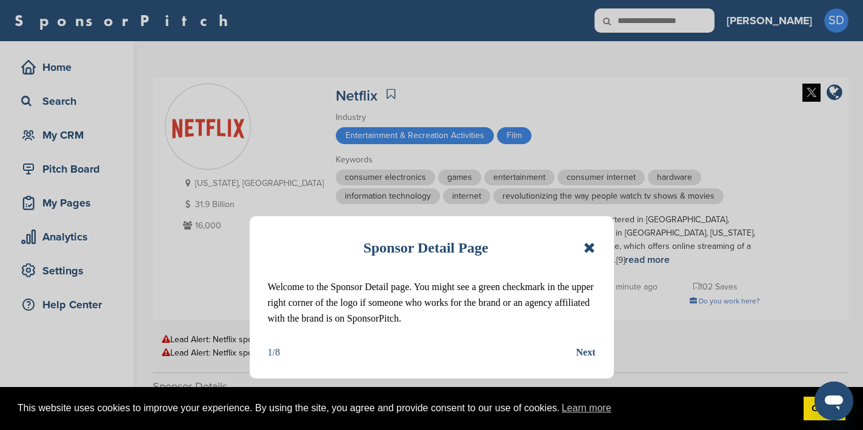
click at [594, 250] on icon at bounding box center [590, 248] width 12 height 15
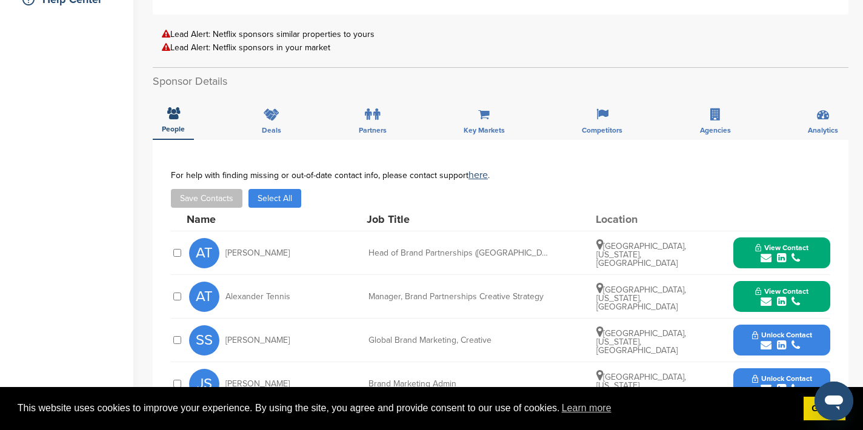
scroll to position [310, 0]
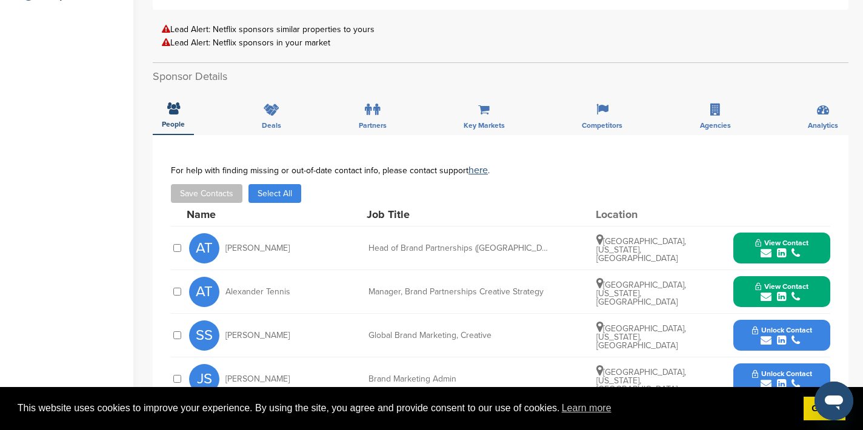
click at [769, 249] on icon "submit" at bounding box center [766, 253] width 11 height 11
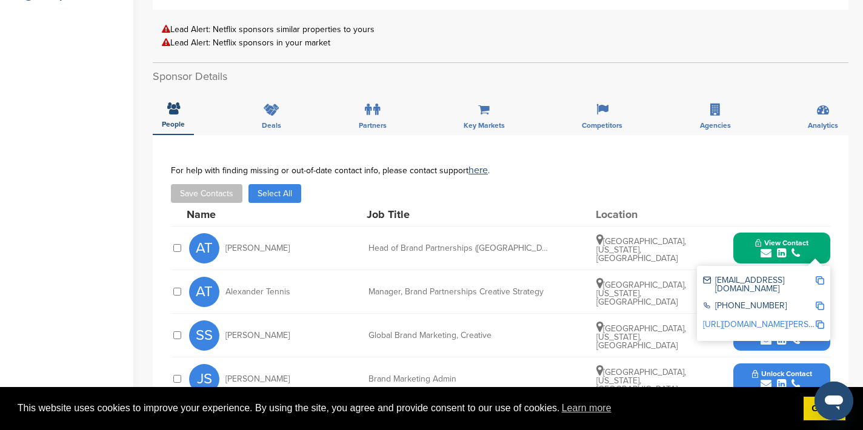
click at [821, 279] on img at bounding box center [820, 280] width 8 height 8
click at [638, 178] on div "For help with finding missing or out-of-date contact info, please contact suppo…" at bounding box center [500, 184] width 659 height 38
click at [737, 248] on div "View Contact athiagarajan@netflix.com +1 408-540-3700 http://www.linkedin.com/i…" at bounding box center [781, 248] width 97 height 31
click at [746, 251] on button "View Contact" at bounding box center [782, 248] width 82 height 36
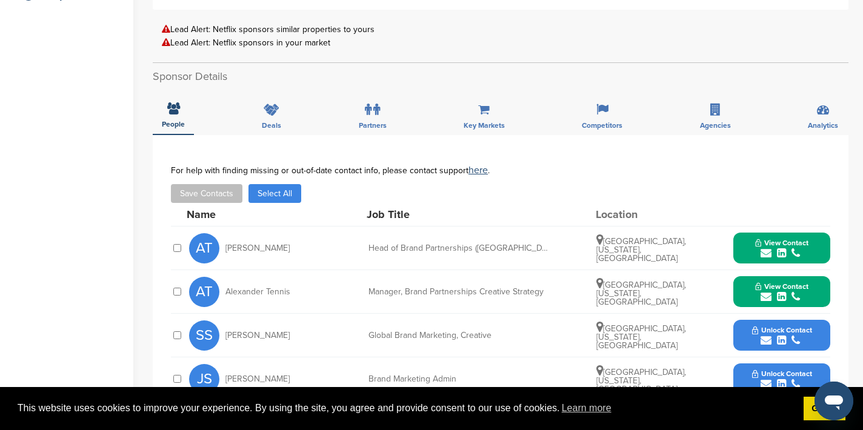
click at [765, 294] on icon "submit" at bounding box center [766, 296] width 11 height 11
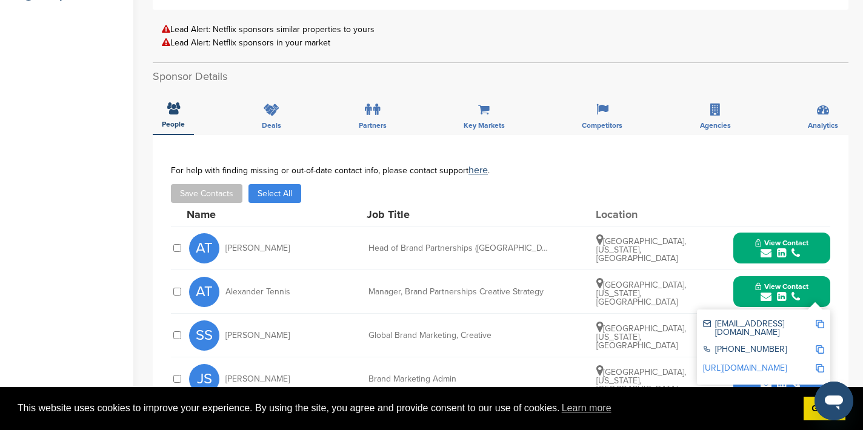
click at [818, 323] on img at bounding box center [820, 324] width 8 height 8
click at [747, 283] on button "View Contact" at bounding box center [782, 292] width 82 height 36
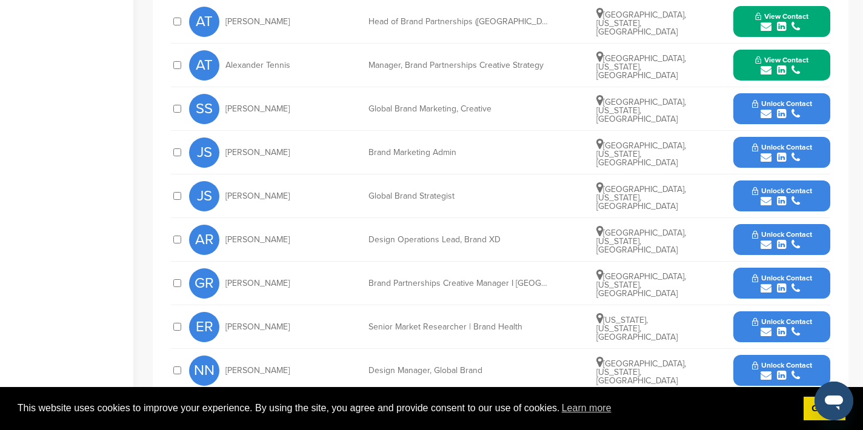
scroll to position [538, 0]
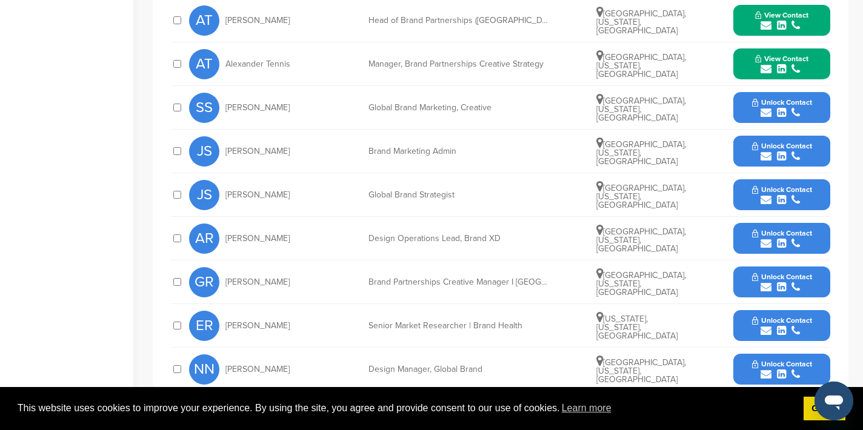
click at [766, 288] on icon "submit" at bounding box center [766, 287] width 11 height 11
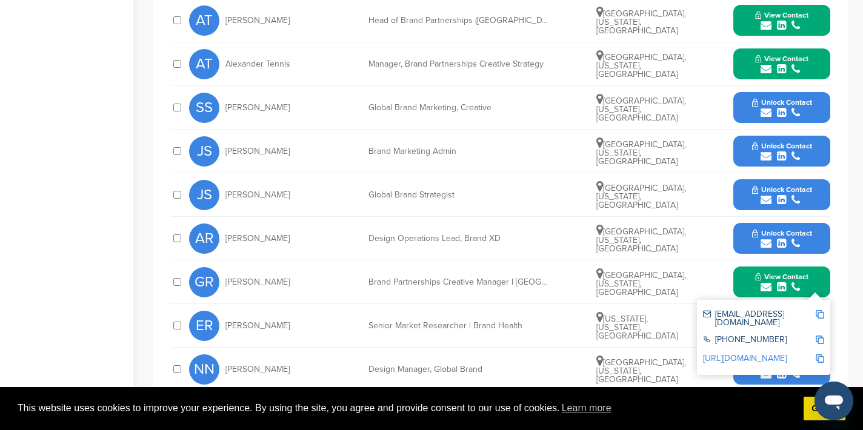
click at [822, 312] on img at bounding box center [820, 314] width 8 height 8
click at [744, 280] on button "View Contact" at bounding box center [782, 282] width 82 height 36
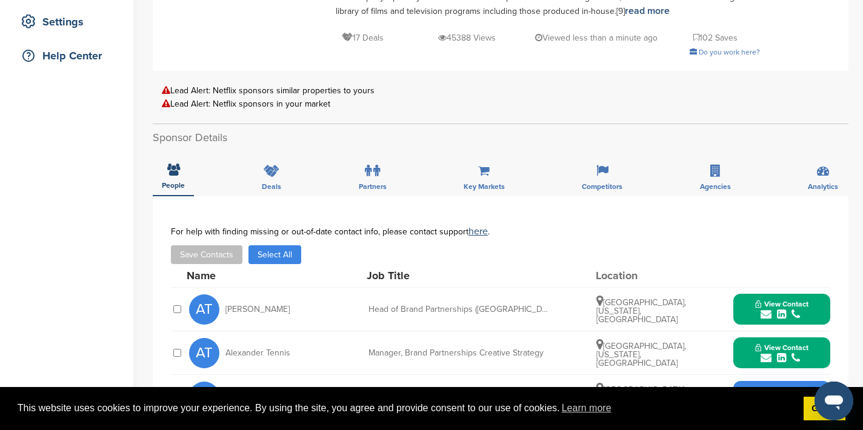
scroll to position [0, 0]
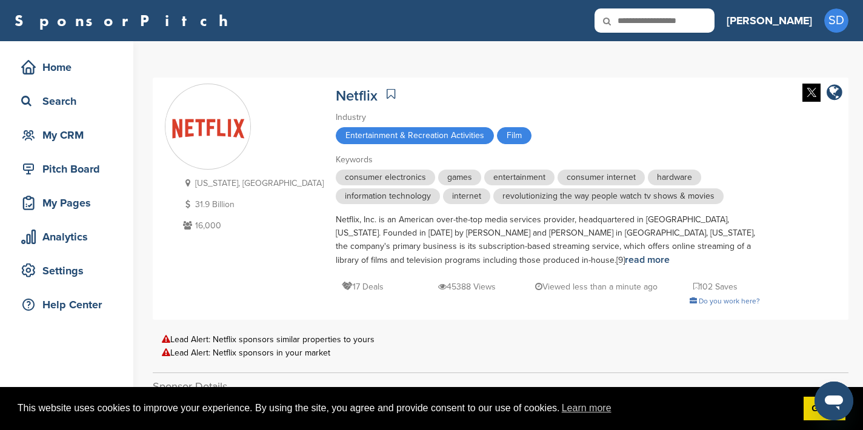
click at [693, 24] on input "text" at bounding box center [654, 20] width 120 height 24
type input "****"
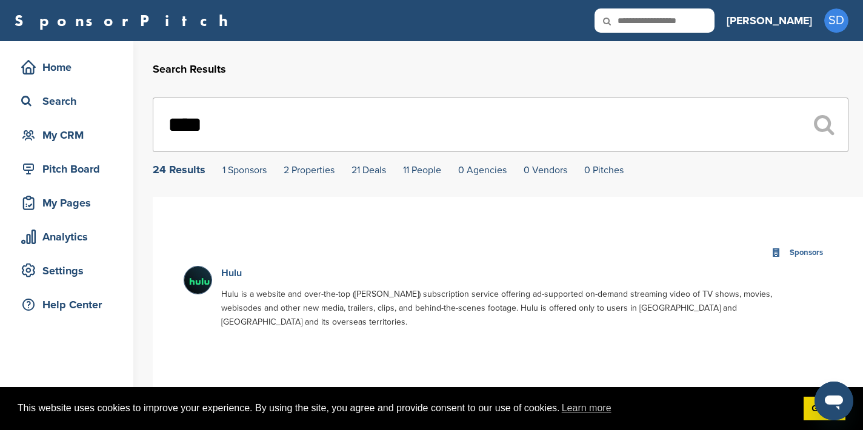
click at [228, 273] on link "Hulu" at bounding box center [231, 273] width 21 height 12
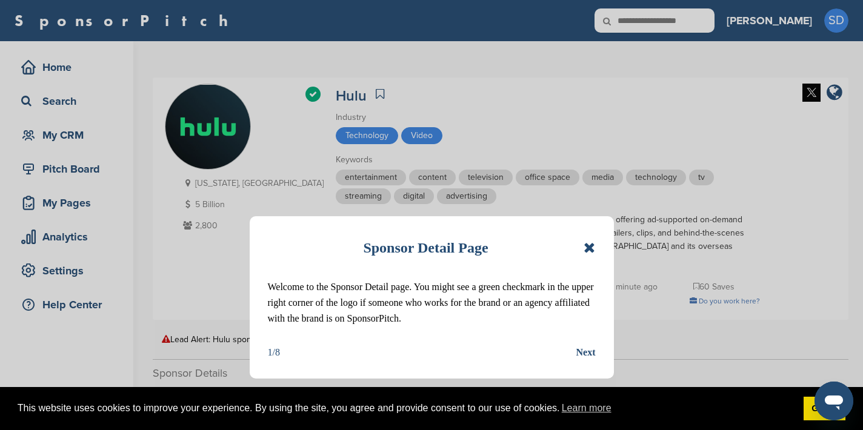
click at [588, 251] on icon at bounding box center [590, 248] width 12 height 15
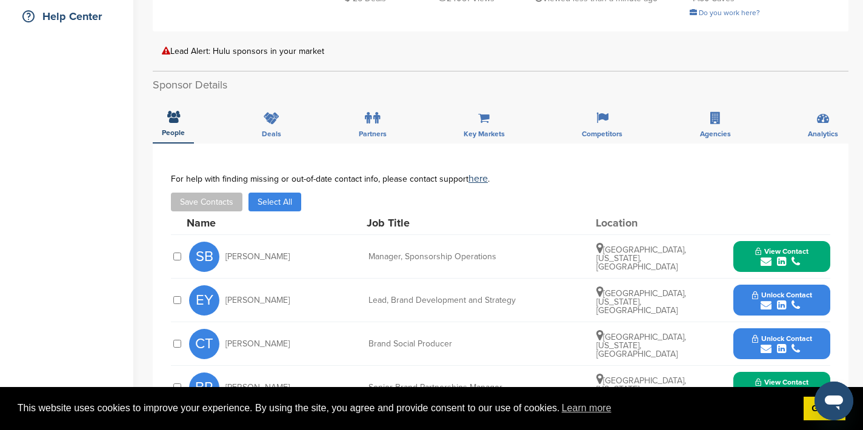
scroll to position [291, 0]
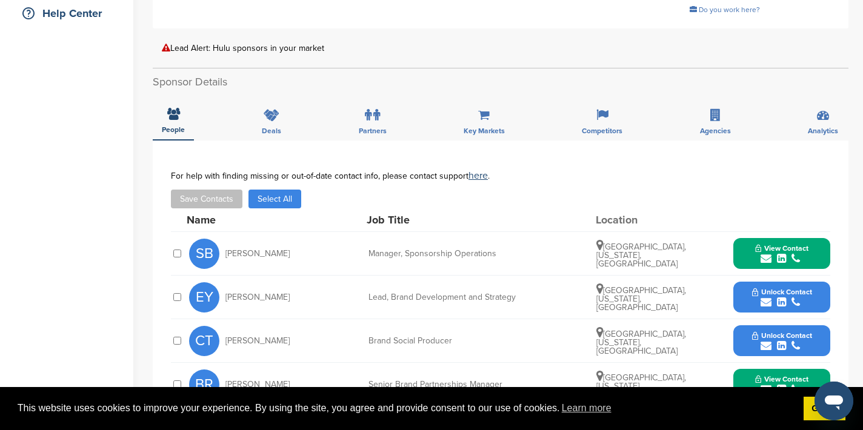
click at [762, 253] on icon "submit" at bounding box center [766, 258] width 11 height 11
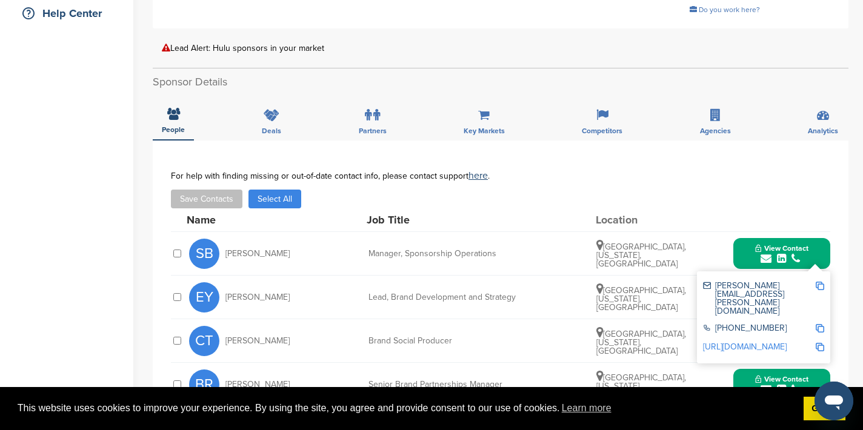
click at [820, 282] on img at bounding box center [820, 286] width 8 height 8
click at [745, 236] on button "View Contact" at bounding box center [782, 254] width 82 height 36
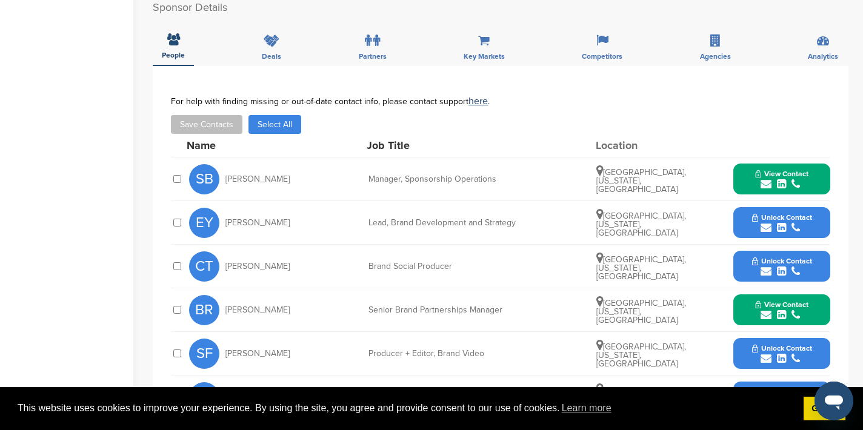
scroll to position [368, 0]
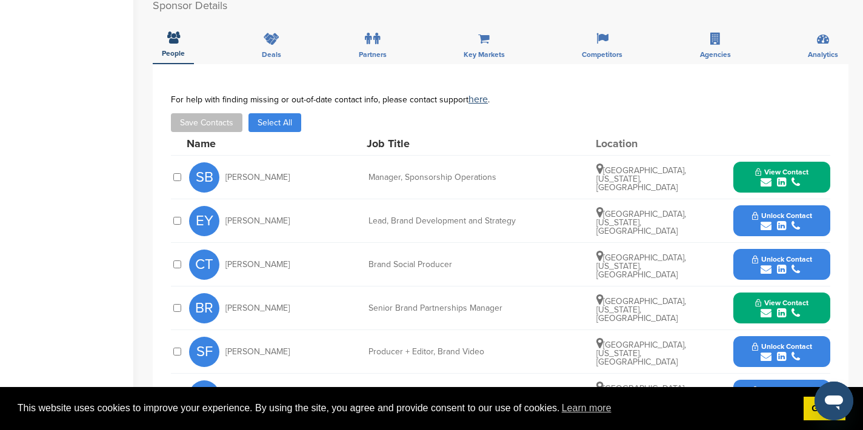
click at [766, 308] on icon "submit" at bounding box center [766, 313] width 11 height 11
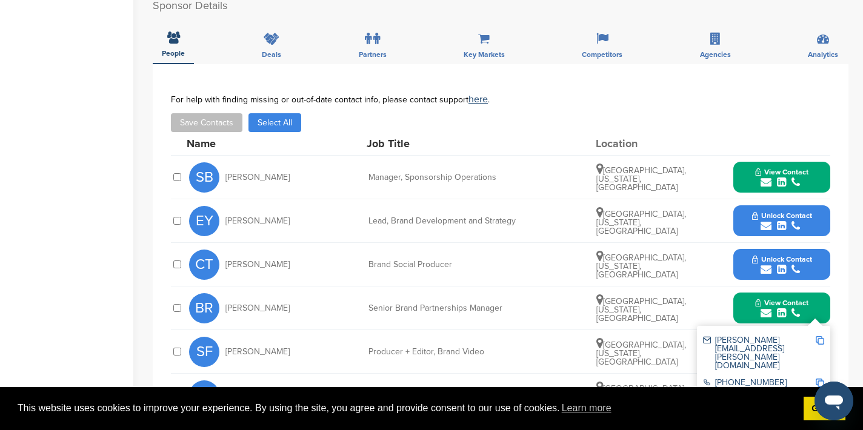
click at [819, 336] on img at bounding box center [820, 340] width 8 height 8
click at [768, 221] on icon "submit" at bounding box center [766, 226] width 11 height 11
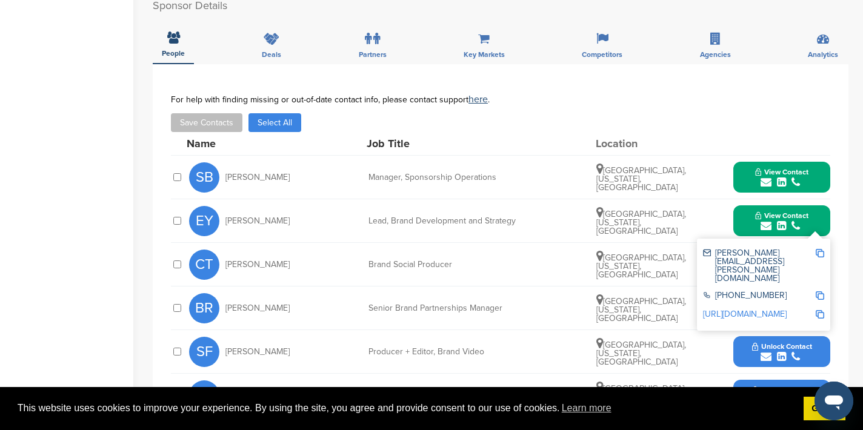
click at [817, 249] on img at bounding box center [820, 253] width 8 height 8
click at [741, 208] on button "View Contact" at bounding box center [782, 221] width 82 height 36
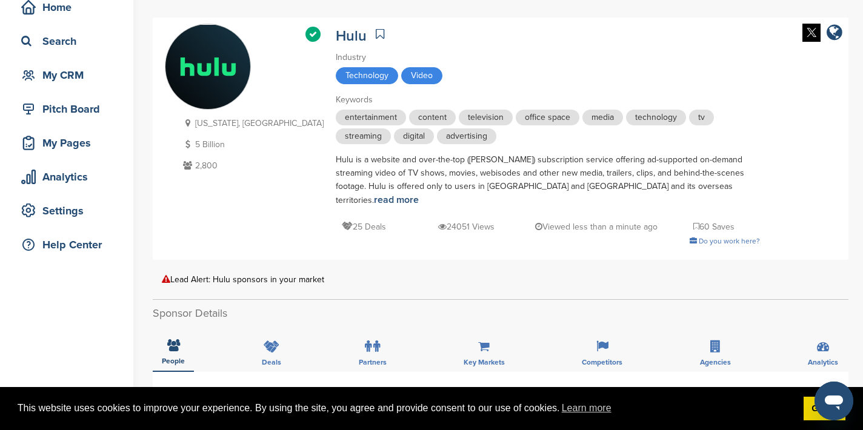
scroll to position [9, 0]
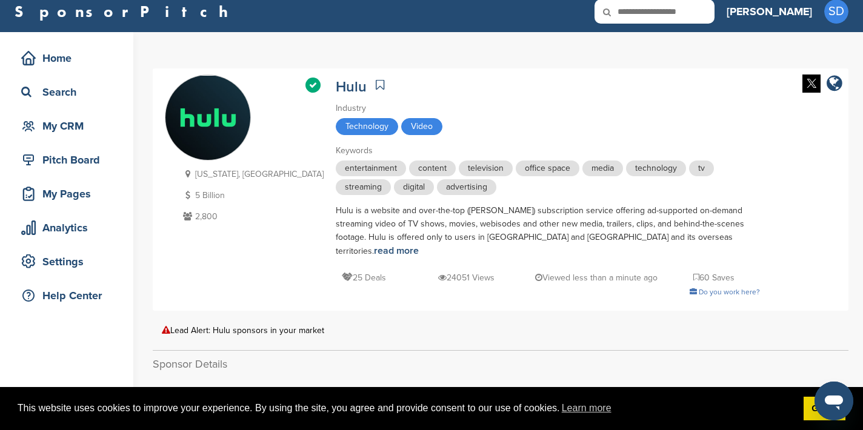
click at [724, 25] on div "SponsorPitch Home Search My CRM Pitch Board My Pages Analytics Settings Help Ce…" at bounding box center [431, 11] width 863 height 41
click at [714, 10] on input "text" at bounding box center [654, 11] width 120 height 24
type input "****"
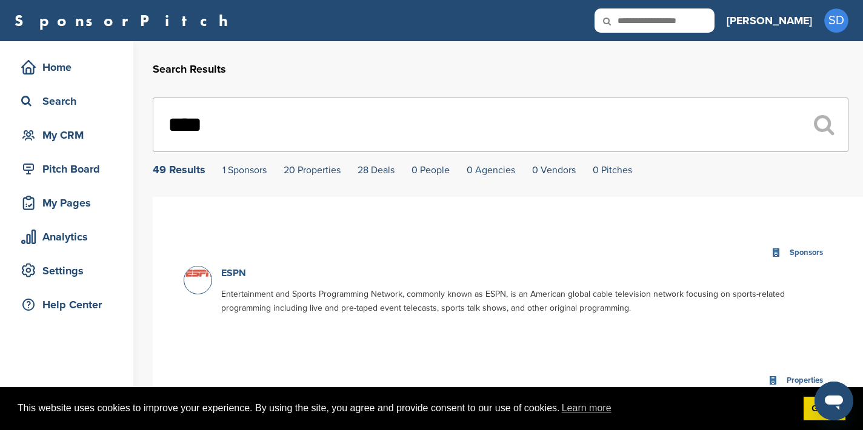
click at [235, 271] on link "ESPN" at bounding box center [233, 273] width 25 height 12
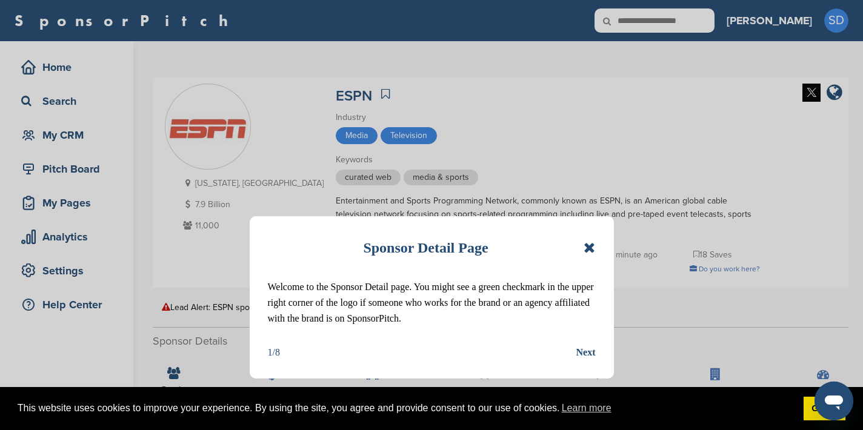
click at [592, 250] on icon at bounding box center [590, 248] width 12 height 15
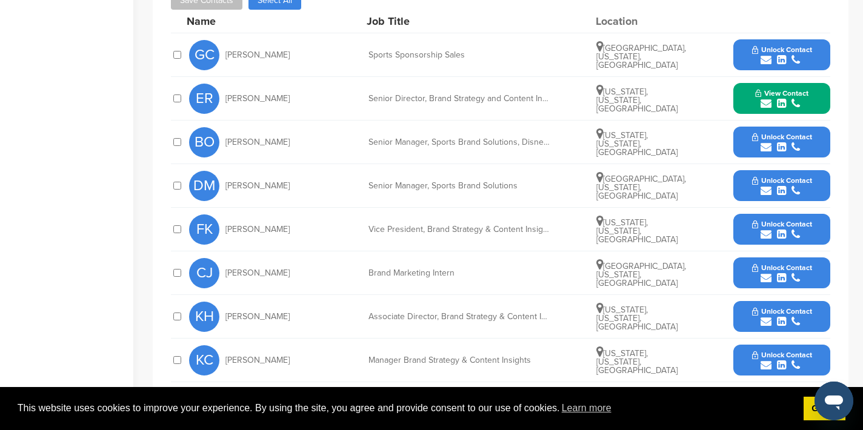
scroll to position [456, 0]
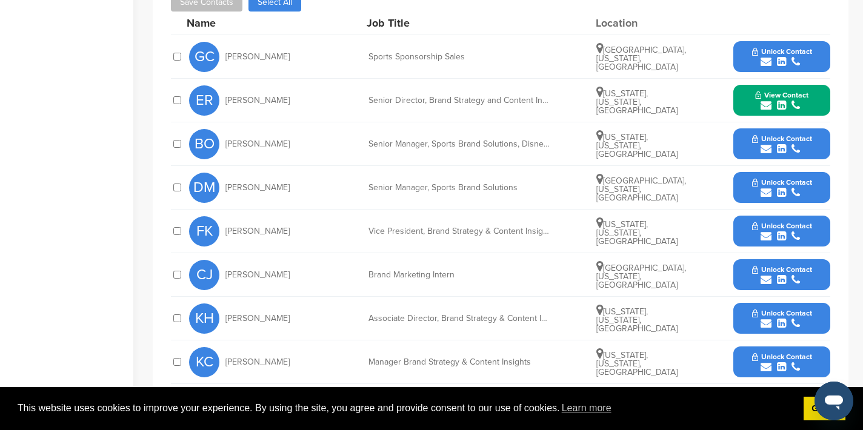
click at [766, 105] on icon "submit" at bounding box center [766, 105] width 11 height 11
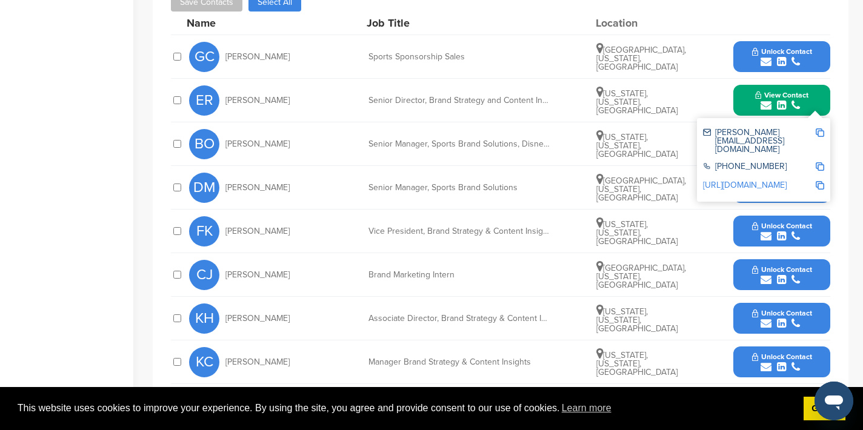
click at [821, 133] on img at bounding box center [820, 132] width 8 height 8
click at [745, 92] on button "View Contact" at bounding box center [782, 100] width 82 height 36
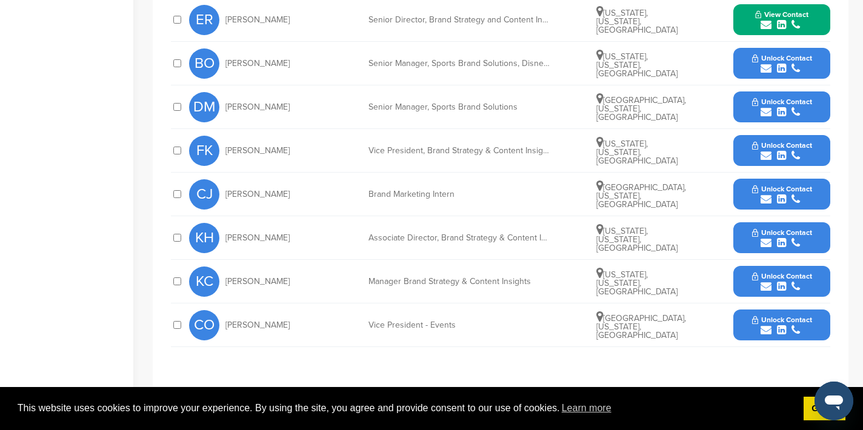
scroll to position [539, 0]
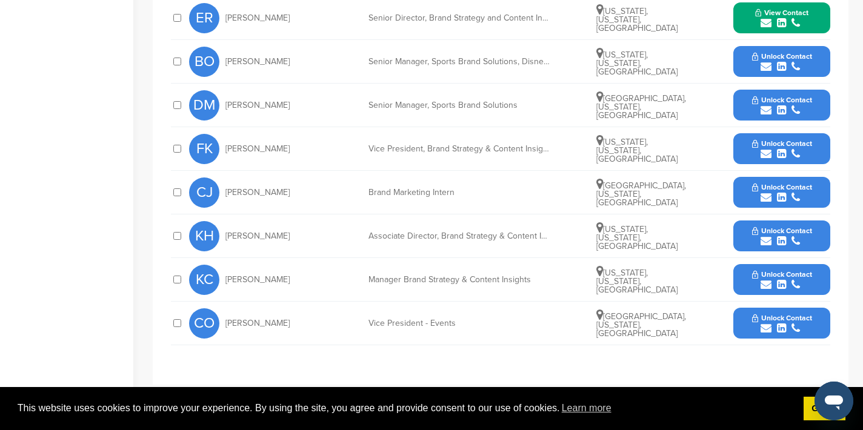
click at [764, 326] on icon "submit" at bounding box center [766, 328] width 11 height 11
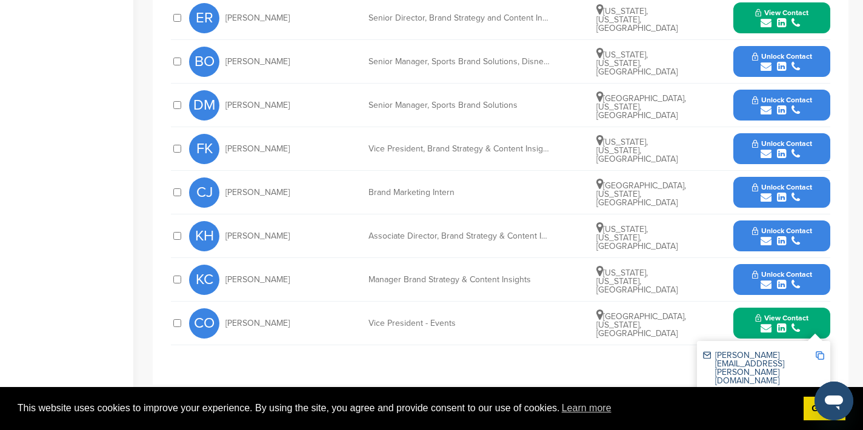
click at [819, 355] on img at bounding box center [820, 355] width 8 height 8
click at [762, 242] on icon "submit" at bounding box center [766, 241] width 11 height 11
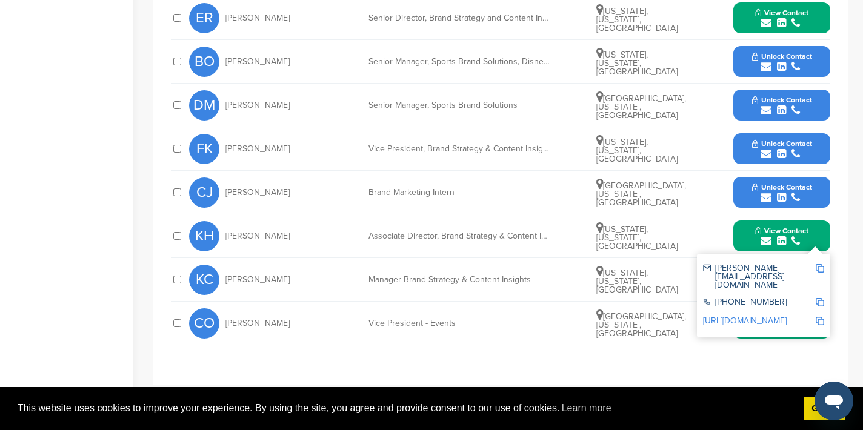
click at [823, 266] on img at bounding box center [820, 268] width 8 height 8
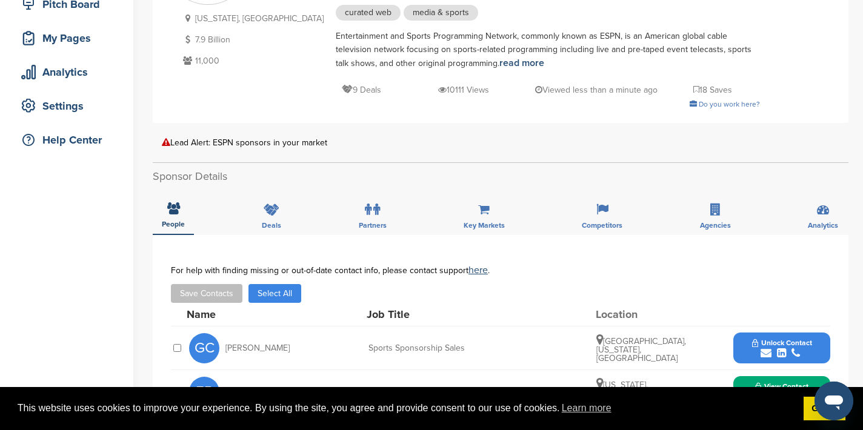
scroll to position [0, 0]
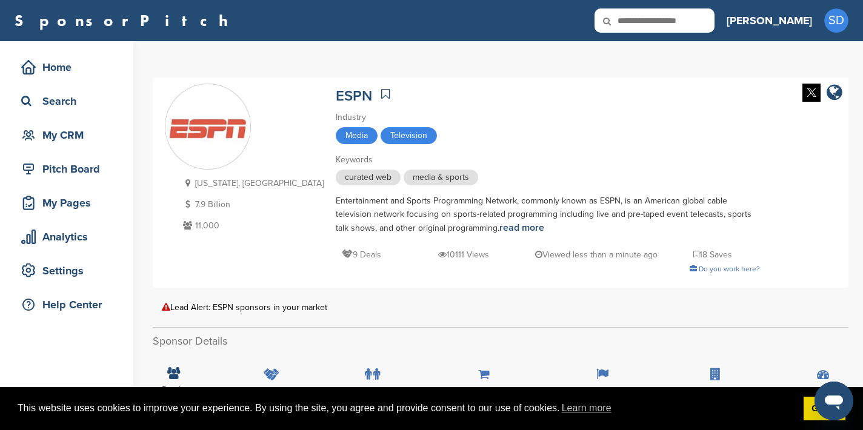
click at [686, 21] on input "text" at bounding box center [654, 20] width 120 height 24
type input "*****"
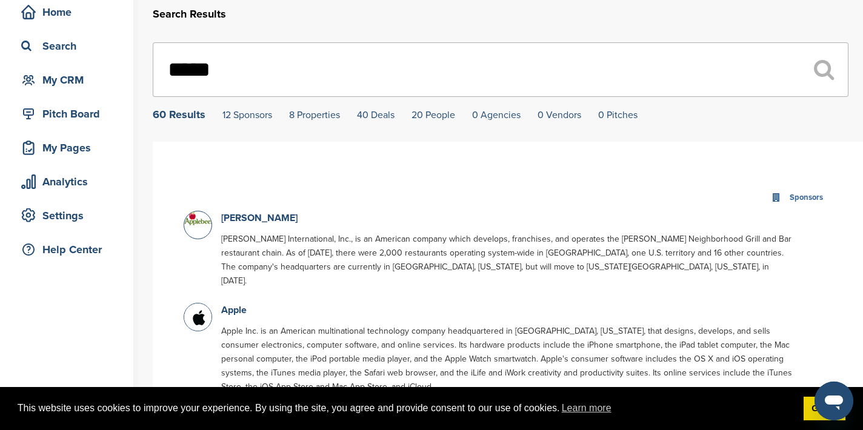
scroll to position [59, 0]
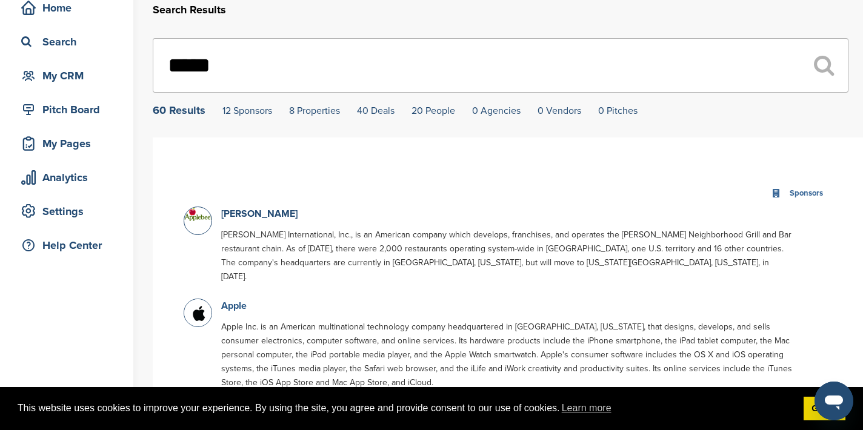
click at [244, 300] on link "Apple" at bounding box center [233, 306] width 25 height 12
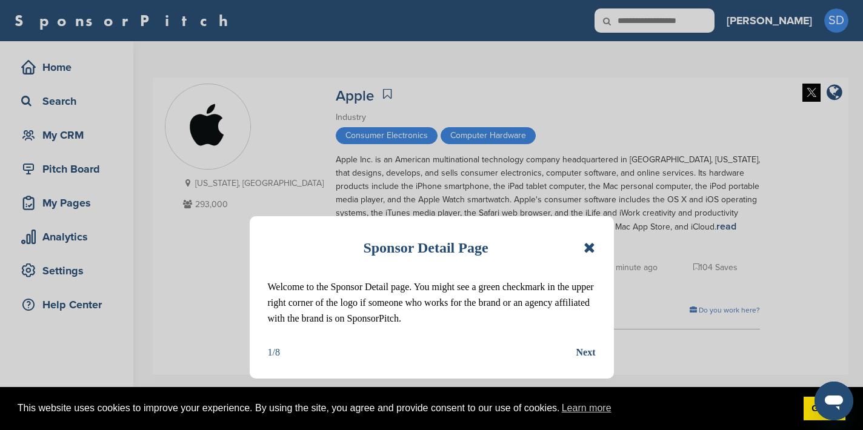
click at [595, 248] on div "Sponsor Detail Page Welcome to the Sponsor Detail page. You might see a green c…" at bounding box center [432, 297] width 364 height 162
click at [591, 250] on icon at bounding box center [590, 248] width 12 height 15
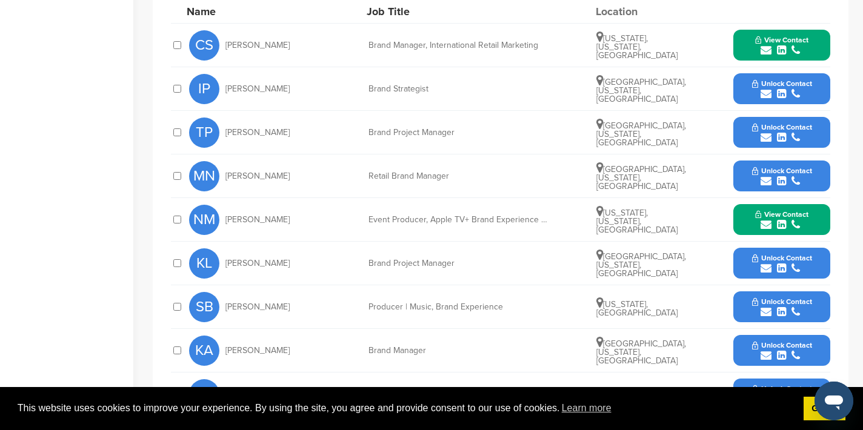
scroll to position [484, 0]
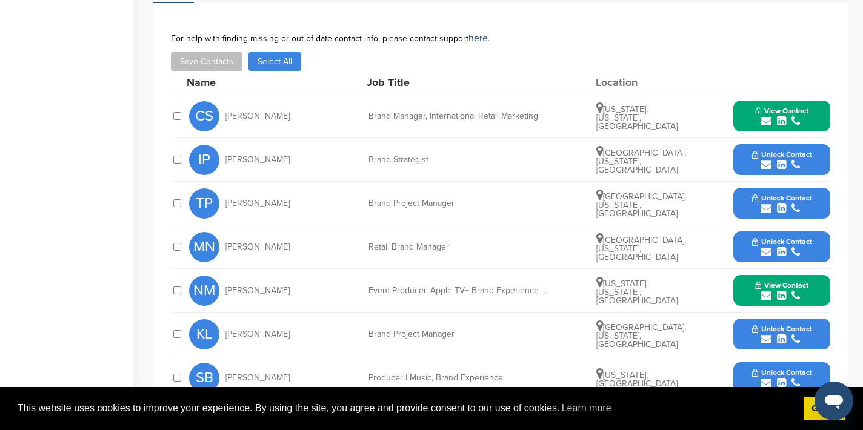
click at [767, 116] on icon "submit" at bounding box center [766, 121] width 11 height 11
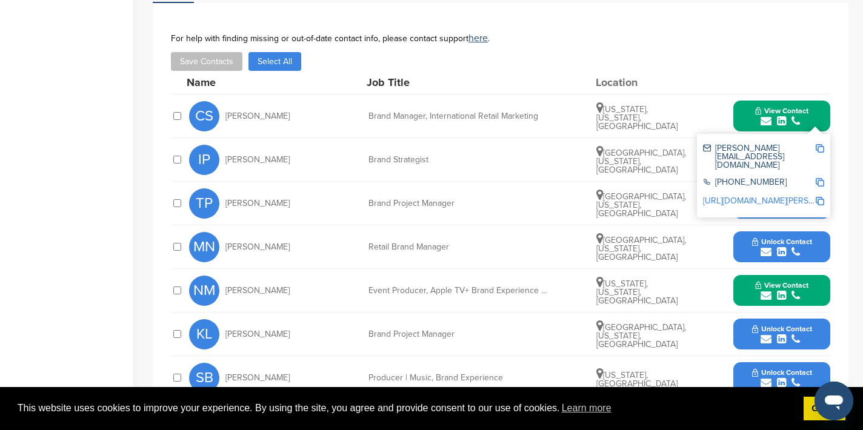
click at [820, 144] on img at bounding box center [820, 148] width 8 height 8
click at [765, 203] on icon "submit" at bounding box center [766, 208] width 11 height 11
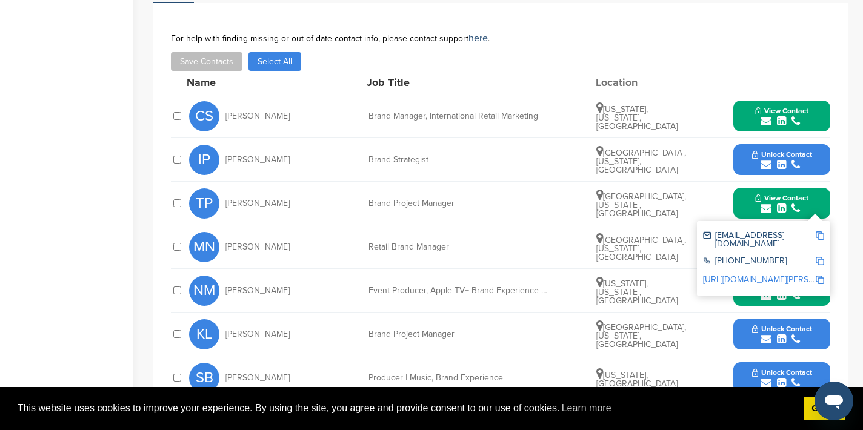
click at [819, 231] on img at bounding box center [820, 235] width 8 height 8
click at [748, 188] on button "View Contact" at bounding box center [782, 203] width 82 height 36
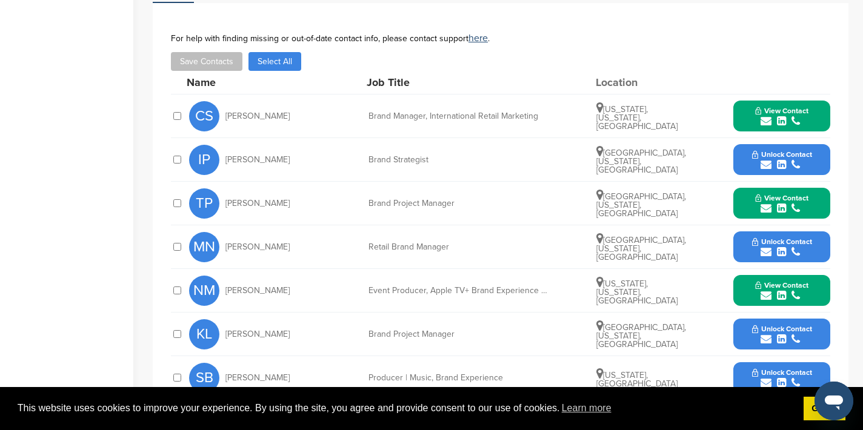
click at [769, 290] on icon "submit" at bounding box center [766, 295] width 11 height 11
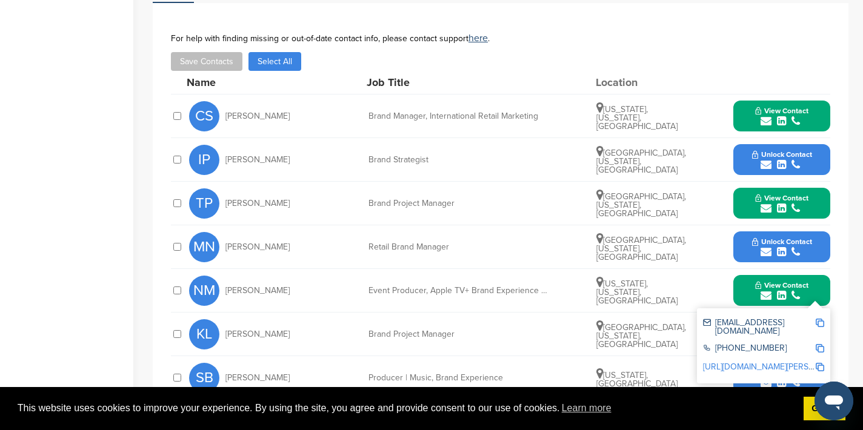
click at [817, 319] on img at bounding box center [820, 323] width 8 height 8
click at [743, 275] on button "View Contact" at bounding box center [782, 291] width 82 height 36
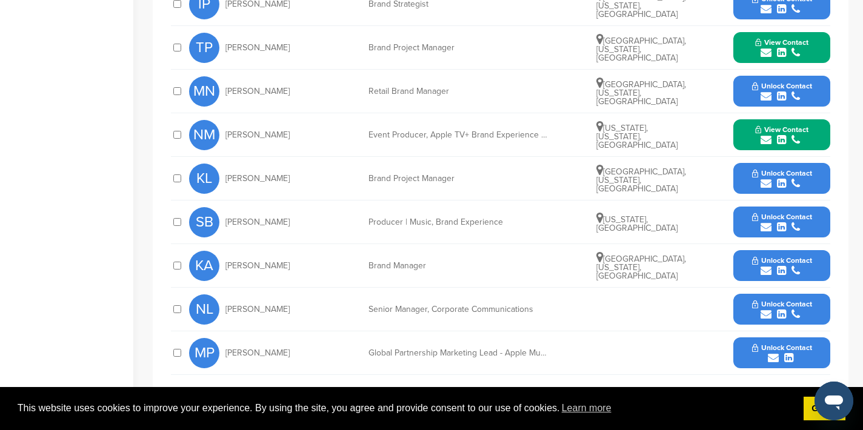
scroll to position [641, 0]
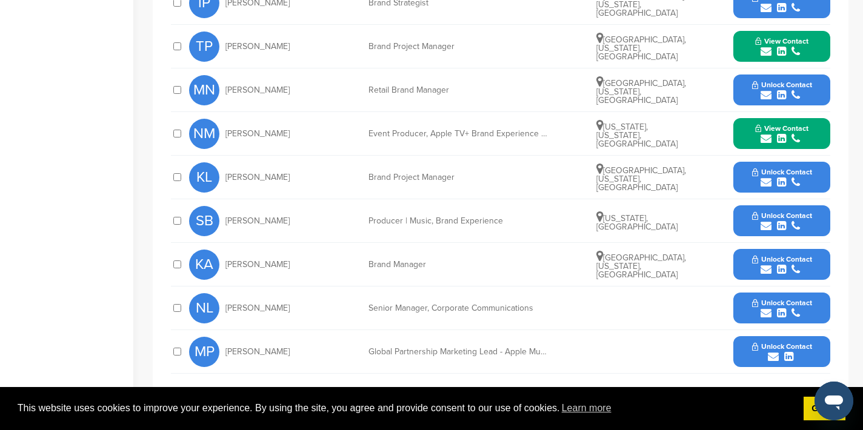
click at [776, 351] on icon "submit" at bounding box center [773, 356] width 11 height 11
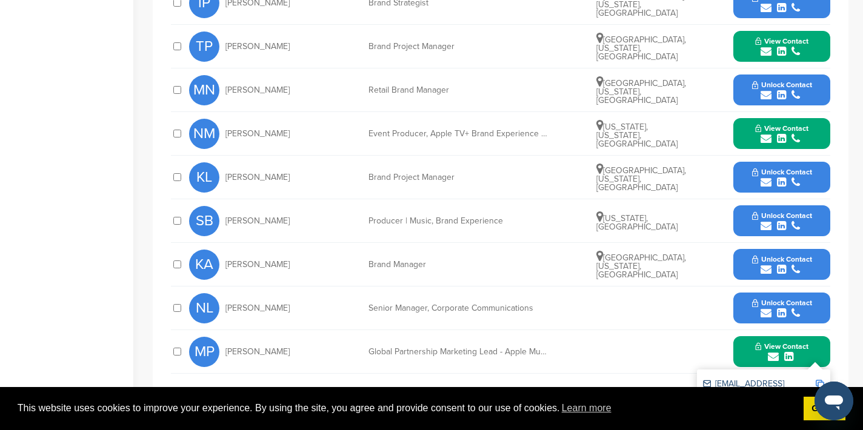
click at [822, 380] on img at bounding box center [820, 384] width 8 height 8
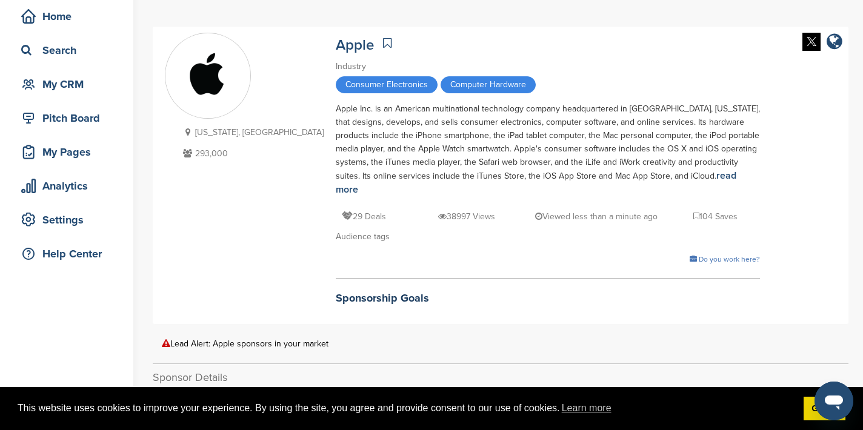
scroll to position [0, 0]
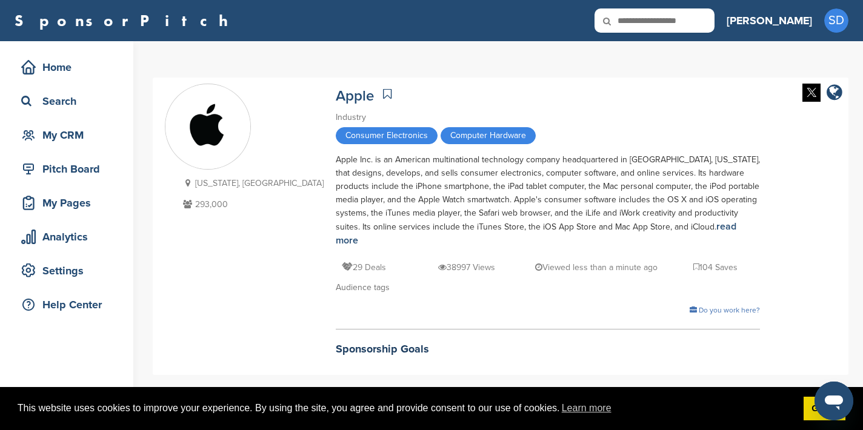
click at [714, 24] on input "text" at bounding box center [654, 20] width 120 height 24
type input "**********"
click at [714, 24] on input "**********" at bounding box center [654, 20] width 120 height 24
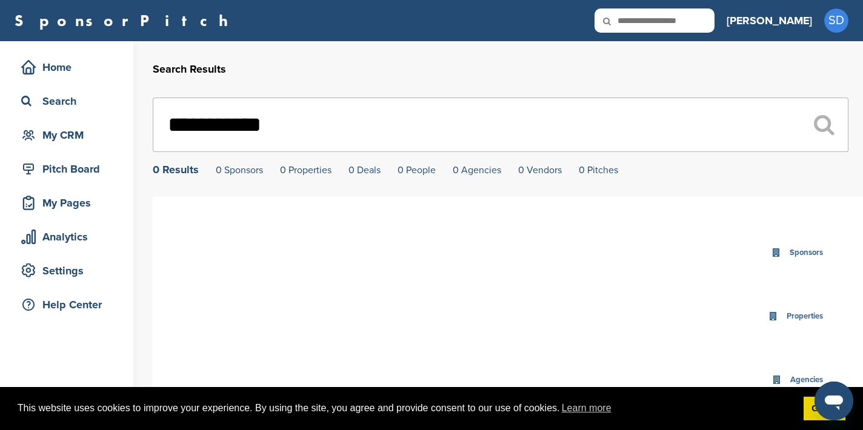
click at [310, 132] on input "**********" at bounding box center [501, 125] width 696 height 55
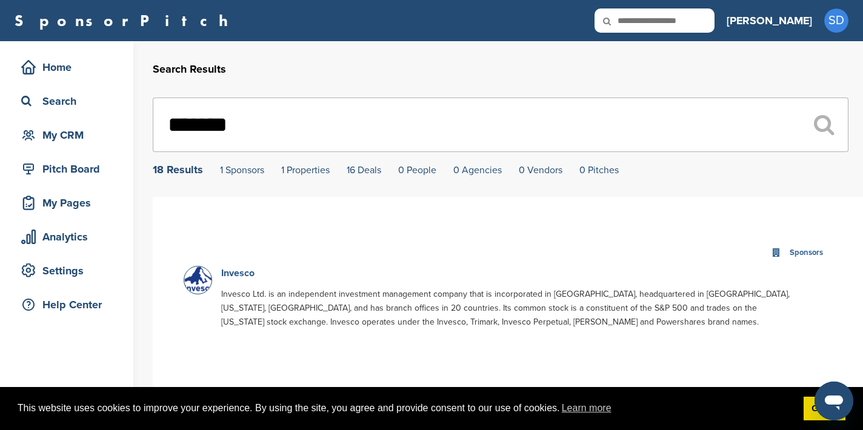
type input "*******"
click at [241, 275] on link "Invesco" at bounding box center [237, 273] width 33 height 12
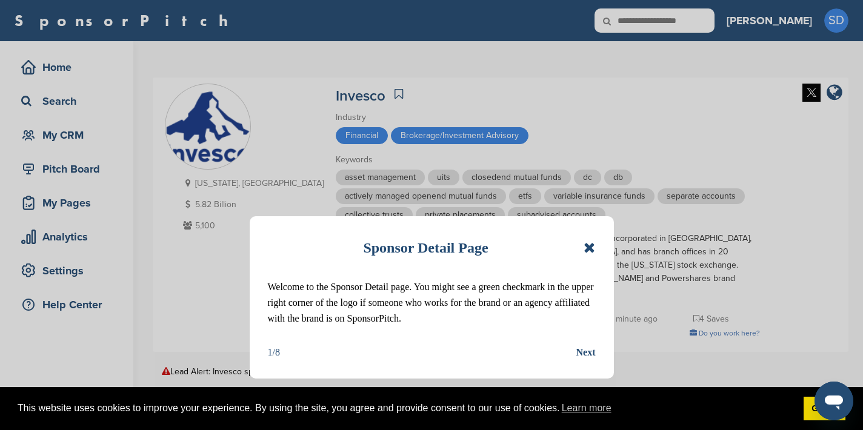
click at [588, 247] on icon at bounding box center [590, 248] width 12 height 15
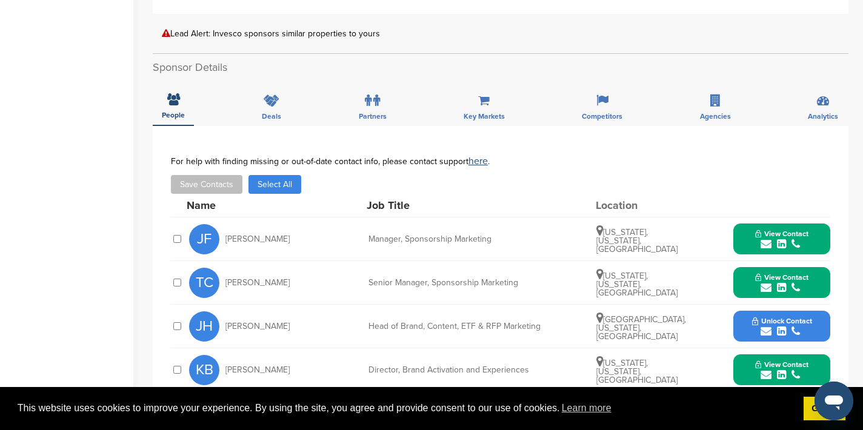
scroll to position [343, 0]
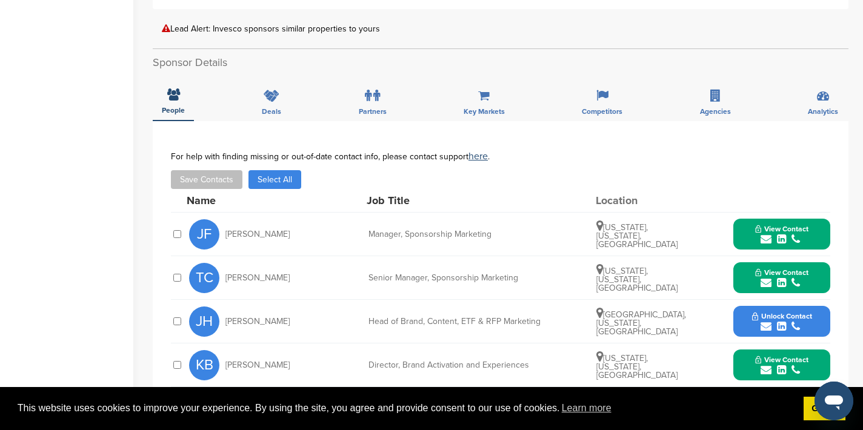
click at [765, 234] on icon "submit" at bounding box center [766, 239] width 11 height 11
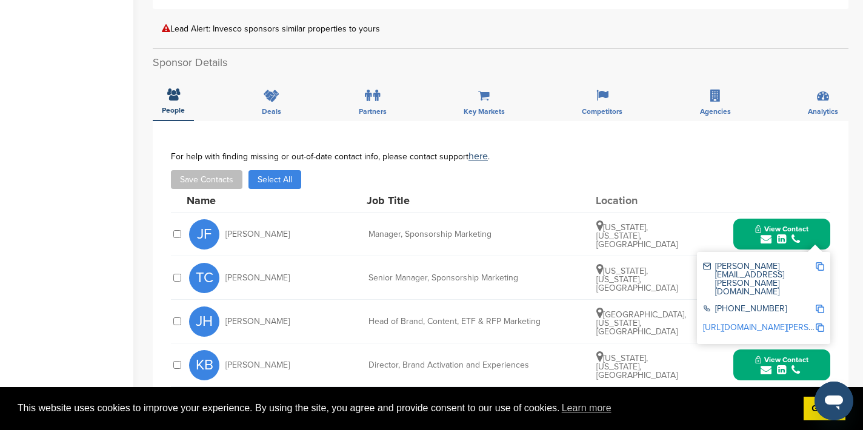
click at [819, 262] on img at bounding box center [820, 266] width 8 height 8
click at [745, 216] on button "View Contact" at bounding box center [782, 234] width 82 height 36
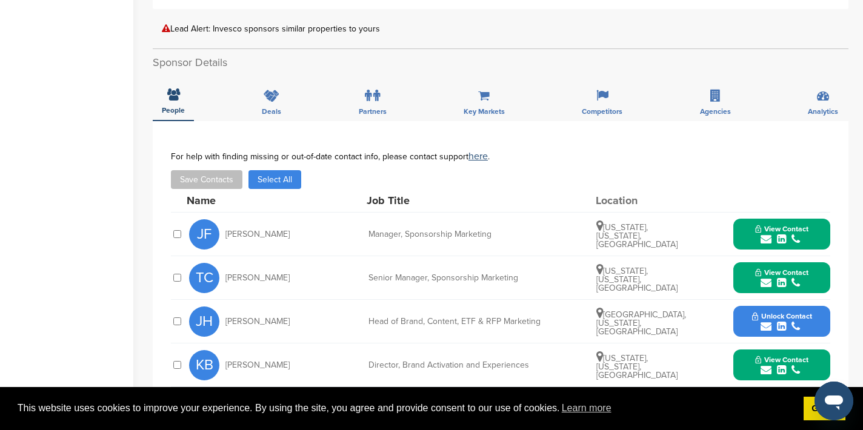
click at [767, 278] on icon "submit" at bounding box center [766, 283] width 11 height 11
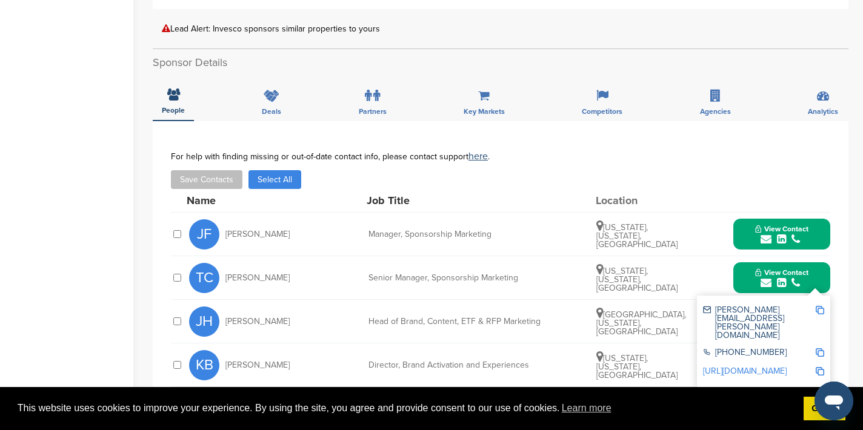
click at [817, 306] on img at bounding box center [820, 310] width 8 height 8
click at [748, 266] on button "View Contact" at bounding box center [782, 278] width 82 height 36
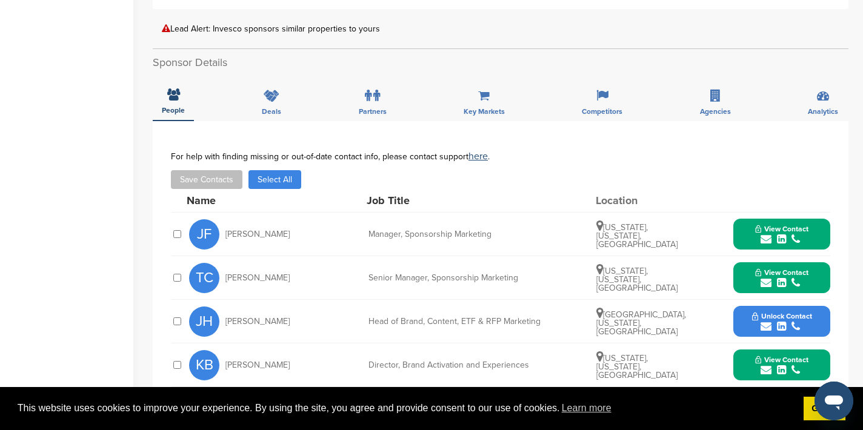
click at [765, 365] on icon "submit" at bounding box center [766, 370] width 11 height 11
click at [819, 393] on img at bounding box center [820, 397] width 8 height 8
click at [747, 351] on button "View Contact" at bounding box center [782, 365] width 82 height 36
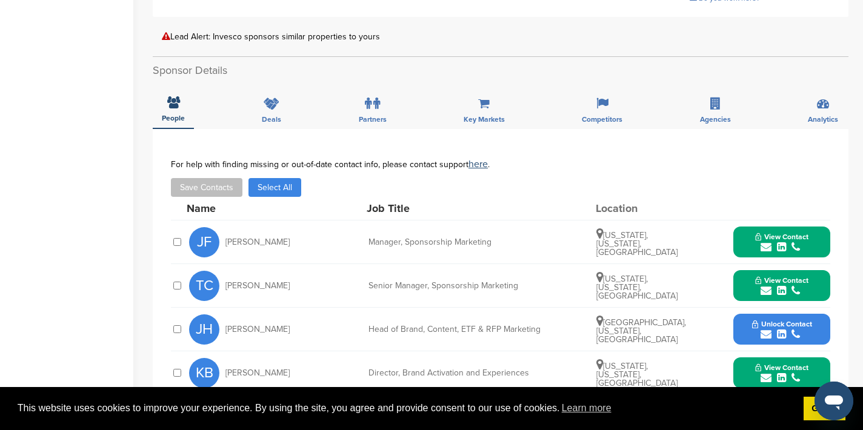
scroll to position [0, 0]
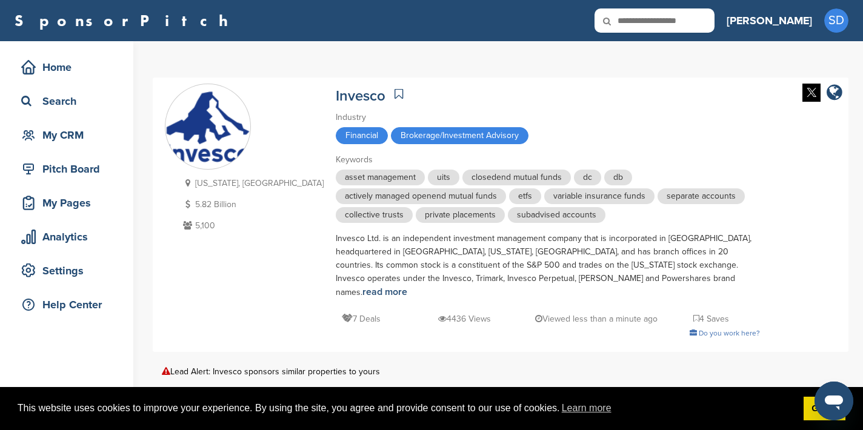
click at [679, 24] on input "text" at bounding box center [654, 20] width 120 height 24
type input "******"
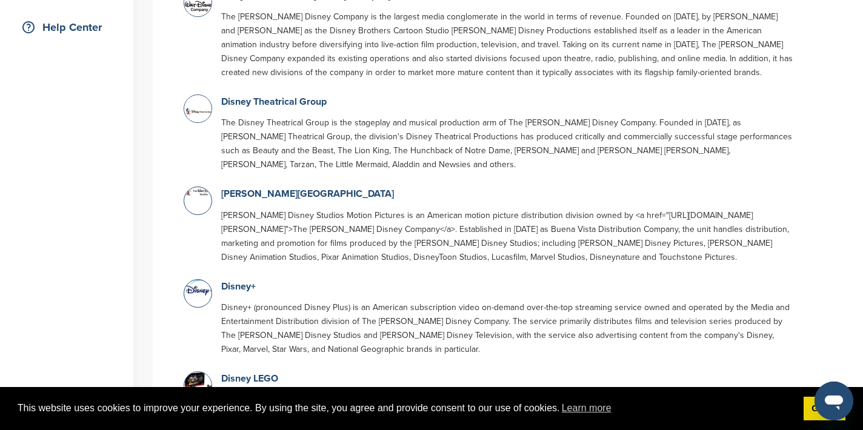
scroll to position [310, 0]
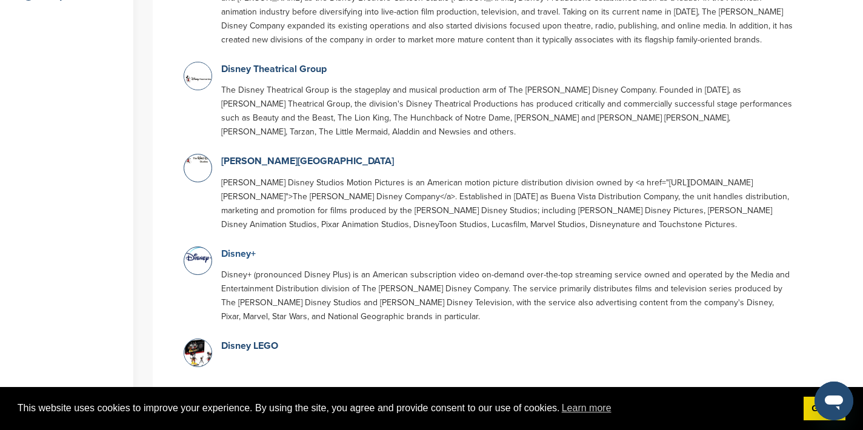
click at [247, 248] on link "Disney+" at bounding box center [238, 254] width 35 height 12
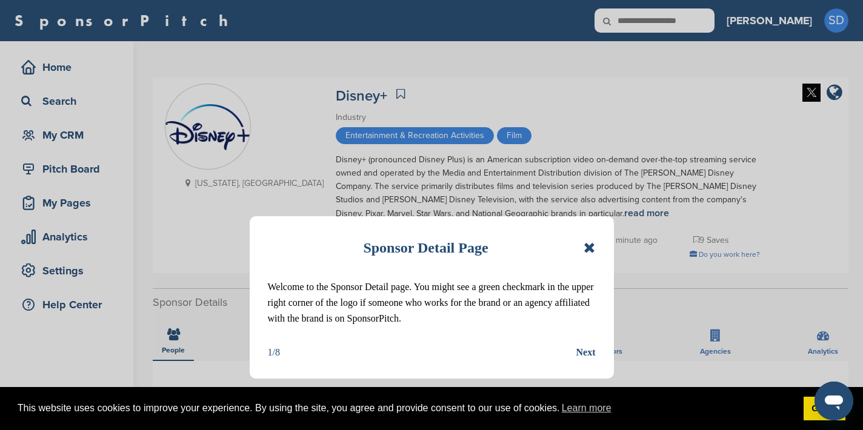
click at [586, 248] on icon at bounding box center [590, 248] width 12 height 15
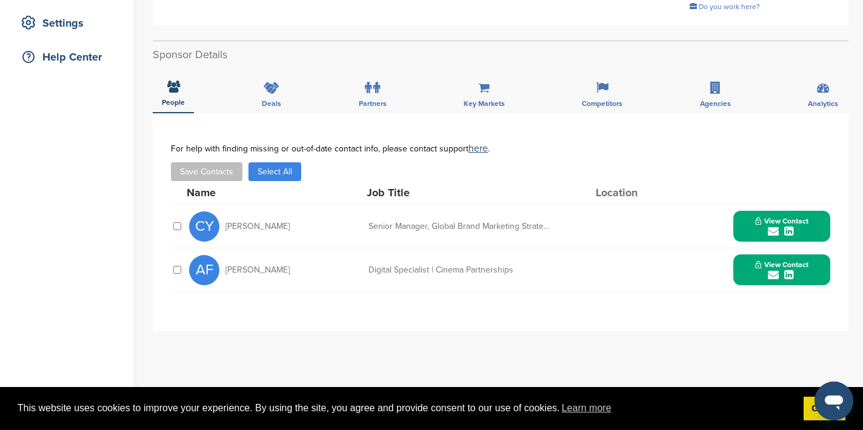
scroll to position [305, 0]
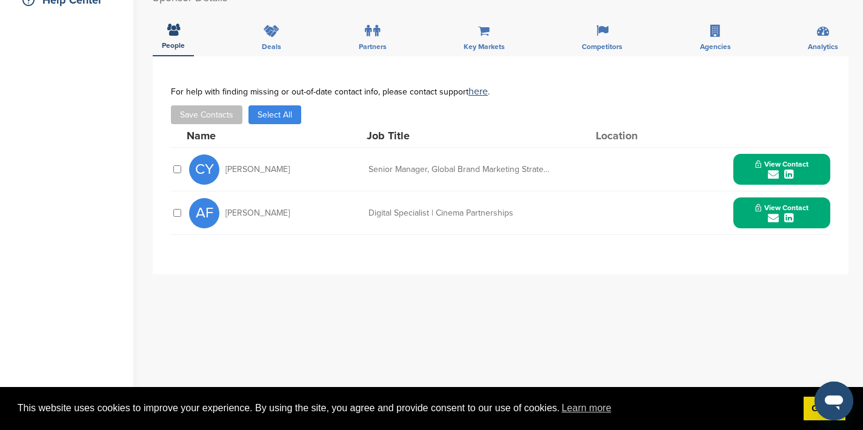
click at [772, 177] on icon "submit" at bounding box center [773, 174] width 11 height 11
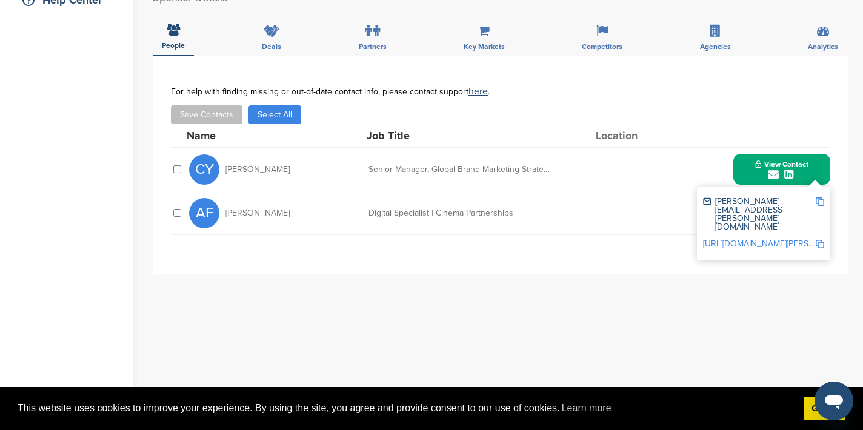
click at [821, 202] on img at bounding box center [820, 202] width 8 height 8
click at [747, 169] on button "View Contact" at bounding box center [782, 169] width 82 height 36
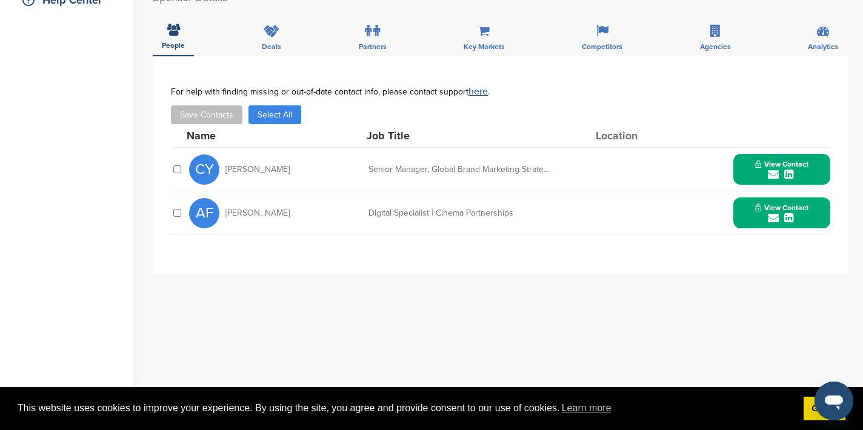
click at [768, 215] on icon "submit" at bounding box center [773, 218] width 11 height 11
click at [820, 247] on img at bounding box center [820, 245] width 8 height 8
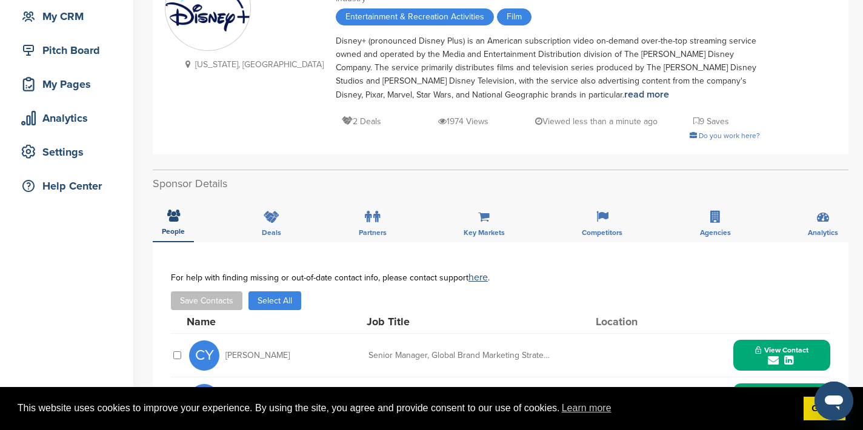
scroll to position [0, 0]
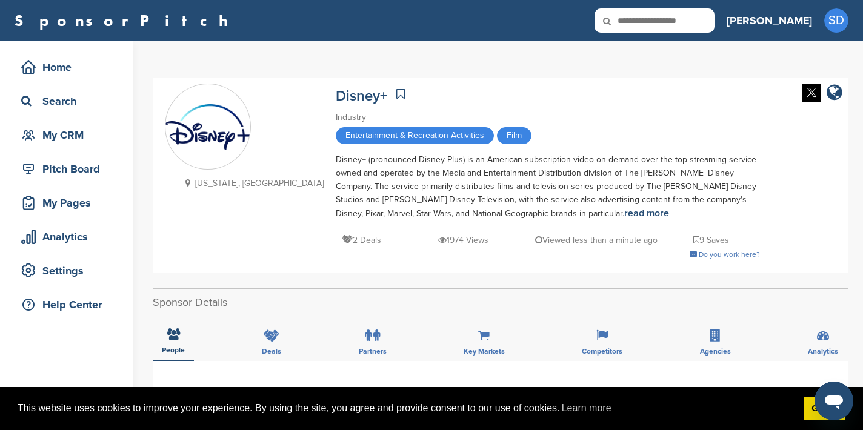
click at [694, 22] on input "text" at bounding box center [654, 20] width 120 height 24
type input "**********"
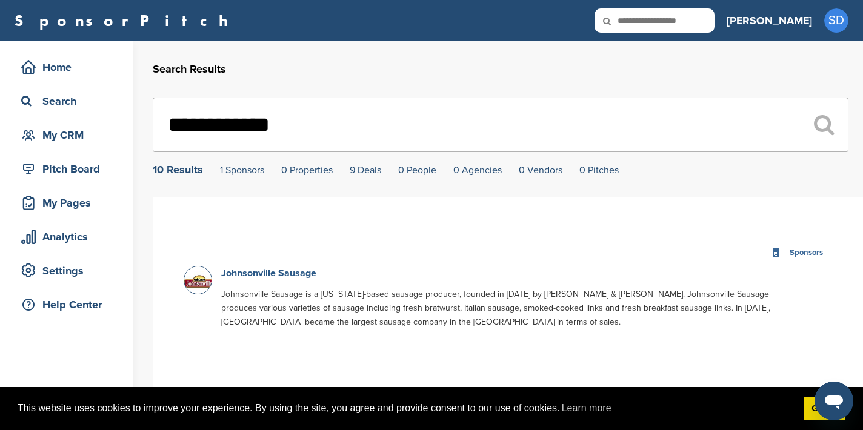
click at [241, 276] on link "Johnsonville Sausage" at bounding box center [268, 273] width 95 height 12
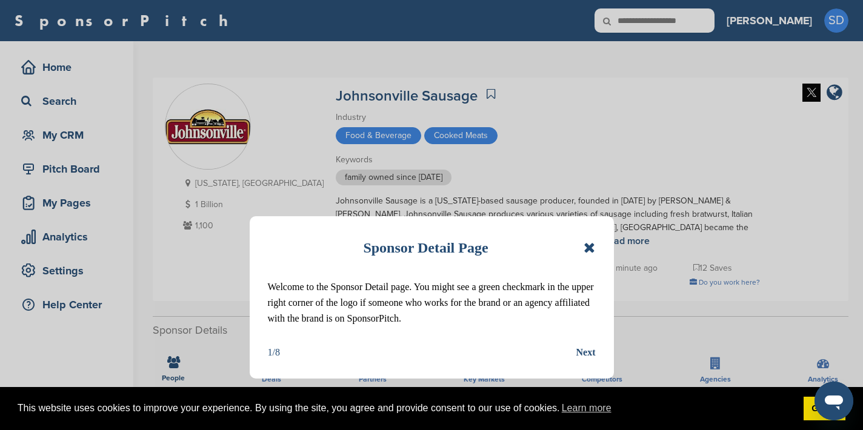
click at [591, 250] on icon at bounding box center [590, 248] width 12 height 15
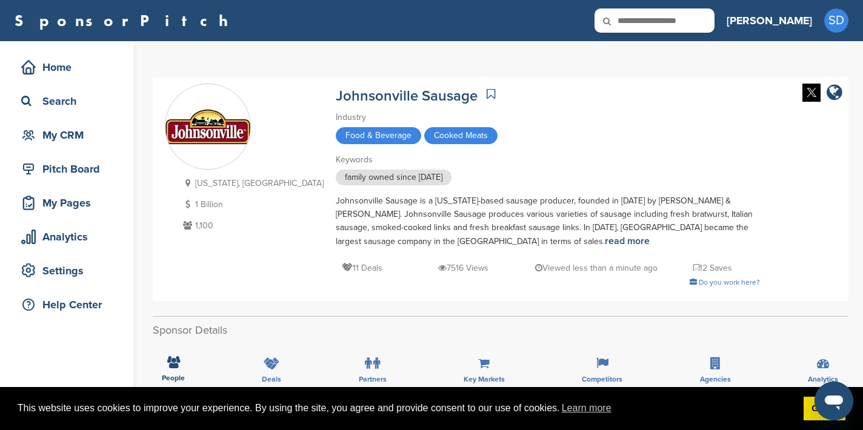
click at [706, 24] on input "text" at bounding box center [654, 20] width 120 height 24
type input "**********"
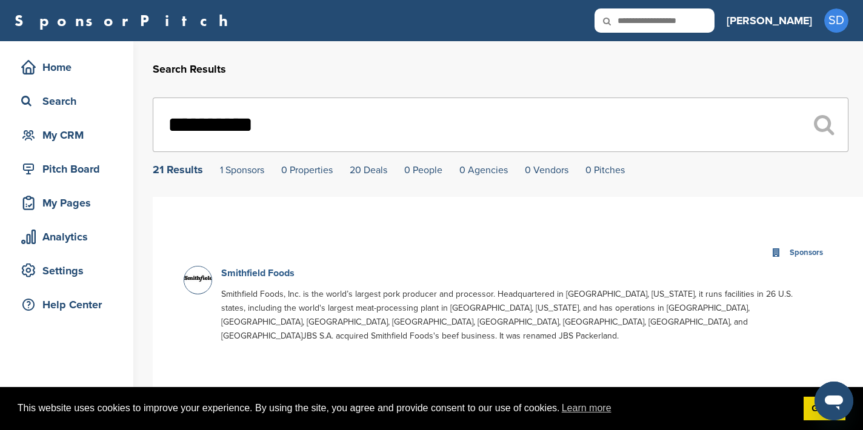
click at [284, 273] on link "Smithfield Foods" at bounding box center [257, 273] width 73 height 12
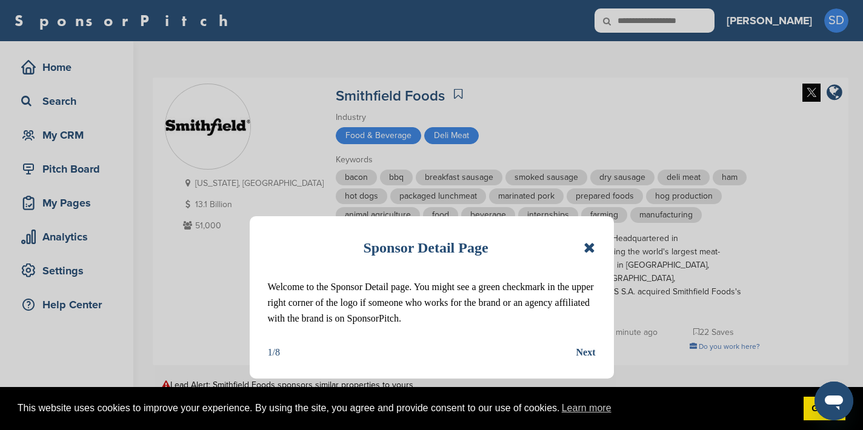
click at [592, 250] on icon at bounding box center [590, 248] width 12 height 15
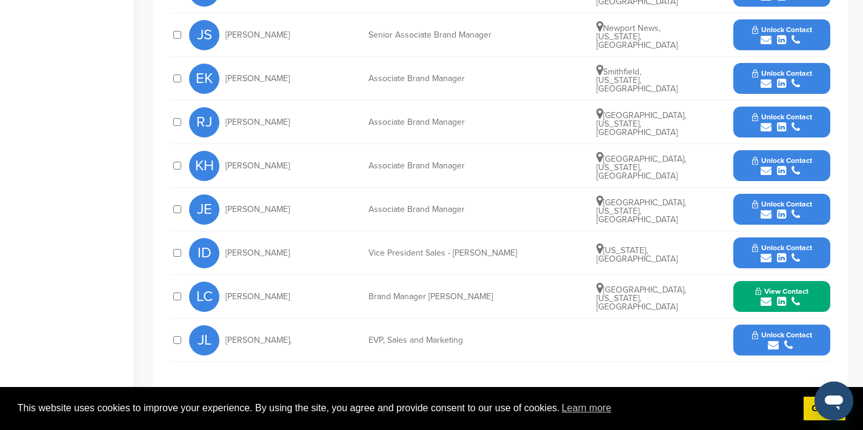
scroll to position [657, 0]
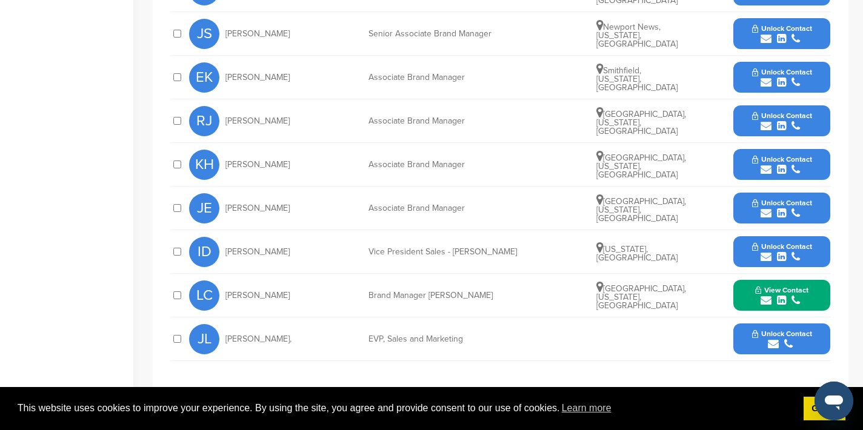
click at [773, 339] on icon "submit" at bounding box center [773, 344] width 11 height 11
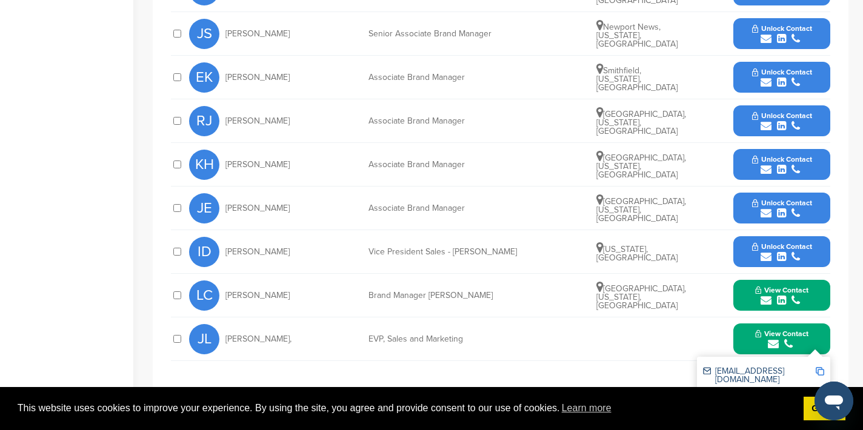
click at [821, 367] on img at bounding box center [820, 371] width 8 height 8
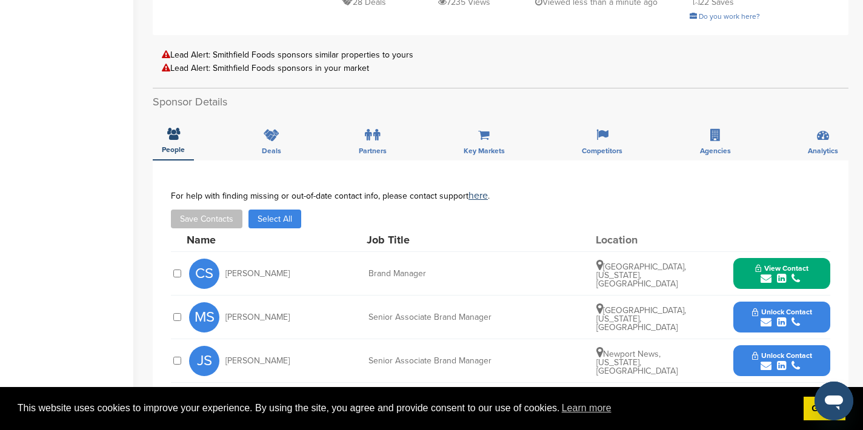
scroll to position [0, 0]
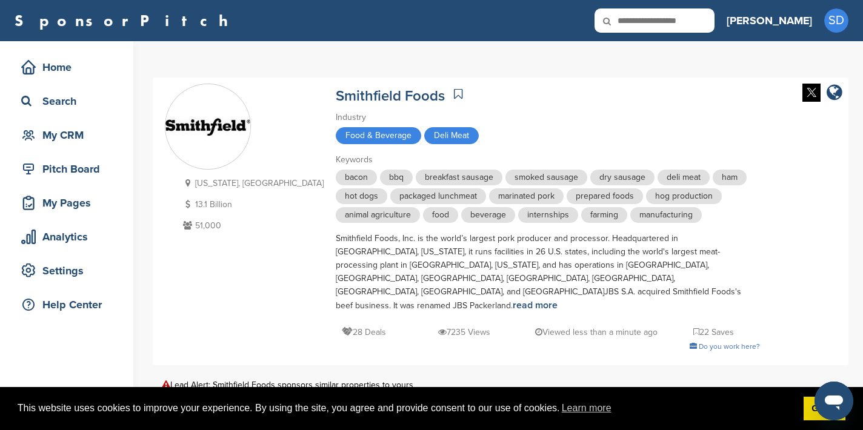
click at [704, 26] on input "text" at bounding box center [654, 20] width 120 height 24
type input "*******"
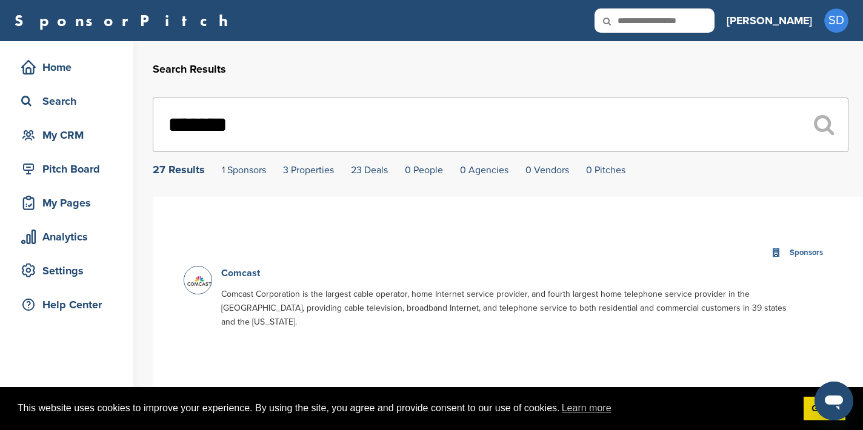
click at [238, 278] on link "Comcast" at bounding box center [240, 273] width 39 height 12
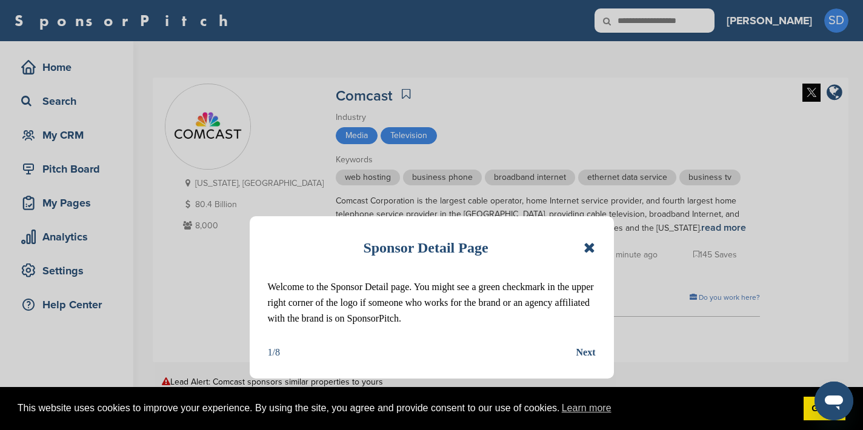
click at [588, 245] on icon at bounding box center [590, 248] width 12 height 15
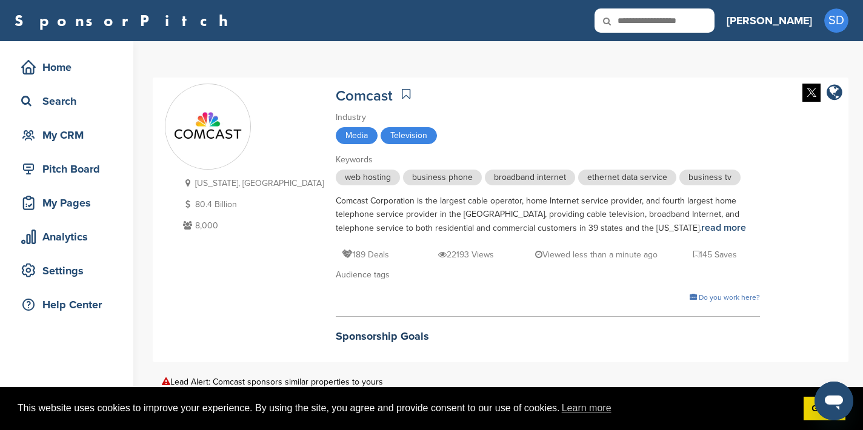
click at [679, 15] on input "text" at bounding box center [654, 20] width 120 height 24
type input "**********"
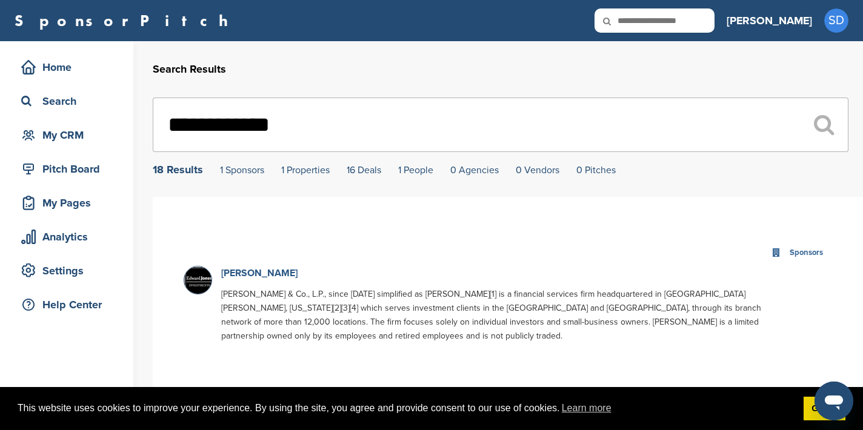
click at [271, 272] on link "[PERSON_NAME]" at bounding box center [259, 273] width 76 height 12
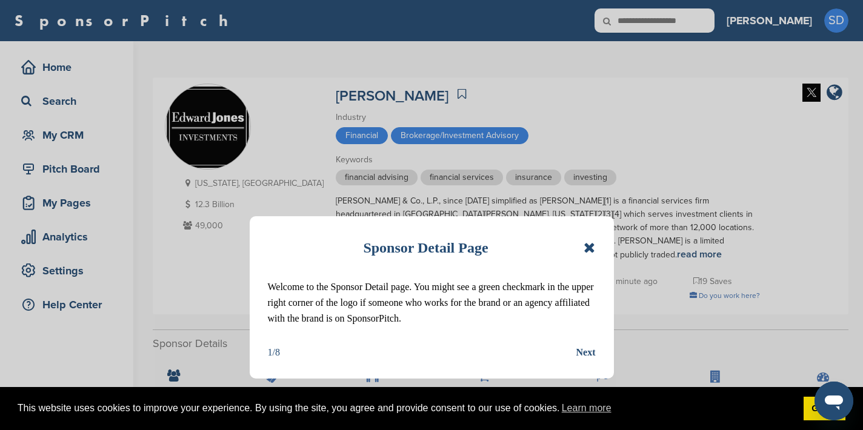
click at [592, 248] on icon at bounding box center [590, 248] width 12 height 15
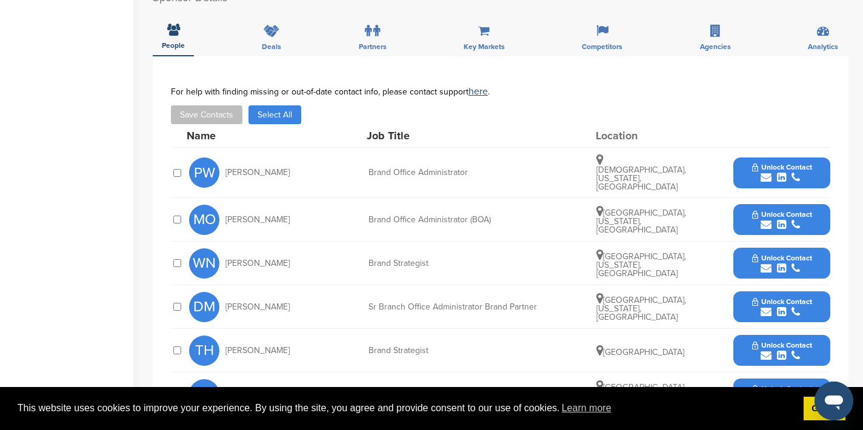
scroll to position [347, 0]
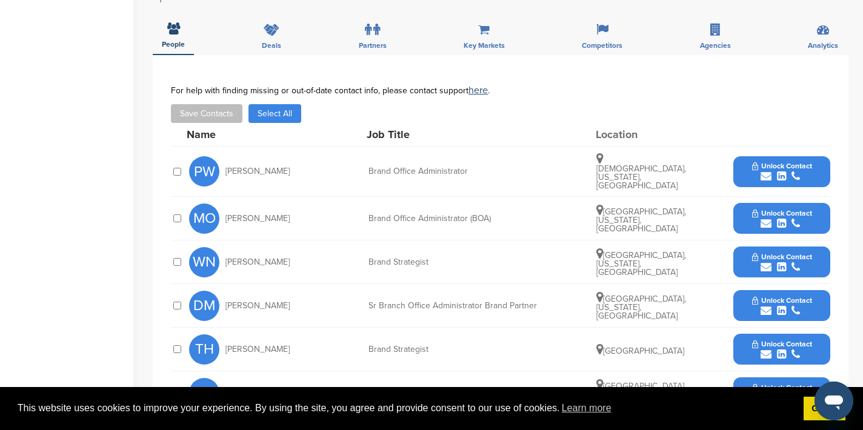
click at [764, 305] on icon "submit" at bounding box center [766, 310] width 11 height 11
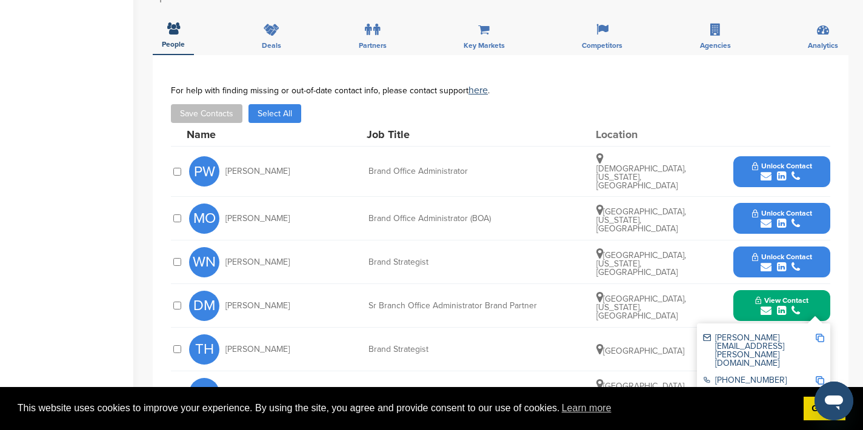
click at [819, 334] on img at bounding box center [820, 338] width 8 height 8
click at [741, 299] on button "View Contact" at bounding box center [782, 306] width 82 height 36
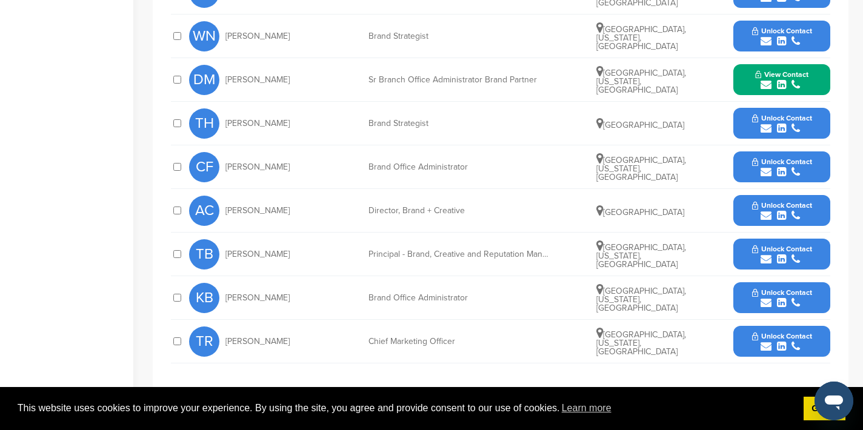
scroll to position [582, 0]
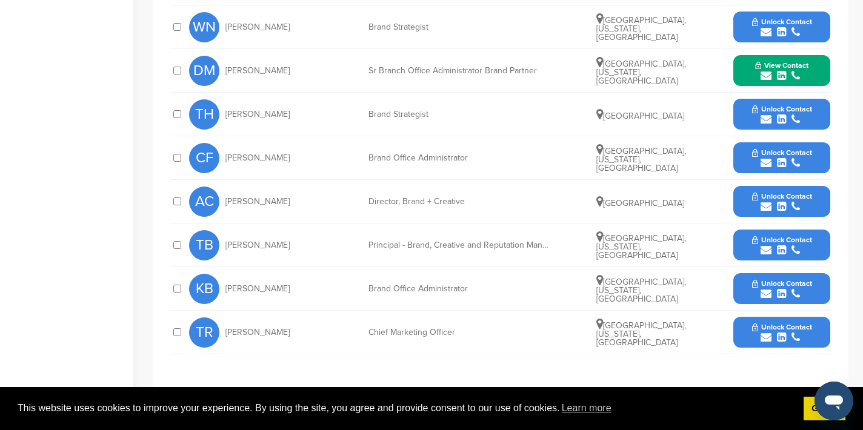
click at [768, 333] on icon "submit" at bounding box center [766, 337] width 11 height 11
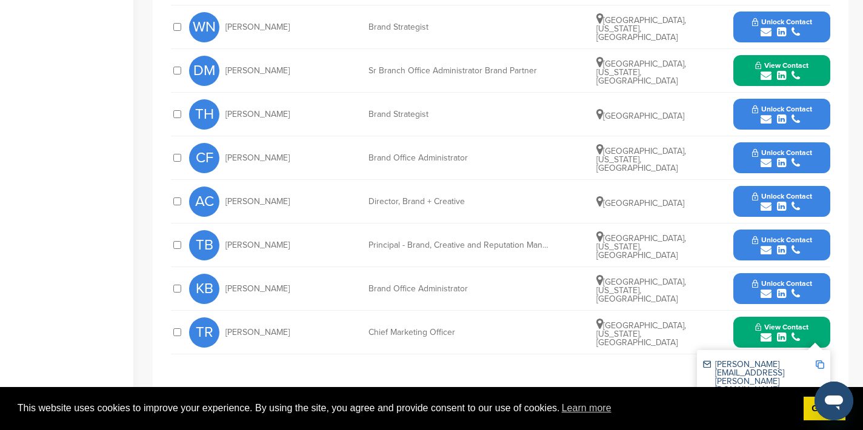
click at [820, 361] on img at bounding box center [820, 365] width 8 height 8
click at [750, 324] on button "View Contact" at bounding box center [782, 333] width 82 height 36
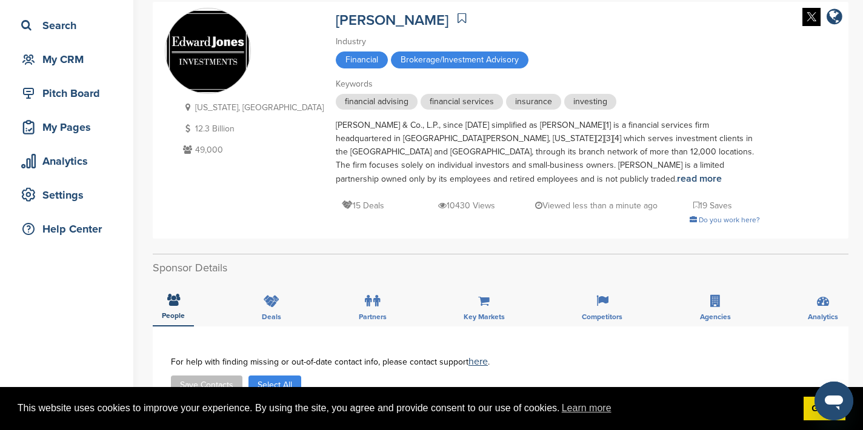
scroll to position [0, 0]
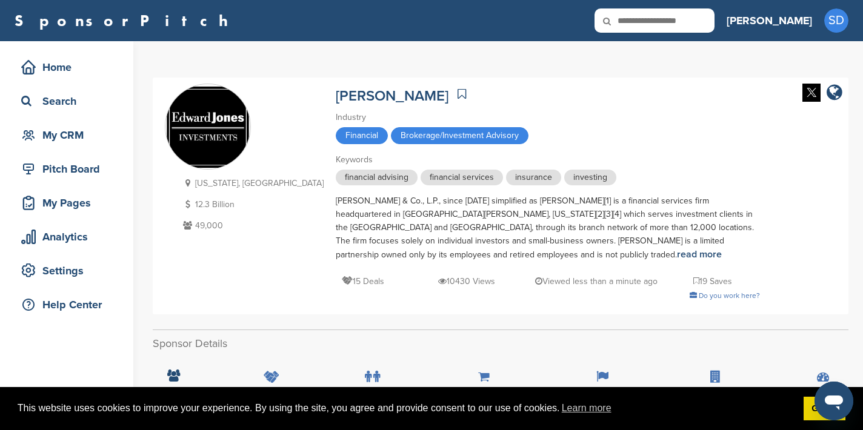
click at [691, 13] on input "text" at bounding box center [654, 20] width 120 height 24
type input "*********"
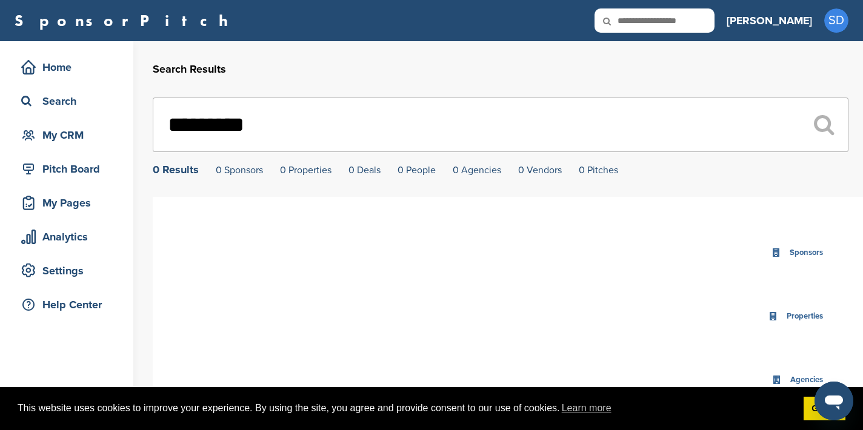
click at [683, 21] on input "text" at bounding box center [654, 20] width 120 height 24
type input "*****"
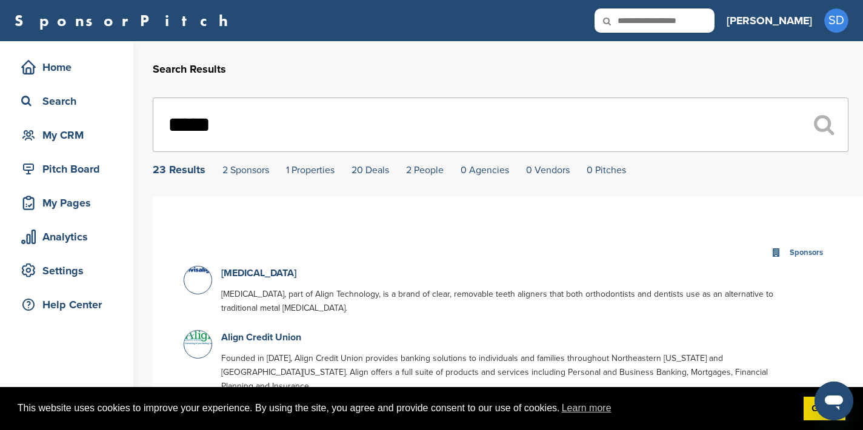
click at [695, 22] on input "text" at bounding box center [654, 20] width 120 height 24
type input "*******"
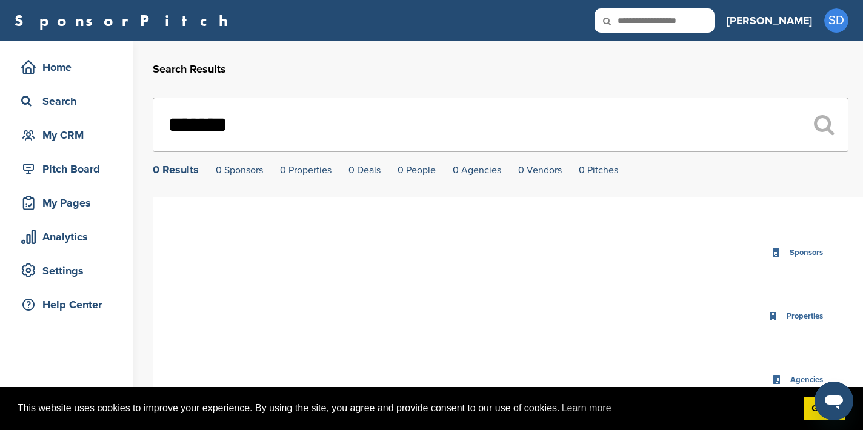
click at [636, 21] on icon at bounding box center [614, 20] width 41 height 25
click at [685, 23] on input "text" at bounding box center [654, 20] width 120 height 24
type input "**********"
click at [687, 19] on input "text" at bounding box center [654, 20] width 120 height 24
type input "**********"
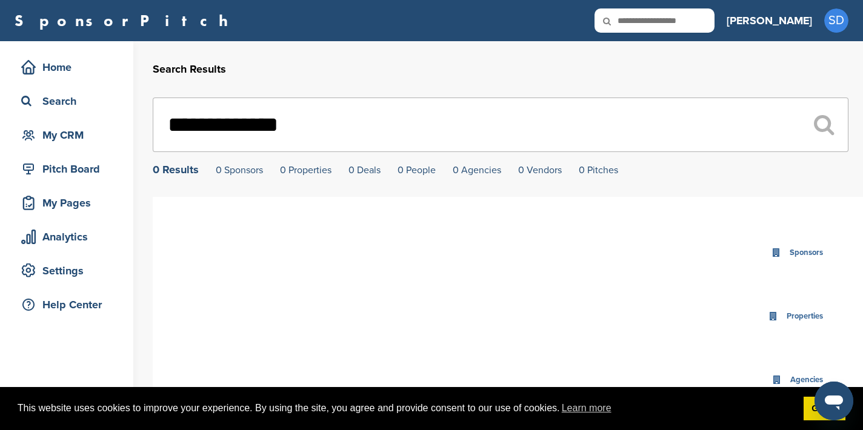
click at [714, 15] on input "text" at bounding box center [654, 20] width 120 height 24
type input "**********"
click at [691, 23] on input "text" at bounding box center [654, 20] width 120 height 24
type input "***"
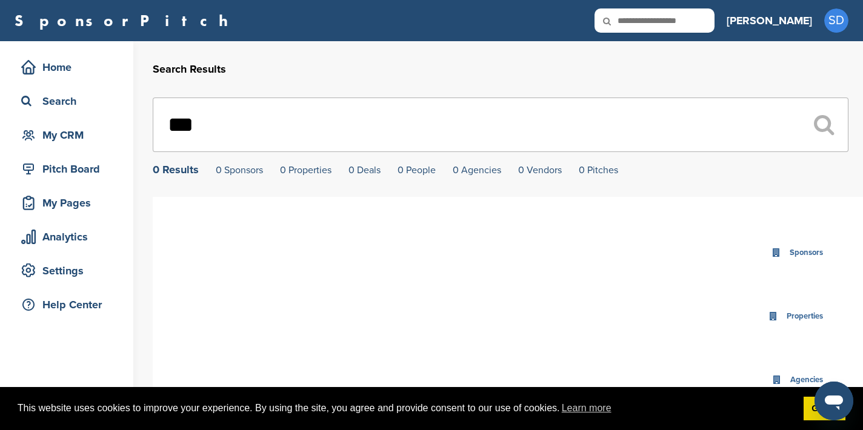
click at [636, 23] on icon at bounding box center [614, 20] width 41 height 25
click at [685, 26] on input "text" at bounding box center [654, 20] width 120 height 24
type input "******"
click at [636, 21] on icon at bounding box center [614, 20] width 41 height 25
click at [684, 23] on input "text" at bounding box center [654, 20] width 120 height 24
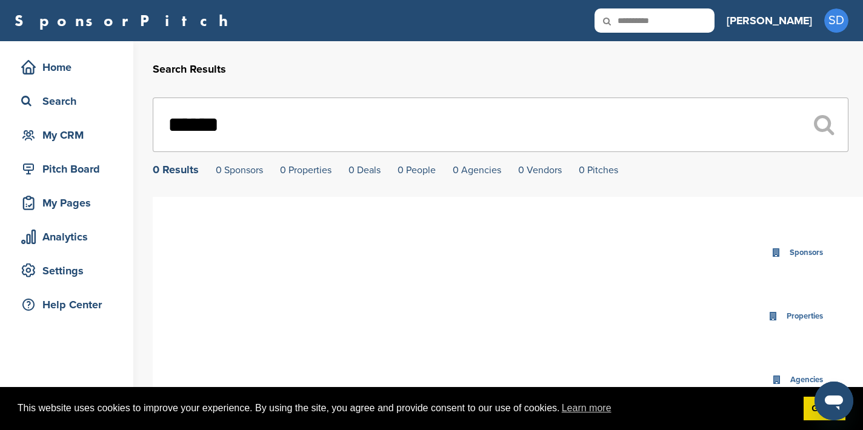
type input "**********"
click at [677, 22] on input "text" at bounding box center [654, 20] width 120 height 24
type input "*******"
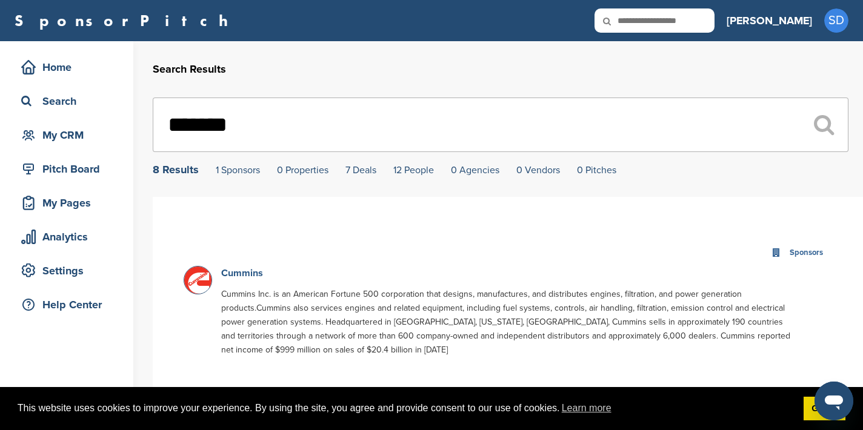
click at [245, 274] on link "Cummins" at bounding box center [242, 273] width 42 height 12
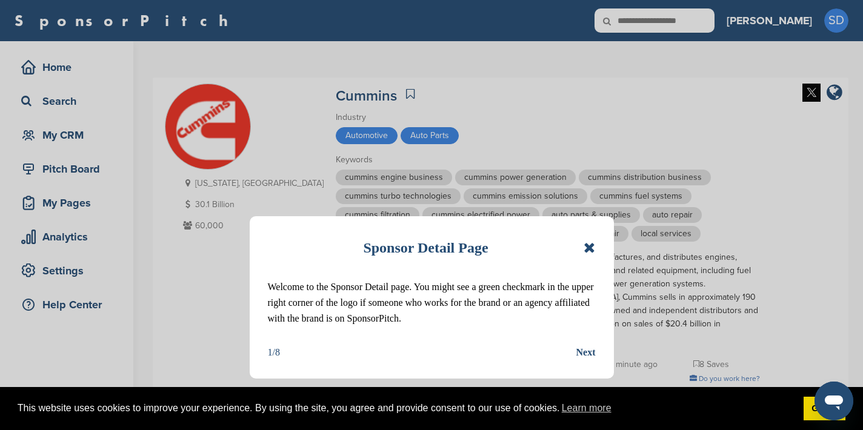
click at [588, 248] on icon at bounding box center [590, 248] width 12 height 15
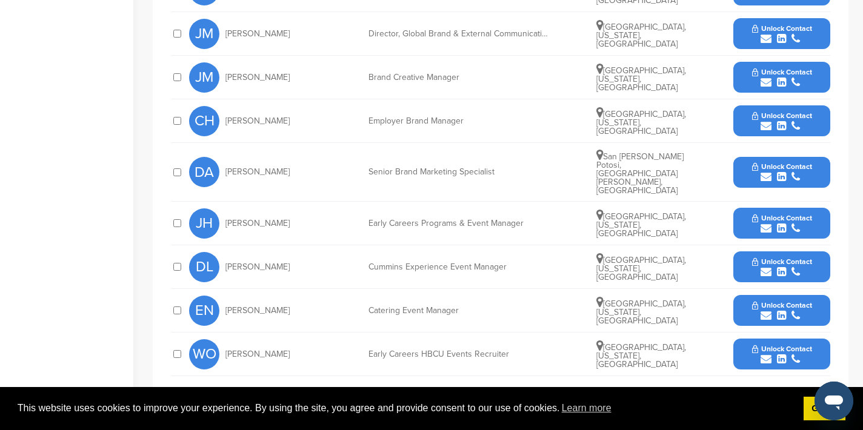
scroll to position [502, 0]
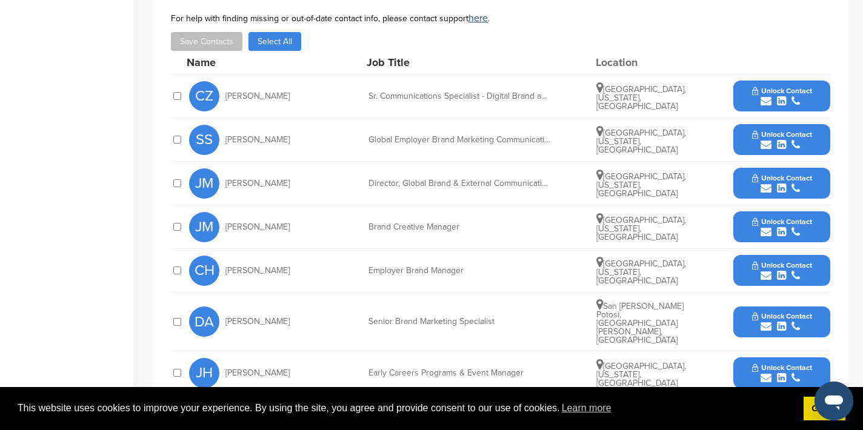
click at [770, 96] on icon "submit" at bounding box center [766, 101] width 11 height 11
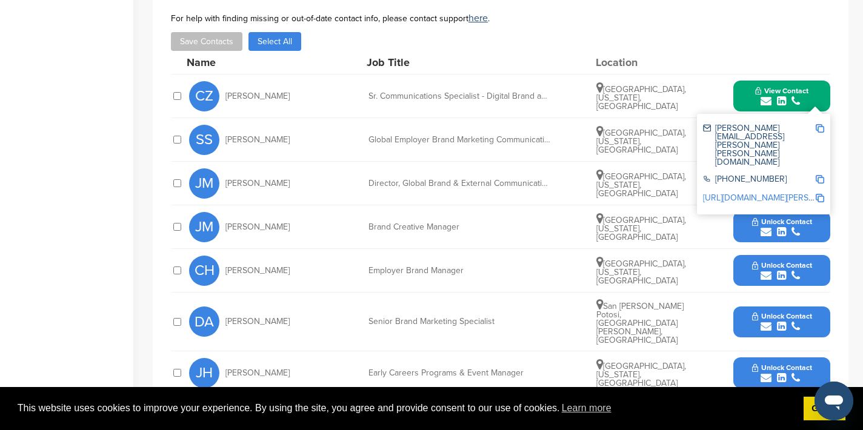
click at [818, 124] on img at bounding box center [820, 128] width 8 height 8
click at [744, 87] on button "View Contact" at bounding box center [782, 96] width 82 height 36
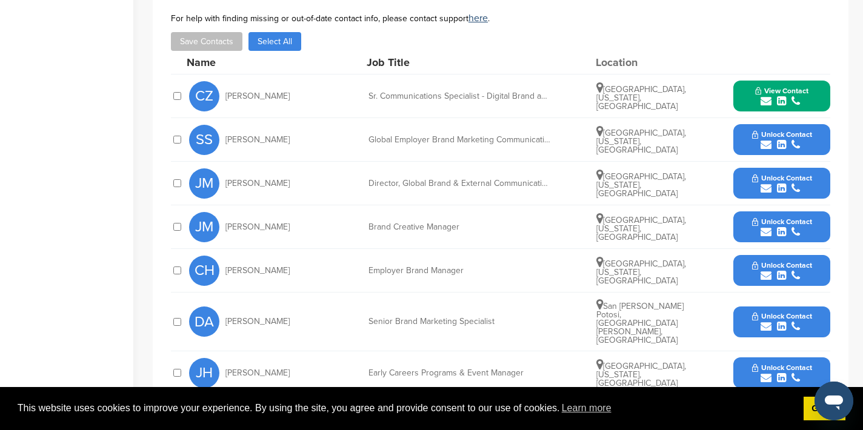
click at [767, 183] on icon "submit" at bounding box center [766, 188] width 11 height 11
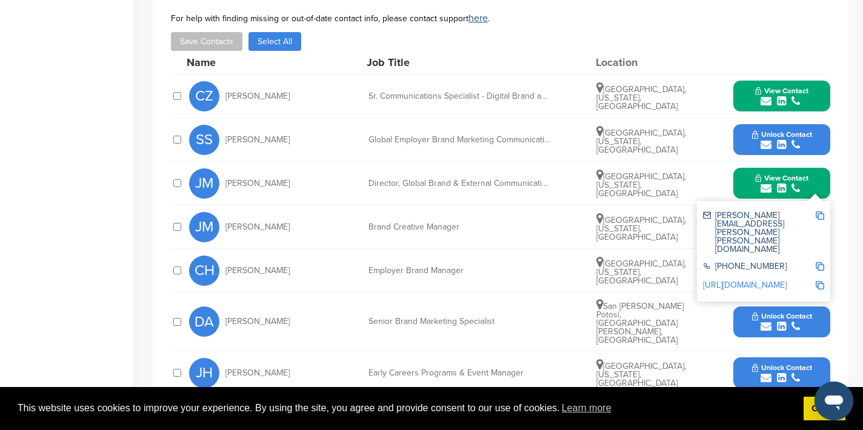
click at [818, 211] on img at bounding box center [820, 215] width 8 height 8
click at [741, 171] on button "View Contact" at bounding box center [782, 183] width 82 height 36
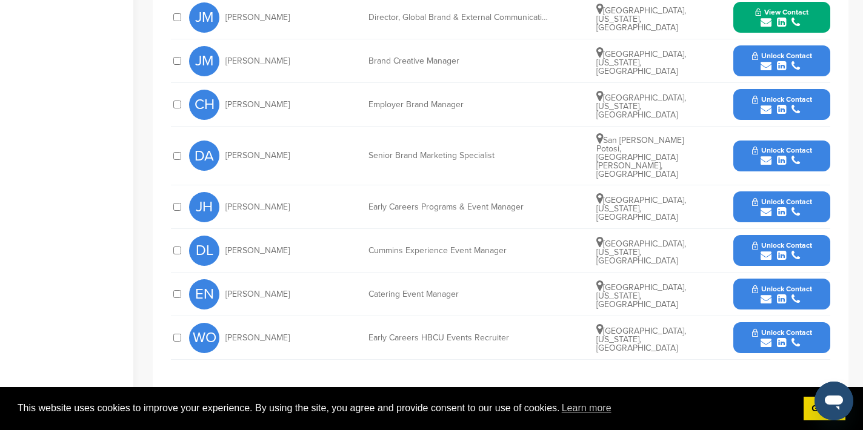
scroll to position [670, 0]
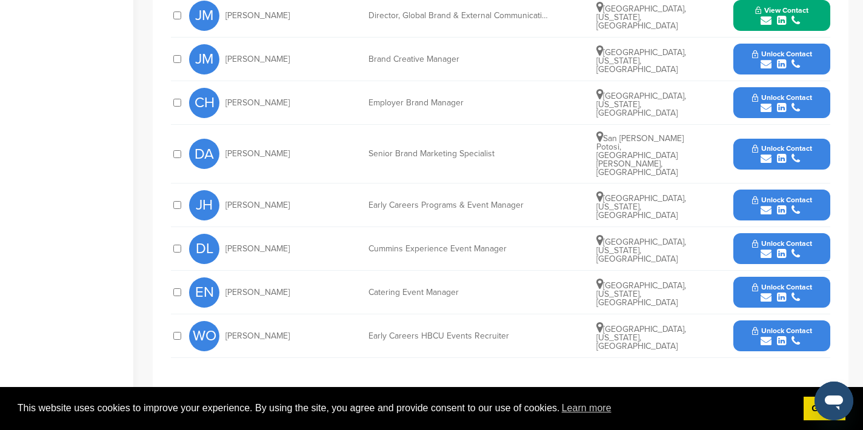
click at [768, 248] on icon "submit" at bounding box center [766, 253] width 11 height 11
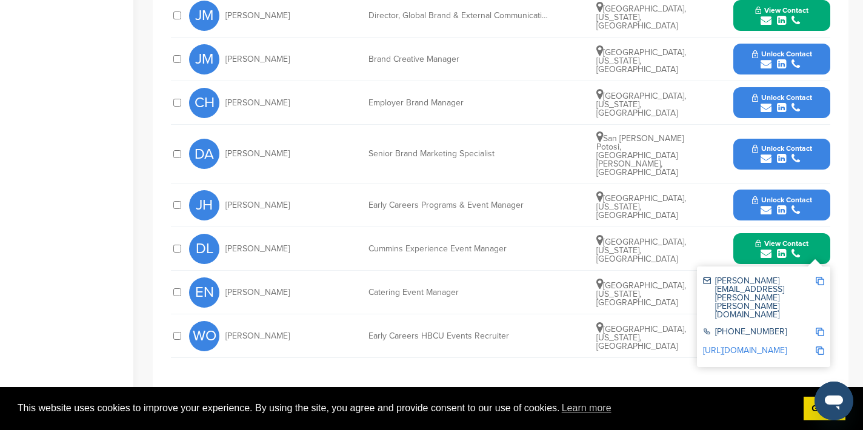
click at [822, 277] on img at bounding box center [820, 281] width 8 height 8
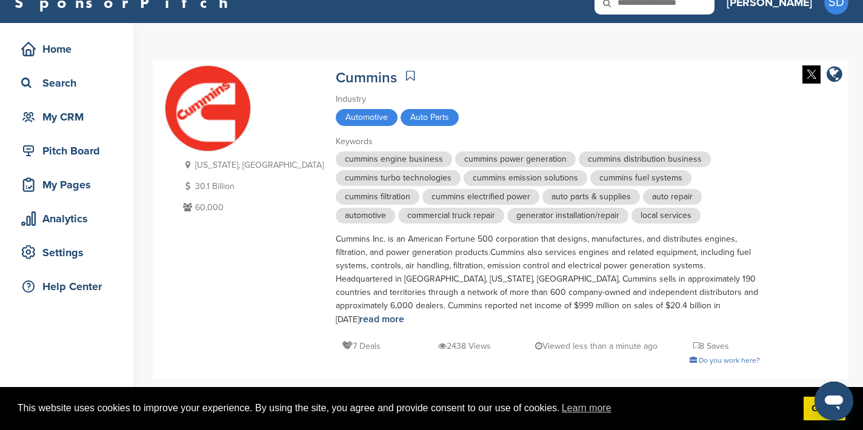
scroll to position [0, 0]
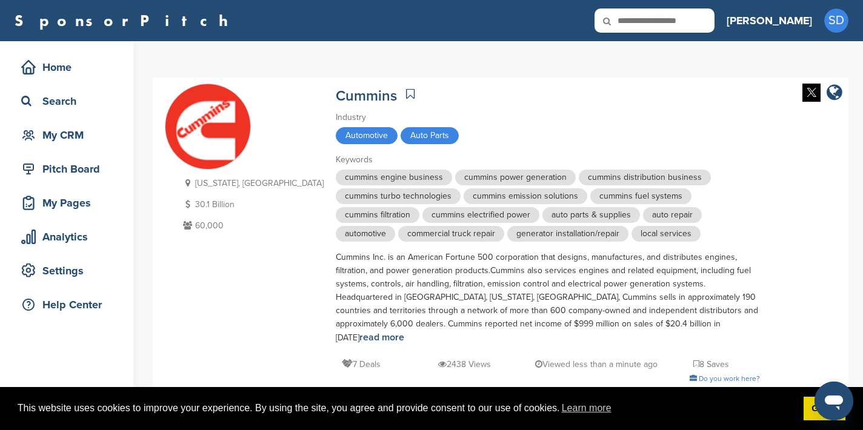
click at [714, 24] on input "text" at bounding box center [654, 20] width 120 height 24
type input "*****"
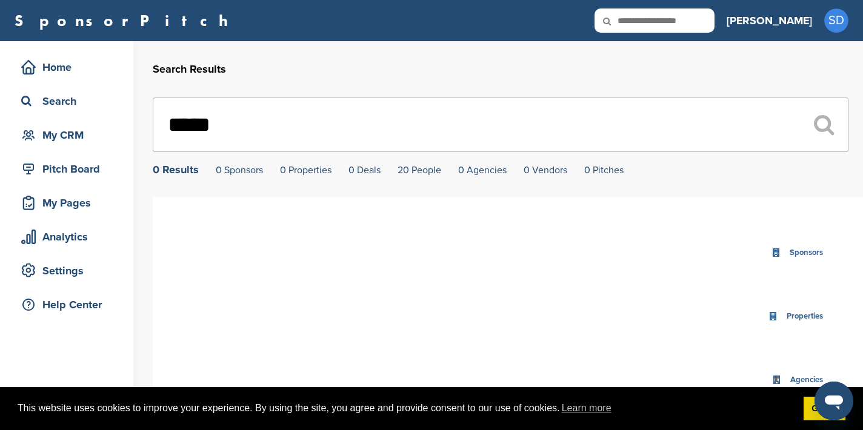
click at [684, 24] on input "text" at bounding box center [654, 20] width 120 height 24
type input "****"
click at [636, 19] on icon at bounding box center [614, 20] width 41 height 25
click at [688, 21] on input "text" at bounding box center [654, 20] width 120 height 24
type input "****"
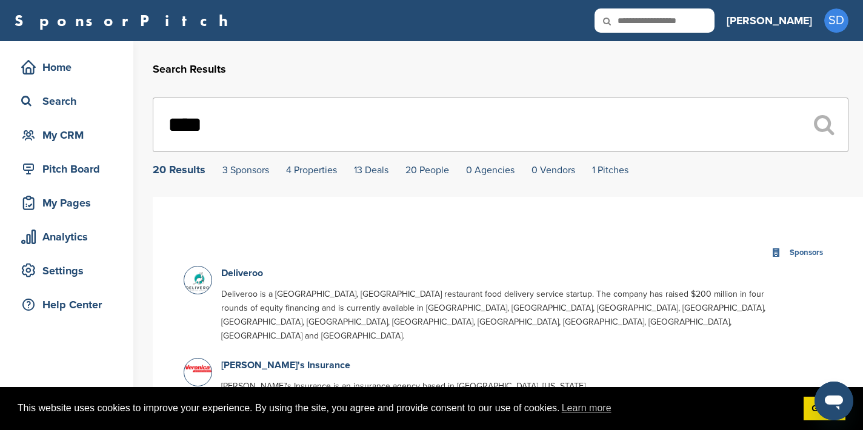
click at [711, 18] on input "text" at bounding box center [654, 20] width 120 height 24
type input "**********"
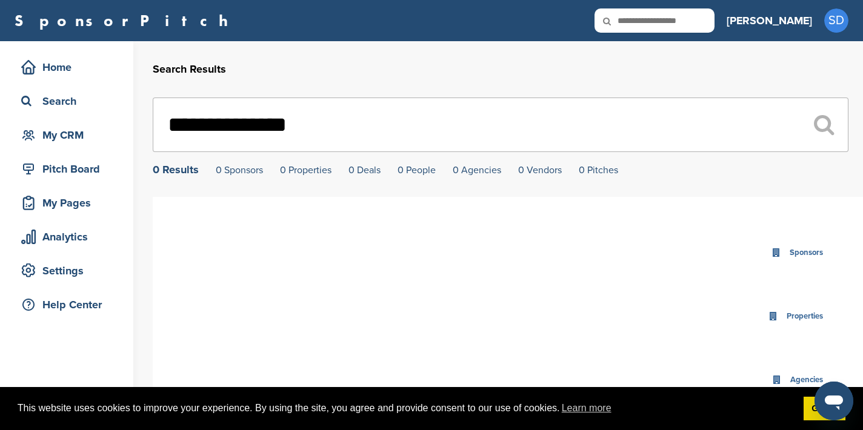
click at [701, 23] on input "text" at bounding box center [654, 20] width 120 height 24
type input "*********"
click at [684, 19] on input "text" at bounding box center [654, 20] width 120 height 24
type input "******"
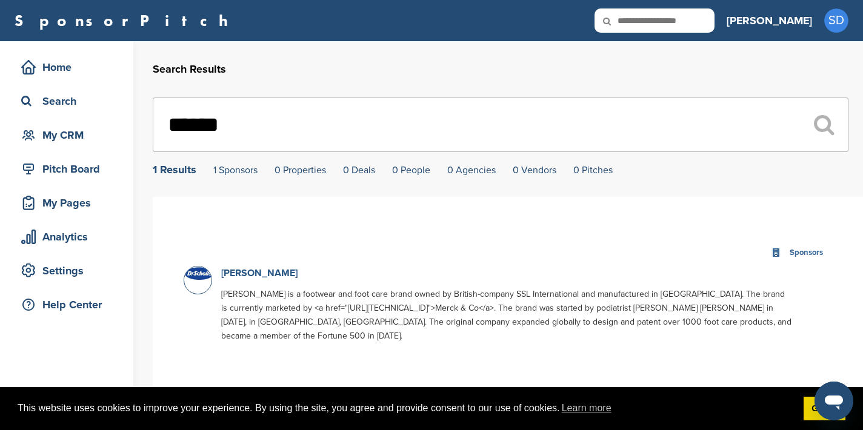
click at [254, 273] on link "[PERSON_NAME]" at bounding box center [259, 273] width 76 height 12
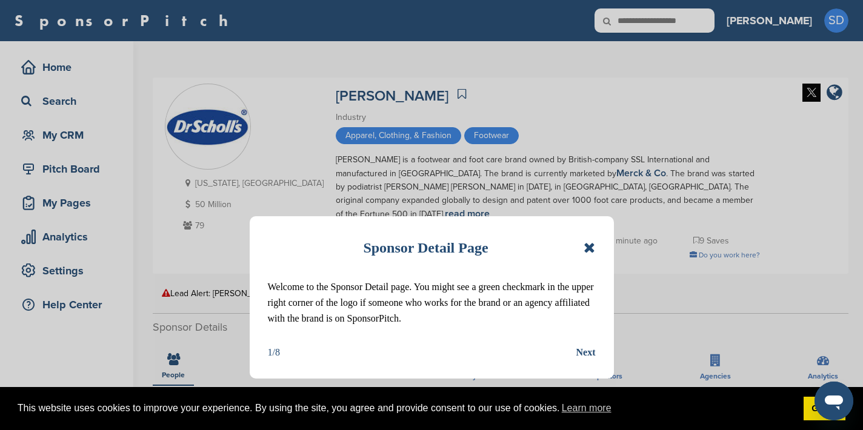
click at [591, 248] on icon at bounding box center [590, 248] width 12 height 15
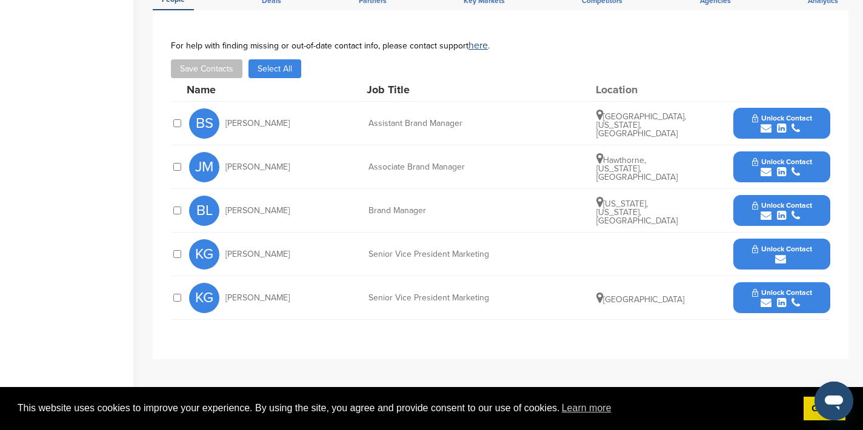
scroll to position [405, 0]
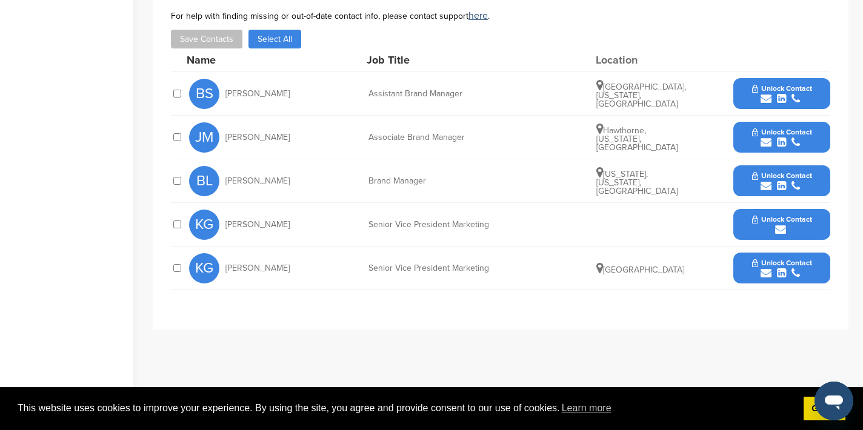
click at [764, 93] on icon "submit" at bounding box center [766, 98] width 11 height 11
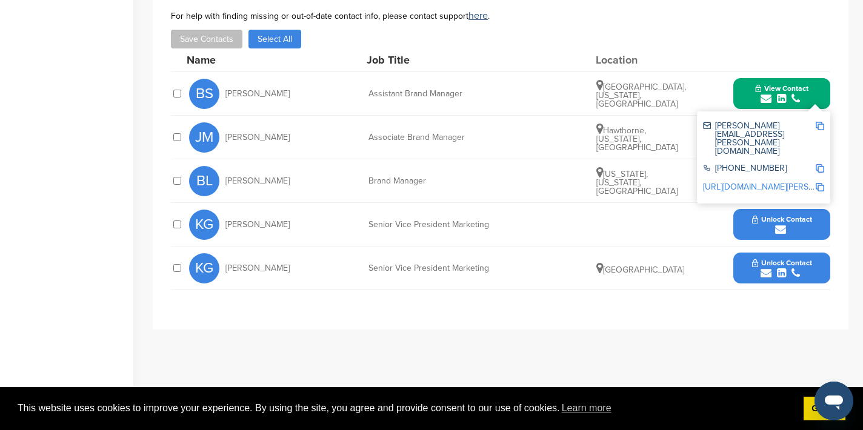
click at [821, 122] on img at bounding box center [820, 126] width 8 height 8
click at [747, 79] on button "View Contact" at bounding box center [782, 94] width 82 height 36
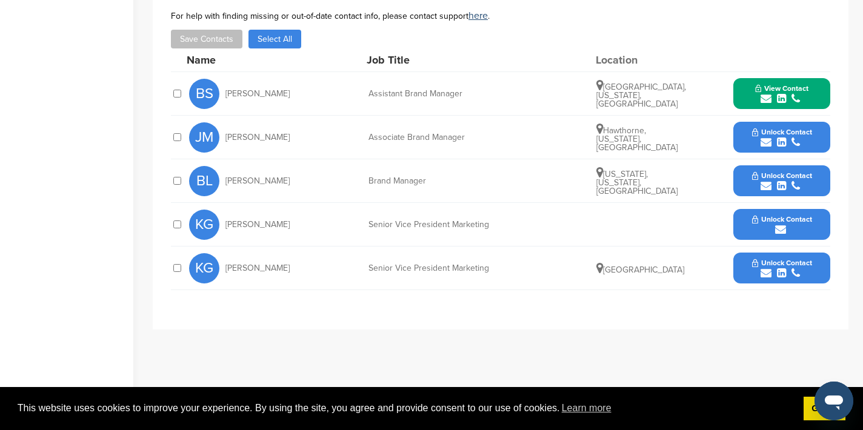
click at [767, 181] on icon "submit" at bounding box center [766, 186] width 11 height 11
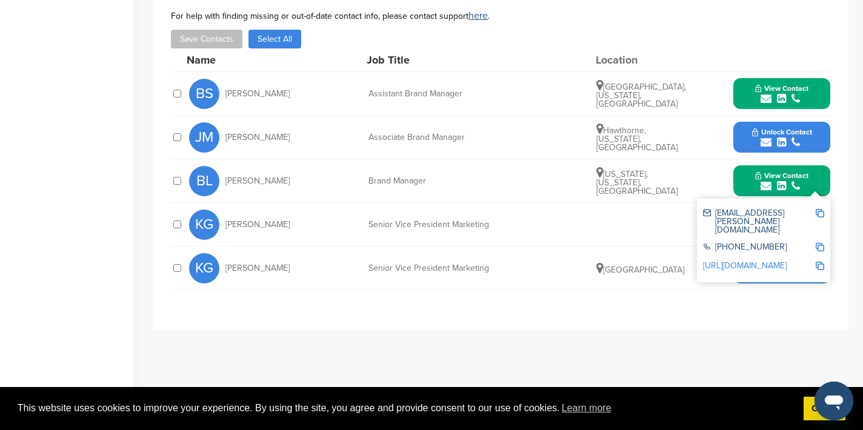
click at [817, 209] on img at bounding box center [820, 213] width 8 height 8
click at [758, 268] on div "submit" at bounding box center [782, 274] width 60 height 12
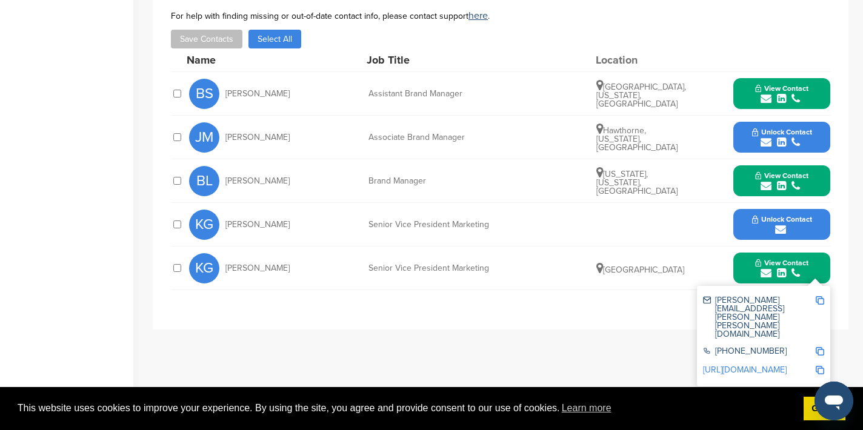
click at [820, 296] on img at bounding box center [820, 300] width 8 height 8
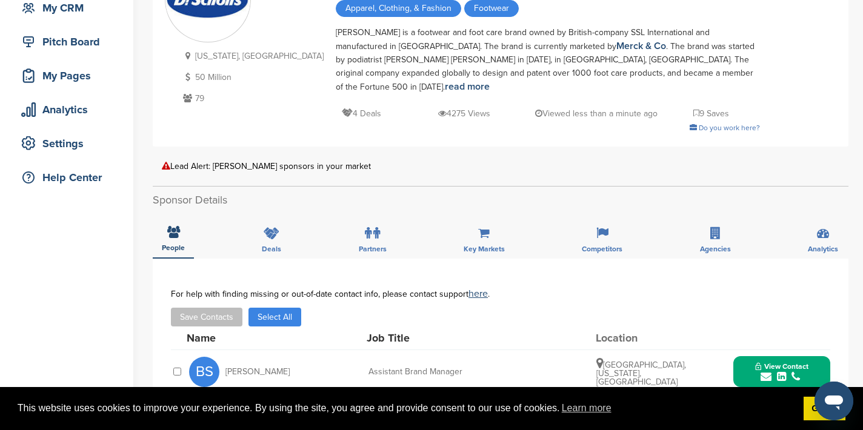
scroll to position [0, 0]
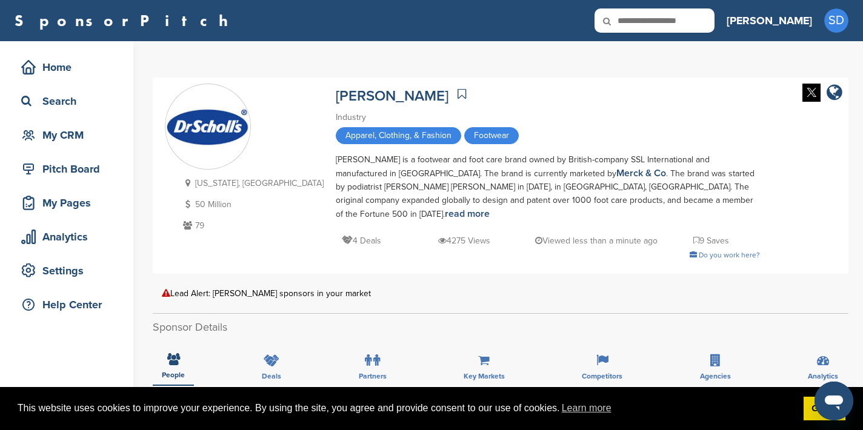
click at [714, 19] on input "text" at bounding box center [654, 20] width 120 height 24
type input "******"
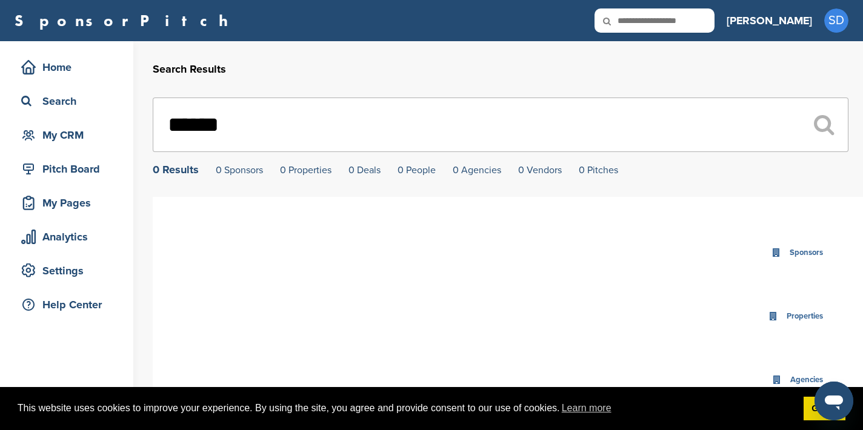
click at [705, 21] on input "text" at bounding box center [654, 20] width 120 height 24
type input "********"
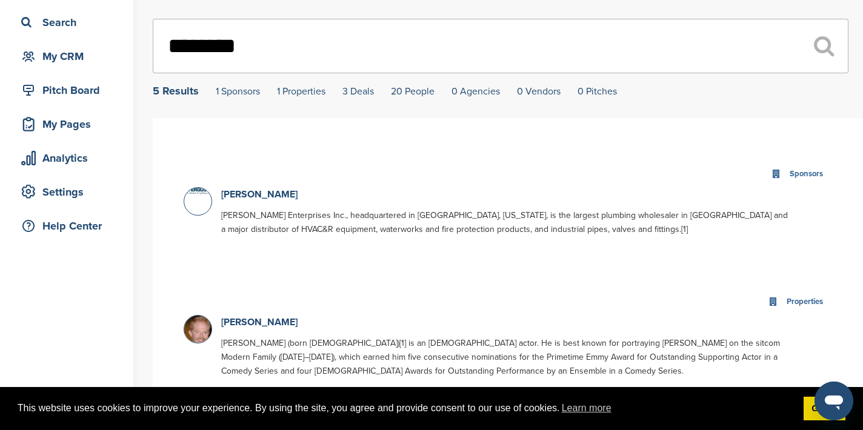
scroll to position [130, 0]
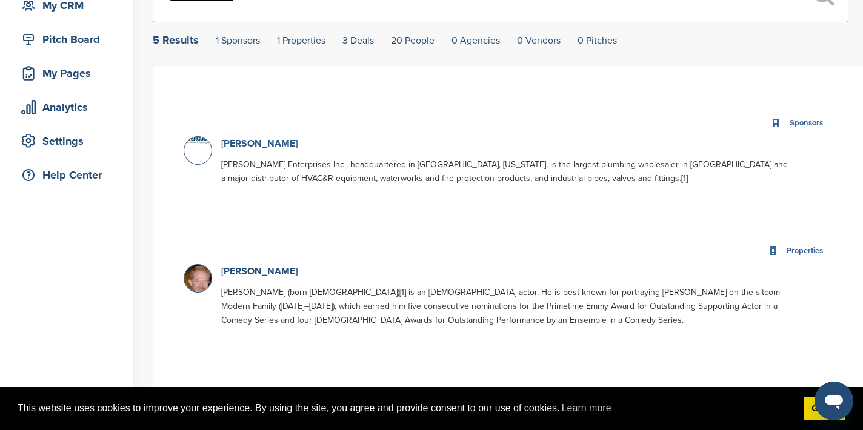
click at [255, 146] on link "[PERSON_NAME]" at bounding box center [259, 144] width 76 height 12
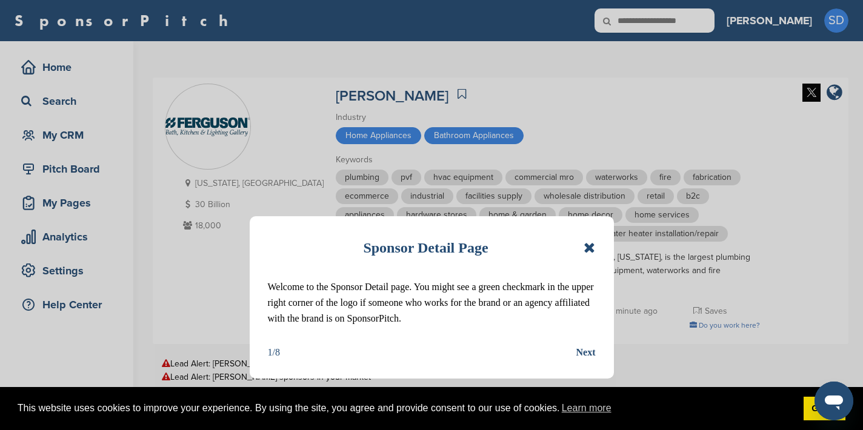
click at [591, 246] on icon at bounding box center [590, 248] width 12 height 15
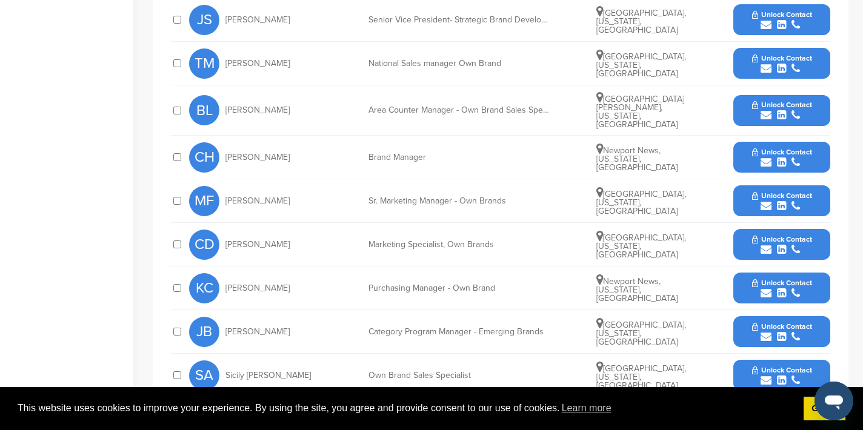
scroll to position [459, 0]
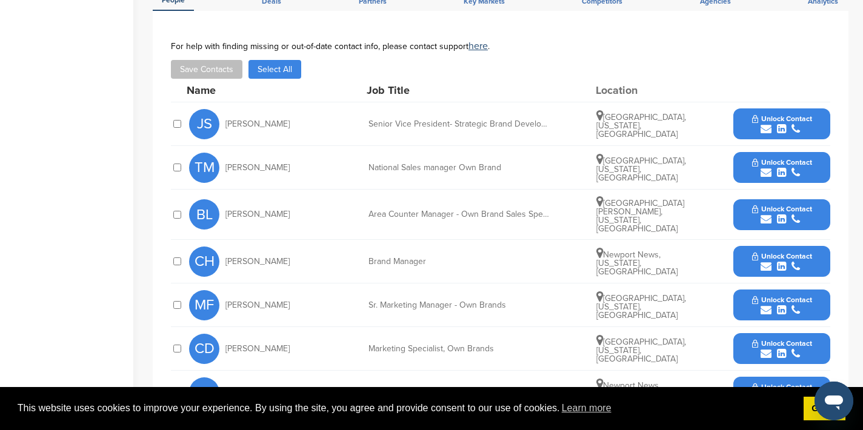
click at [768, 124] on icon "submit" at bounding box center [766, 129] width 11 height 11
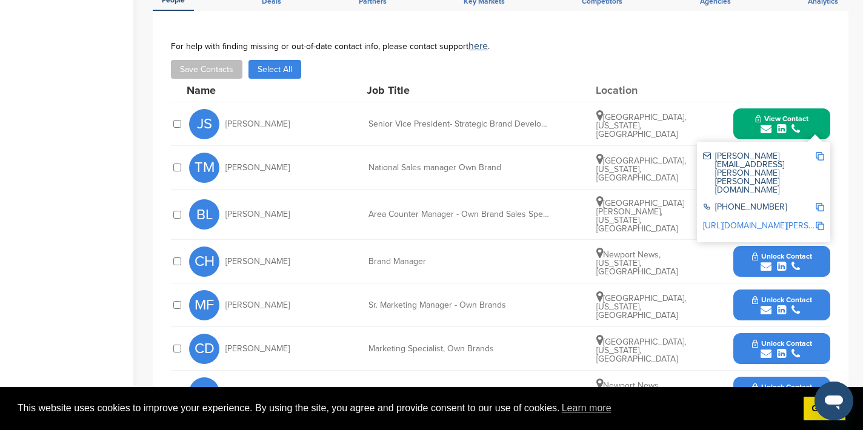
click at [819, 152] on img at bounding box center [820, 156] width 8 height 8
click at [747, 122] on button "View Contact" at bounding box center [782, 124] width 82 height 36
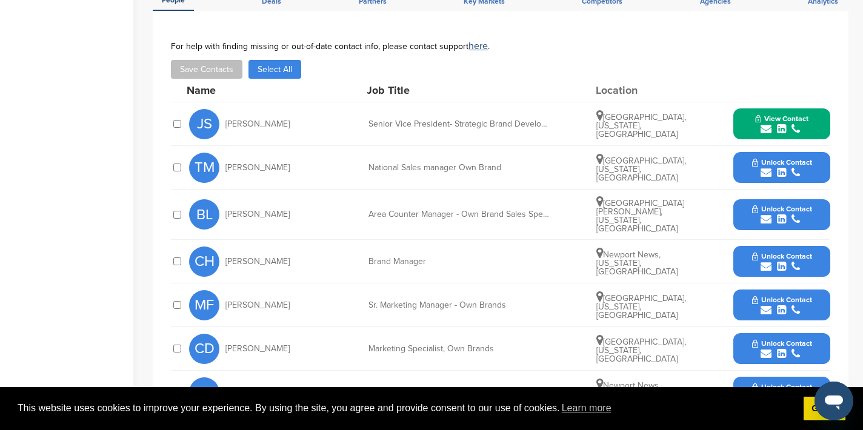
click at [764, 261] on icon "submit" at bounding box center [766, 266] width 11 height 11
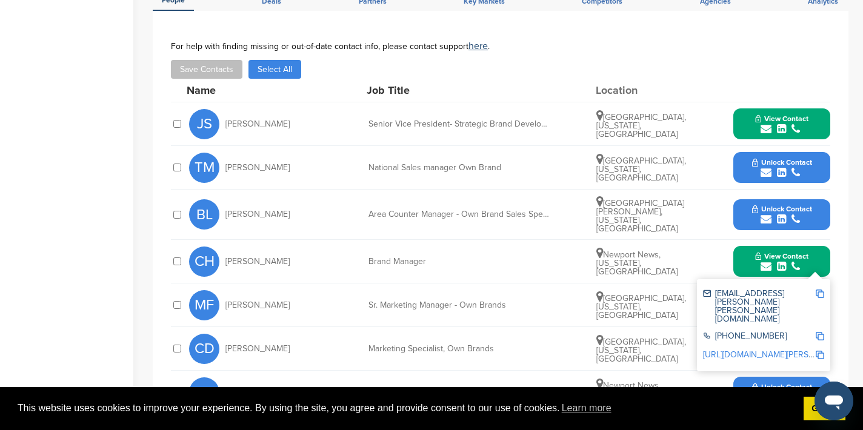
click at [821, 290] on img at bounding box center [820, 294] width 8 height 8
click at [742, 256] on button "View Contact" at bounding box center [782, 262] width 82 height 36
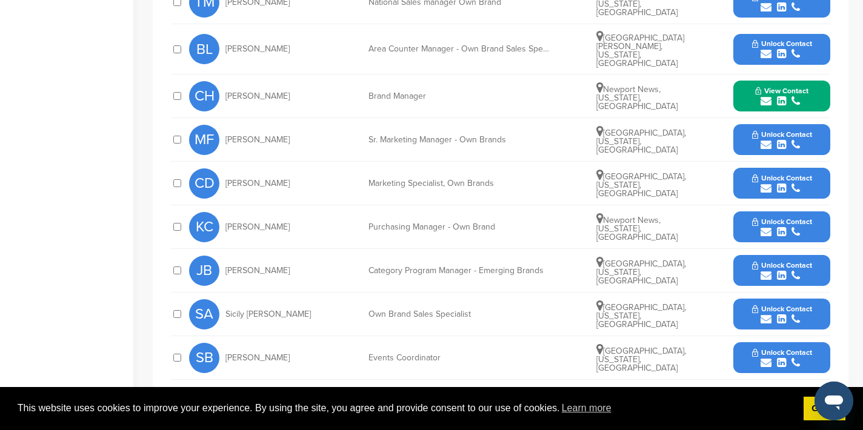
scroll to position [653, 0]
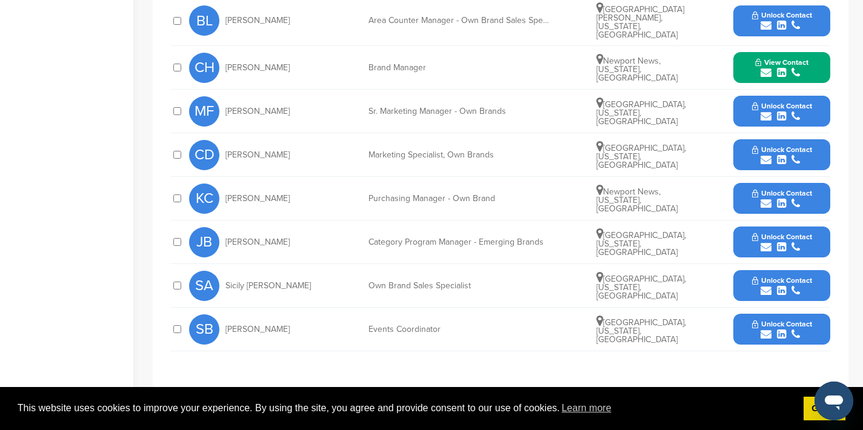
click at [770, 329] on icon "submit" at bounding box center [766, 334] width 11 height 11
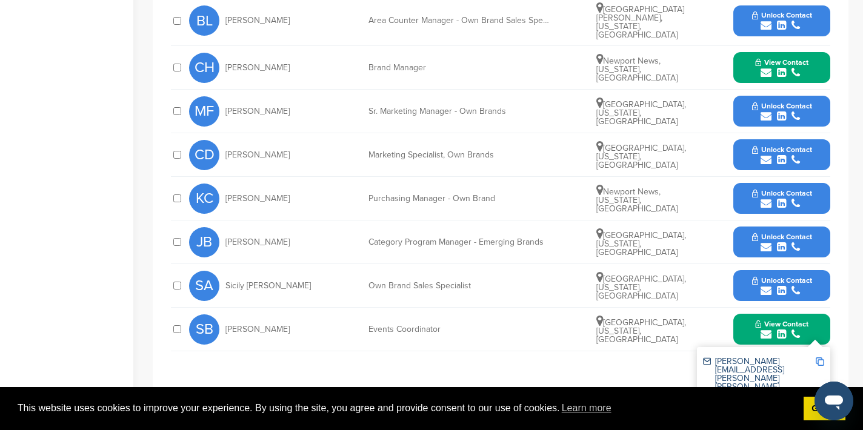
click at [821, 358] on img at bounding box center [820, 362] width 8 height 8
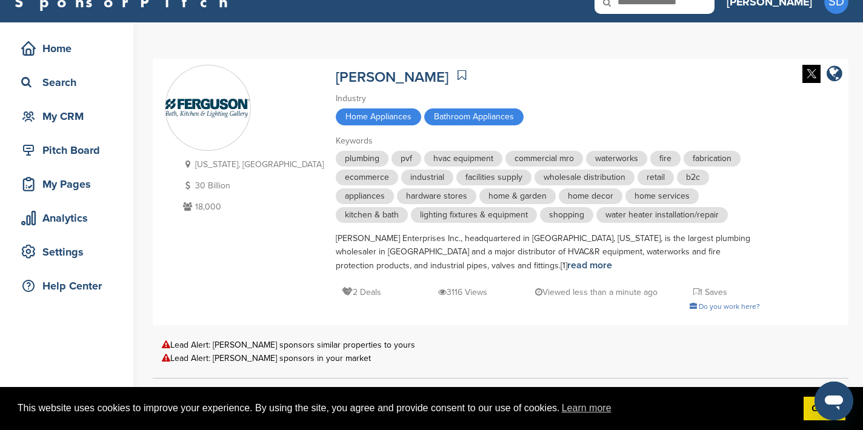
scroll to position [0, 0]
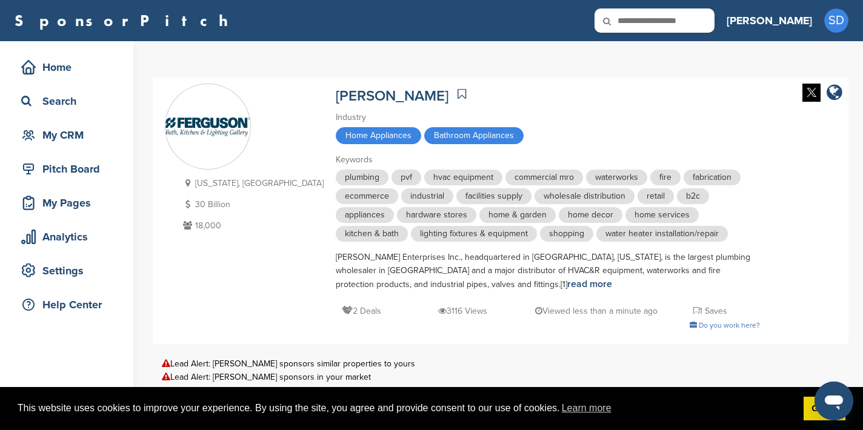
click at [685, 19] on input "text" at bounding box center [654, 20] width 120 height 24
type input "****"
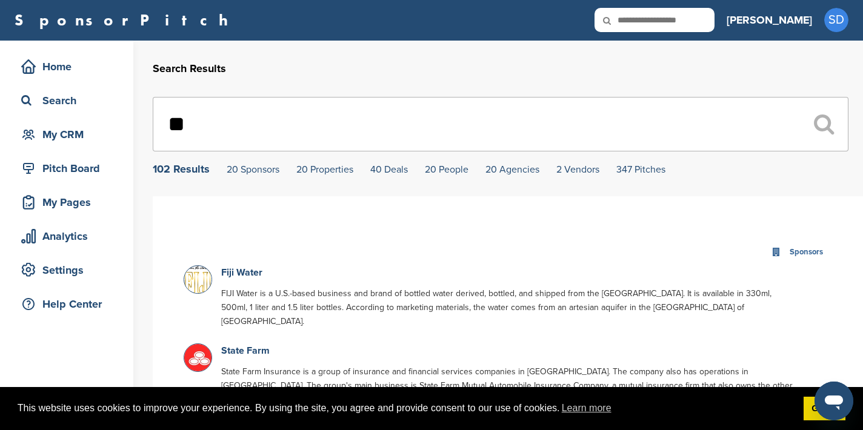
scroll to position [6, 0]
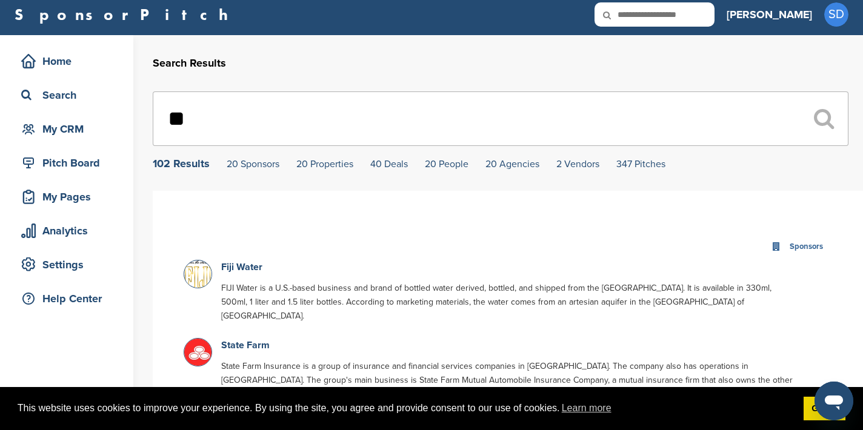
click at [245, 116] on input "**" at bounding box center [501, 119] width 696 height 55
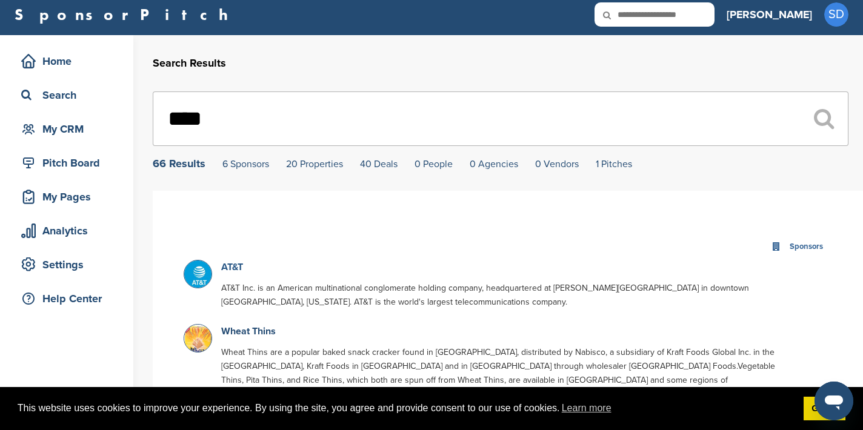
type input "****"
click at [241, 265] on link "AT&T" at bounding box center [232, 267] width 22 height 12
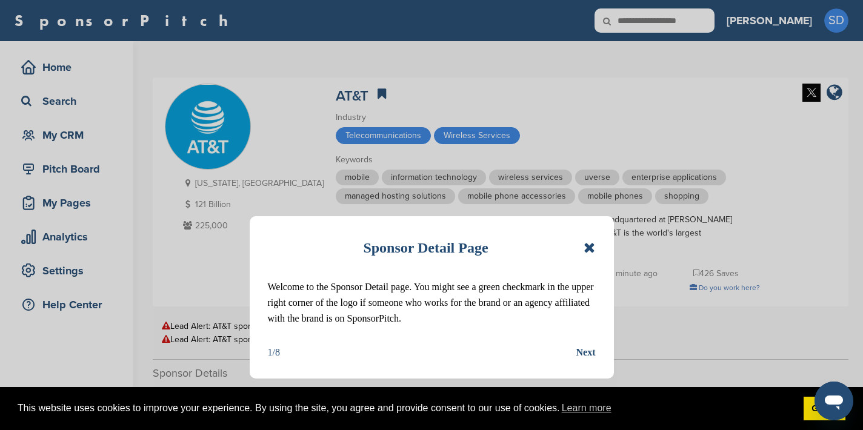
click at [589, 248] on icon at bounding box center [590, 248] width 12 height 15
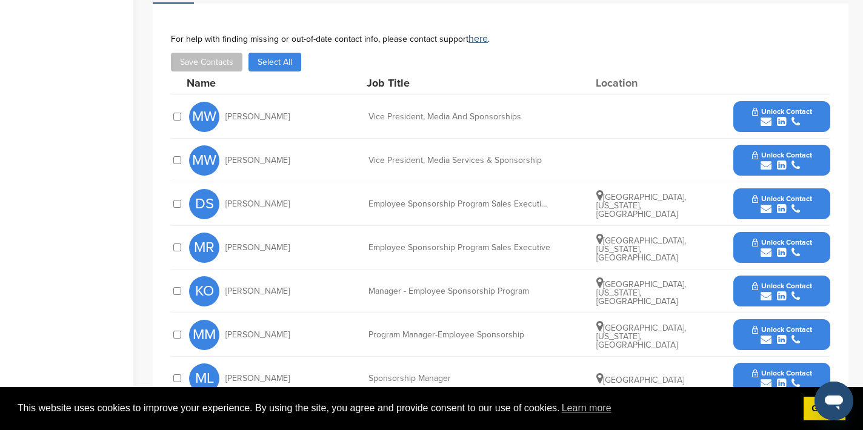
scroll to position [429, 0]
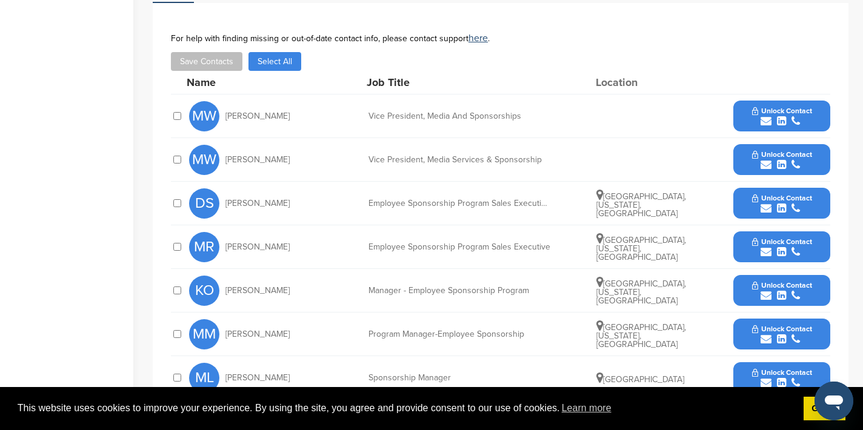
click at [765, 116] on icon "submit" at bounding box center [766, 121] width 11 height 11
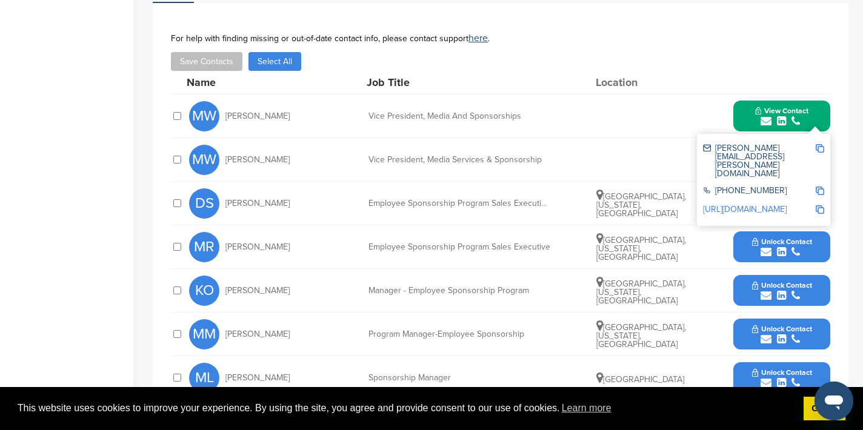
click at [820, 144] on img at bounding box center [820, 148] width 8 height 8
click at [558, 138] on div "MW [PERSON_NAME] Vice President, Media Services & Sponsorship Unlock Contact" at bounding box center [509, 159] width 641 height 43
click at [747, 108] on button "View Contact" at bounding box center [782, 116] width 82 height 36
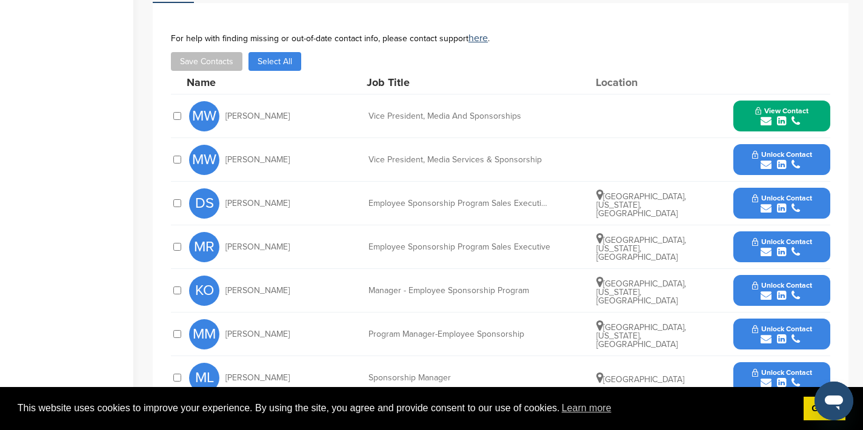
click at [767, 203] on icon "submit" at bounding box center [766, 208] width 11 height 11
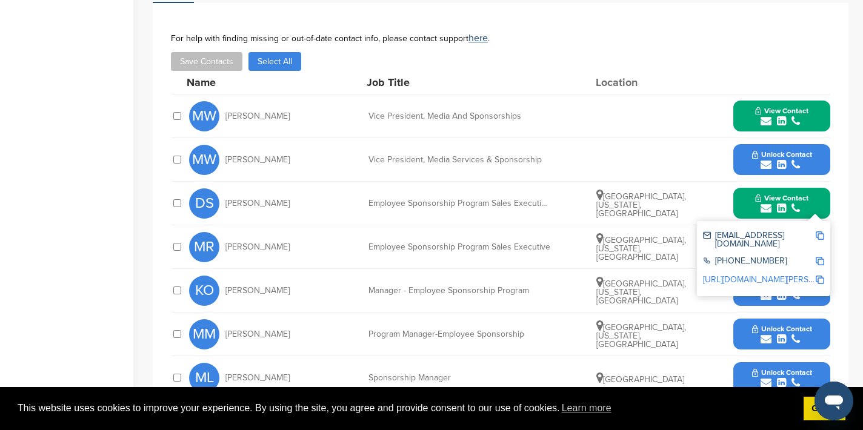
click at [821, 231] on img at bounding box center [820, 235] width 8 height 8
click at [748, 190] on button "View Contact" at bounding box center [782, 203] width 82 height 36
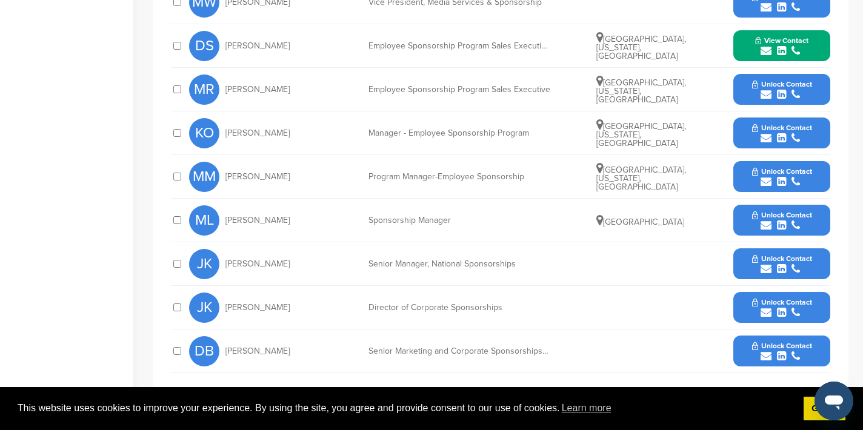
scroll to position [588, 0]
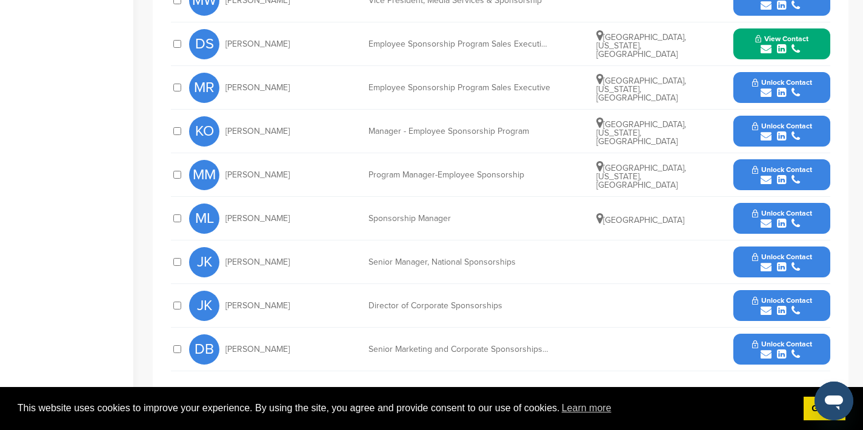
click at [768, 262] on icon "submit" at bounding box center [766, 267] width 11 height 11
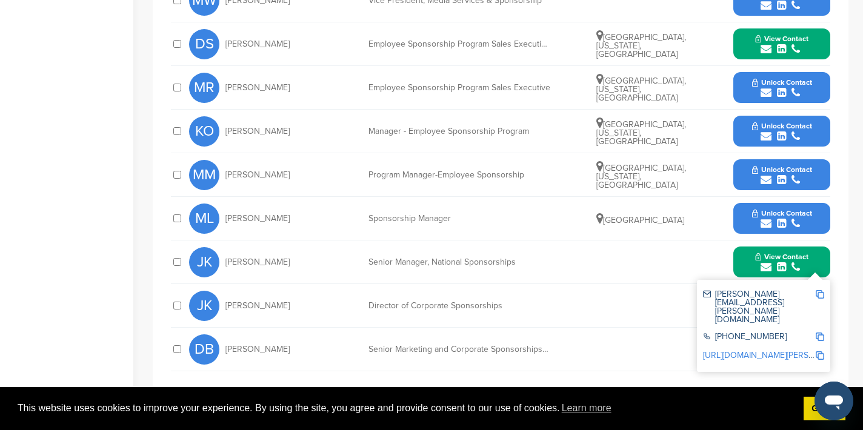
click at [820, 290] on img at bounding box center [820, 294] width 8 height 8
click at [743, 255] on button "View Contact" at bounding box center [782, 262] width 82 height 36
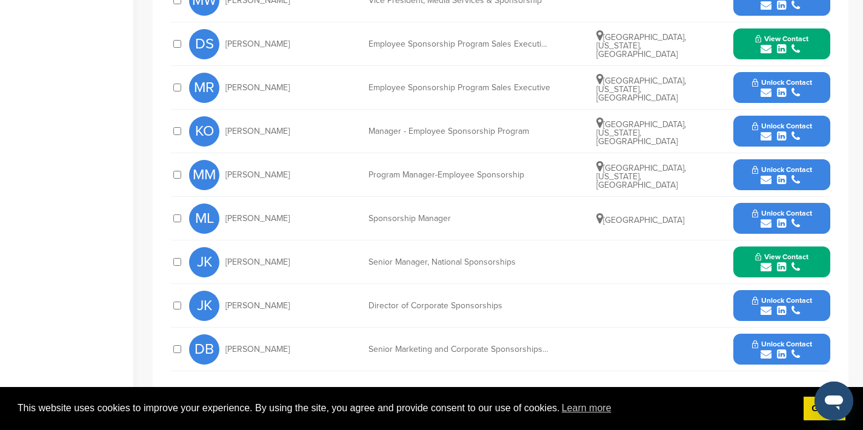
click at [764, 305] on icon "submit" at bounding box center [766, 310] width 11 height 11
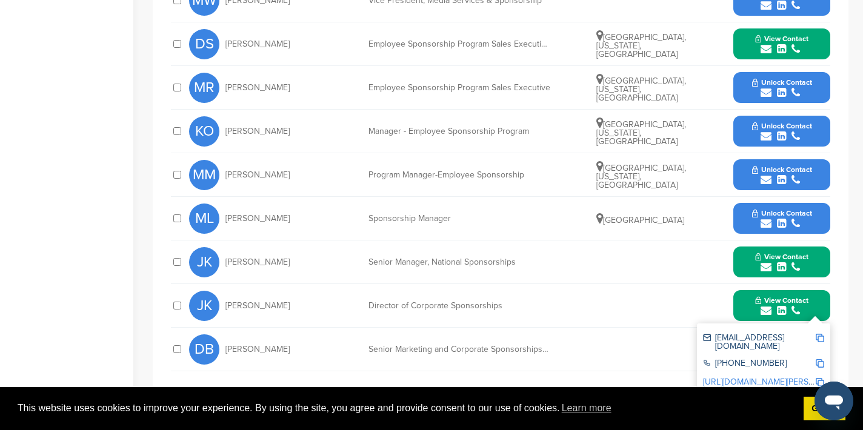
click at [820, 334] on img at bounding box center [820, 338] width 8 height 8
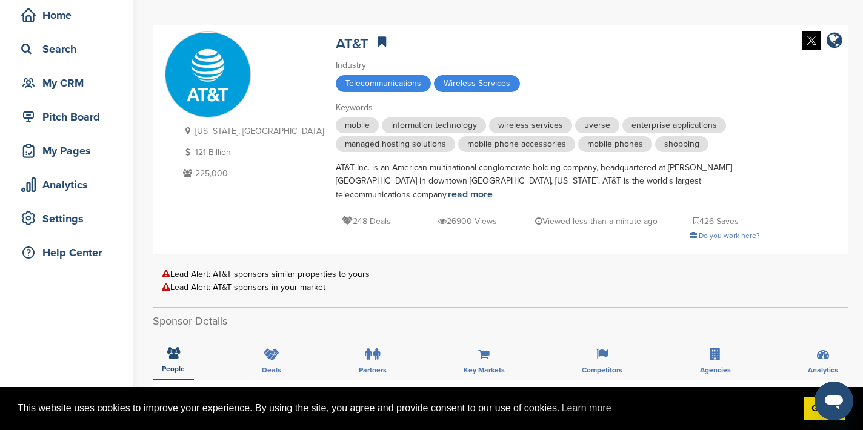
scroll to position [0, 0]
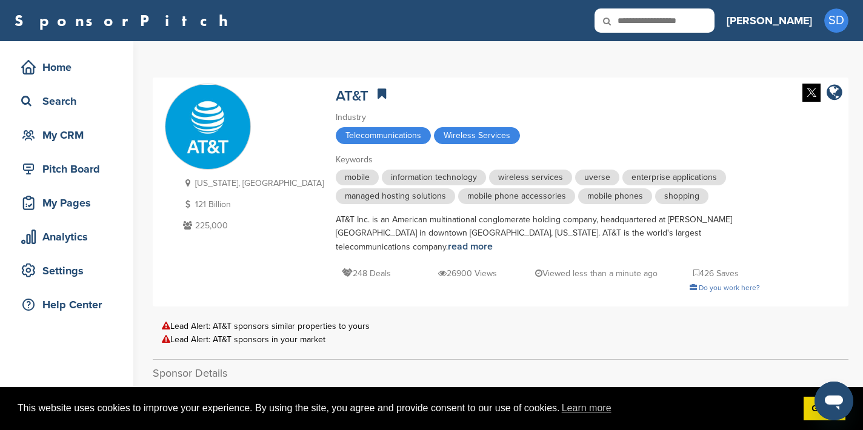
click at [714, 25] on input "text" at bounding box center [654, 20] width 120 height 24
type input "**********"
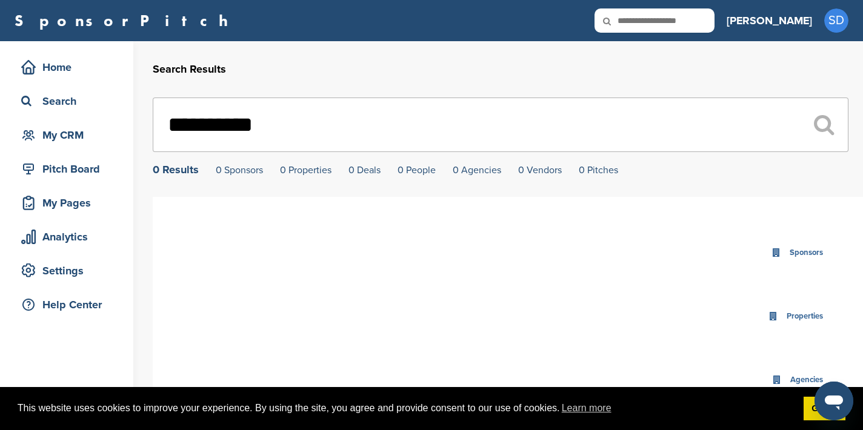
click at [693, 18] on input "text" at bounding box center [654, 20] width 120 height 24
type input "**********"
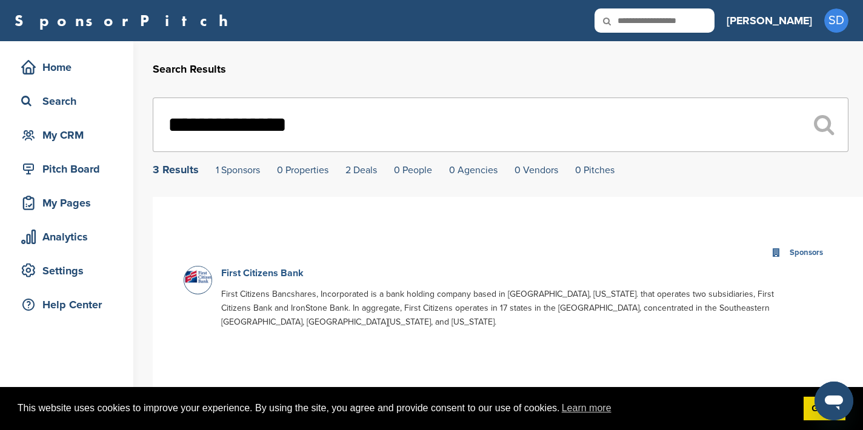
click at [261, 273] on link "First Citizens Bank" at bounding box center [262, 273] width 82 height 12
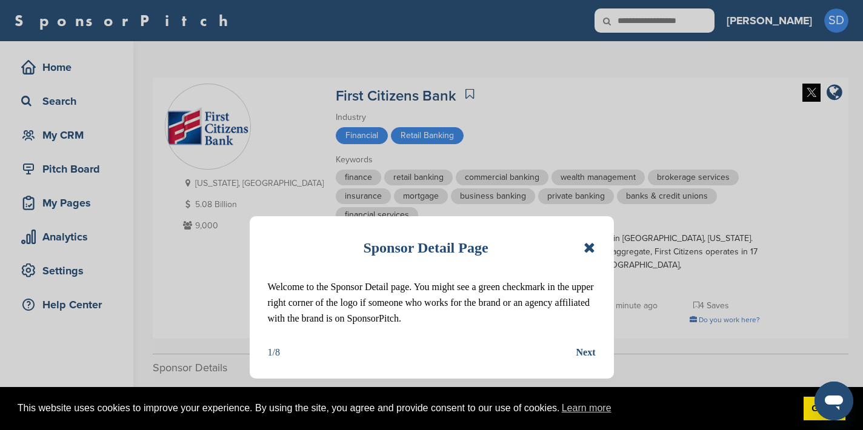
click at [588, 251] on icon at bounding box center [590, 248] width 12 height 15
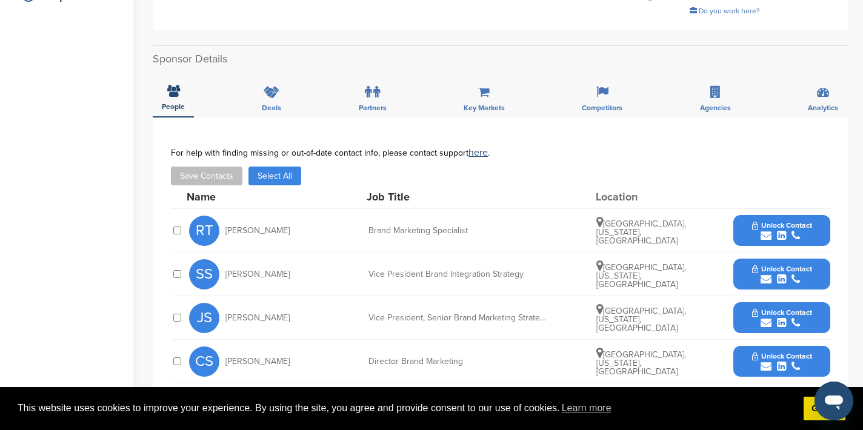
scroll to position [328, 0]
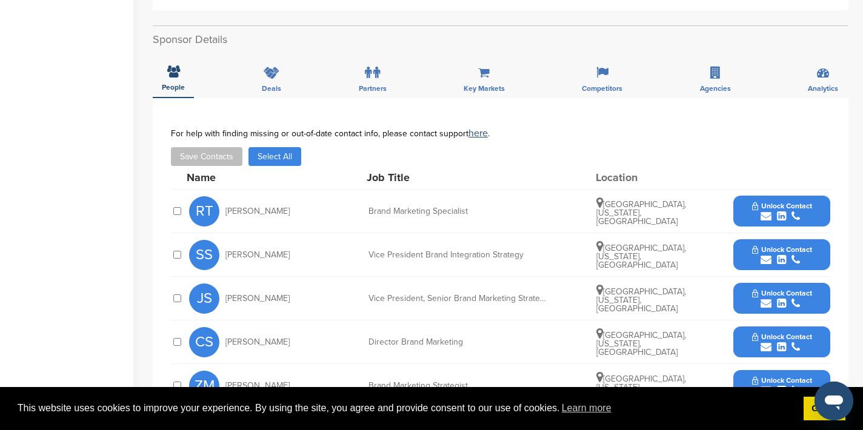
click at [764, 342] on icon "submit" at bounding box center [766, 347] width 11 height 11
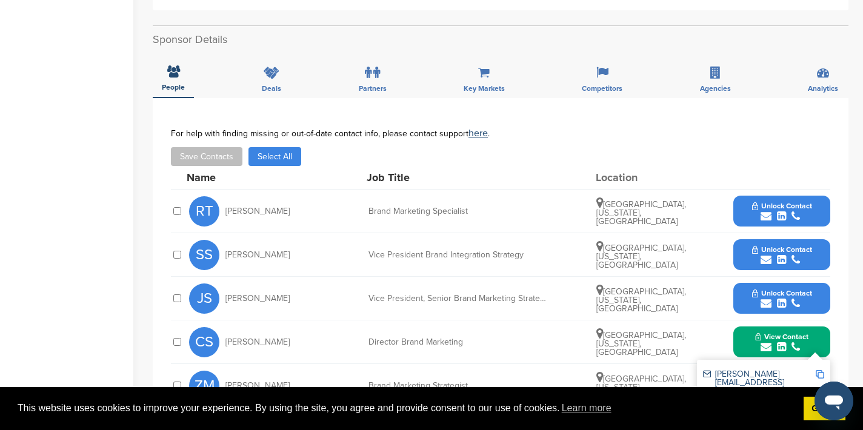
click at [821, 370] on img at bounding box center [820, 374] width 8 height 8
click at [762, 211] on icon "submit" at bounding box center [766, 216] width 11 height 11
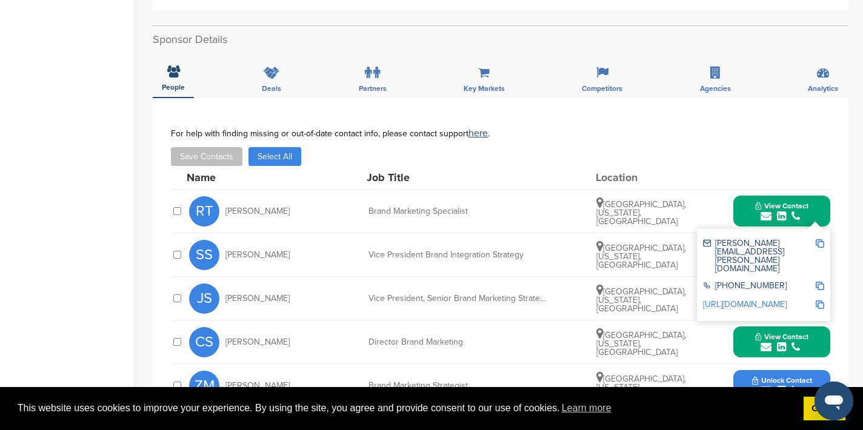
click at [819, 239] on img at bounding box center [820, 243] width 8 height 8
click at [742, 195] on button "View Contact" at bounding box center [782, 211] width 82 height 36
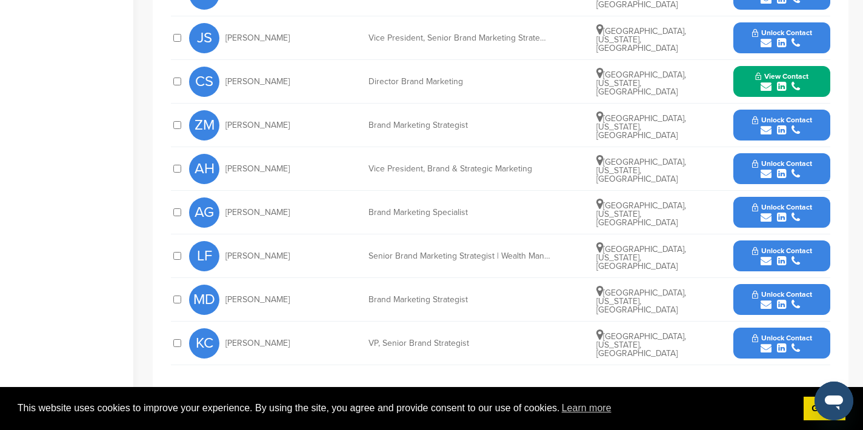
scroll to position [593, 0]
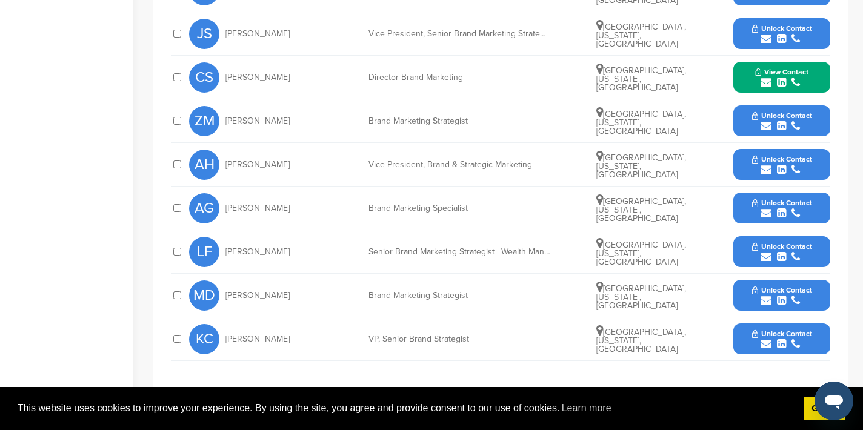
click at [764, 164] on icon "submit" at bounding box center [766, 169] width 11 height 11
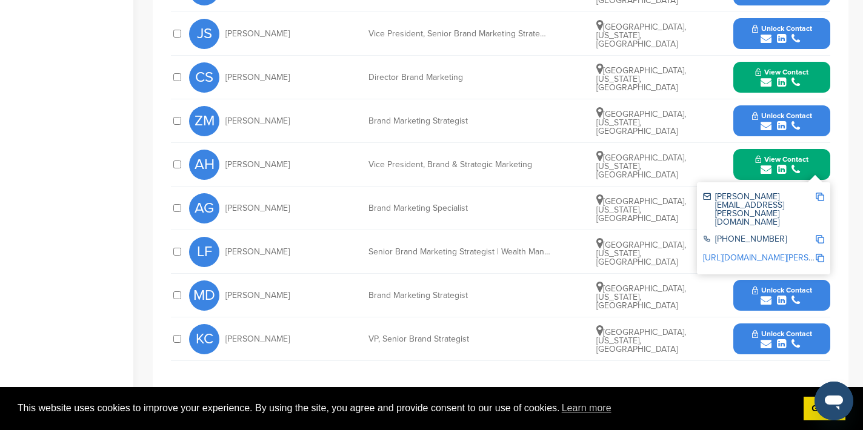
click at [818, 193] on img at bounding box center [820, 197] width 8 height 8
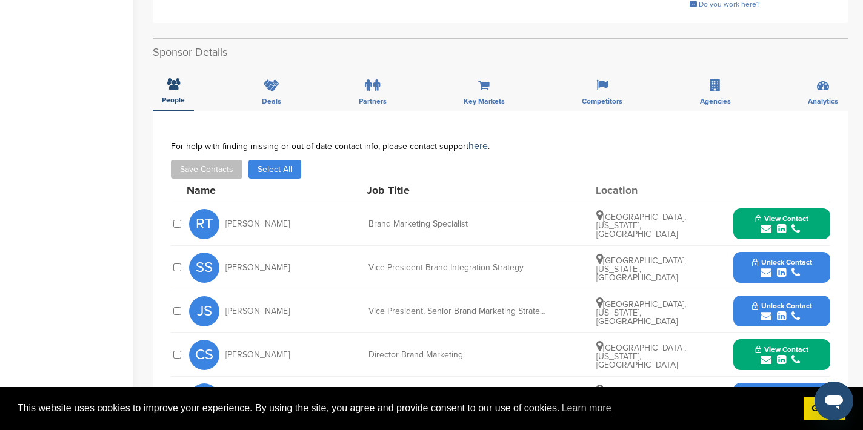
scroll to position [17, 0]
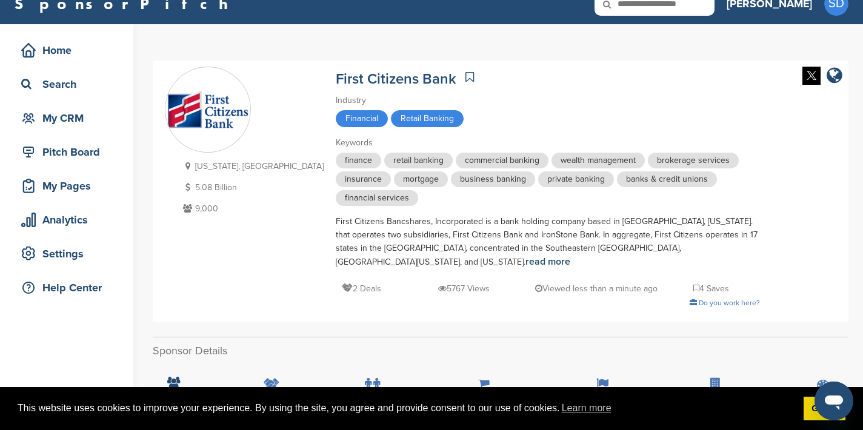
click at [711, 8] on input "text" at bounding box center [654, 4] width 120 height 24
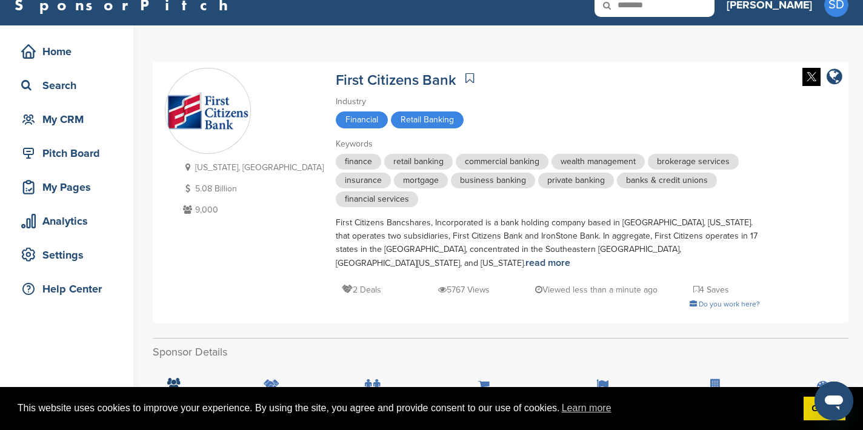
type input "********"
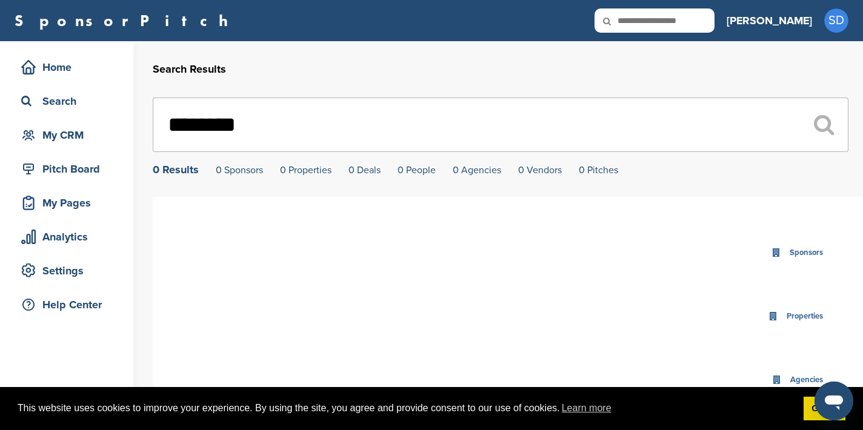
click at [677, 18] on input "text" at bounding box center [654, 20] width 120 height 24
type input "***"
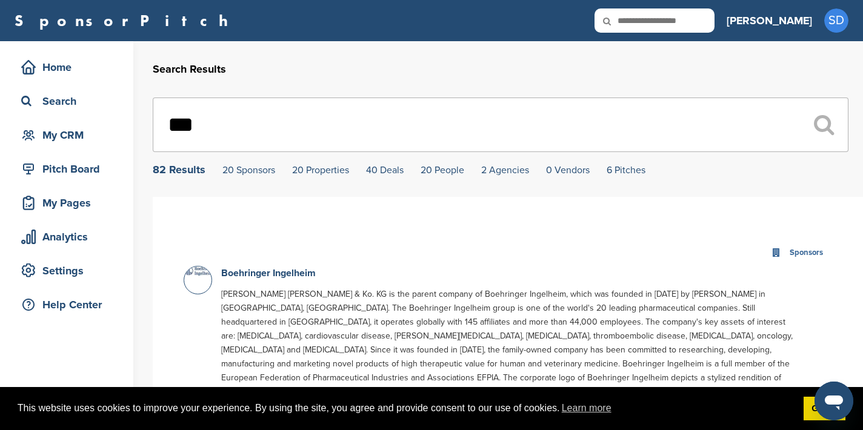
click at [698, 21] on input "text" at bounding box center [654, 20] width 120 height 24
type input "******"
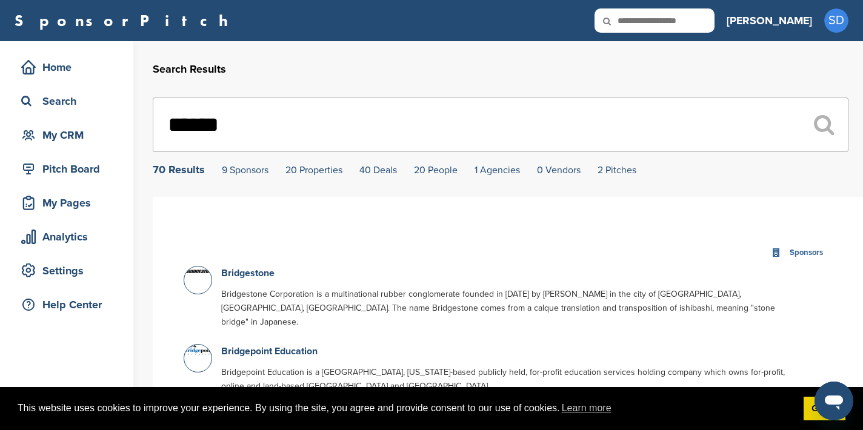
click at [695, 15] on input "text" at bounding box center [654, 20] width 120 height 24
type input "**********"
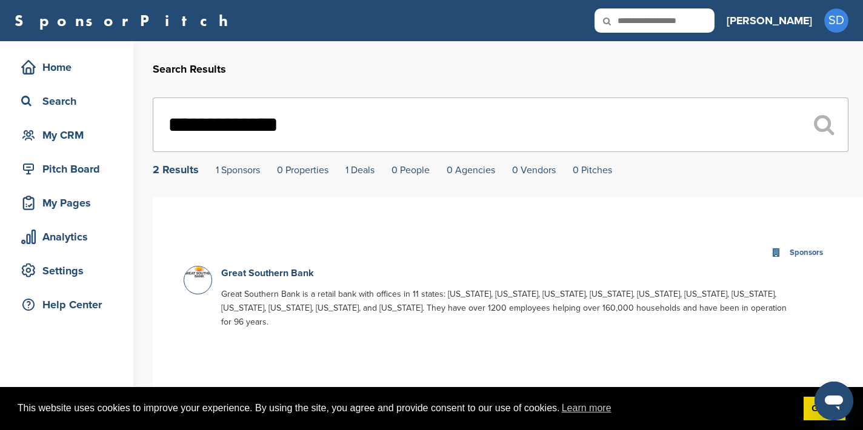
click at [697, 29] on input "text" at bounding box center [654, 20] width 120 height 24
type input "**********"
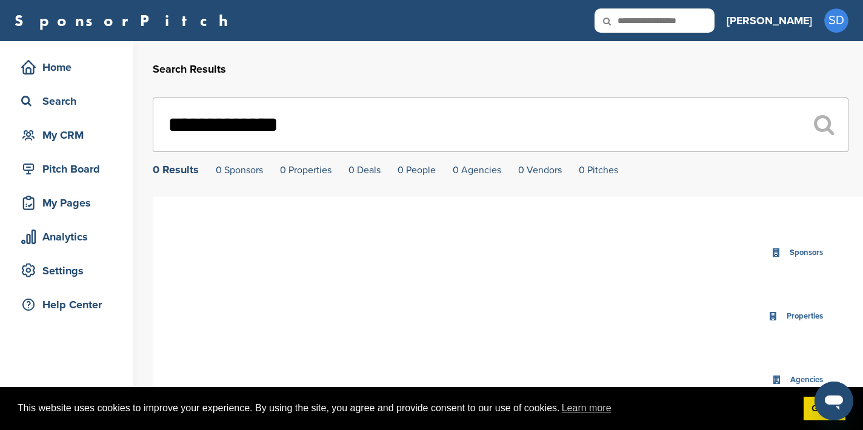
click at [711, 25] on input "text" at bounding box center [654, 20] width 120 height 24
type input "**********"
click at [713, 13] on input "text" at bounding box center [654, 20] width 120 height 24
type input "********"
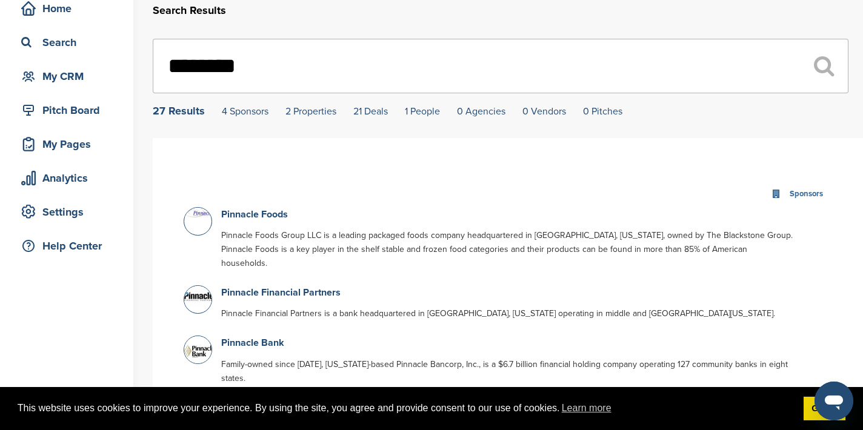
scroll to position [63, 0]
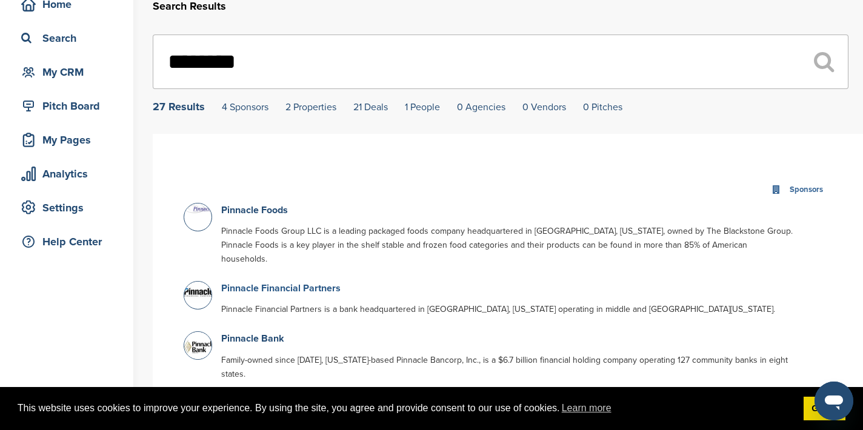
click at [315, 282] on link "Pinnacle Financial Partners" at bounding box center [280, 288] width 119 height 12
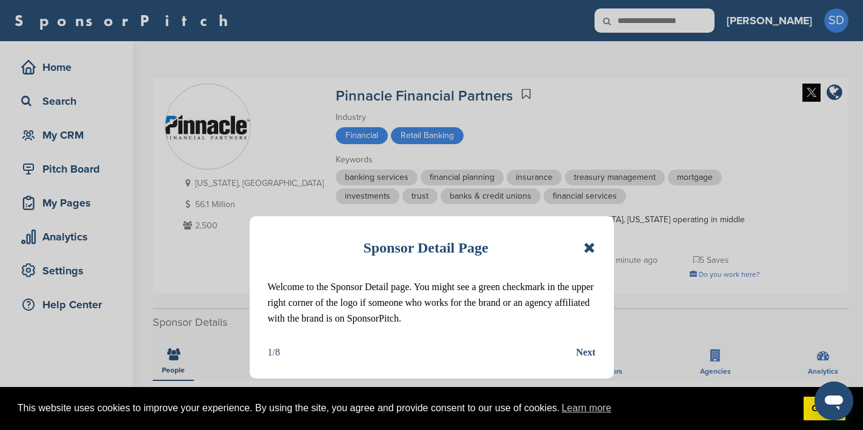
click at [595, 246] on div "Sponsor Detail Page Welcome to the Sponsor Detail page. You might see a green c…" at bounding box center [432, 297] width 364 height 162
click at [591, 246] on icon at bounding box center [590, 248] width 12 height 15
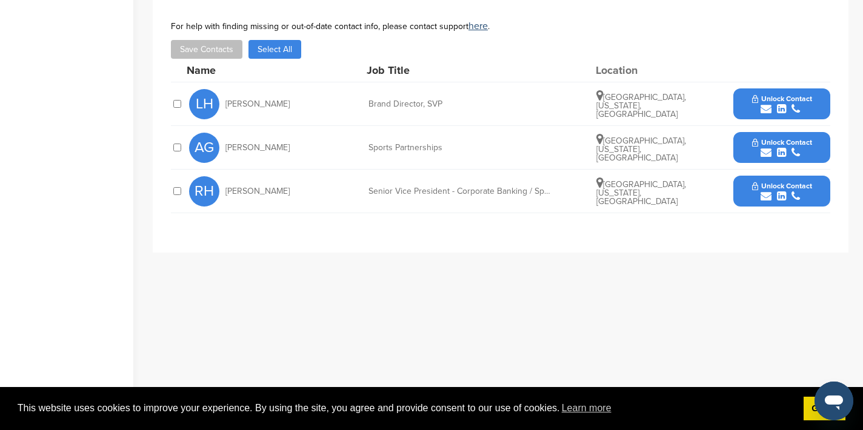
scroll to position [442, 0]
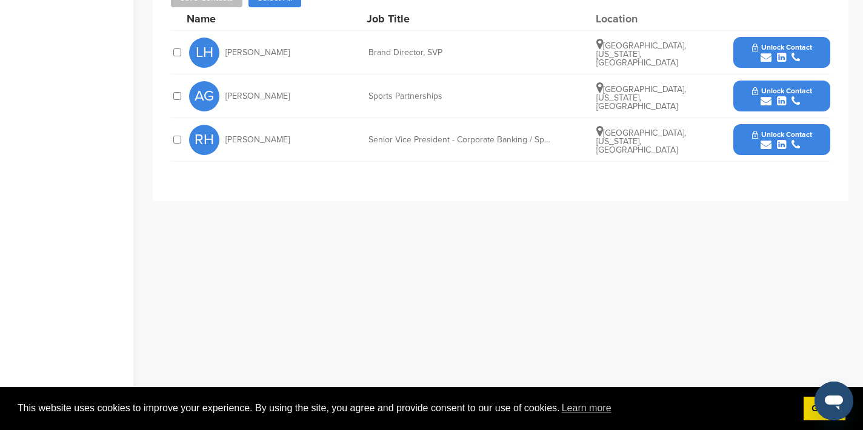
click at [764, 59] on icon "submit" at bounding box center [766, 57] width 11 height 11
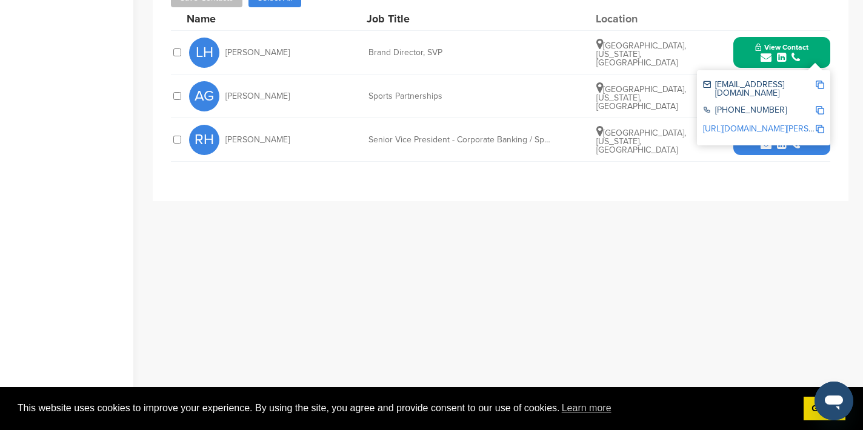
click at [819, 85] on img at bounding box center [820, 85] width 8 height 8
click at [767, 143] on icon "submit" at bounding box center [766, 144] width 11 height 11
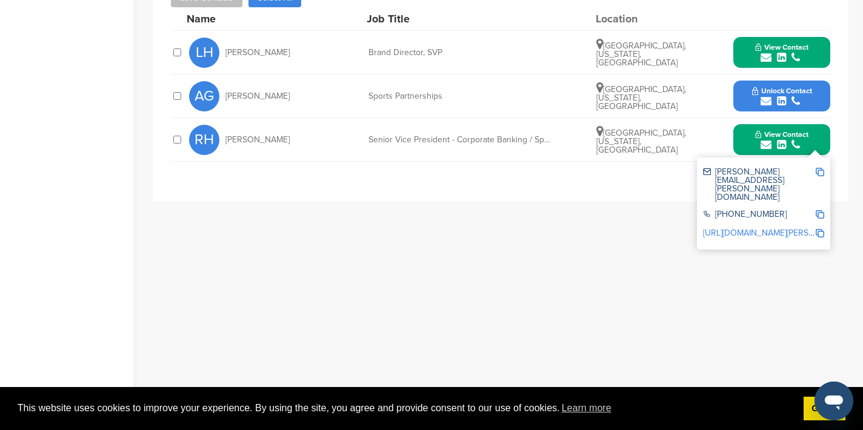
click at [822, 173] on img at bounding box center [820, 172] width 8 height 8
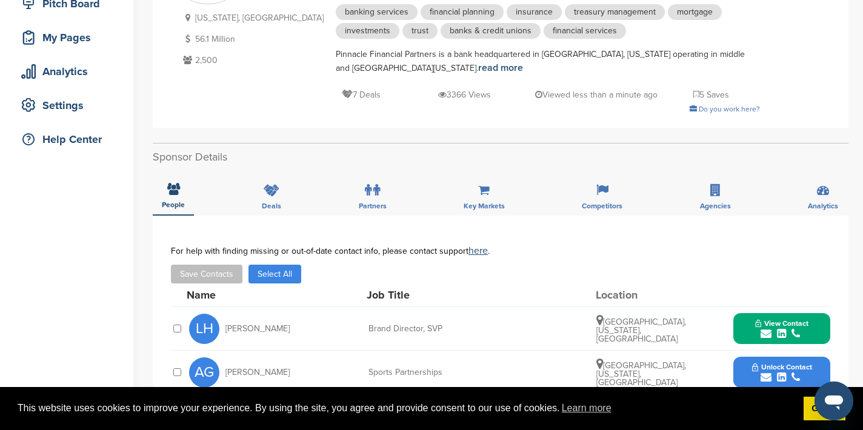
scroll to position [0, 0]
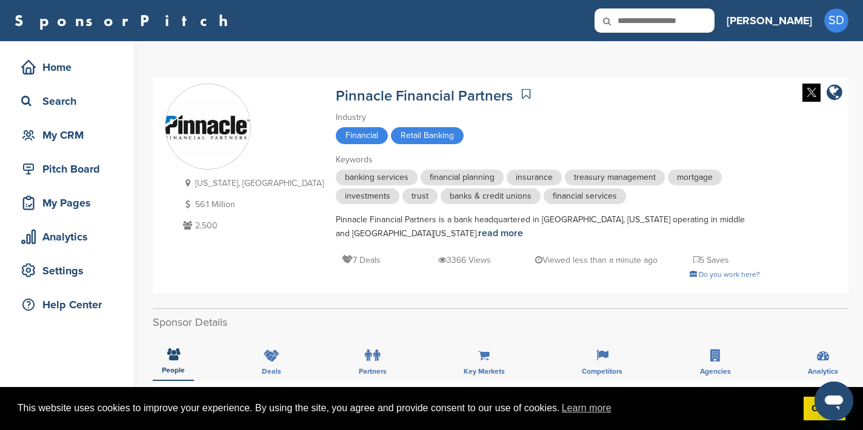
click at [692, 24] on input "text" at bounding box center [654, 20] width 120 height 24
type input "**********"
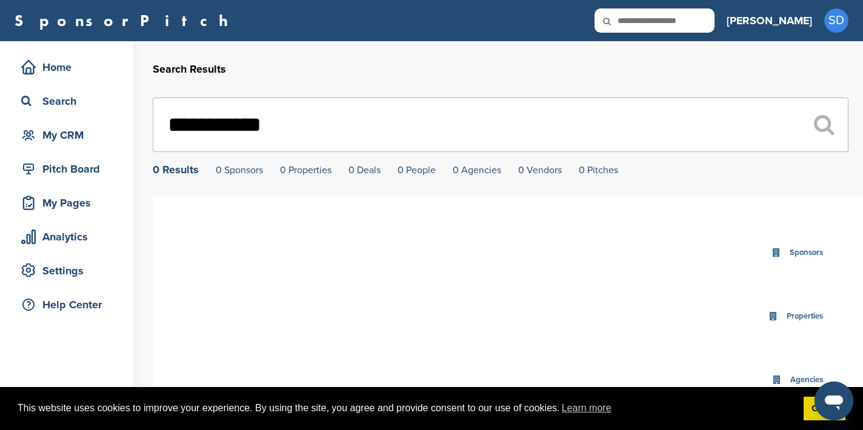
click at [636, 15] on icon at bounding box center [614, 20] width 41 height 25
click at [690, 19] on input "text" at bounding box center [654, 20] width 120 height 24
type input "*********"
click at [636, 19] on icon at bounding box center [614, 20] width 41 height 25
click at [685, 21] on input "text" at bounding box center [654, 20] width 120 height 24
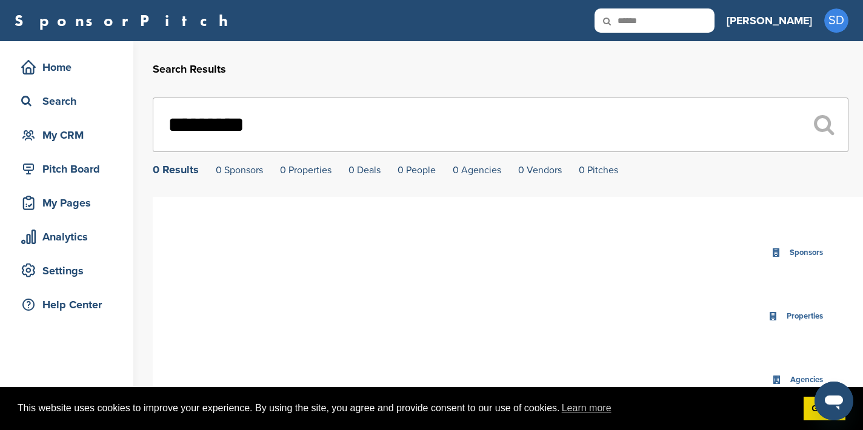
type input "******"
click at [714, 22] on input "text" at bounding box center [654, 20] width 120 height 24
type input "**********"
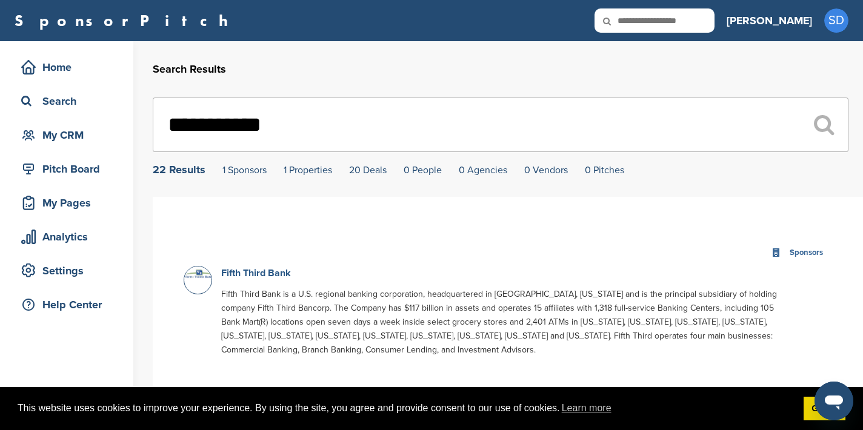
click at [278, 276] on link "Fifth Third Bank" at bounding box center [256, 273] width 70 height 12
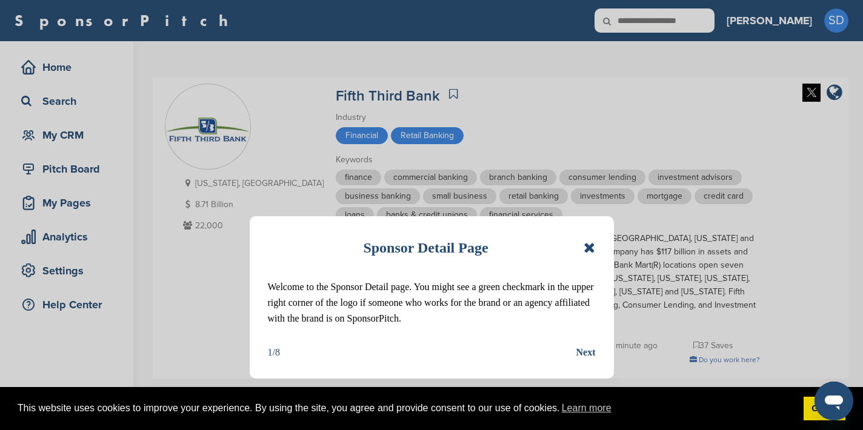
click at [584, 244] on icon at bounding box center [590, 248] width 12 height 15
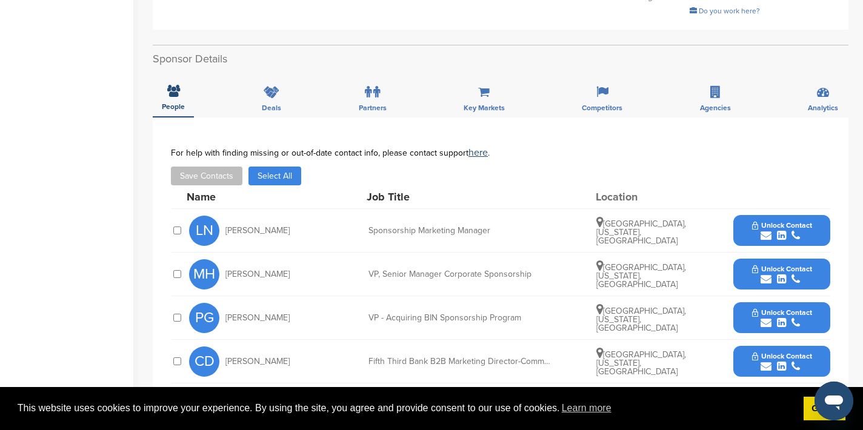
scroll to position [360, 0]
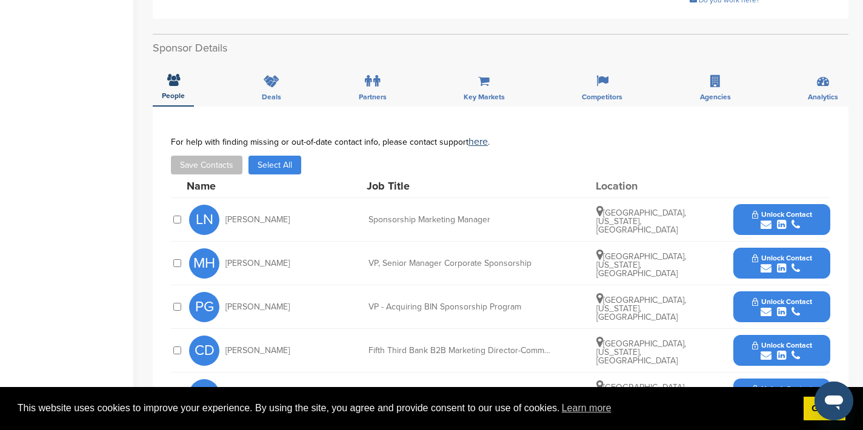
click at [768, 219] on icon "submit" at bounding box center [766, 224] width 11 height 11
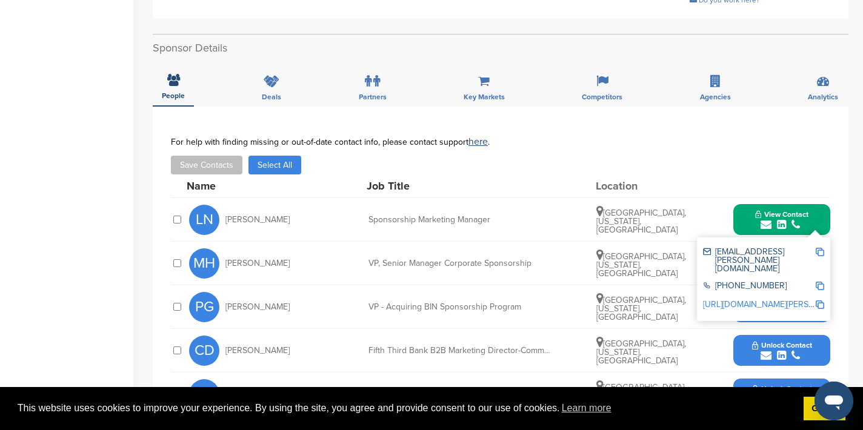
click at [820, 248] on img at bounding box center [820, 252] width 8 height 8
click at [749, 203] on button "View Contact" at bounding box center [782, 220] width 82 height 36
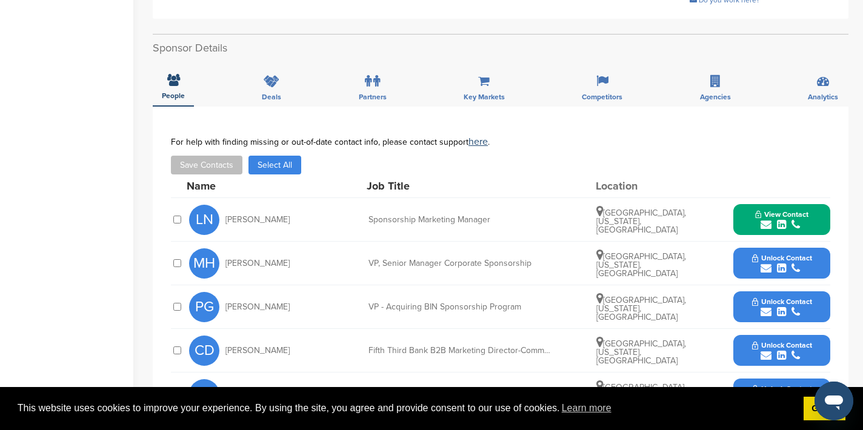
click at [765, 263] on icon "submit" at bounding box center [766, 268] width 11 height 11
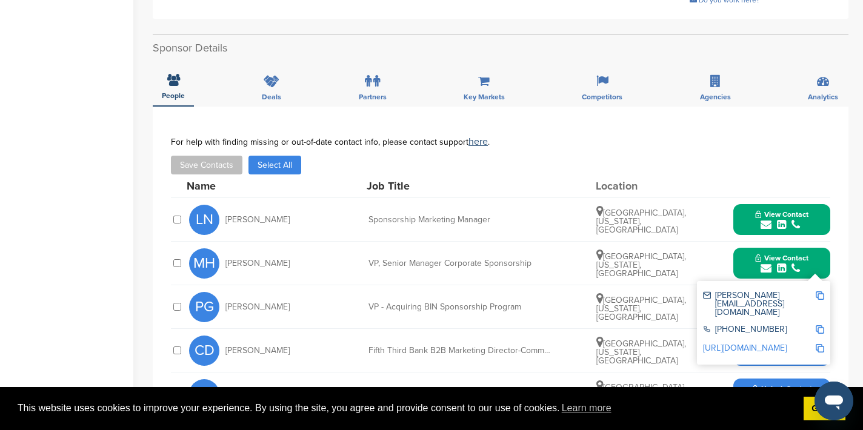
click at [819, 291] on img at bounding box center [820, 295] width 8 height 8
click at [749, 256] on button "View Contact" at bounding box center [782, 263] width 82 height 36
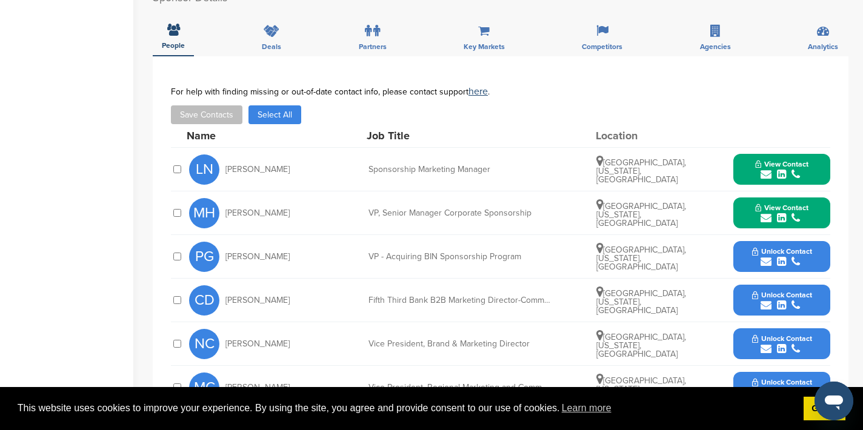
scroll to position [431, 0]
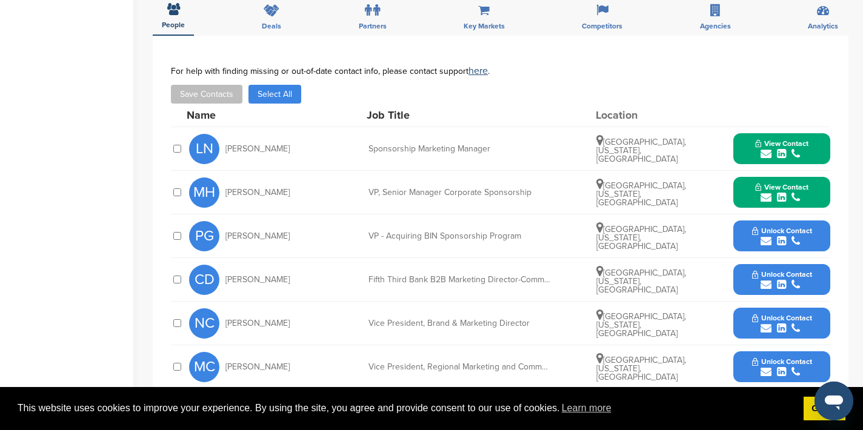
click at [764, 236] on icon "submit" at bounding box center [766, 241] width 11 height 11
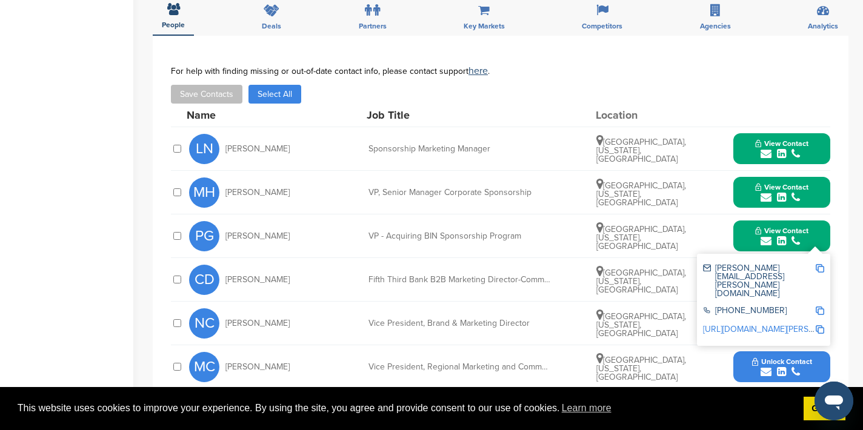
click at [817, 264] on img at bounding box center [820, 268] width 8 height 8
click at [747, 222] on button "View Contact" at bounding box center [782, 236] width 82 height 36
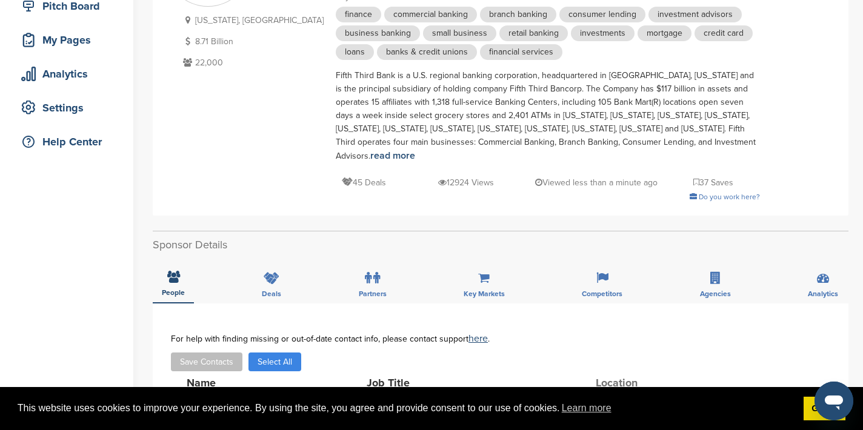
scroll to position [0, 0]
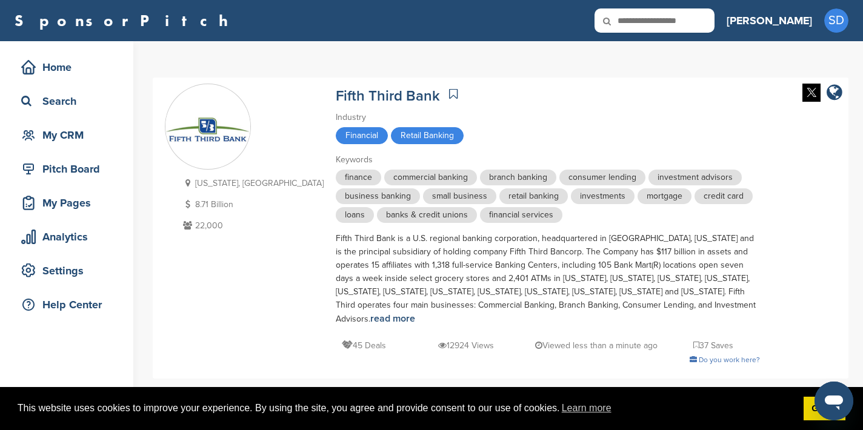
click at [636, 19] on icon at bounding box center [614, 20] width 41 height 25
click at [687, 21] on input "text" at bounding box center [654, 20] width 120 height 24
type input "******"
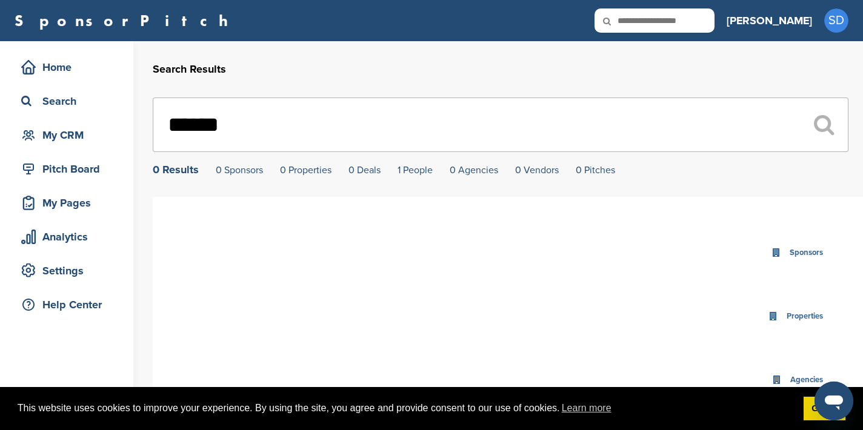
click at [690, 18] on input "text" at bounding box center [654, 20] width 120 height 24
type input "**********"
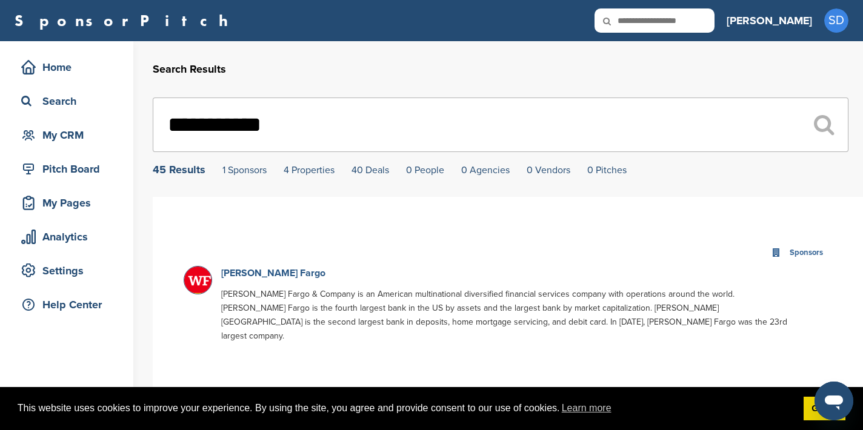
click at [261, 275] on link "[PERSON_NAME] Fargo" at bounding box center [273, 273] width 104 height 12
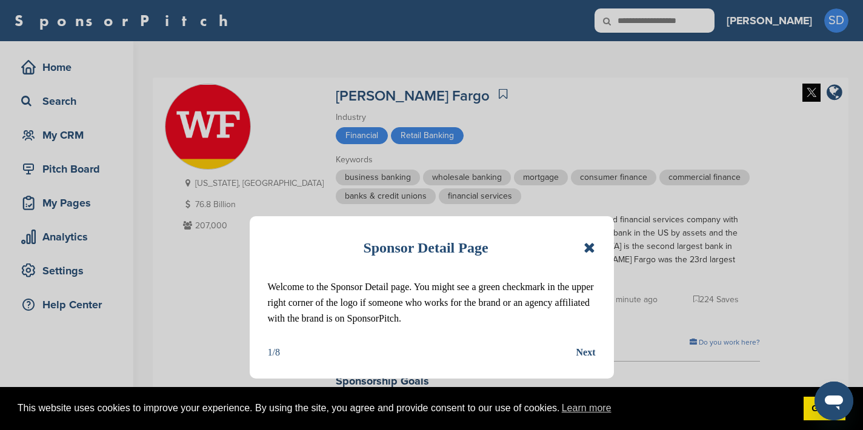
click at [588, 250] on icon at bounding box center [590, 248] width 12 height 15
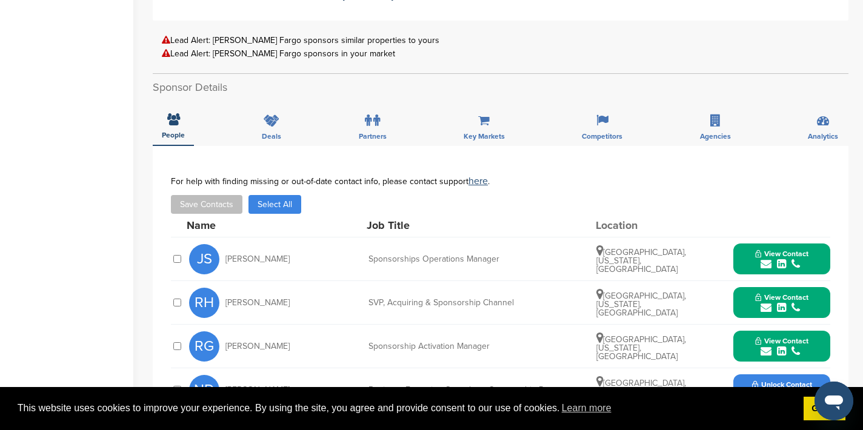
scroll to position [388, 0]
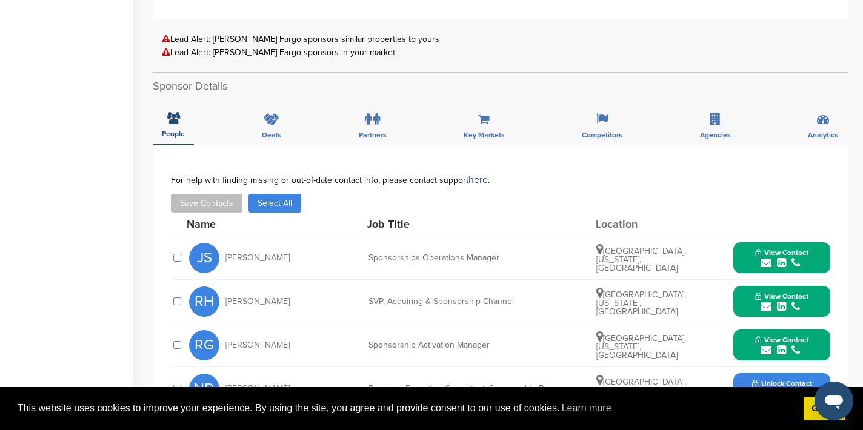
click at [768, 258] on icon "submit" at bounding box center [766, 263] width 11 height 11
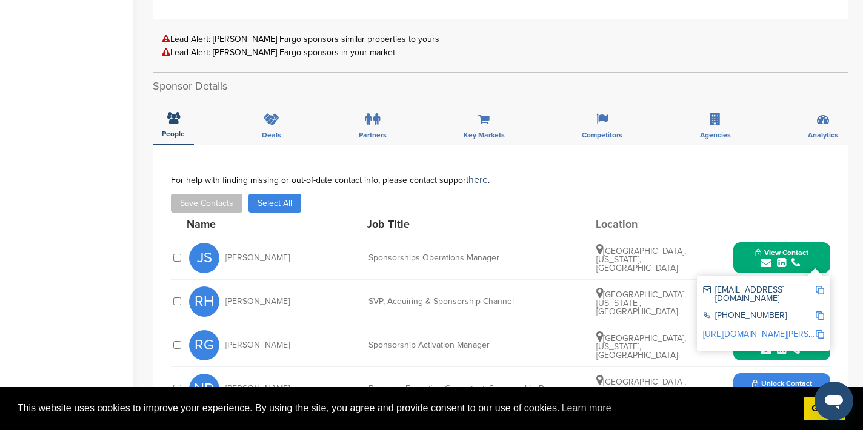
click at [820, 286] on img at bounding box center [820, 290] width 8 height 8
click at [770, 219] on div at bounding box center [781, 224] width 97 height 11
click at [747, 244] on button "View Contact" at bounding box center [782, 258] width 82 height 36
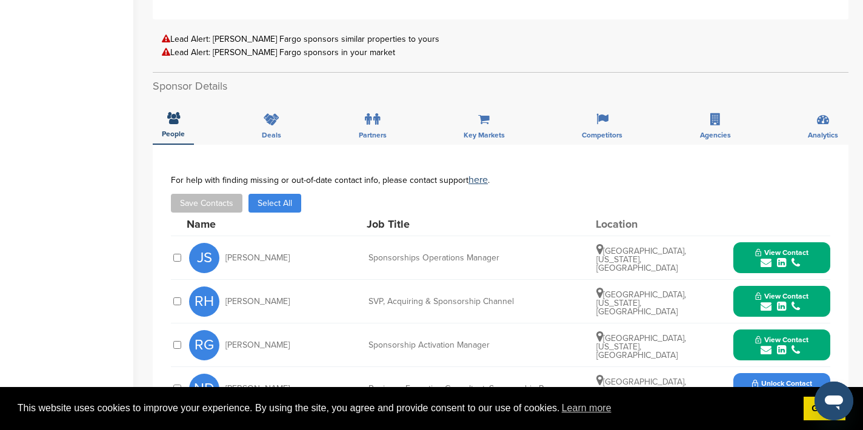
click at [767, 301] on icon "submit" at bounding box center [766, 306] width 11 height 11
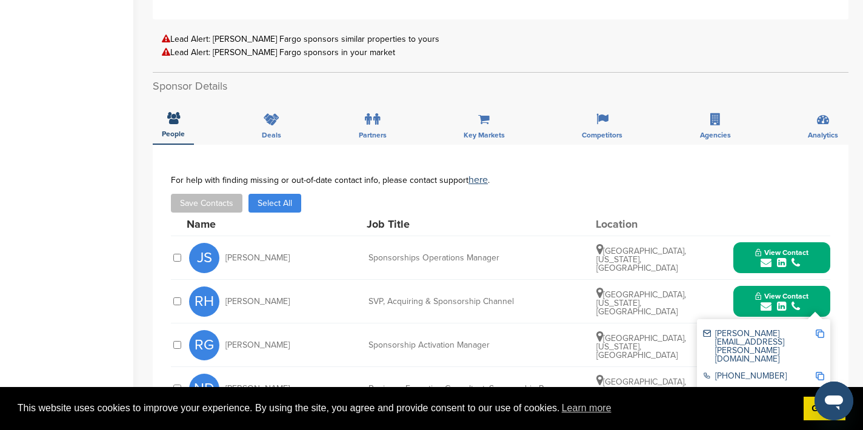
click at [819, 330] on img at bounding box center [820, 334] width 8 height 8
click at [747, 290] on button "View Contact" at bounding box center [782, 302] width 82 height 36
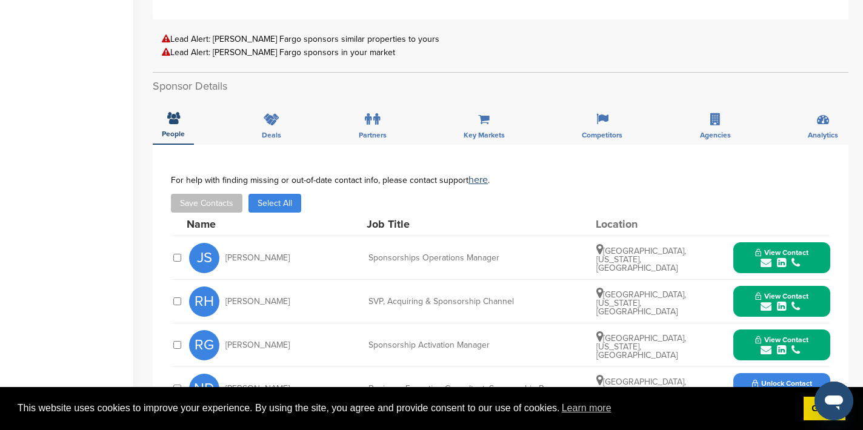
click at [768, 345] on icon "submit" at bounding box center [766, 350] width 11 height 11
click at [820, 373] on img at bounding box center [820, 377] width 8 height 8
click at [747, 334] on button "View Contact" at bounding box center [782, 345] width 82 height 36
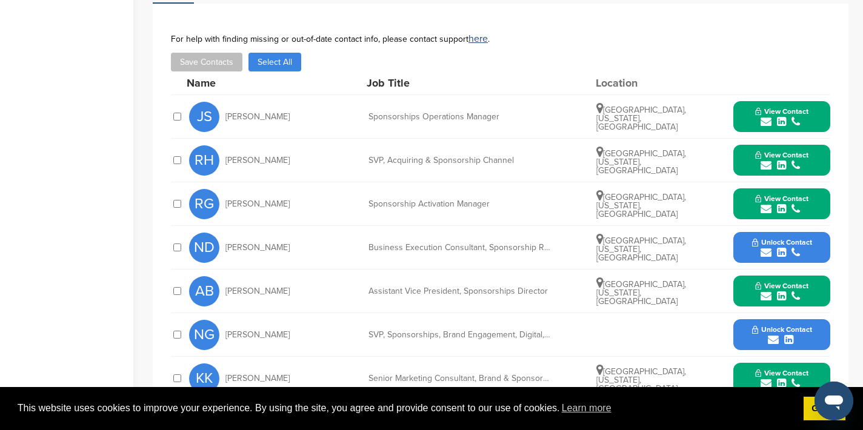
scroll to position [532, 0]
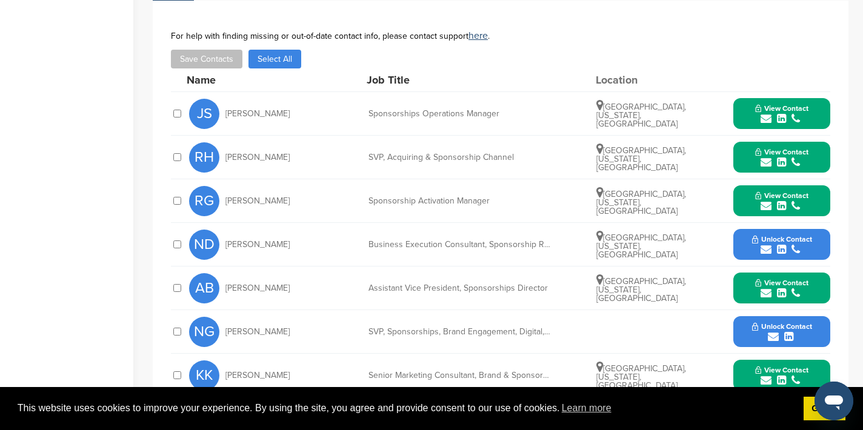
click at [764, 288] on icon "submit" at bounding box center [766, 293] width 11 height 11
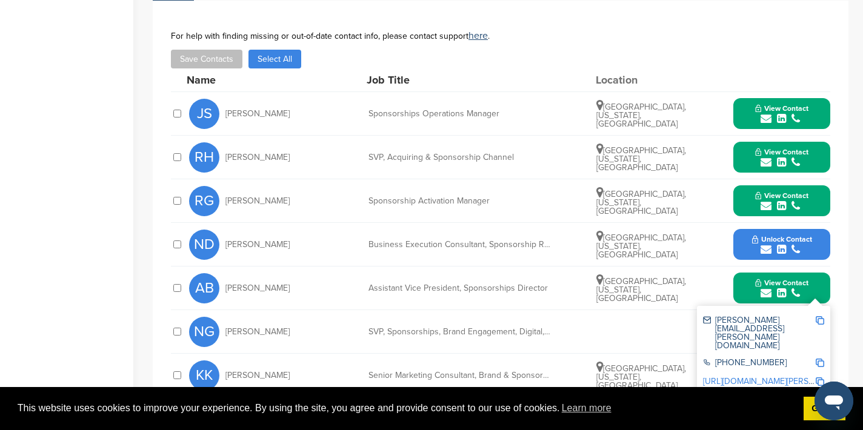
click at [819, 316] on img at bounding box center [820, 320] width 8 height 8
click at [753, 278] on button "View Contact" at bounding box center [782, 288] width 82 height 36
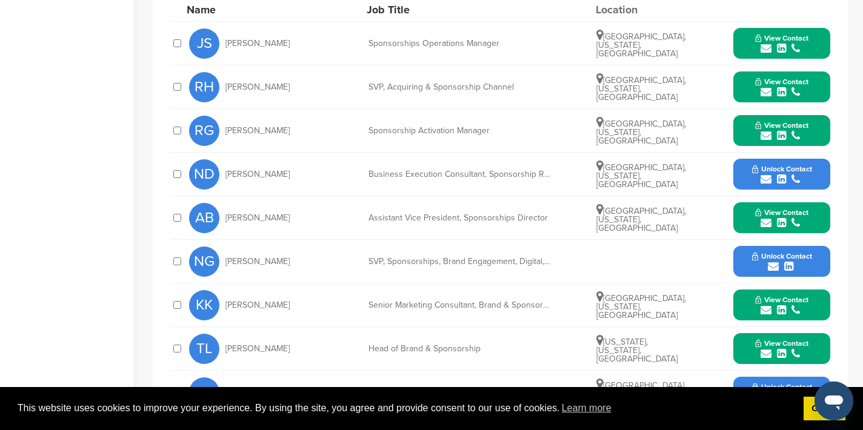
scroll to position [604, 0]
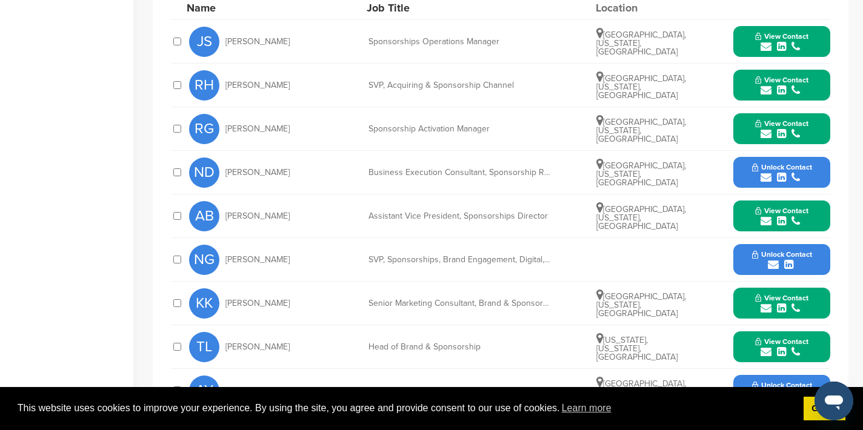
click at [763, 303] on icon "submit" at bounding box center [766, 308] width 11 height 11
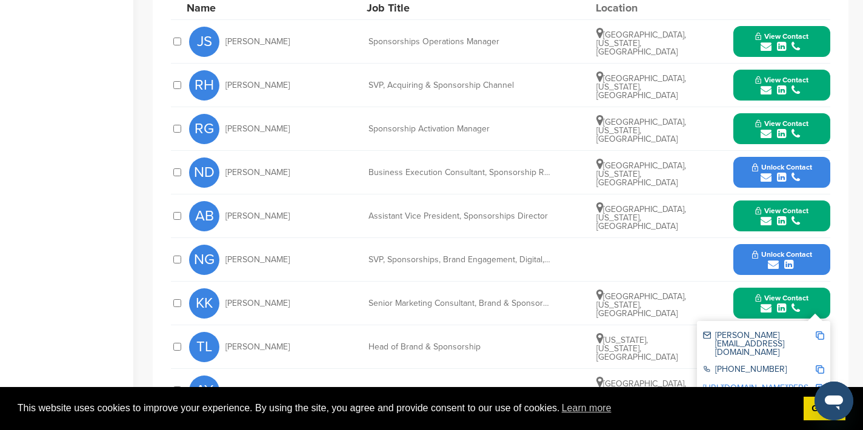
click at [819, 331] on img at bounding box center [820, 335] width 8 height 8
click at [747, 291] on button "View Contact" at bounding box center [782, 303] width 82 height 36
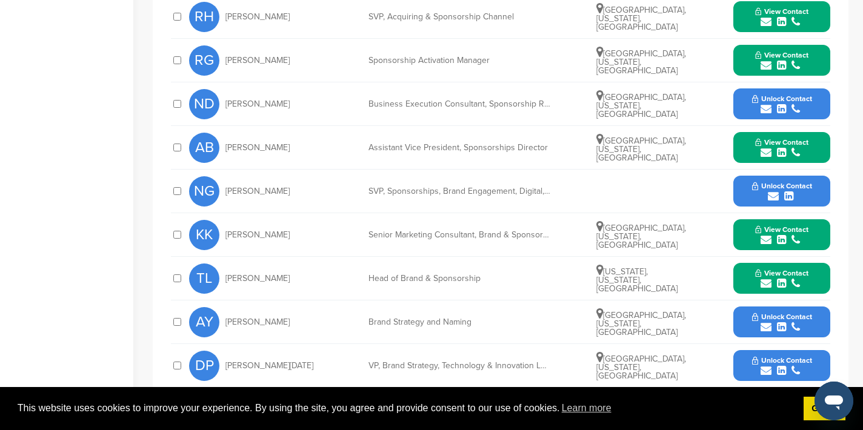
scroll to position [681, 0]
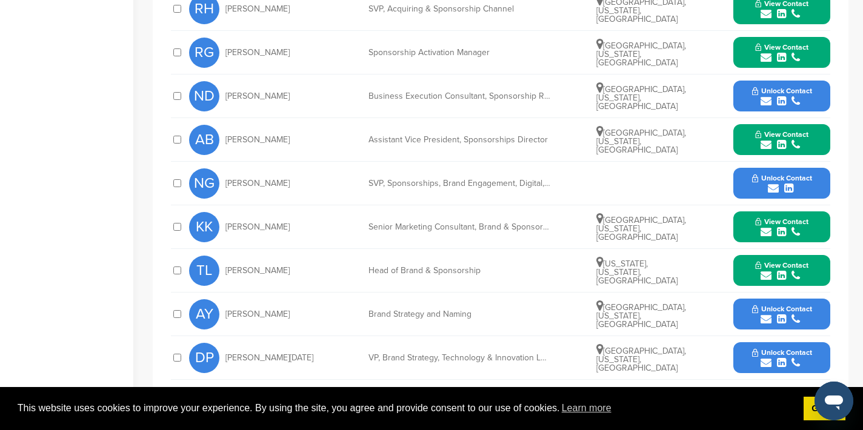
click at [765, 270] on icon "submit" at bounding box center [766, 275] width 11 height 11
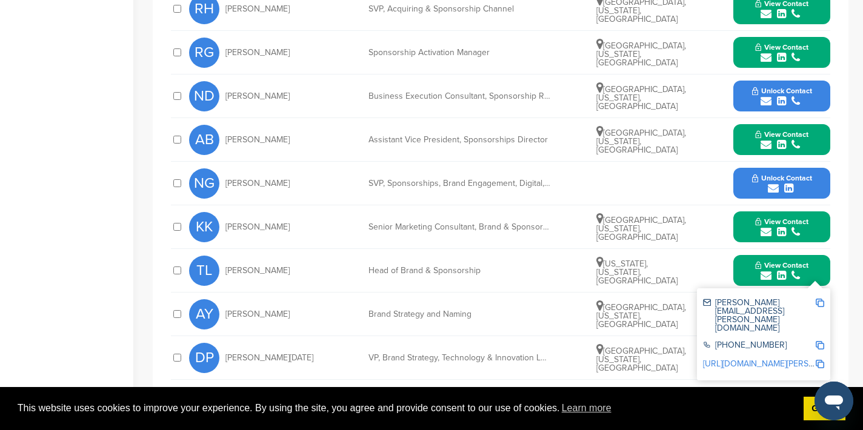
click at [817, 299] on img at bounding box center [820, 303] width 8 height 8
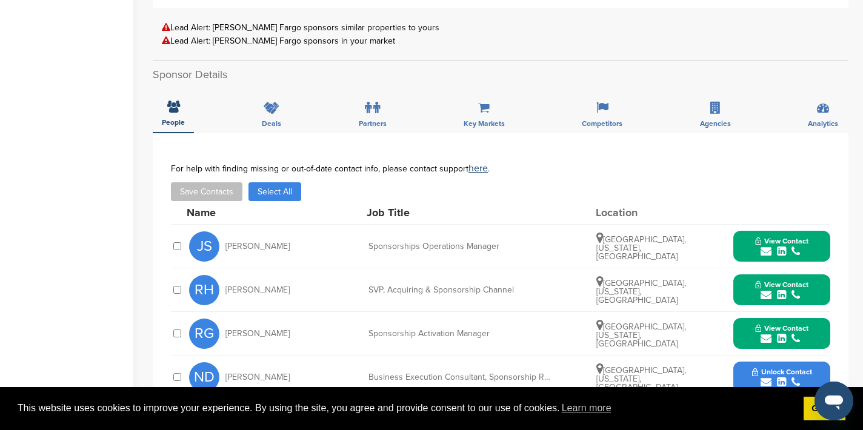
scroll to position [0, 0]
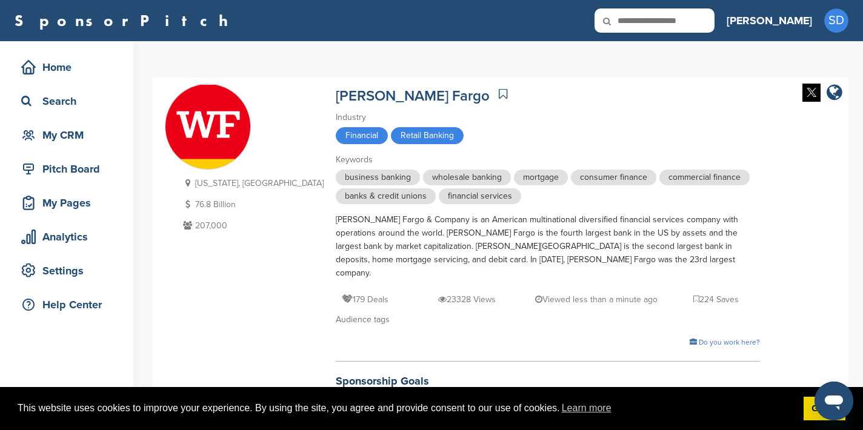
click at [706, 21] on input "text" at bounding box center [654, 20] width 120 height 24
type input "*******"
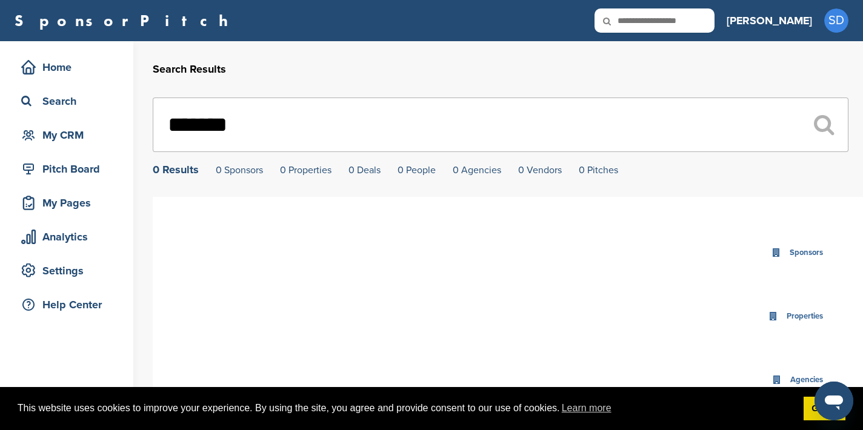
click at [699, 21] on input "text" at bounding box center [654, 20] width 120 height 24
type input "********"
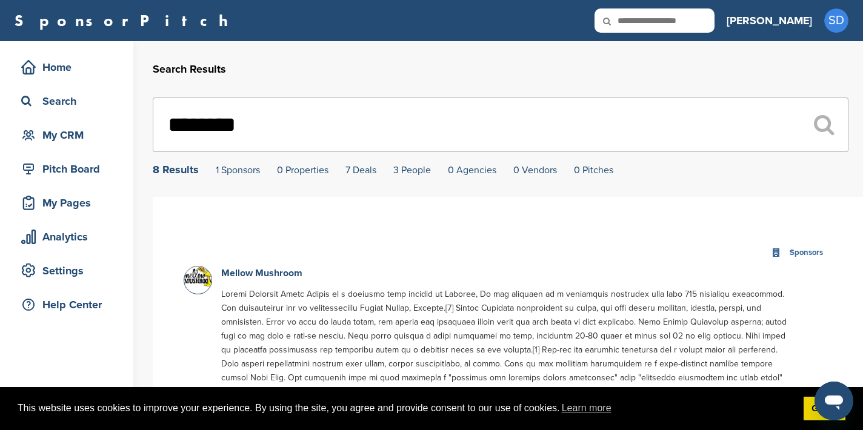
click at [681, 32] on input "text" at bounding box center [654, 20] width 120 height 24
type input "**********"
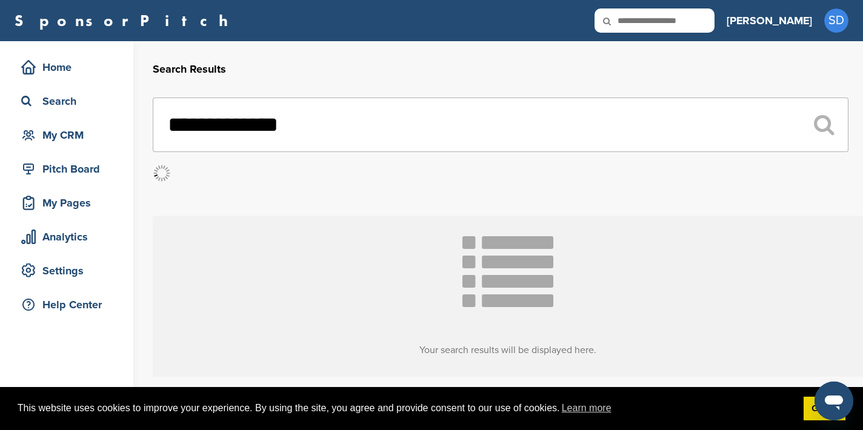
click at [226, 133] on input "**********" at bounding box center [501, 125] width 696 height 55
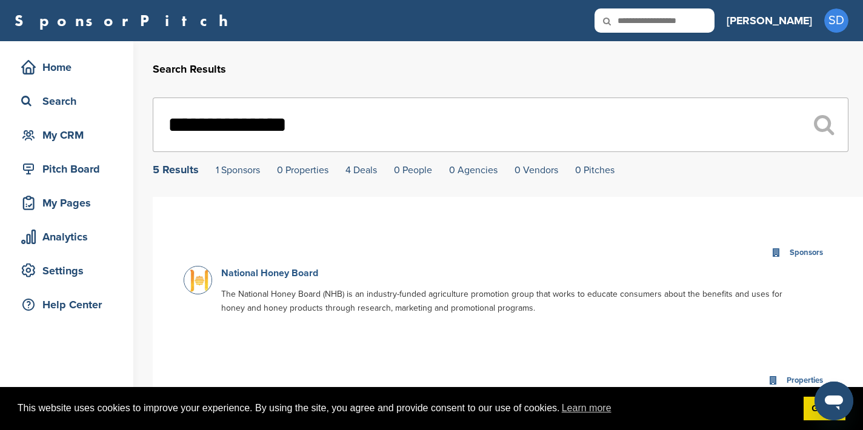
type input "**********"
click at [243, 275] on link "National Honey Board" at bounding box center [269, 273] width 97 height 12
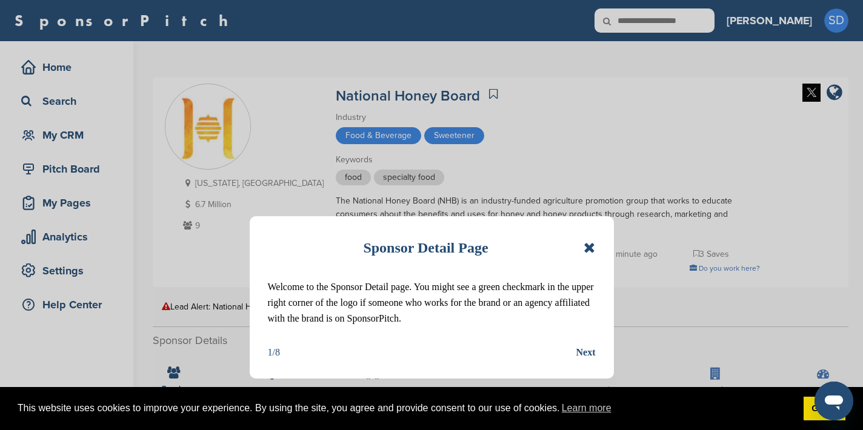
click at [591, 247] on icon at bounding box center [590, 248] width 12 height 15
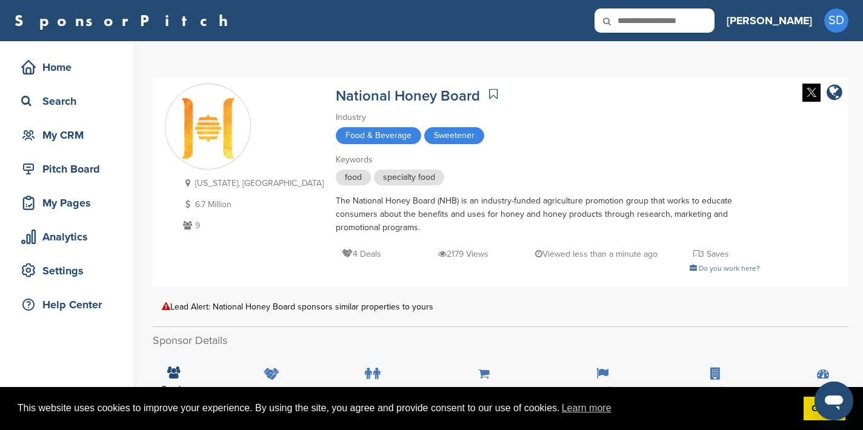
click at [687, 18] on input "text" at bounding box center [654, 20] width 120 height 24
type input "**********"
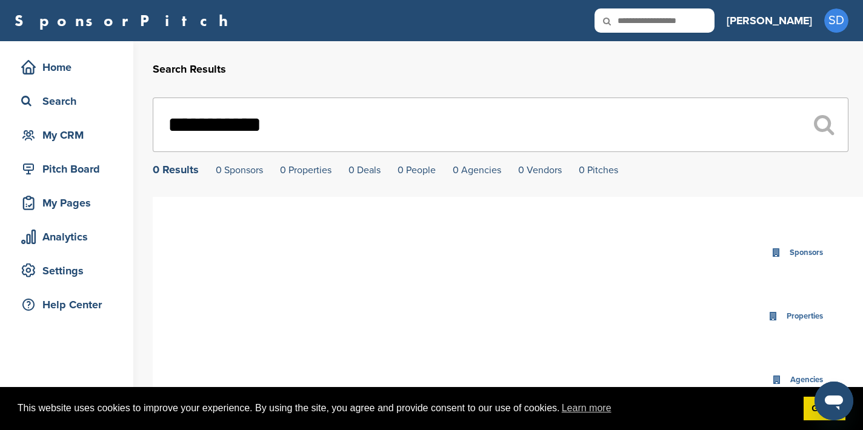
click at [350, 130] on input "**********" at bounding box center [501, 125] width 696 height 55
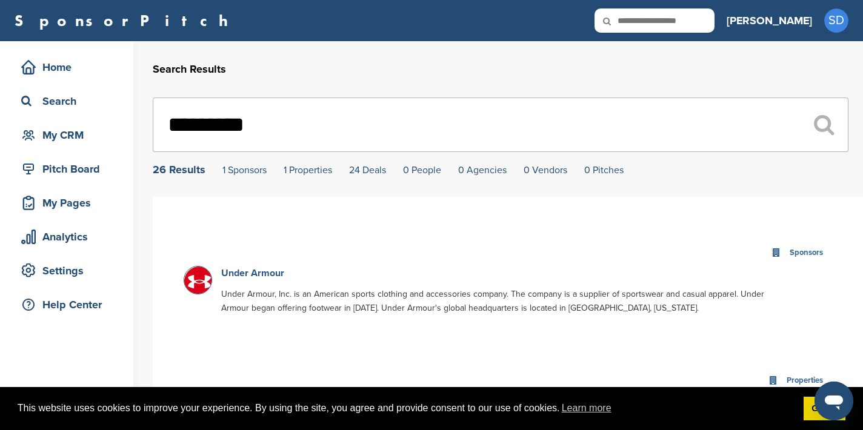
type input "*********"
click at [282, 275] on link "Under Armour" at bounding box center [252, 273] width 63 height 12
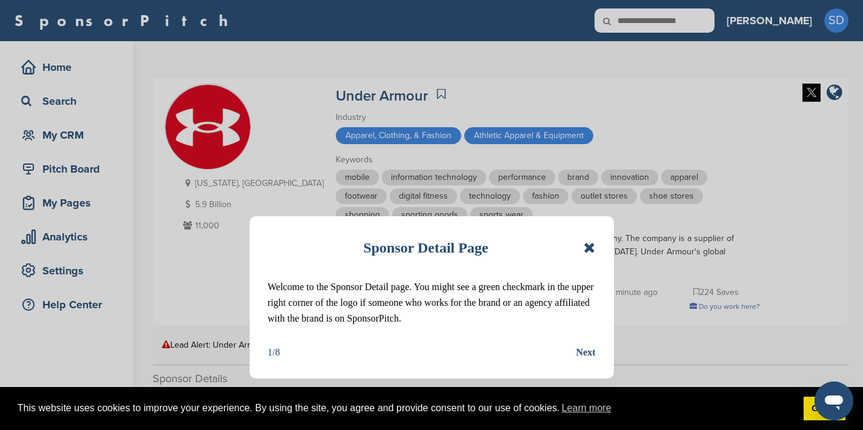
click at [592, 248] on icon at bounding box center [590, 248] width 12 height 15
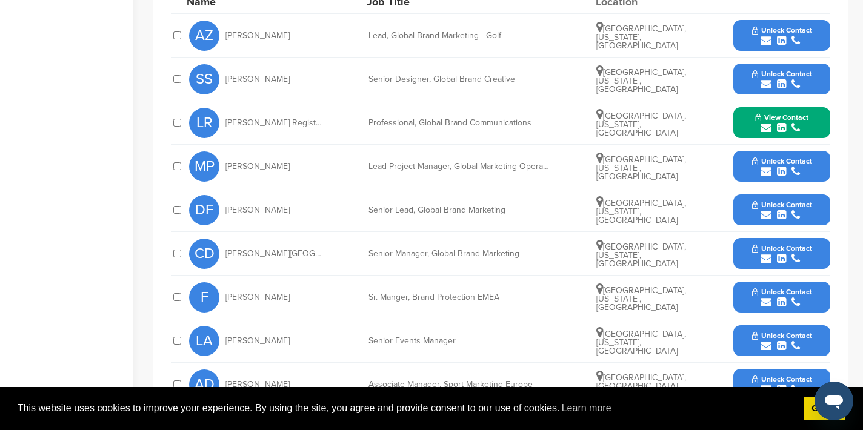
scroll to position [517, 0]
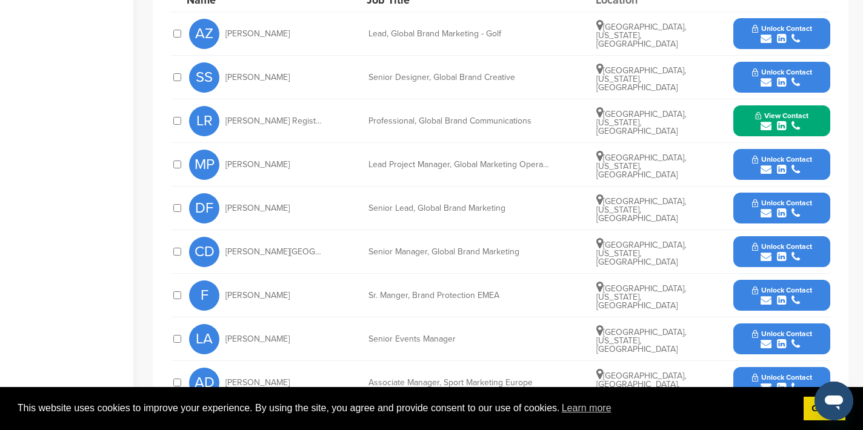
click at [765, 127] on icon "submit" at bounding box center [766, 126] width 11 height 11
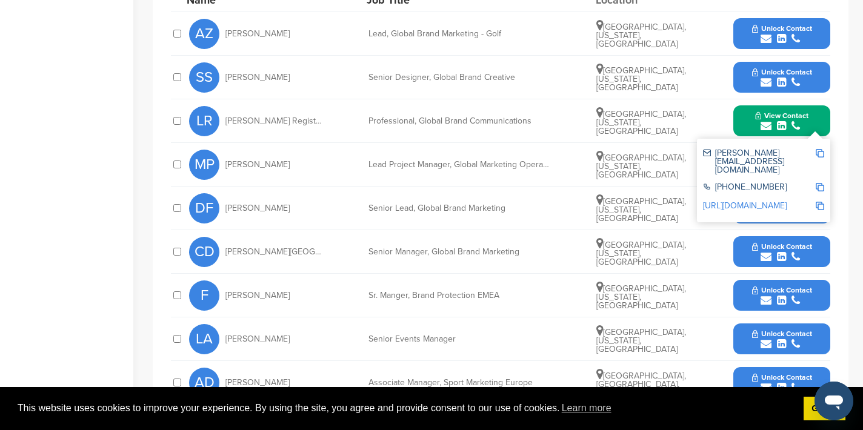
click at [819, 154] on img at bounding box center [820, 153] width 8 height 8
click at [745, 121] on button "View Contact" at bounding box center [782, 121] width 82 height 36
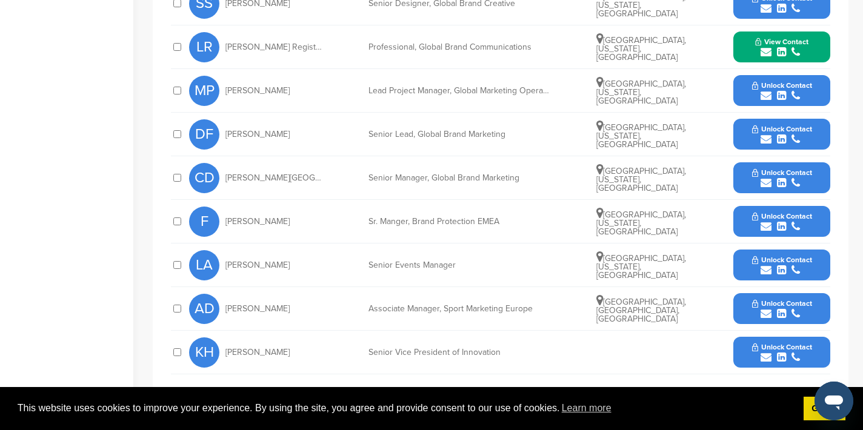
scroll to position [601, 0]
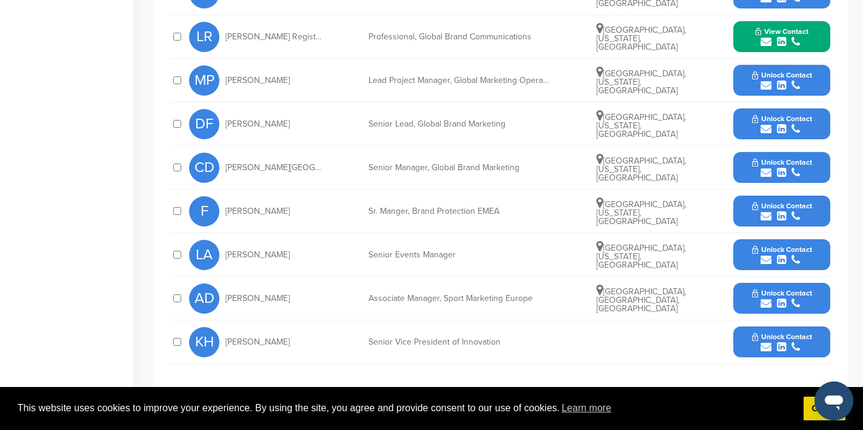
click at [764, 261] on icon "submit" at bounding box center [766, 260] width 11 height 11
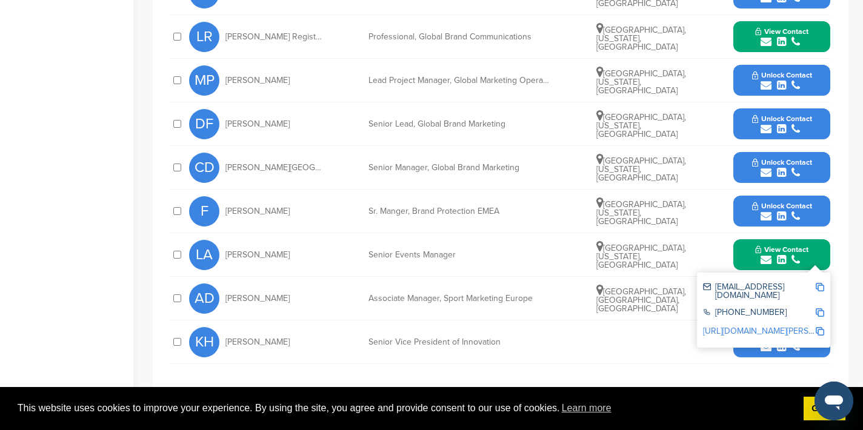
click at [820, 283] on img at bounding box center [820, 287] width 8 height 8
click at [747, 250] on button "View Contact" at bounding box center [782, 255] width 82 height 36
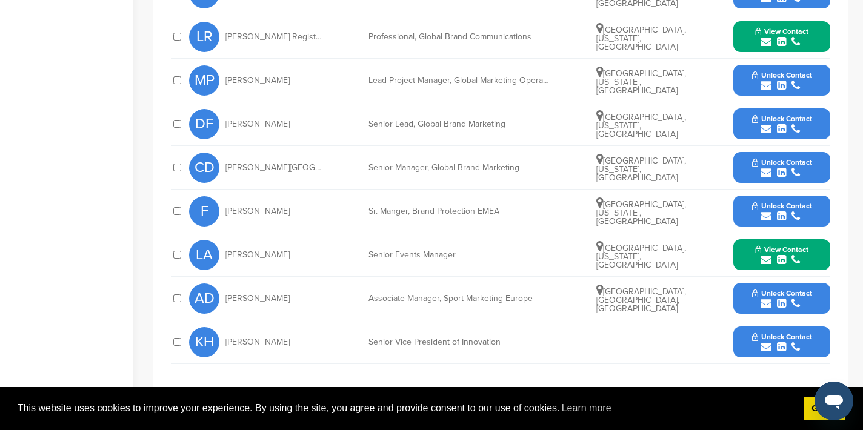
click at [767, 128] on icon "submit" at bounding box center [766, 129] width 11 height 11
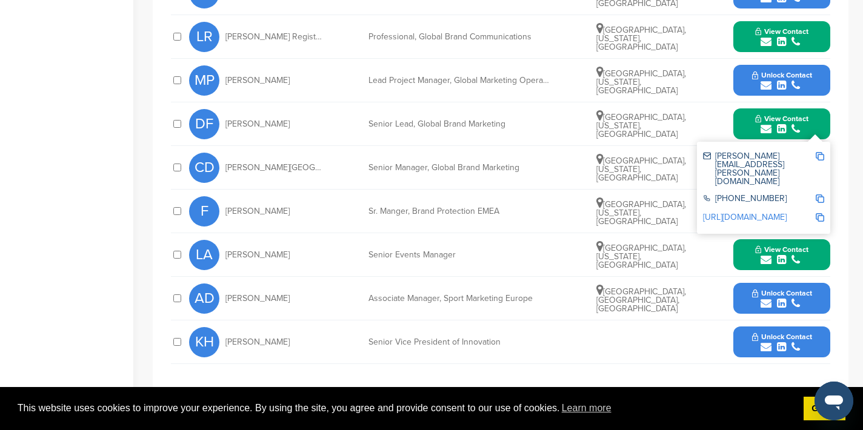
click at [821, 155] on img at bounding box center [820, 156] width 8 height 8
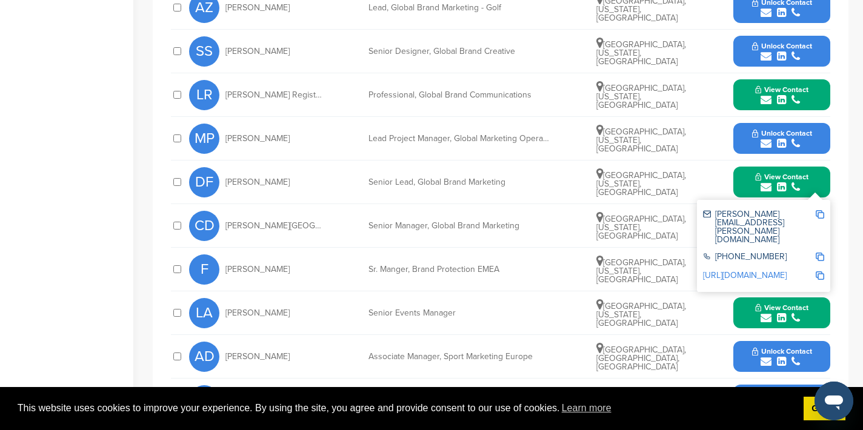
scroll to position [548, 0]
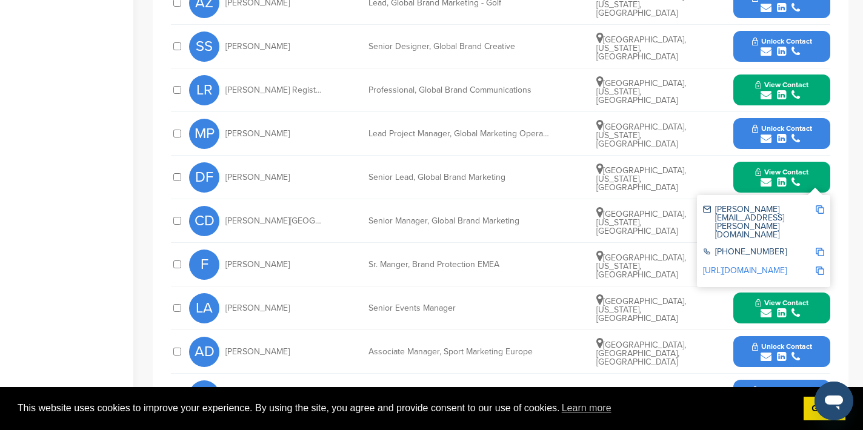
click at [764, 312] on icon "submit" at bounding box center [766, 313] width 11 height 11
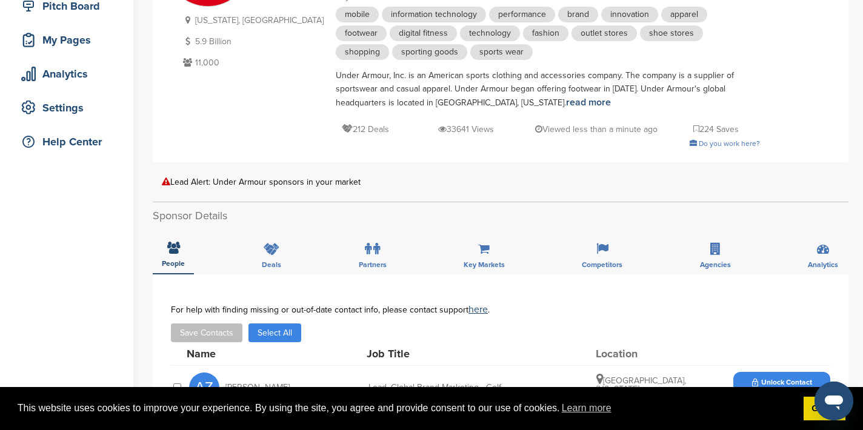
scroll to position [0, 0]
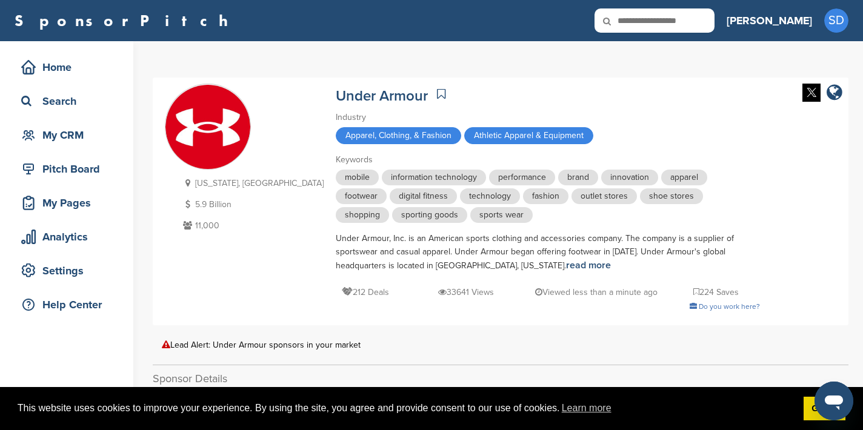
click at [677, 25] on input "text" at bounding box center [654, 20] width 120 height 24
type input "**********"
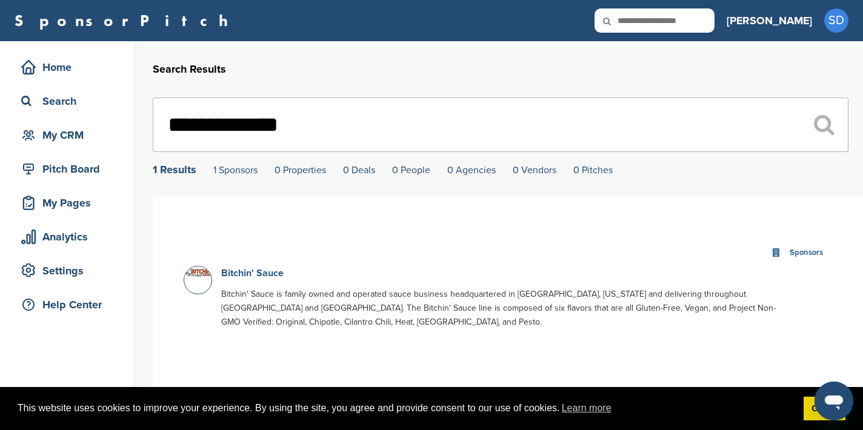
click at [236, 278] on link "Bitchin' Sauce" at bounding box center [252, 273] width 62 height 12
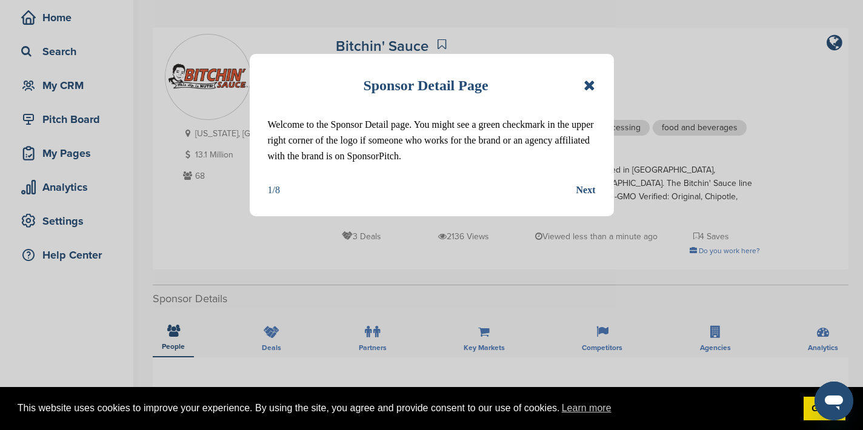
scroll to position [162, 0]
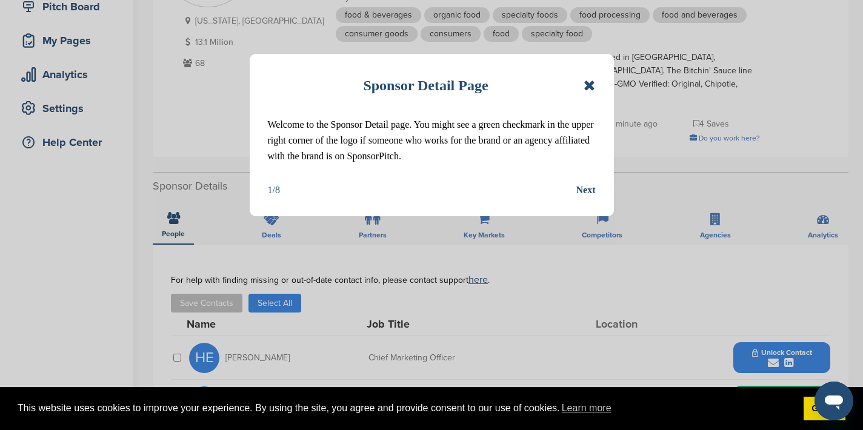
click at [588, 84] on icon at bounding box center [590, 85] width 12 height 15
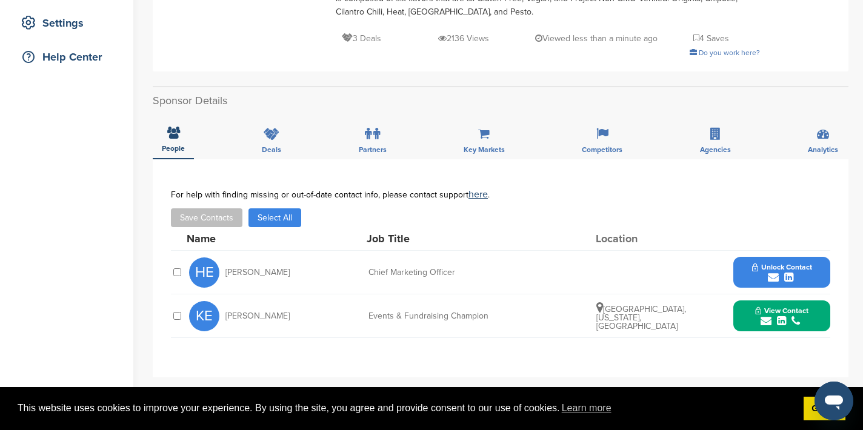
scroll to position [248, 0]
click at [773, 271] on icon "submit" at bounding box center [773, 276] width 11 height 11
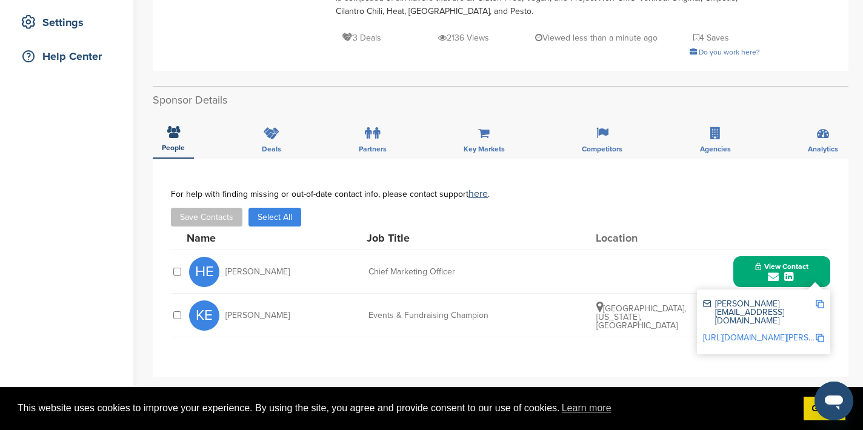
click at [821, 300] on img at bounding box center [820, 304] width 8 height 8
click at [757, 271] on div "submit" at bounding box center [781, 277] width 53 height 12
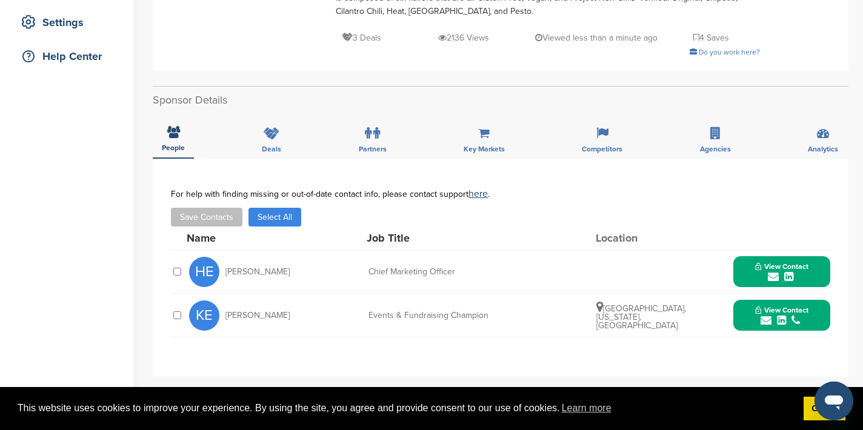
click at [762, 315] on icon "submit" at bounding box center [766, 320] width 11 height 11
click at [817, 344] on img at bounding box center [820, 348] width 8 height 8
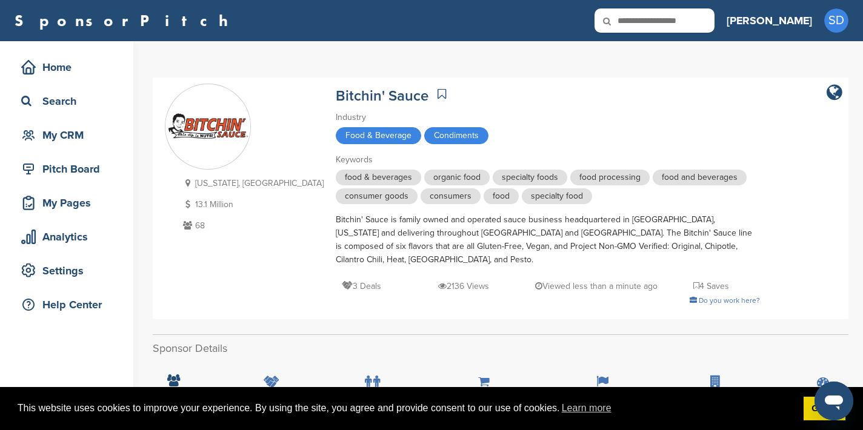
click at [707, 25] on input "text" at bounding box center [654, 20] width 120 height 24
type input "**"
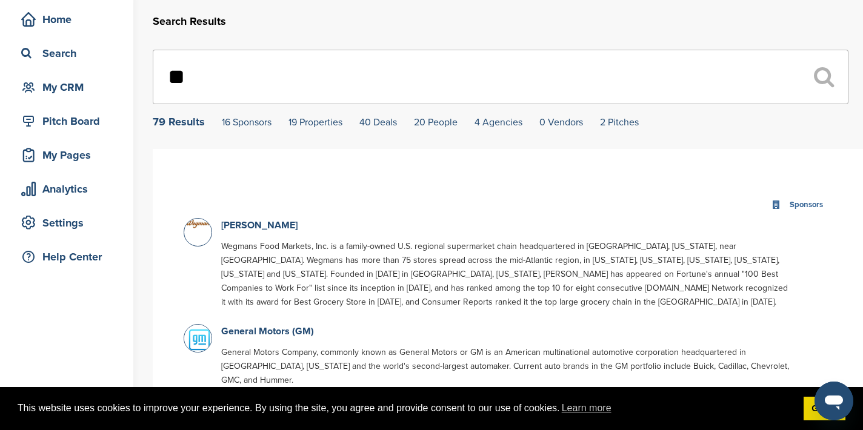
scroll to position [89, 0]
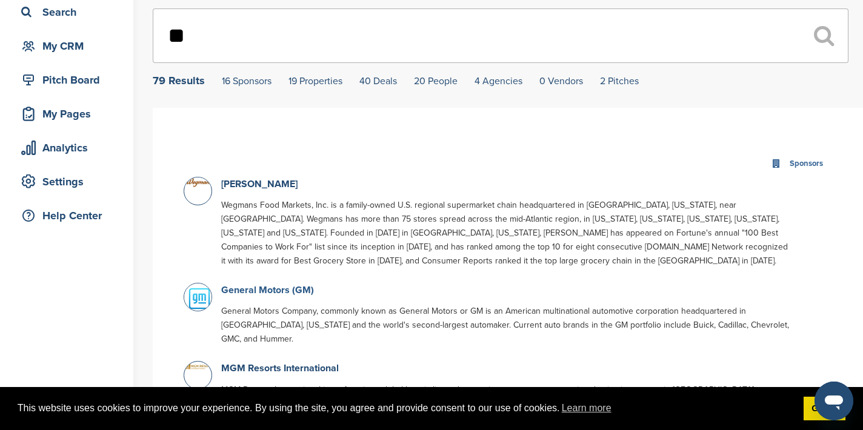
click at [260, 292] on link "General Motors (GM)" at bounding box center [267, 290] width 93 height 12
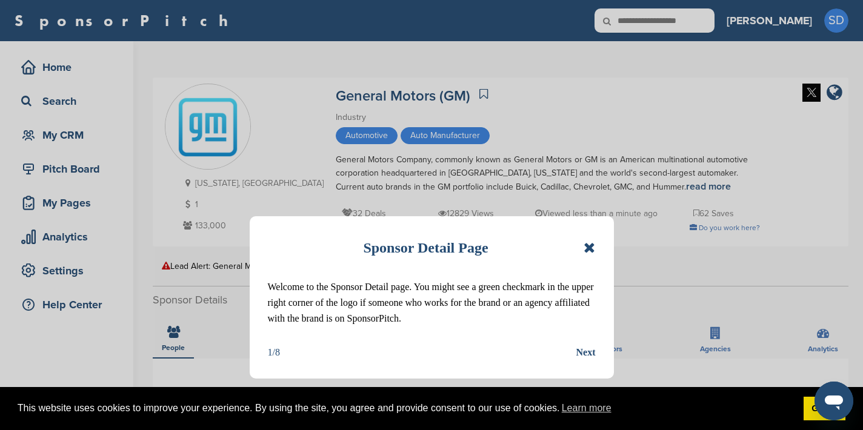
click at [589, 248] on icon at bounding box center [590, 248] width 12 height 15
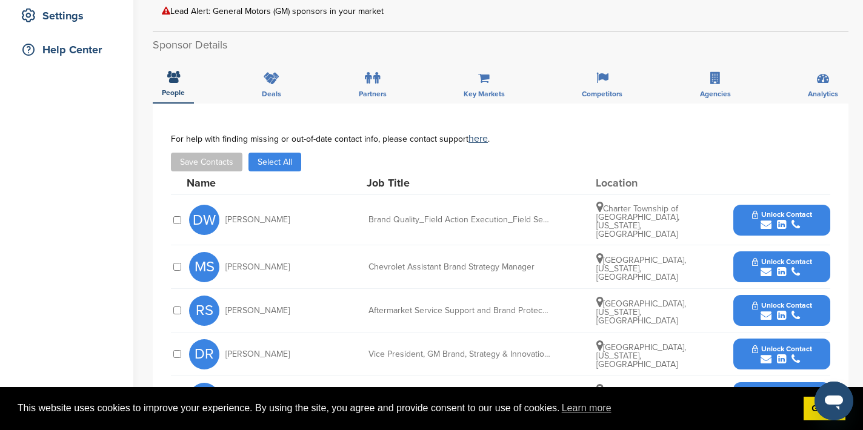
scroll to position [130, 0]
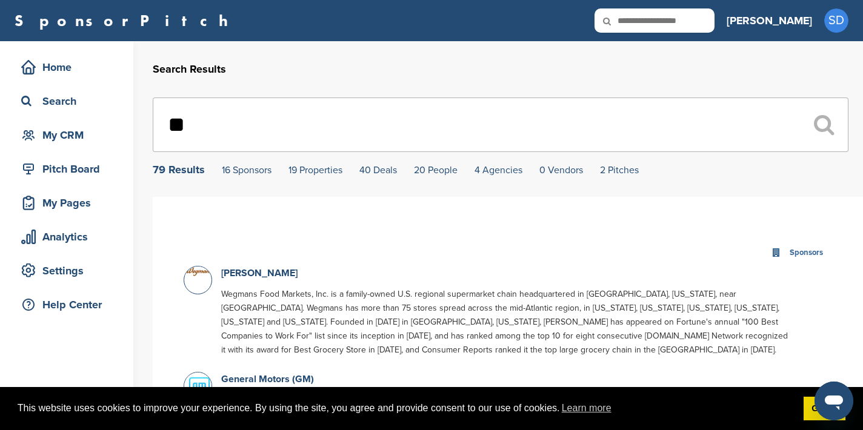
click at [692, 27] on input "text" at bounding box center [654, 20] width 120 height 24
type input "***"
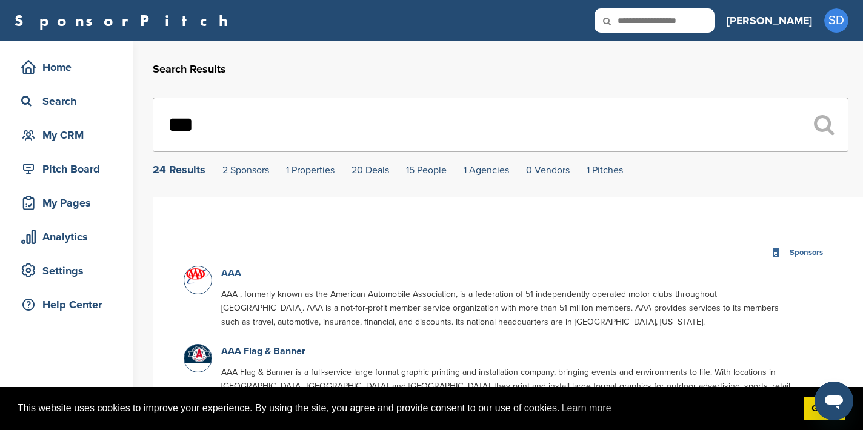
click at [234, 275] on link "AAA" at bounding box center [231, 273] width 20 height 12
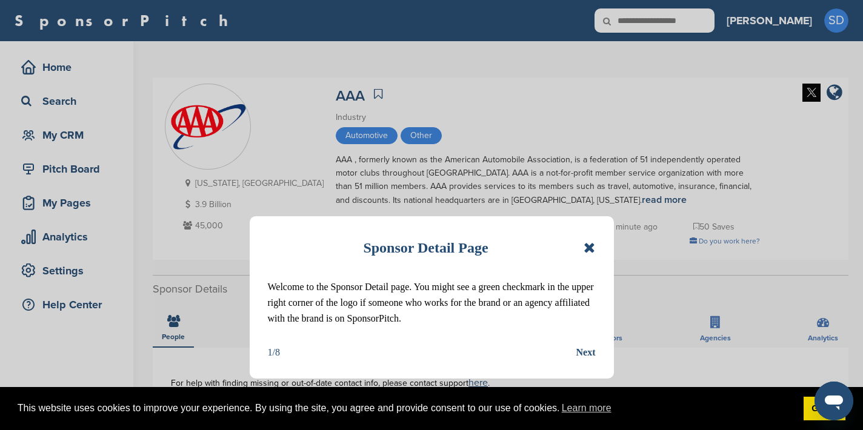
click at [587, 247] on icon at bounding box center [590, 248] width 12 height 15
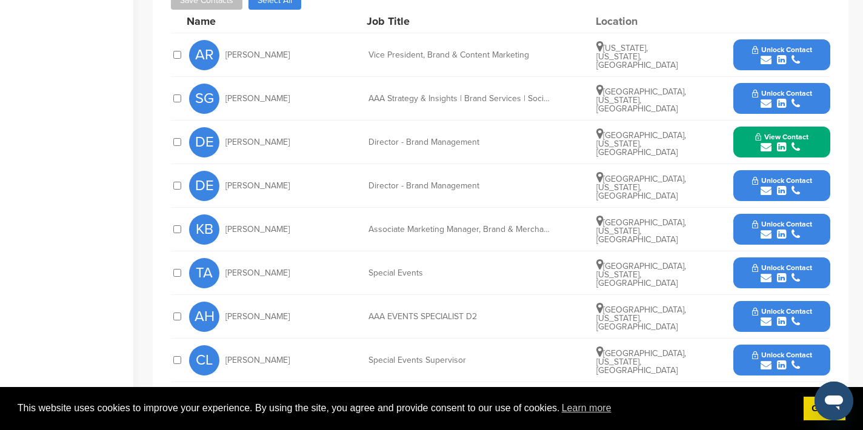
scroll to position [347, 0]
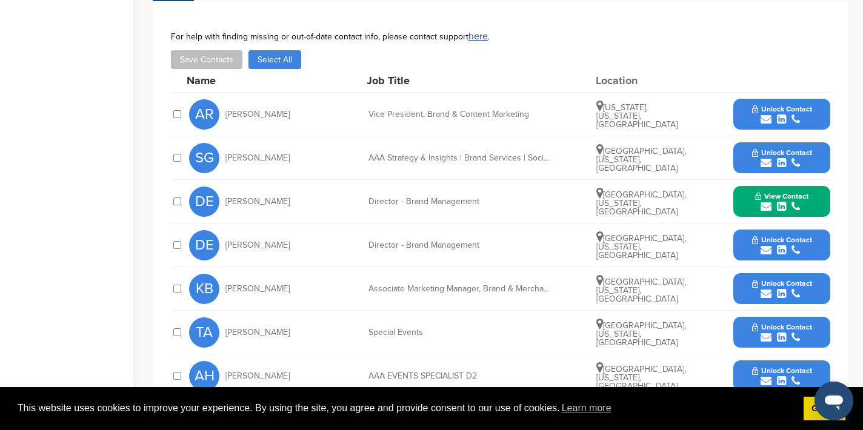
click at [766, 207] on icon "submit" at bounding box center [766, 206] width 11 height 11
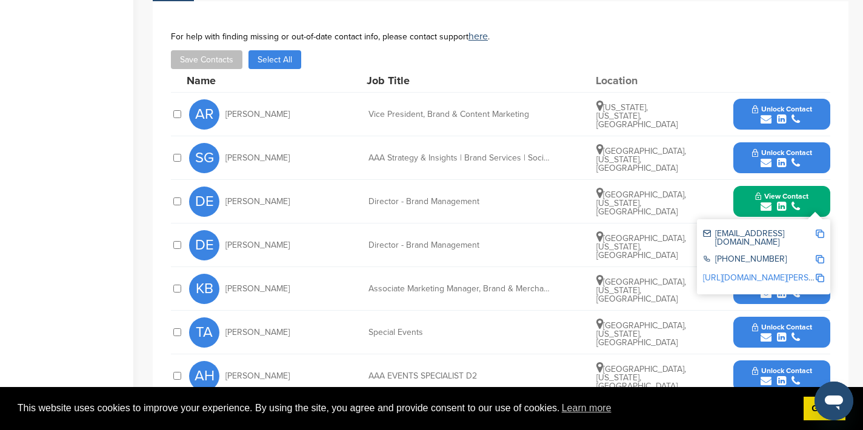
click at [821, 236] on img at bounding box center [820, 234] width 8 height 8
click at [766, 119] on icon "submit" at bounding box center [766, 119] width 11 height 11
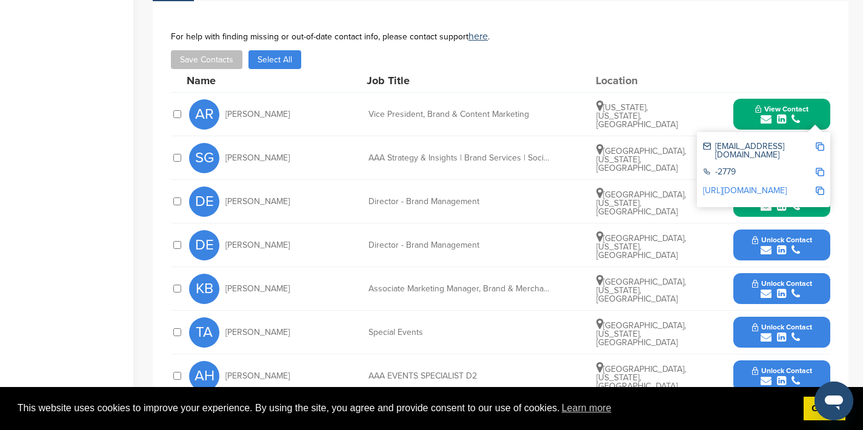
click at [822, 146] on img at bounding box center [820, 146] width 8 height 8
click at [740, 111] on div "View Contact arosen@aaanortheast.com -2779 http://www.linkedin.com/in/andrewros…" at bounding box center [781, 114] width 97 height 31
click at [745, 113] on button "View Contact" at bounding box center [782, 114] width 82 height 36
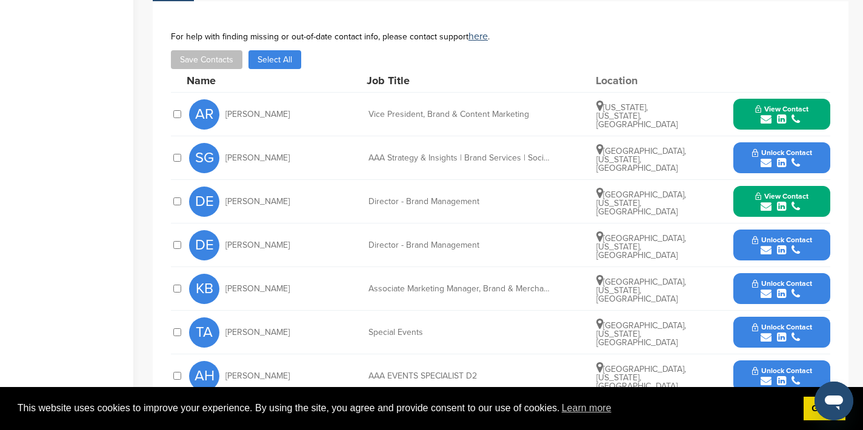
click at [766, 249] on icon "submit" at bounding box center [766, 250] width 11 height 11
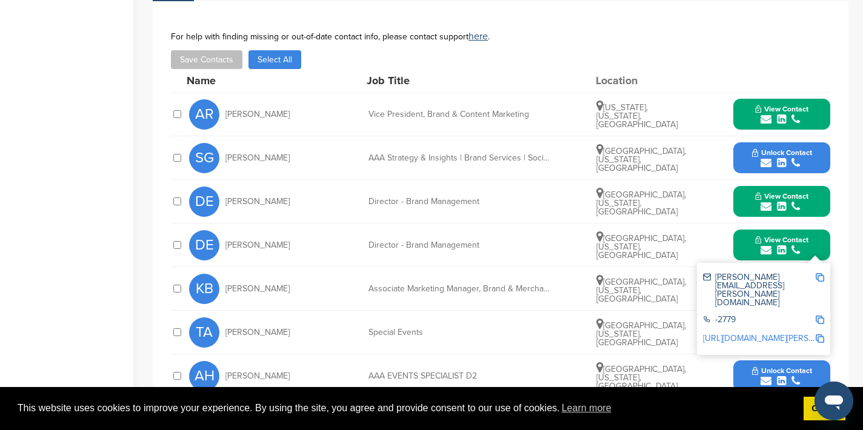
click at [821, 276] on img at bounding box center [820, 277] width 8 height 8
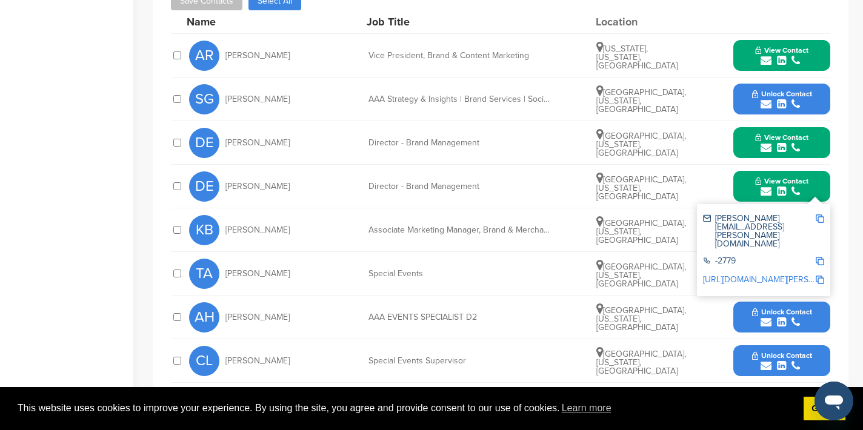
scroll to position [311, 0]
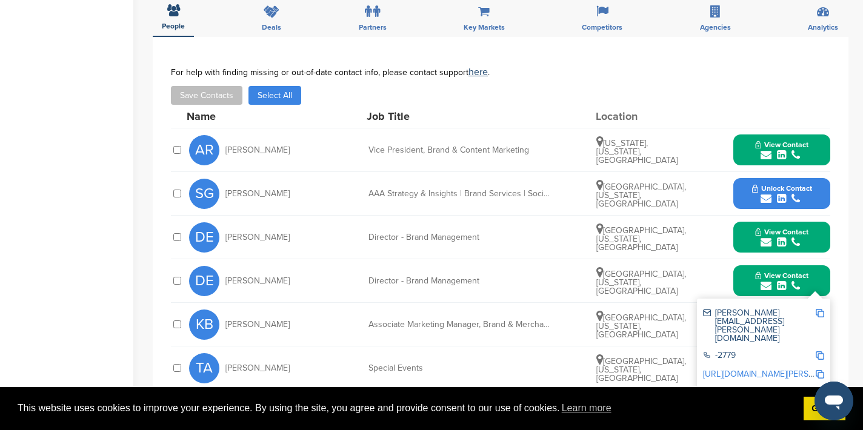
click at [742, 284] on button "View Contact" at bounding box center [782, 281] width 82 height 36
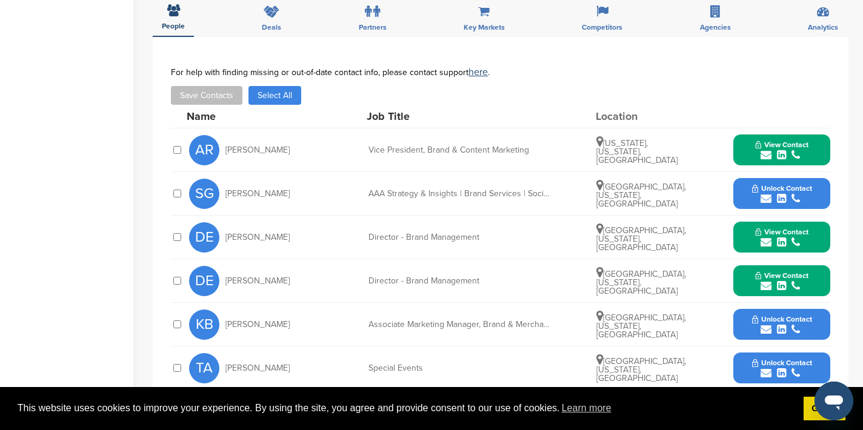
click at [768, 245] on icon "submit" at bounding box center [766, 242] width 11 height 11
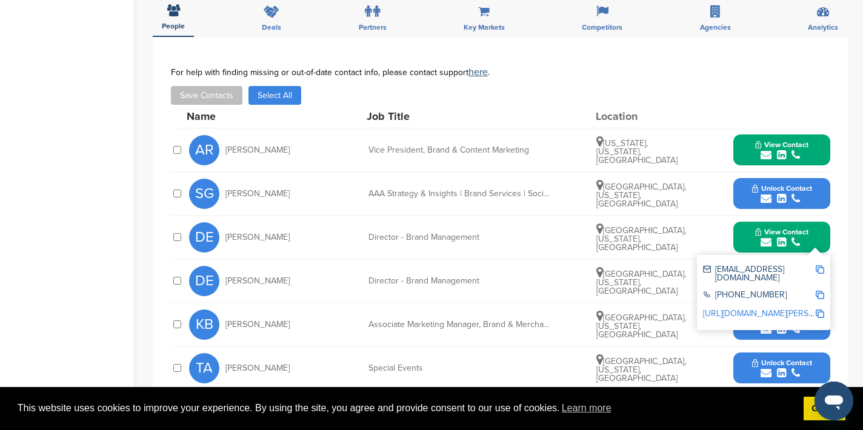
click at [835, 235] on div "**********" at bounding box center [501, 299] width 696 height 524
click at [822, 245] on button "View Contact" at bounding box center [782, 237] width 82 height 36
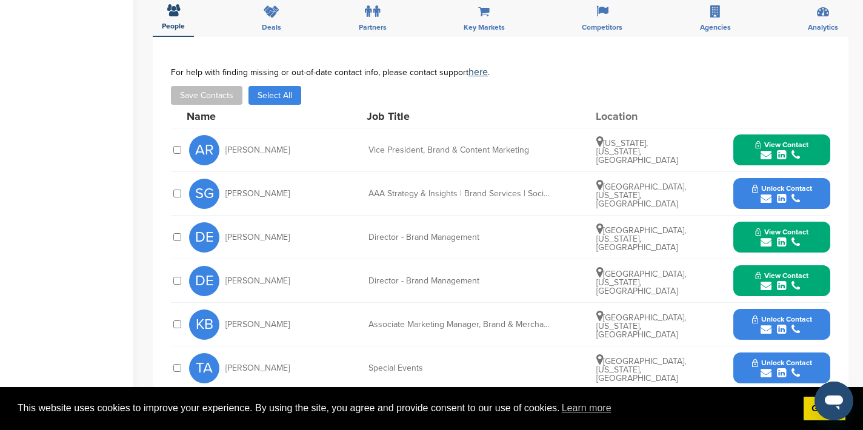
click at [766, 285] on icon "submit" at bounding box center [766, 286] width 11 height 11
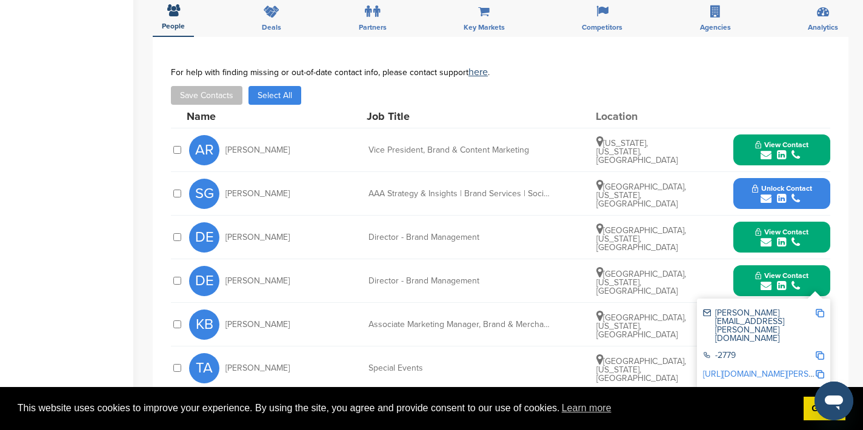
scroll to position [0, 0]
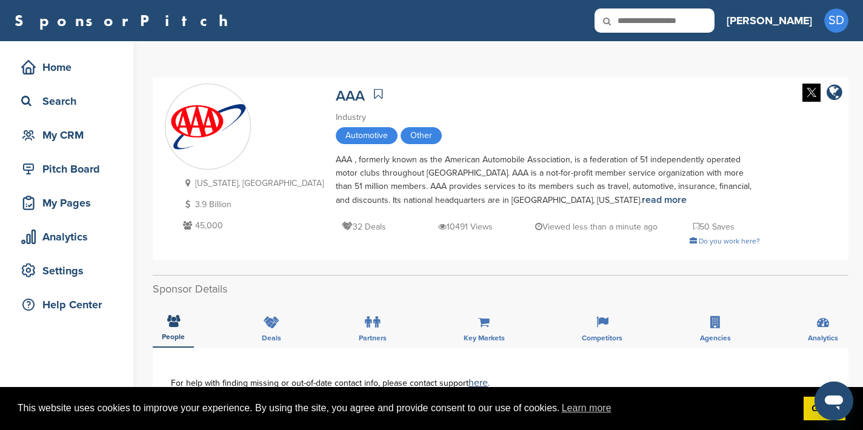
click at [710, 23] on input "text" at bounding box center [654, 20] width 120 height 24
type input "**********"
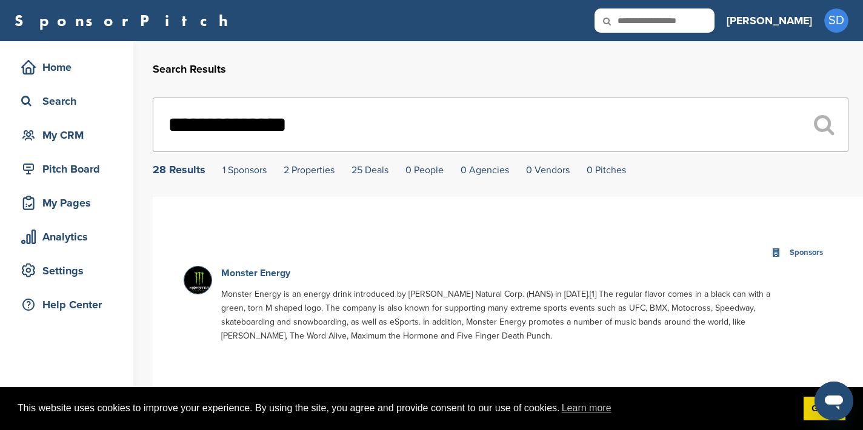
click at [235, 275] on link "Monster Energy" at bounding box center [255, 273] width 69 height 12
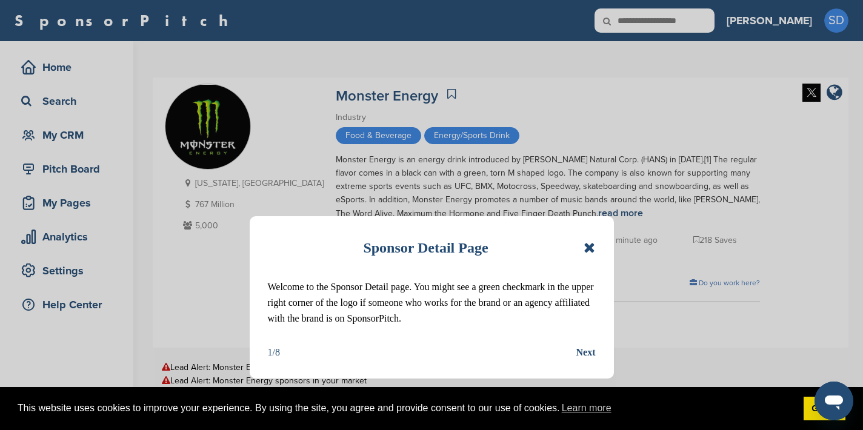
click at [593, 247] on icon at bounding box center [590, 248] width 12 height 15
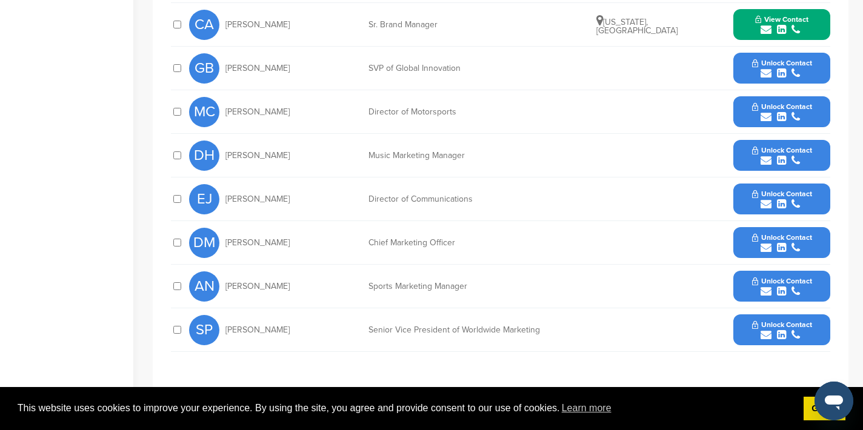
scroll to position [653, 0]
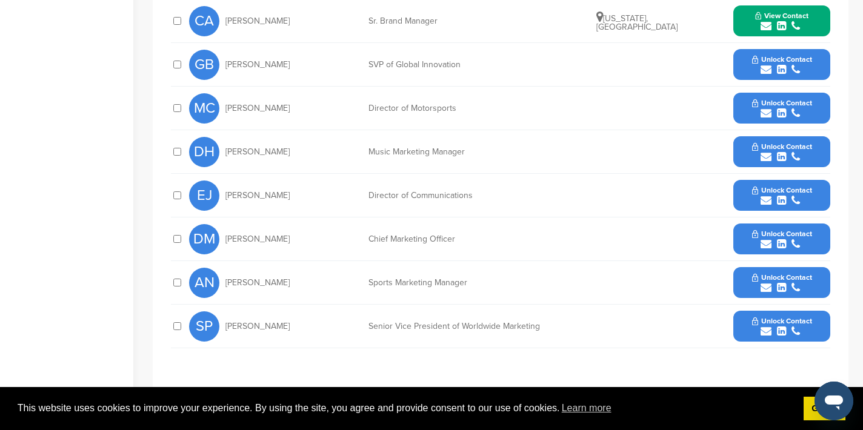
click at [765, 245] on icon "submit" at bounding box center [766, 244] width 11 height 11
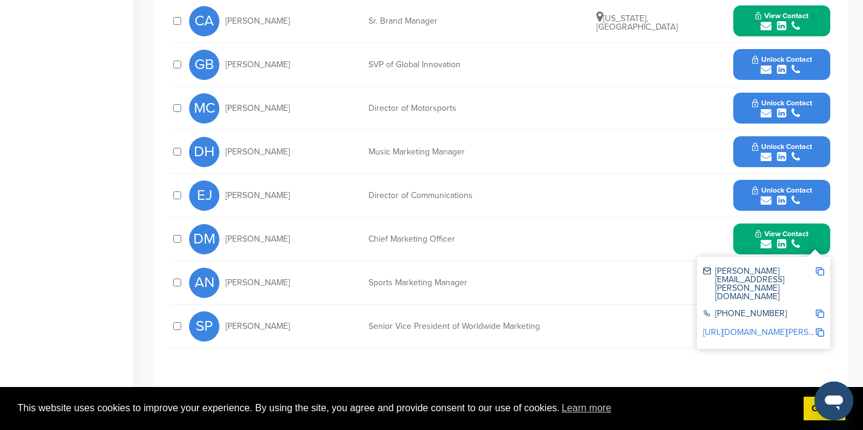
click at [819, 268] on img at bounding box center [820, 271] width 8 height 8
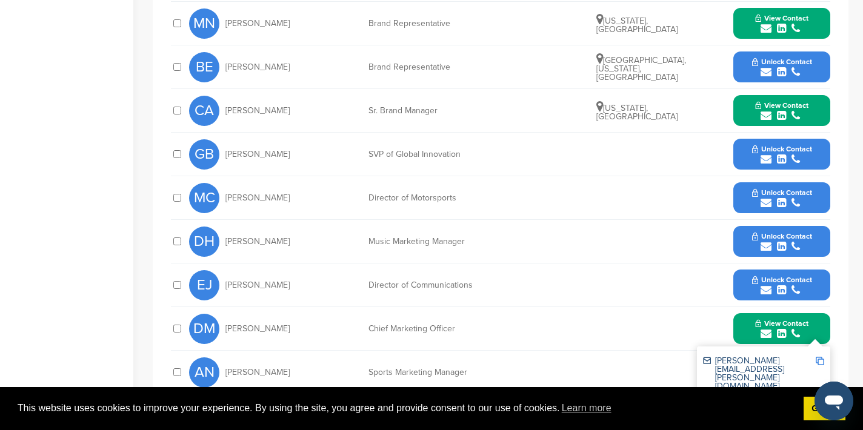
scroll to position [555, 0]
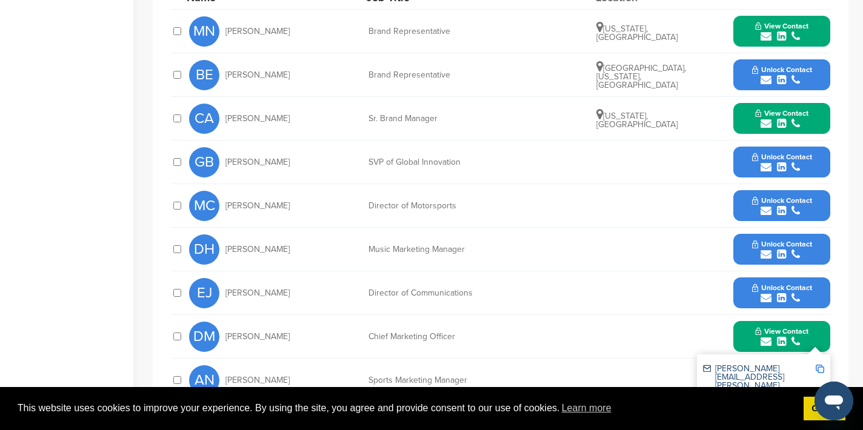
click at [767, 35] on icon "submit" at bounding box center [766, 36] width 11 height 11
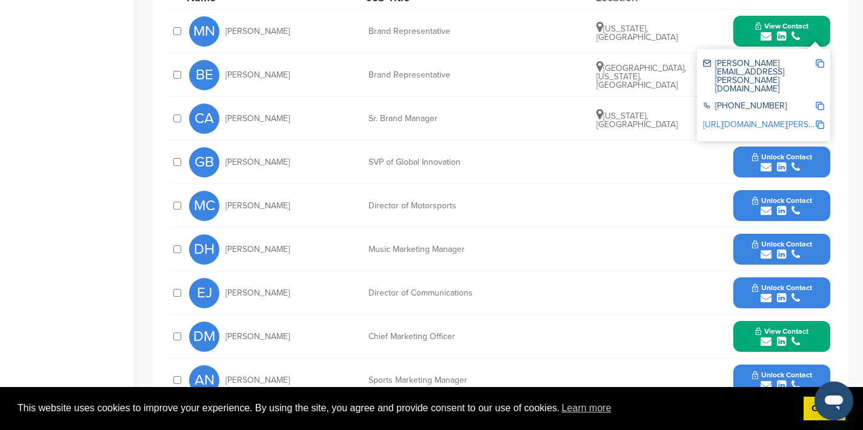
click at [819, 62] on img at bounding box center [820, 63] width 8 height 8
click at [747, 30] on button "View Contact" at bounding box center [782, 31] width 82 height 36
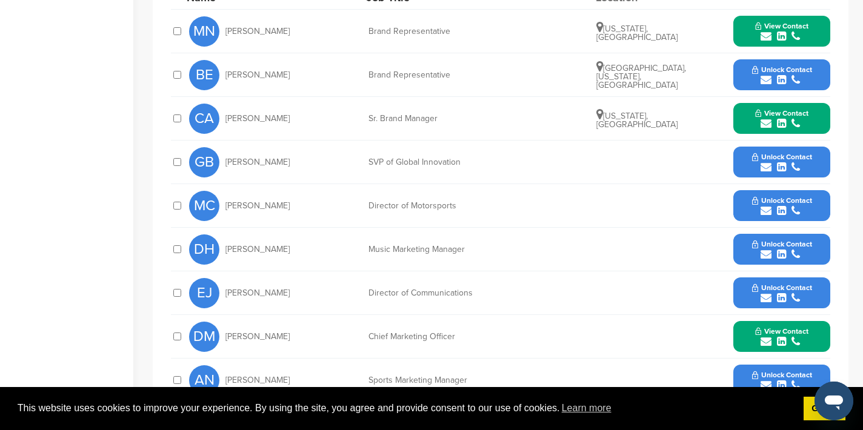
click at [768, 130] on button "View Contact" at bounding box center [782, 119] width 82 height 36
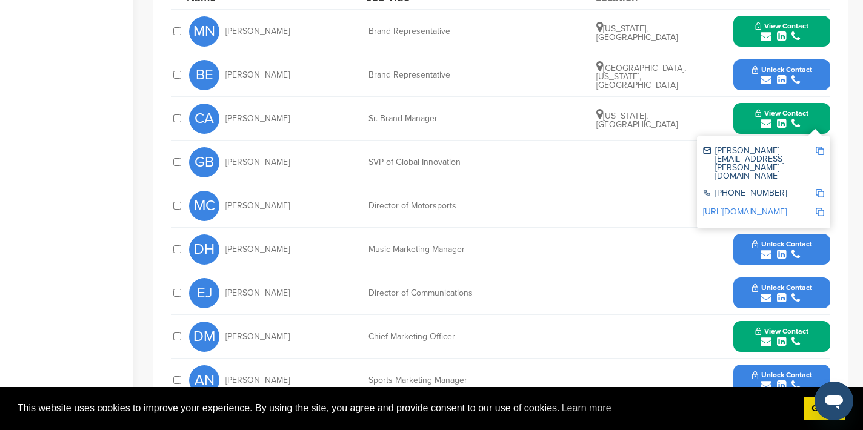
click at [819, 150] on img at bounding box center [820, 151] width 8 height 8
click at [749, 118] on button "View Contact" at bounding box center [782, 119] width 82 height 36
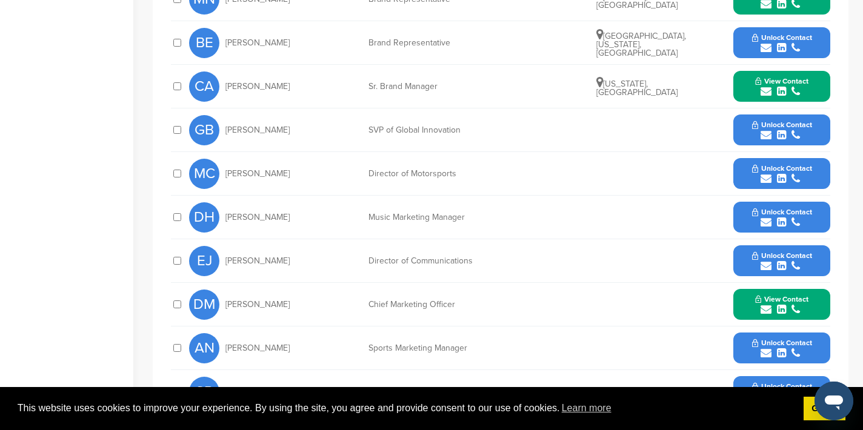
scroll to position [591, 0]
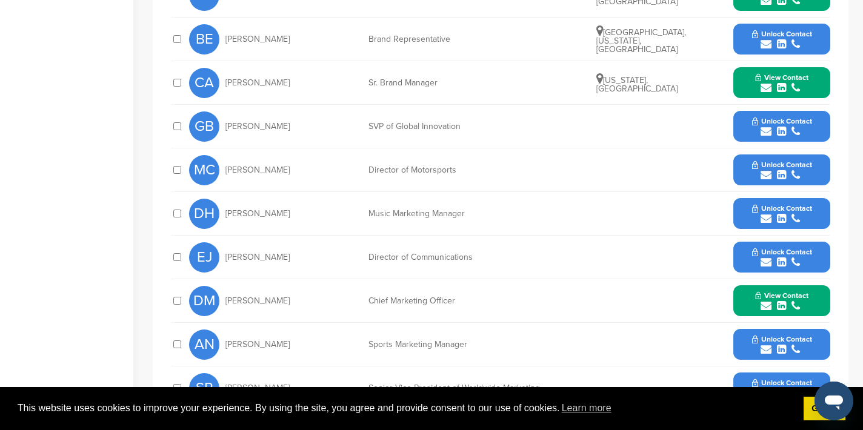
click at [764, 261] on icon "submit" at bounding box center [766, 262] width 11 height 11
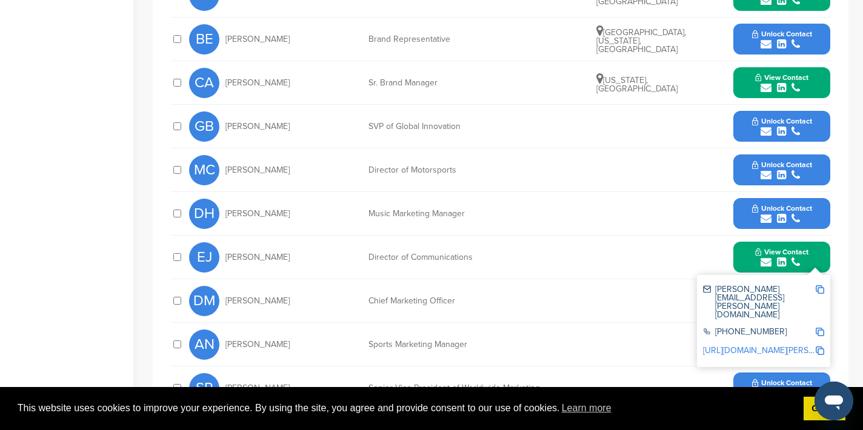
click at [820, 289] on img at bounding box center [820, 289] width 8 height 8
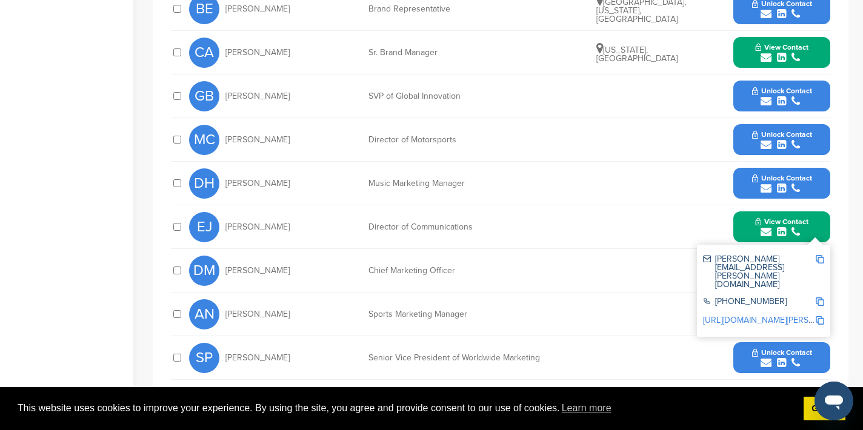
scroll to position [625, 0]
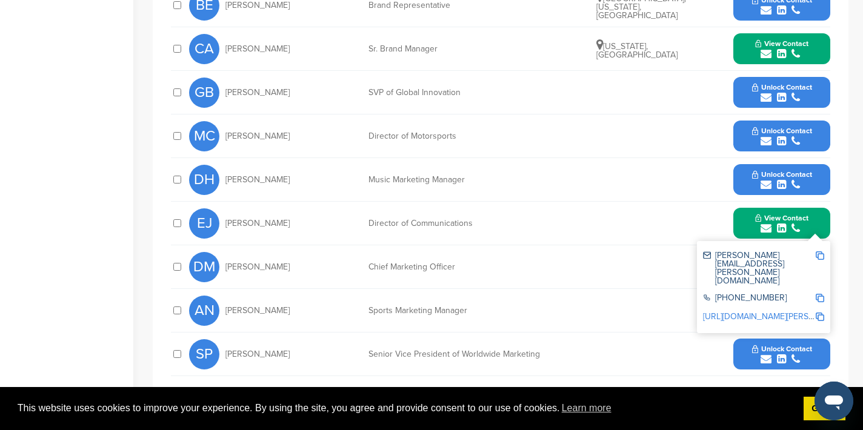
click at [751, 218] on button "View Contact" at bounding box center [782, 223] width 82 height 36
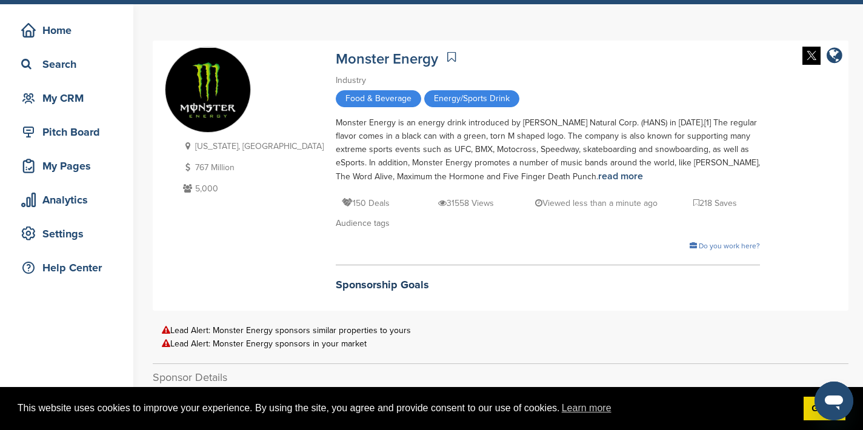
scroll to position [0, 0]
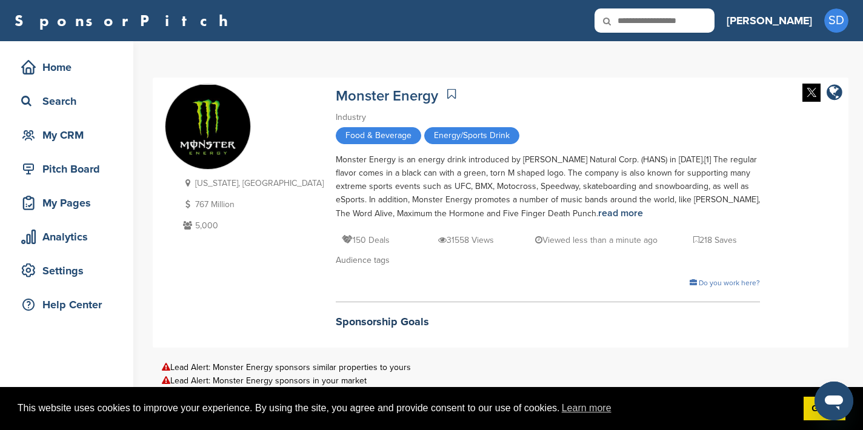
click at [706, 21] on input "text" at bounding box center [654, 20] width 120 height 24
type input "********"
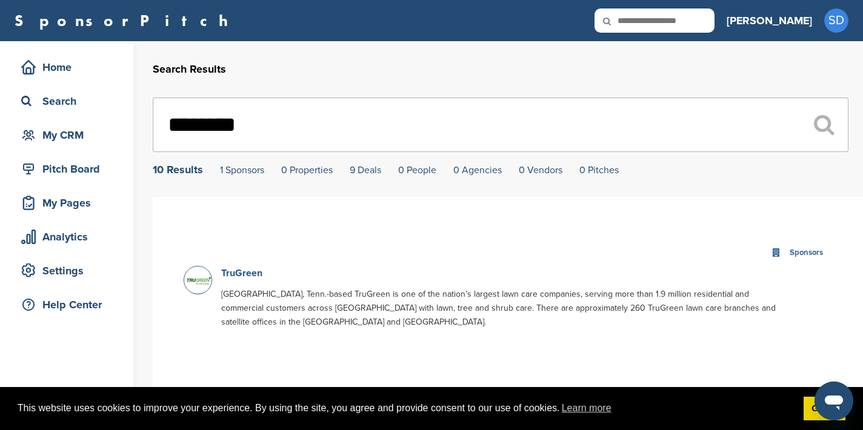
click at [245, 276] on link "TruGreen" at bounding box center [241, 273] width 41 height 12
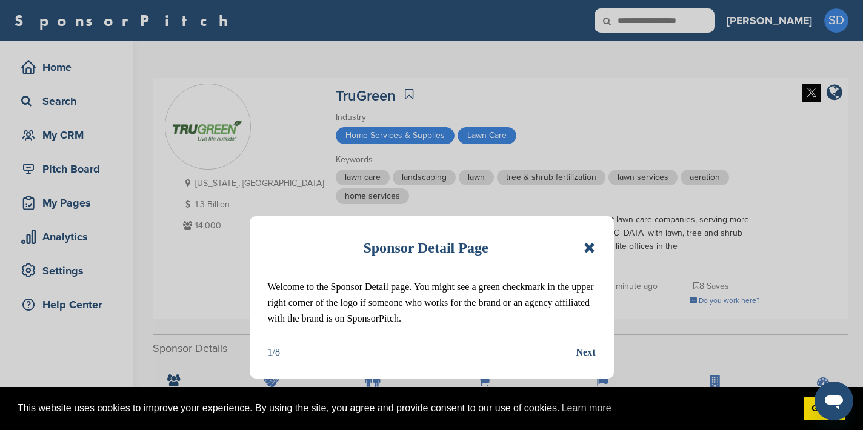
click at [588, 245] on icon at bounding box center [590, 248] width 12 height 15
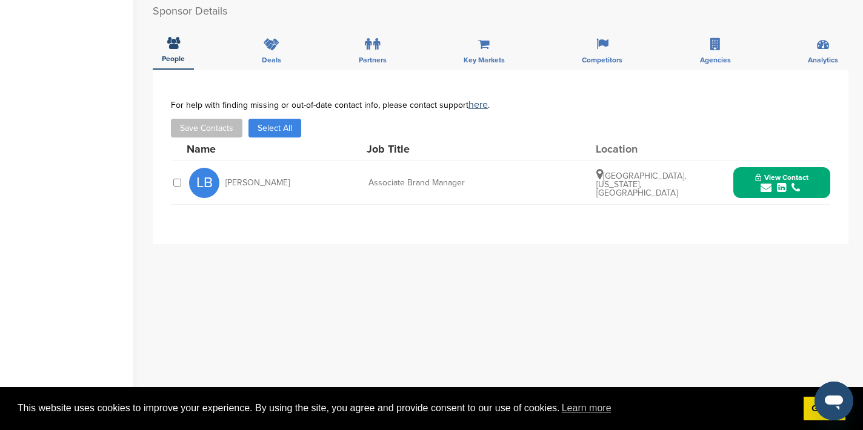
scroll to position [341, 0]
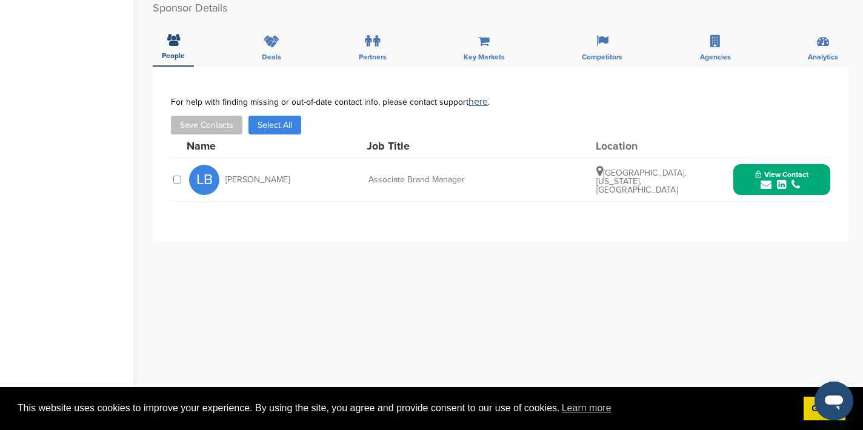
click at [767, 179] on icon "submit" at bounding box center [766, 184] width 11 height 11
click at [819, 208] on img at bounding box center [820, 212] width 8 height 8
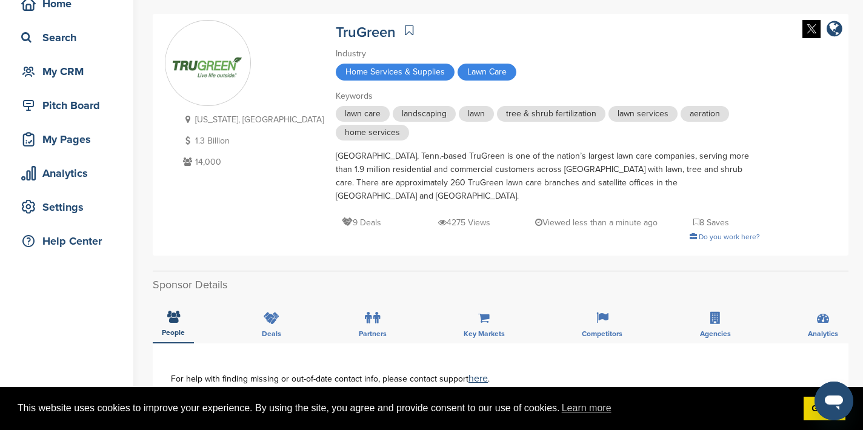
scroll to position [0, 0]
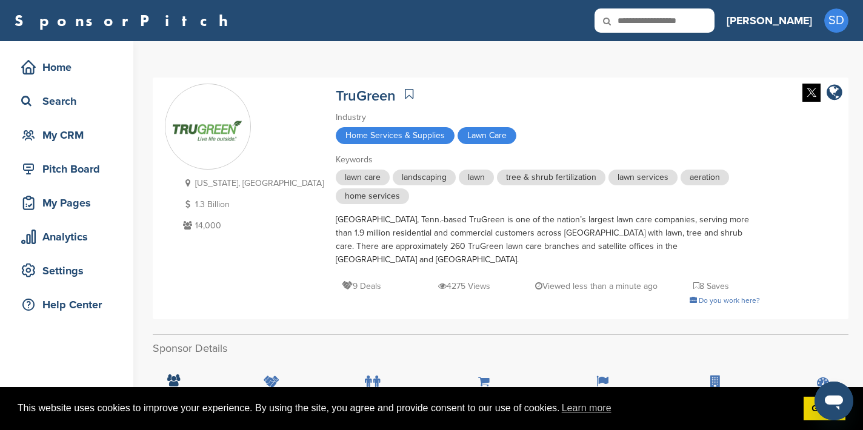
click at [710, 23] on input "text" at bounding box center [654, 20] width 120 height 24
type input "**********"
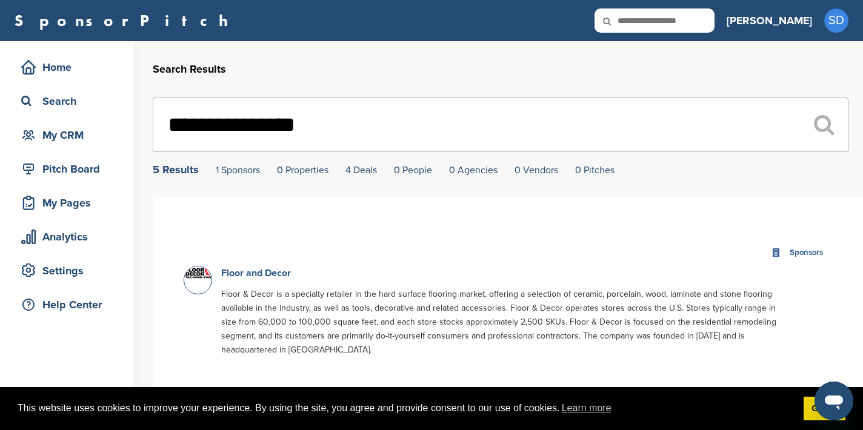
click at [239, 275] on link "Floor and Decor" at bounding box center [256, 273] width 70 height 12
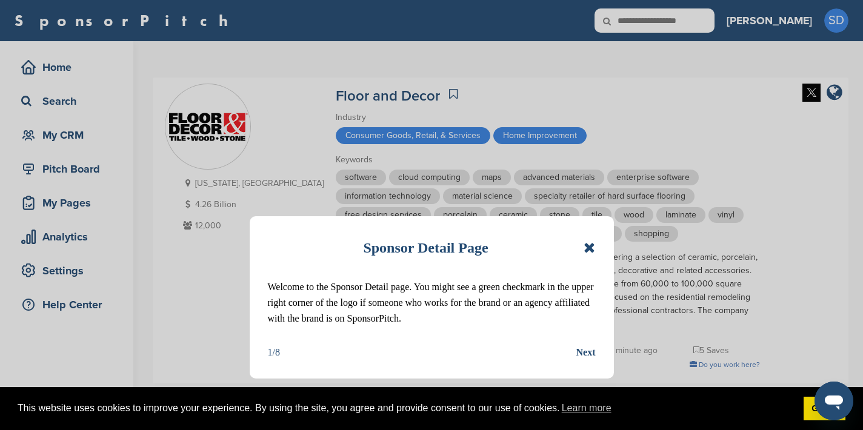
click at [591, 248] on icon at bounding box center [590, 248] width 12 height 15
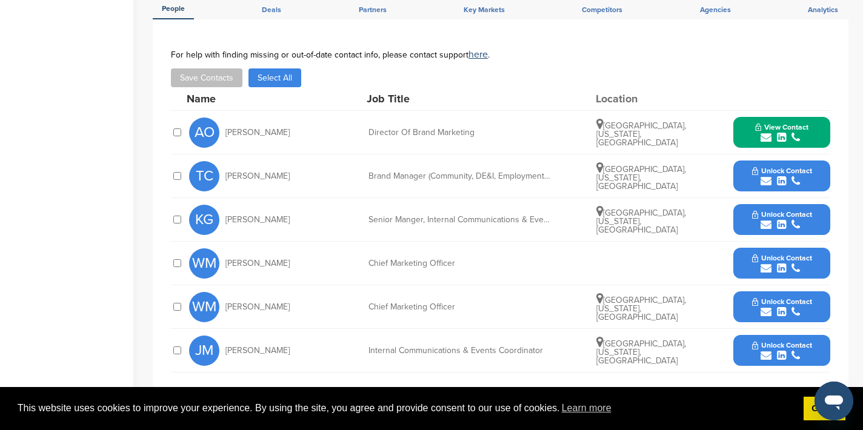
scroll to position [458, 0]
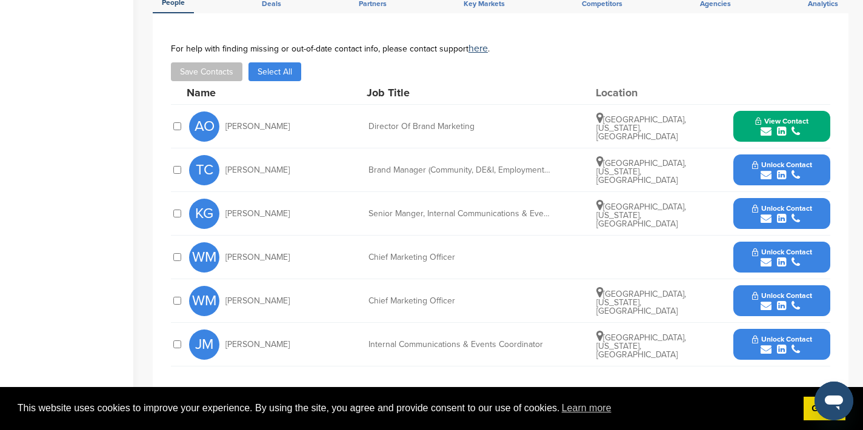
click at [768, 135] on icon "submit" at bounding box center [766, 131] width 11 height 11
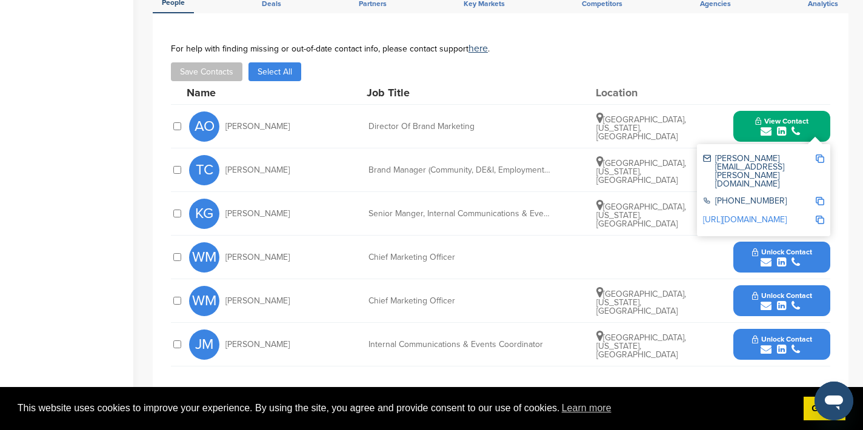
click at [821, 162] on img at bounding box center [820, 159] width 8 height 8
click at [745, 128] on button "View Contact" at bounding box center [782, 126] width 82 height 36
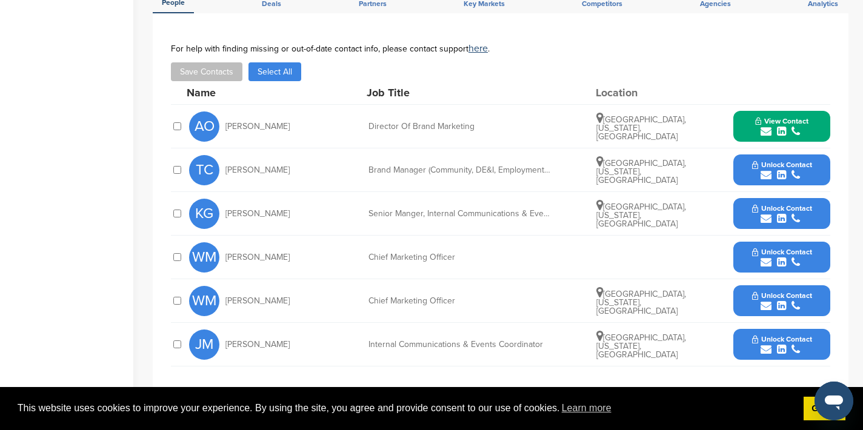
click at [766, 305] on icon "submit" at bounding box center [766, 306] width 11 height 11
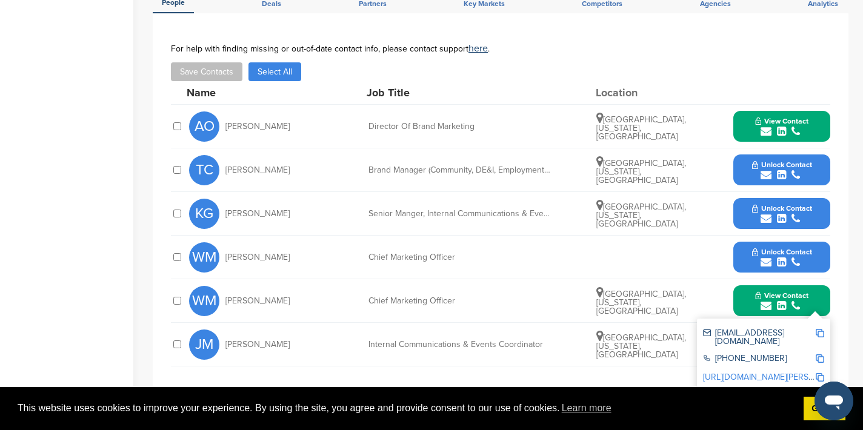
click at [820, 330] on img at bounding box center [820, 333] width 8 height 8
click at [749, 304] on button "View Contact" at bounding box center [782, 301] width 82 height 36
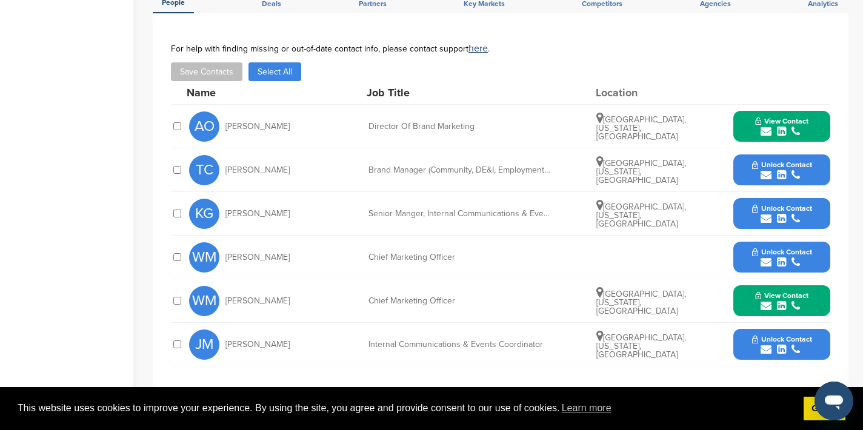
click at [767, 349] on icon "submit" at bounding box center [766, 349] width 11 height 11
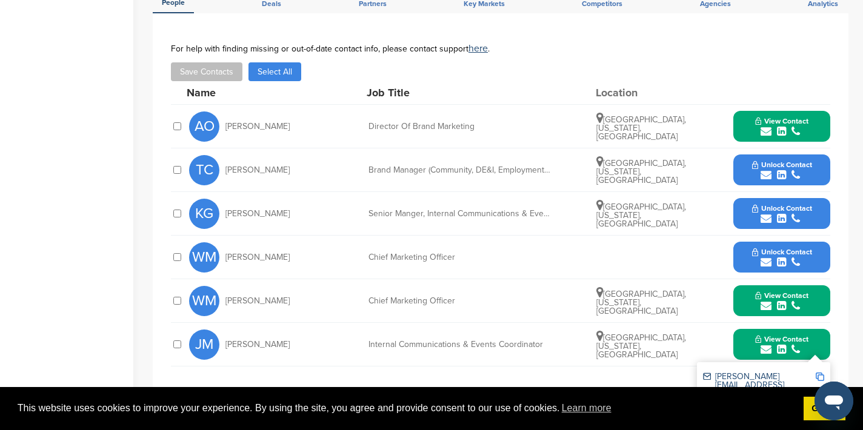
click at [822, 378] on img at bounding box center [820, 377] width 8 height 8
